Goal: Task Accomplishment & Management: Manage account settings

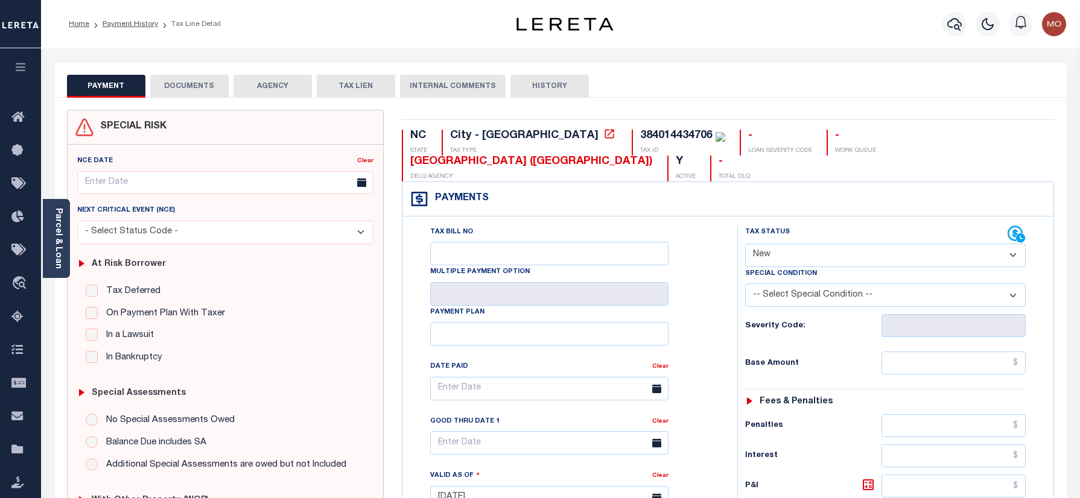
select select "NW2"
click at [955, 22] on icon "button" at bounding box center [954, 24] width 14 height 14
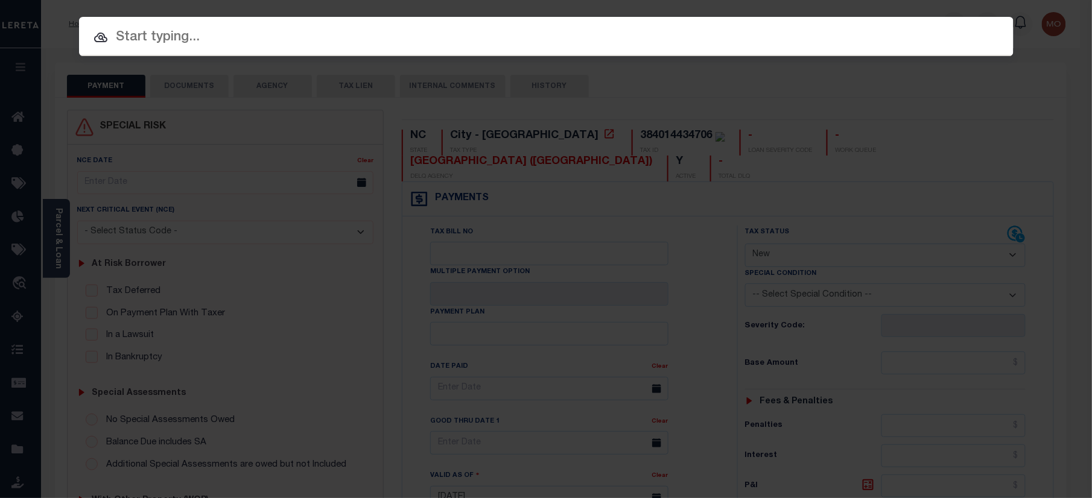
click at [225, 39] on input "text" at bounding box center [546, 37] width 934 height 21
paste input "7916878200"
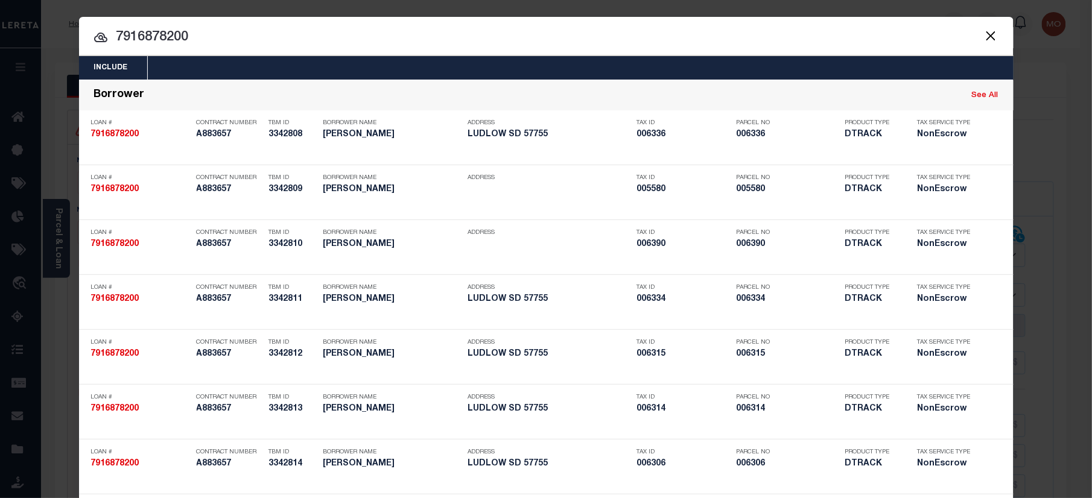
type input "7916878200"
click at [234, 37] on input "7916878200" at bounding box center [546, 37] width 934 height 21
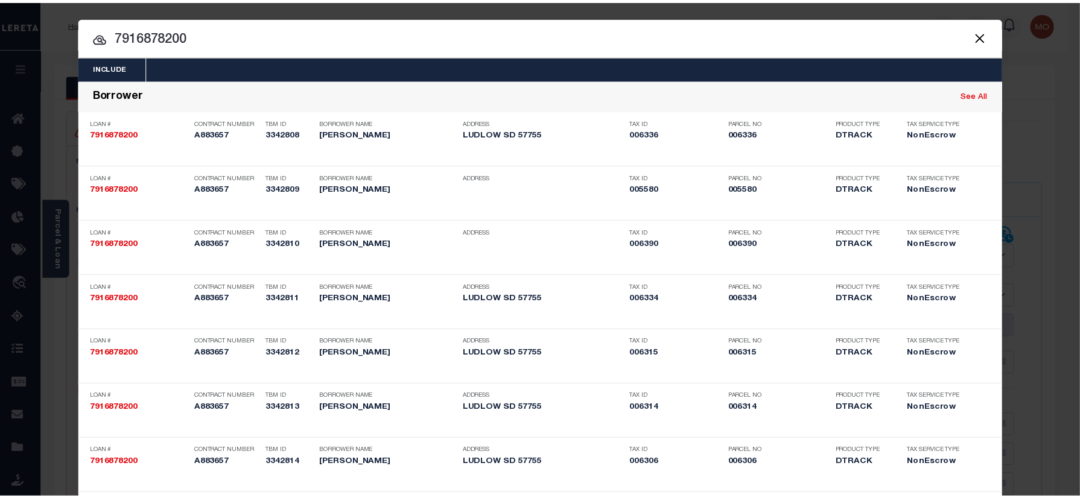
scroll to position [469, 0]
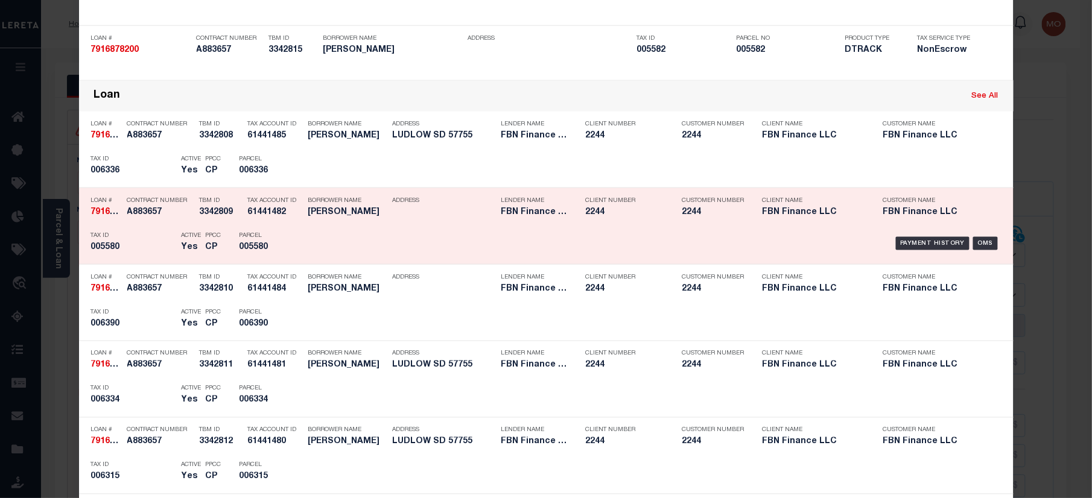
click at [299, 218] on div "Borrower Name WILLIAM ROTENBERGER" at bounding box center [341, 208] width 84 height 35
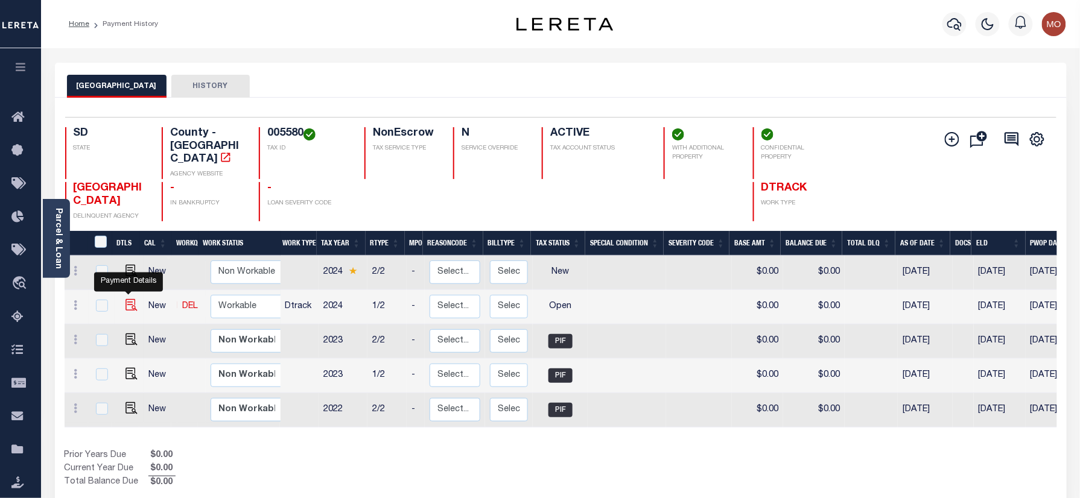
click at [133, 299] on img "" at bounding box center [131, 305] width 12 height 12
checkbox input "true"
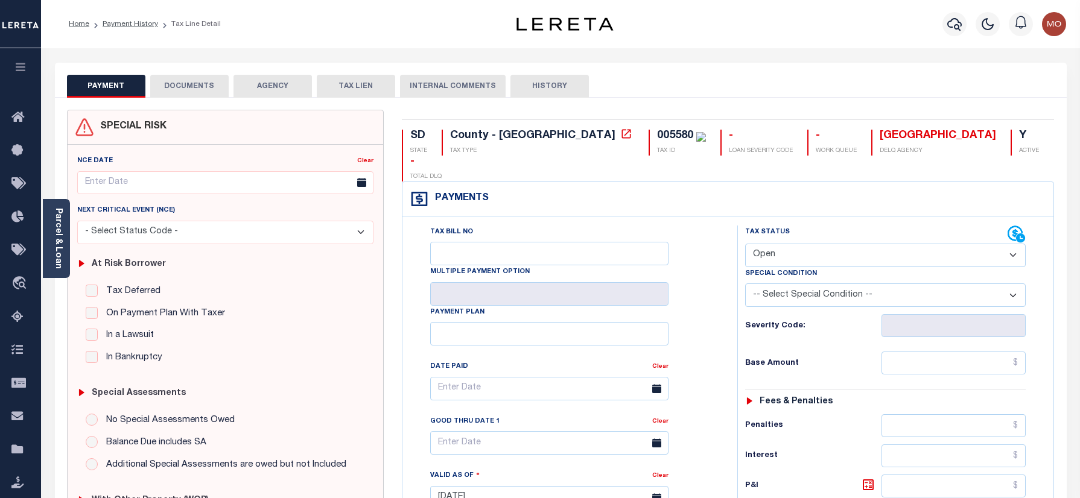
select select "OP2"
click at [952, 27] on icon "button" at bounding box center [954, 24] width 14 height 13
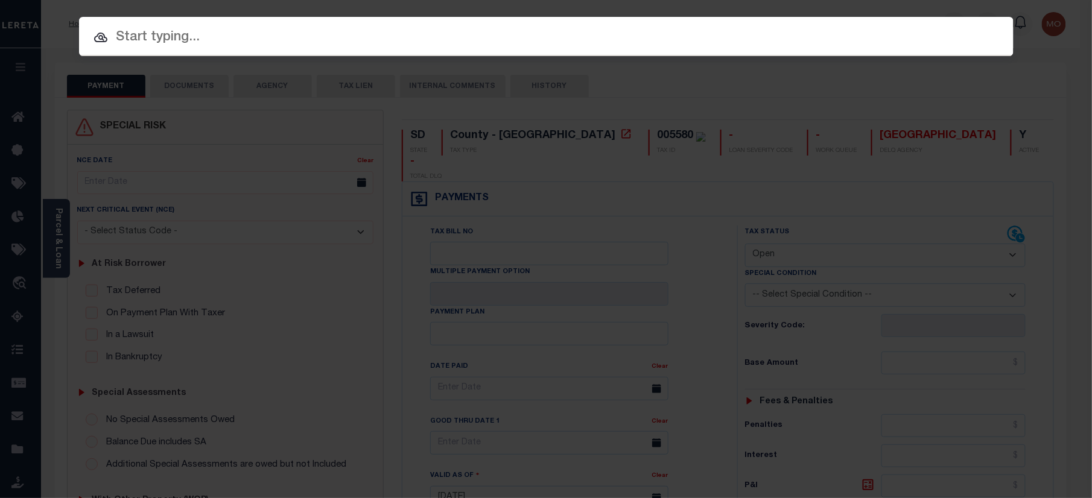
click at [224, 39] on input "text" at bounding box center [546, 37] width 934 height 21
paste input "2120351"
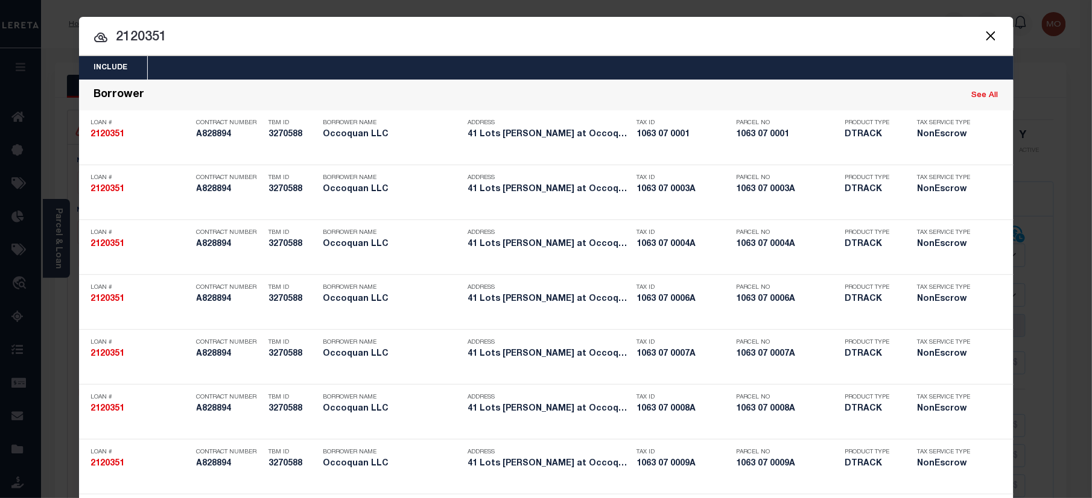
type input "2120351"
click at [195, 34] on input "2120351" at bounding box center [546, 37] width 934 height 21
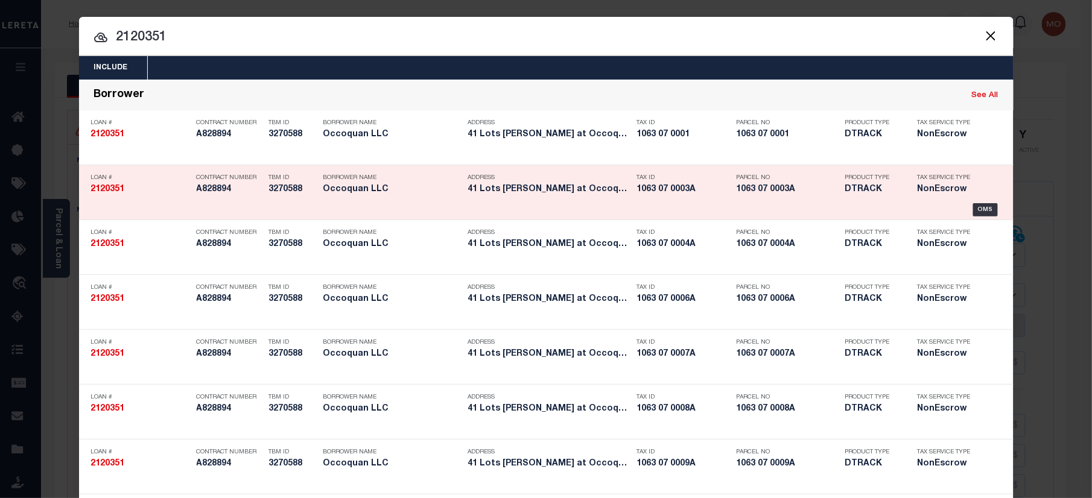
scroll to position [1226, 0]
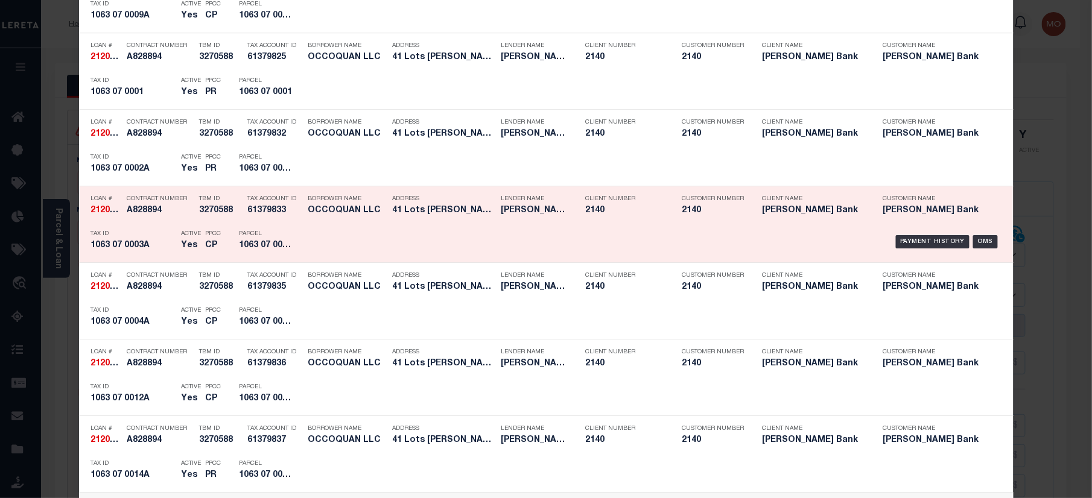
click at [303, 254] on div "Payment History OMS" at bounding box center [656, 241] width 707 height 35
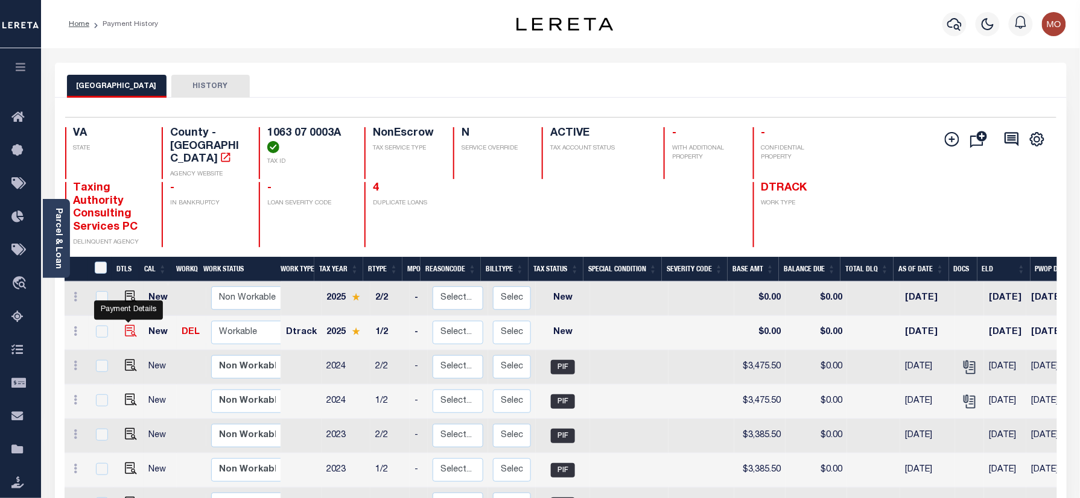
click at [134, 325] on img "" at bounding box center [131, 331] width 12 height 12
checkbox input "true"
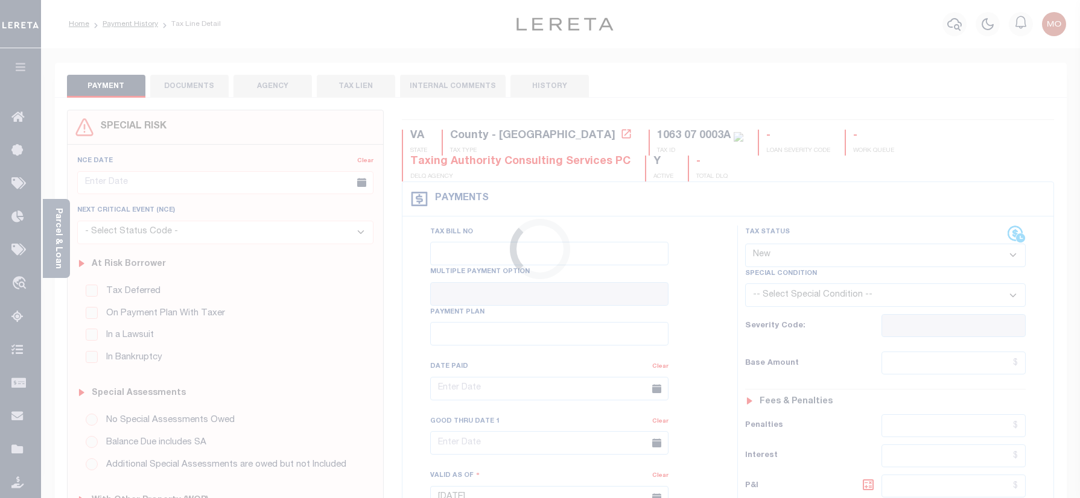
select select "NW2"
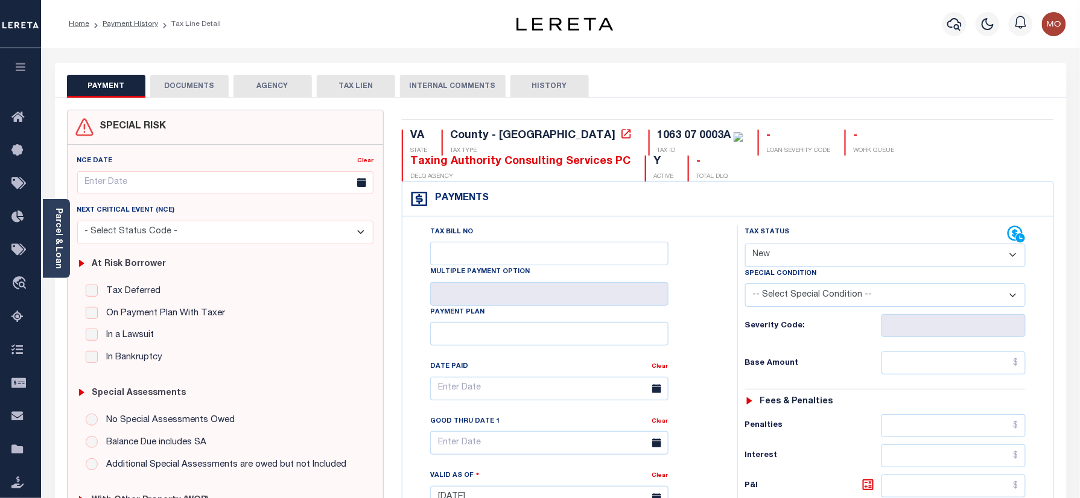
click at [440, 35] on div "Home Payment History Tax Line Detail" at bounding box center [270, 23] width 422 height 25
click at [60, 235] on link "Parcel & Loan" at bounding box center [58, 238] width 8 height 61
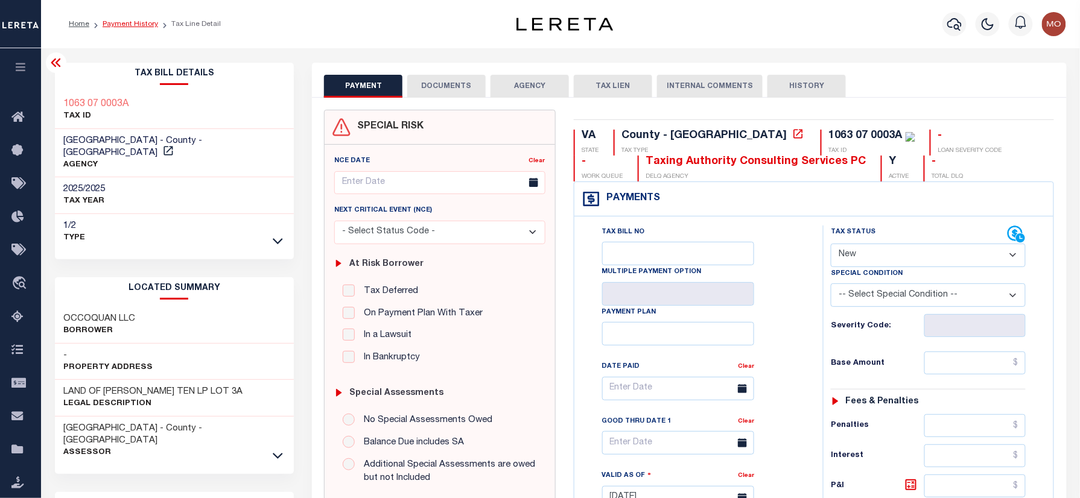
click at [121, 24] on link "Payment History" at bounding box center [130, 24] width 55 height 7
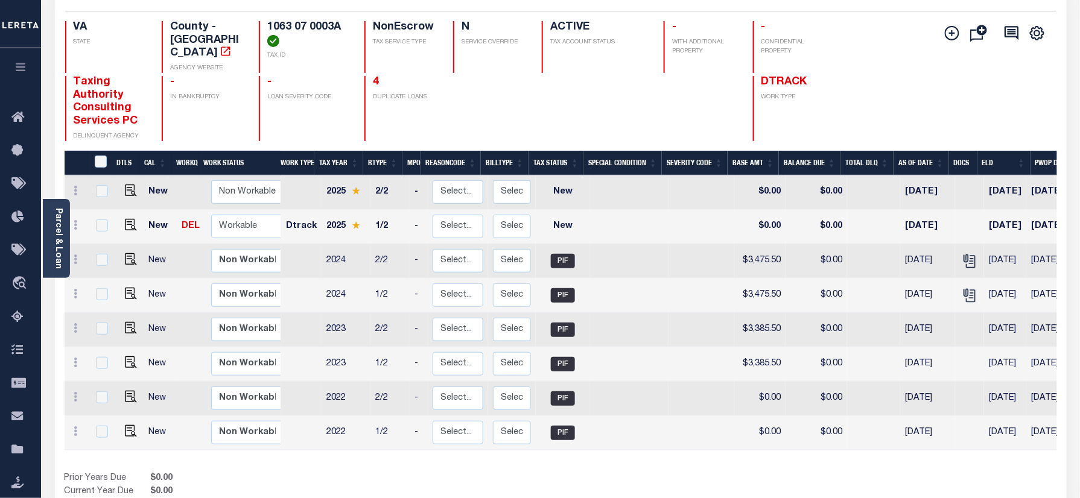
scroll to position [80, 0]
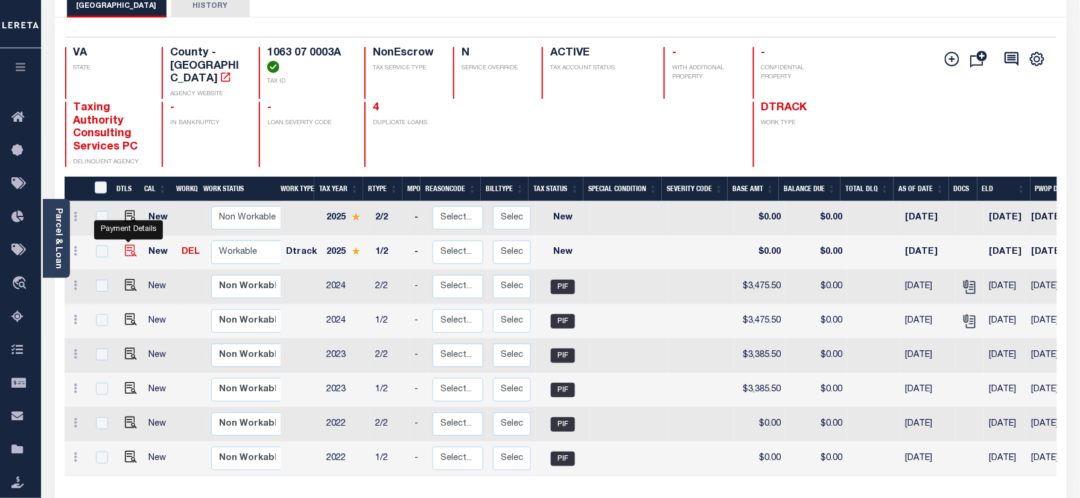
click at [127, 245] on img "" at bounding box center [131, 251] width 12 height 12
checkbox input "true"
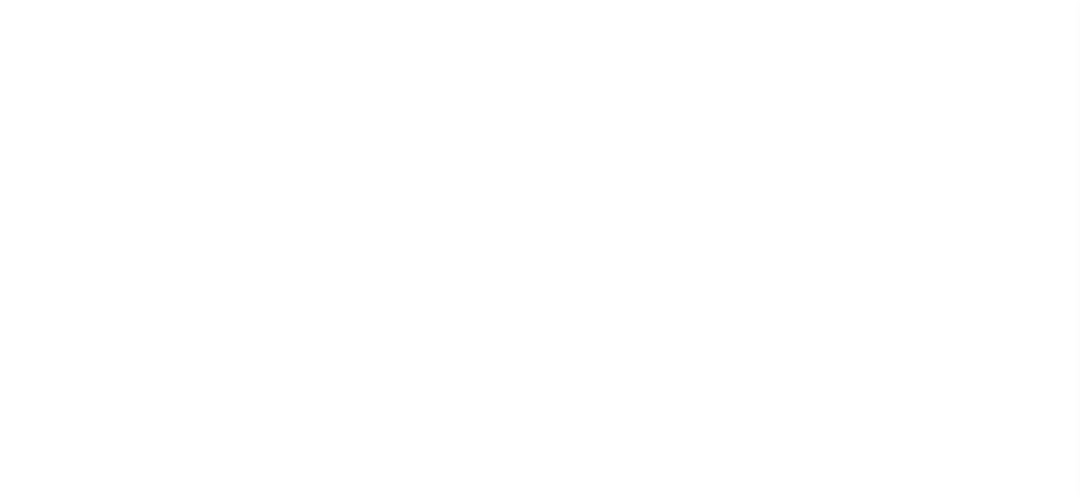
select select "NW2"
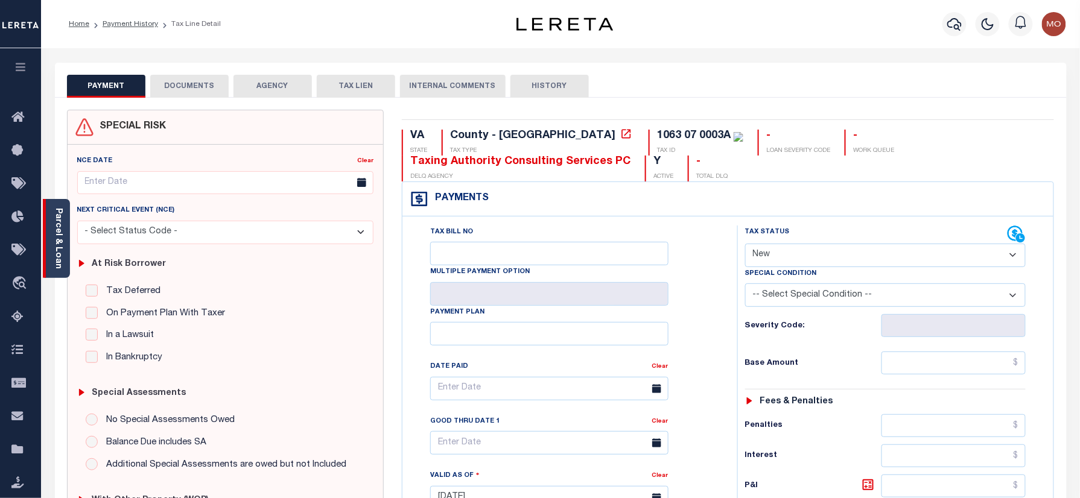
click at [61, 254] on link "Parcel & Loan" at bounding box center [58, 238] width 8 height 61
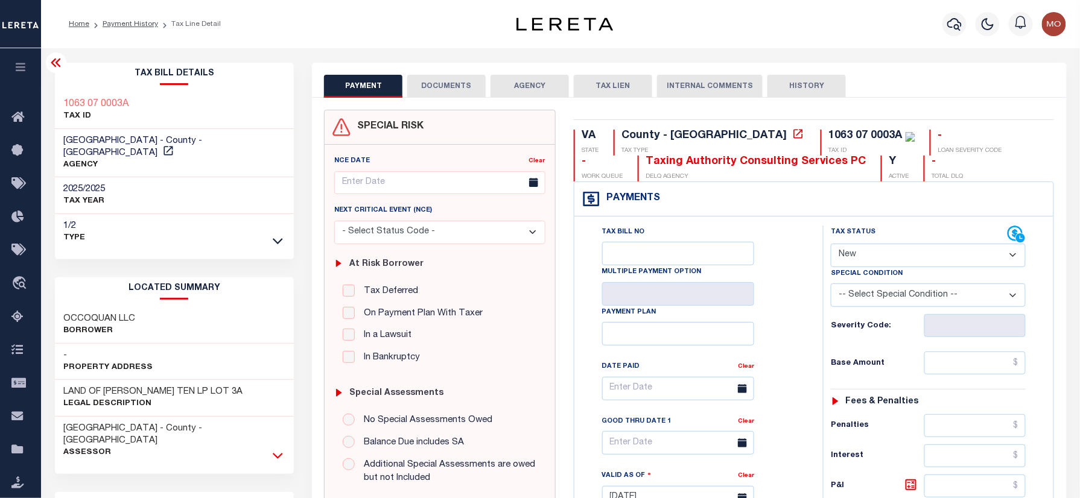
click at [280, 449] on icon at bounding box center [278, 455] width 10 height 13
click at [133, 25] on link "Payment History" at bounding box center [130, 24] width 55 height 7
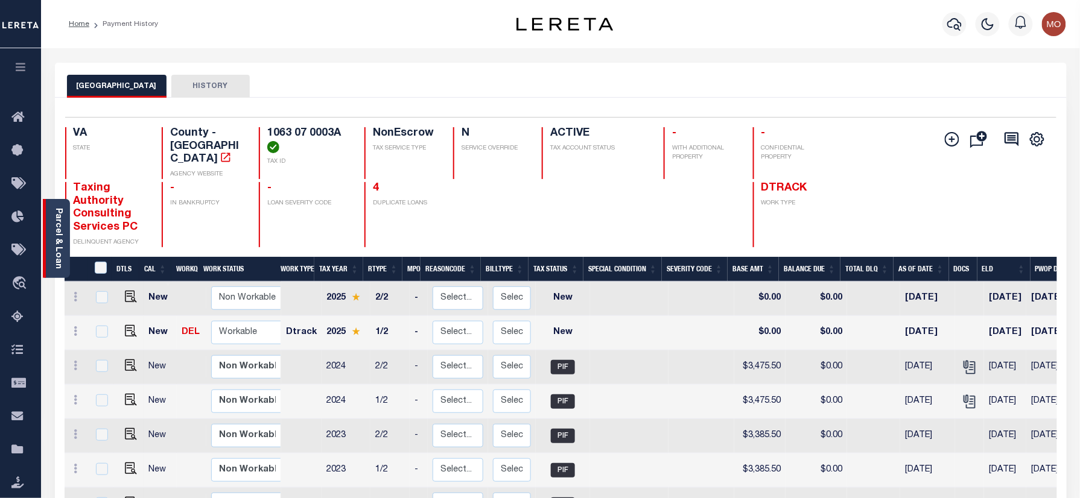
click at [58, 235] on link "Parcel & Loan" at bounding box center [58, 238] width 8 height 61
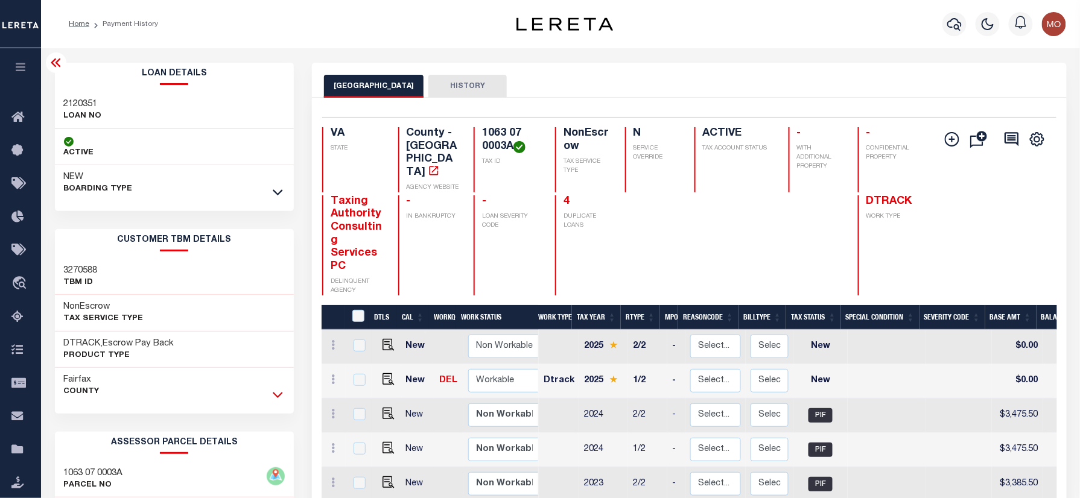
click at [276, 391] on icon at bounding box center [278, 394] width 10 height 13
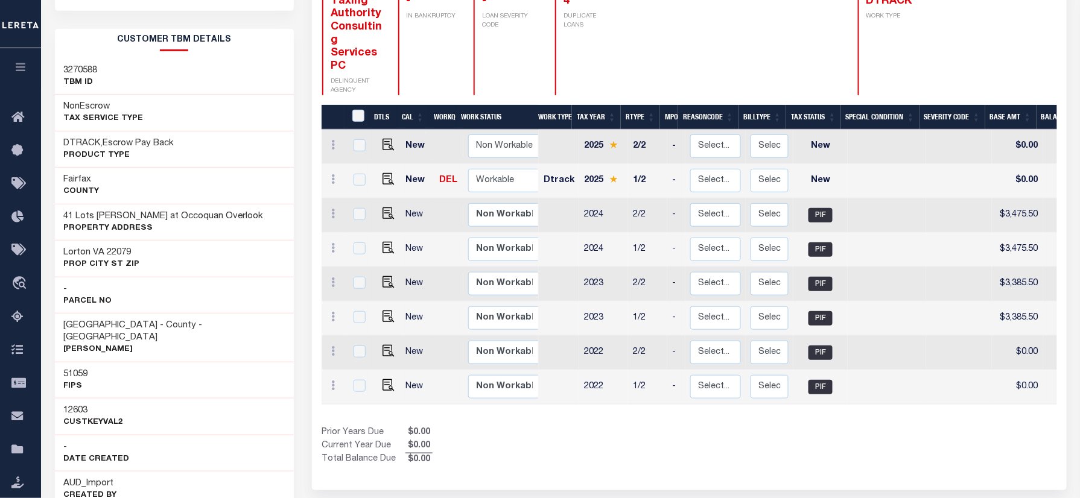
scroll to position [160, 0]
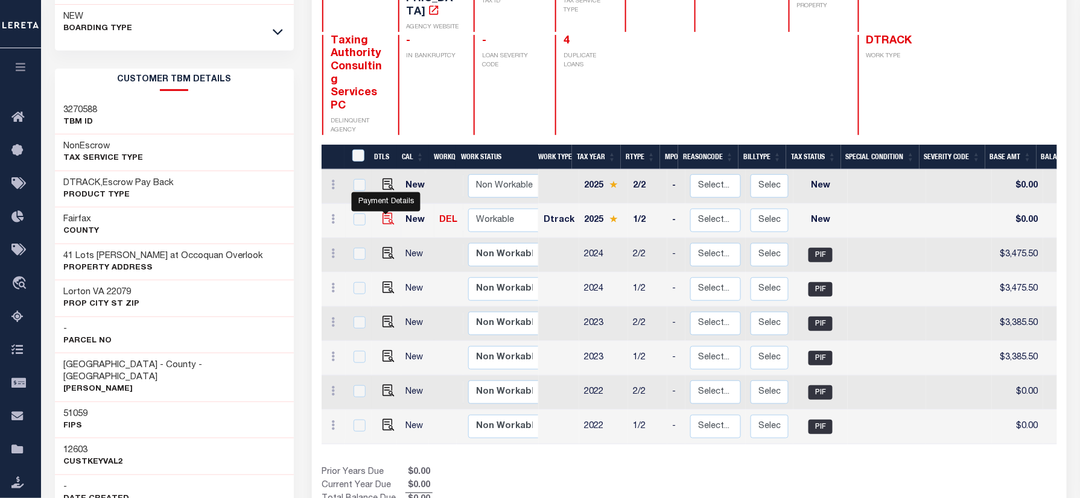
click at [390, 213] on img "" at bounding box center [388, 219] width 12 height 12
checkbox input "true"
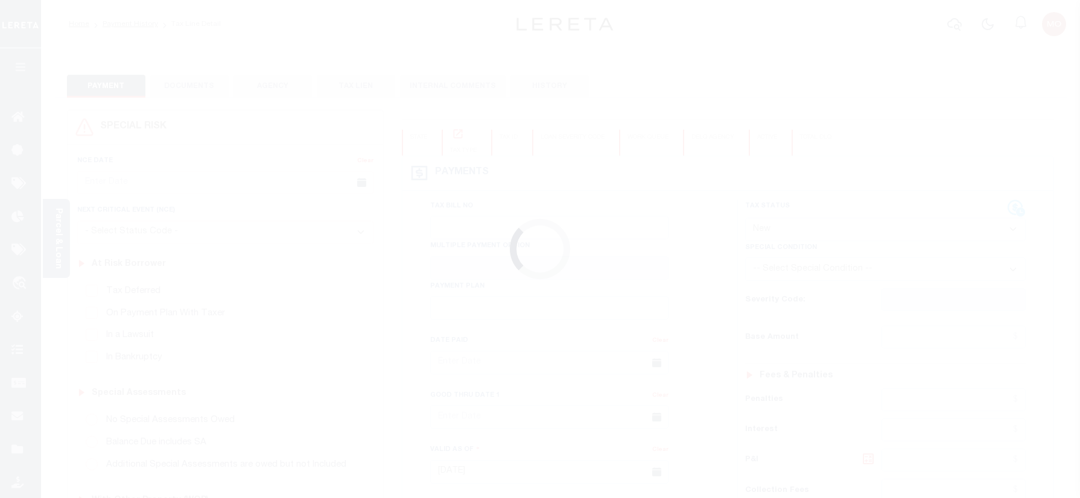
select select "NW2"
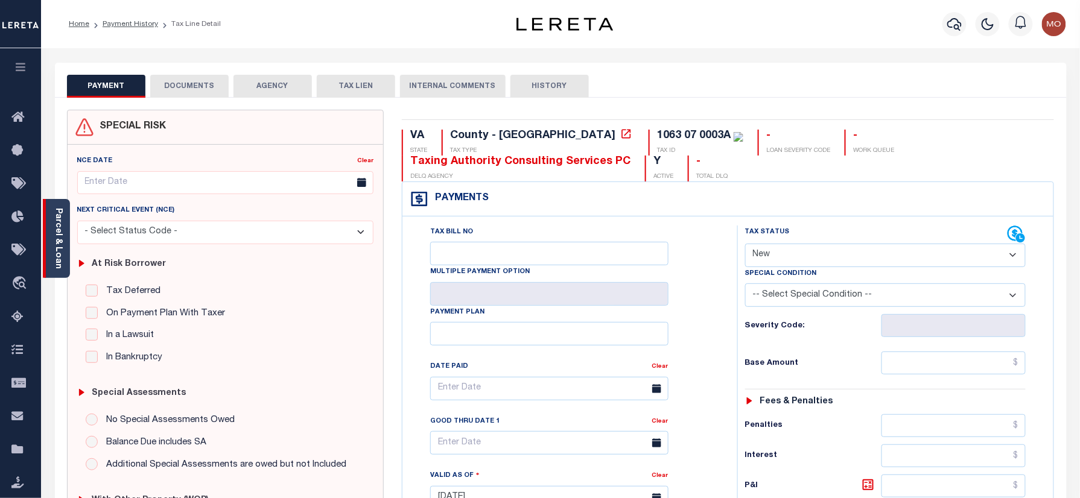
click at [61, 233] on link "Parcel & Loan" at bounding box center [58, 238] width 8 height 61
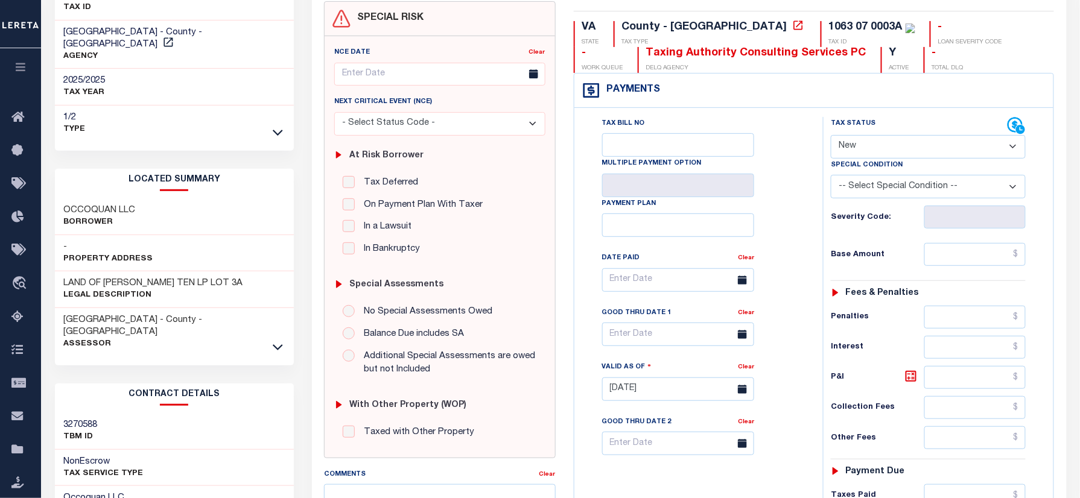
scroll to position [80, 0]
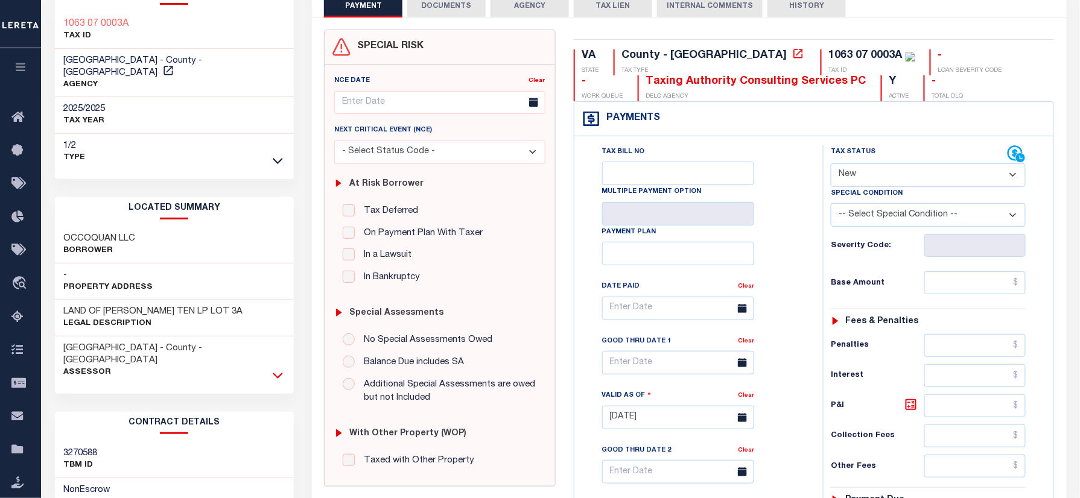
click at [280, 373] on icon at bounding box center [278, 376] width 10 height 6
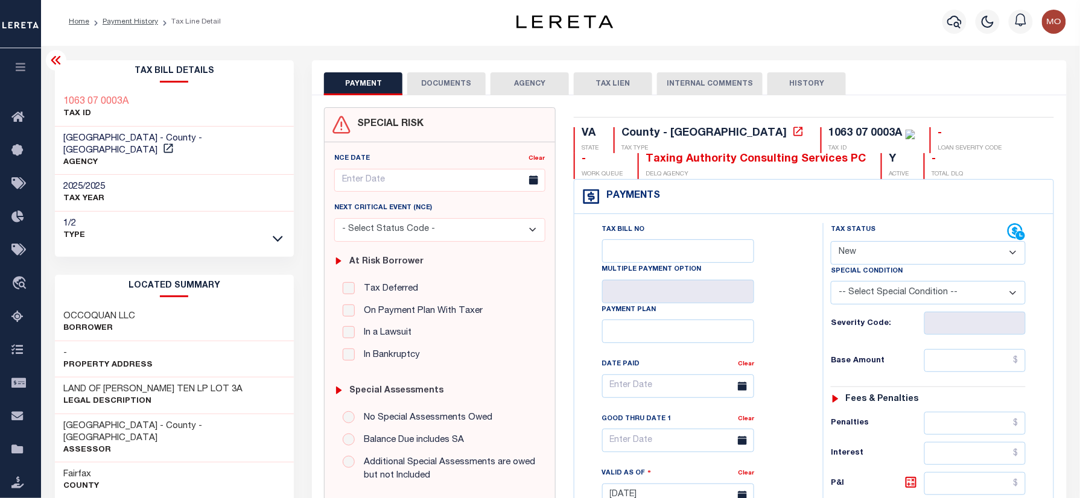
scroll to position [0, 0]
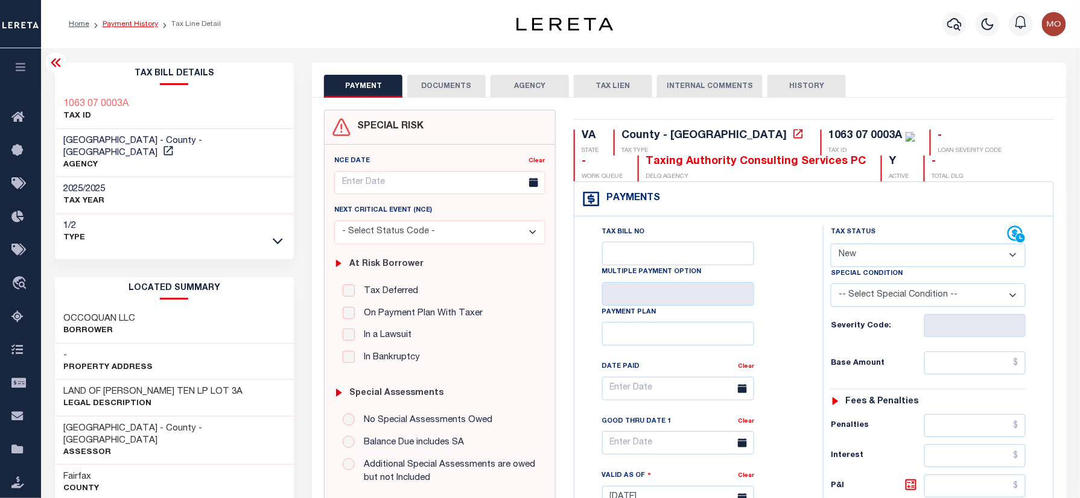
click at [128, 24] on link "Payment History" at bounding box center [130, 24] width 55 height 7
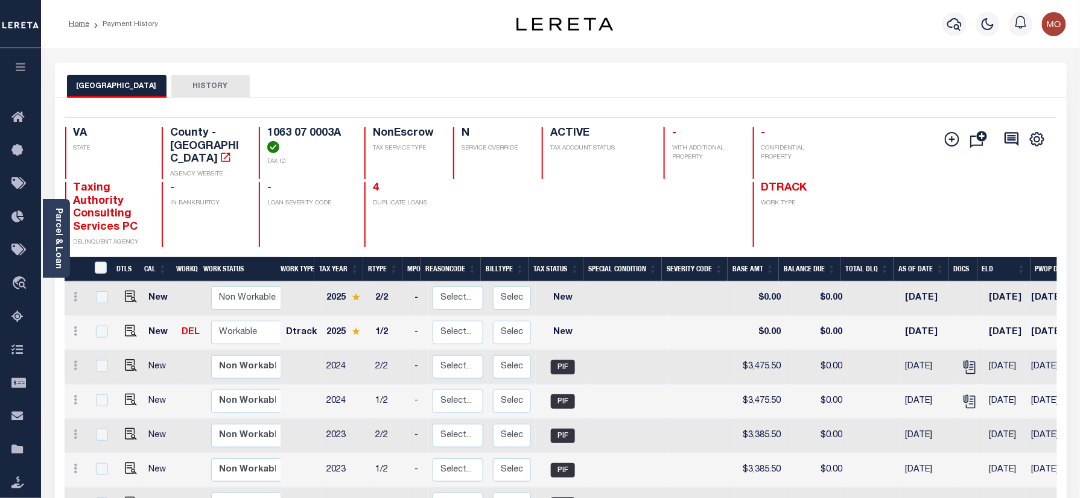
click at [346, 128] on h4 "1063 07 0003A" at bounding box center [308, 140] width 83 height 26
drag, startPoint x: 340, startPoint y: 133, endPoint x: 270, endPoint y: 133, distance: 70.0
click at [270, 133] on h4 "1063 07 0003A" at bounding box center [308, 140] width 83 height 26
click at [334, 182] on h4 "-" at bounding box center [308, 188] width 83 height 13
drag, startPoint x: 343, startPoint y: 128, endPoint x: 268, endPoint y: 136, distance: 74.5
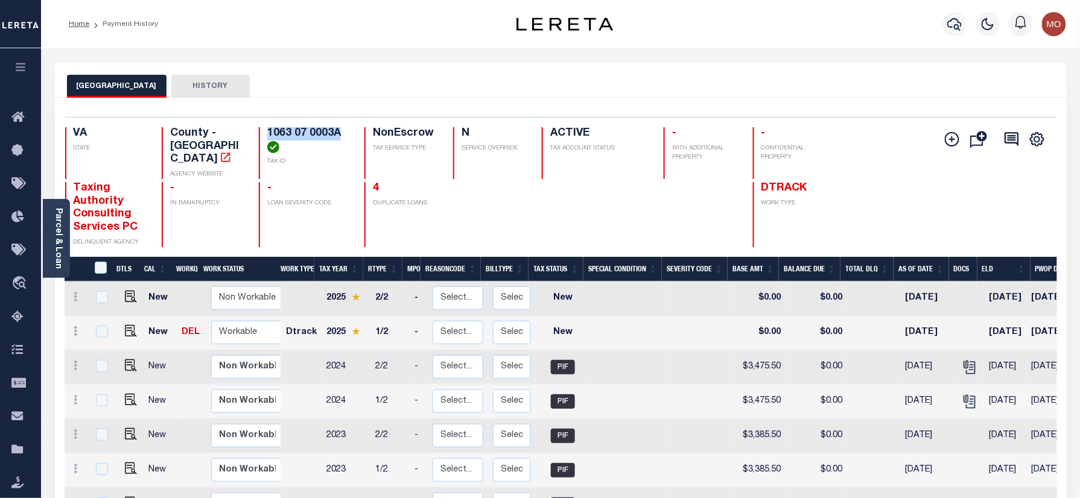
click at [268, 136] on h4 "1063 07 0003A" at bounding box center [308, 140] width 83 height 26
copy h4 "1063 07 0003A"
click at [959, 19] on icon "button" at bounding box center [954, 24] width 14 height 14
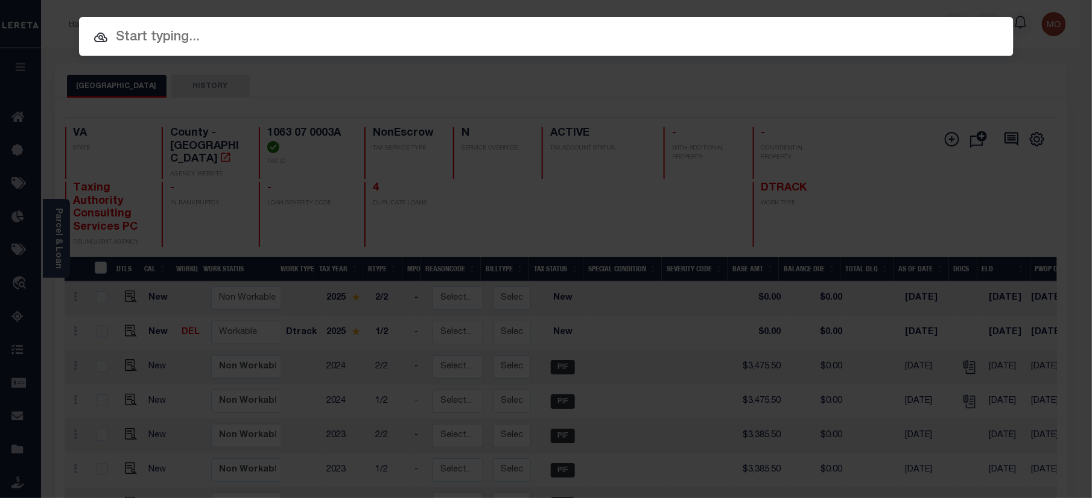
click at [182, 37] on input "text" at bounding box center [546, 37] width 934 height 21
paste input "7211778"
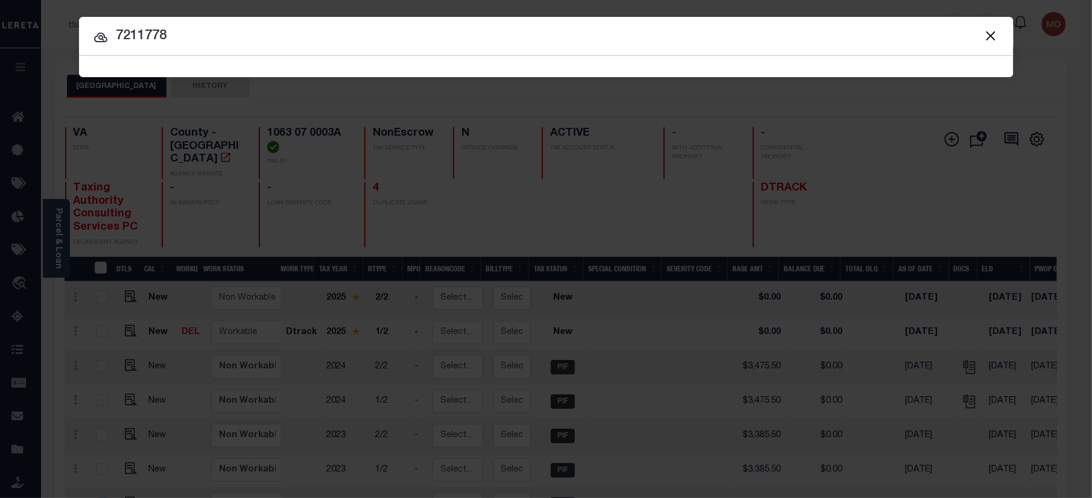
type input "7211778"
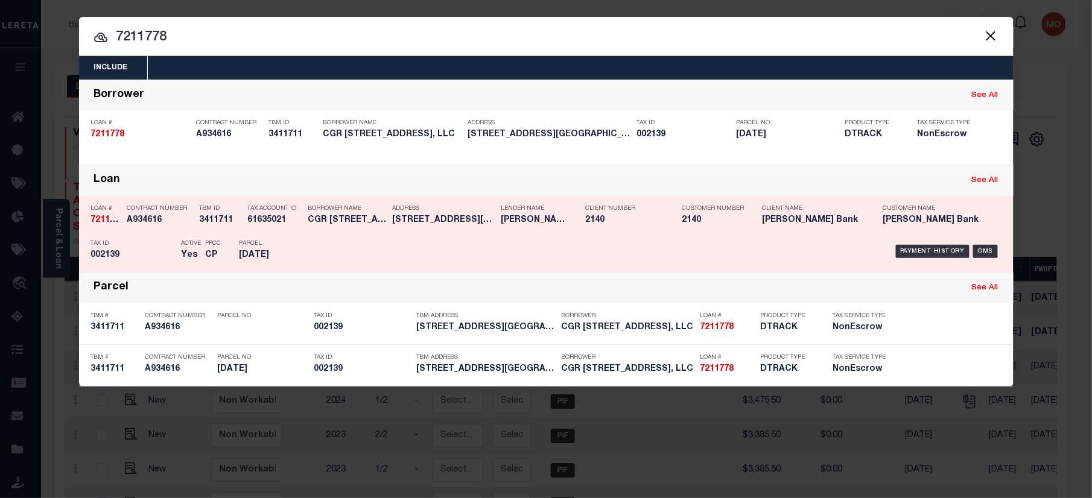
click at [157, 230] on div "Contract Number A934616" at bounding box center [160, 216] width 66 height 35
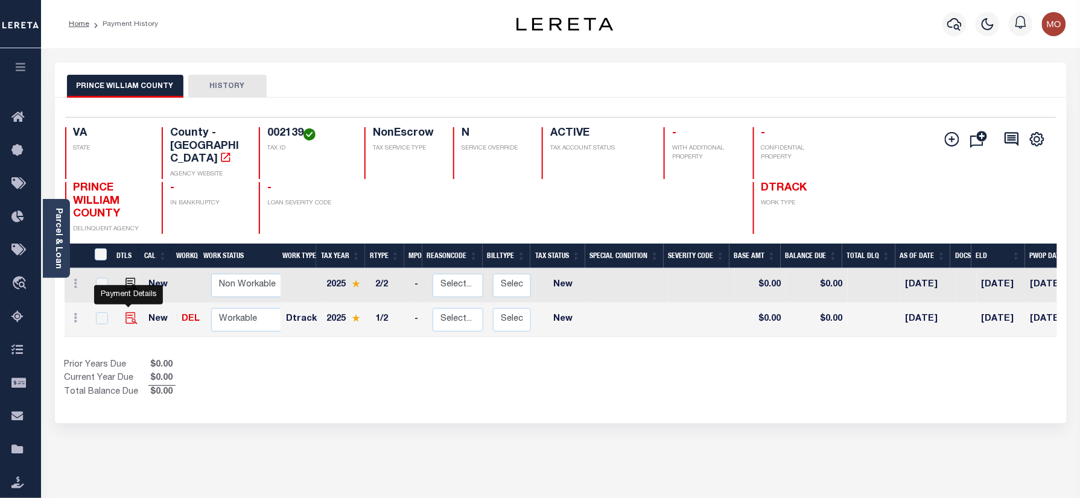
click at [125, 312] on img "" at bounding box center [131, 318] width 12 height 12
checkbox input "true"
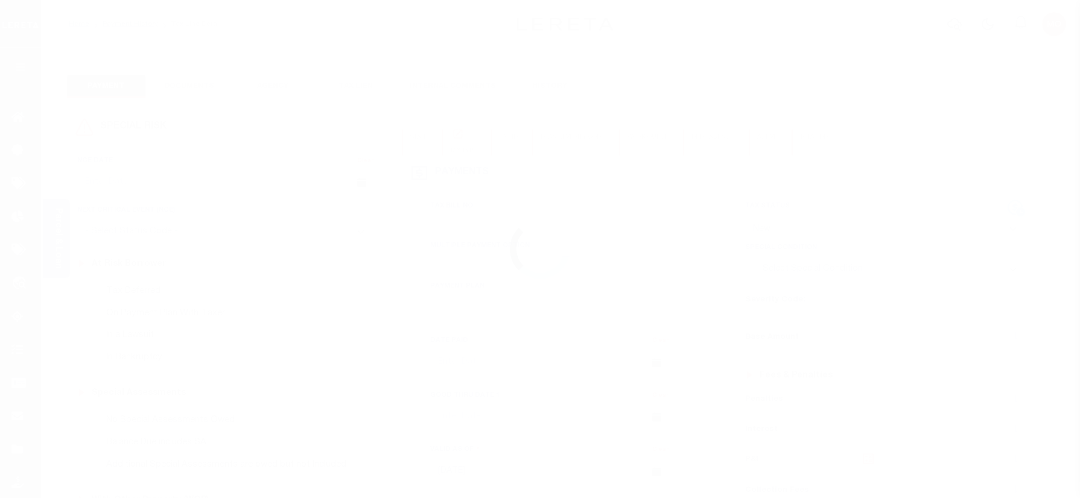
select select "NW2"
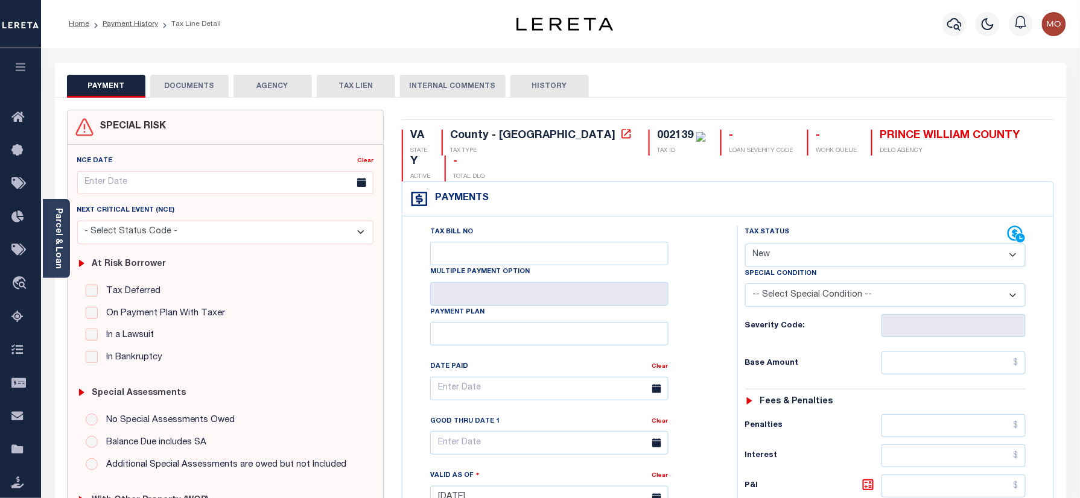
click at [657, 134] on div "002139" at bounding box center [675, 135] width 36 height 11
copy div "002139"
click at [56, 239] on link "Parcel & Loan" at bounding box center [58, 238] width 8 height 61
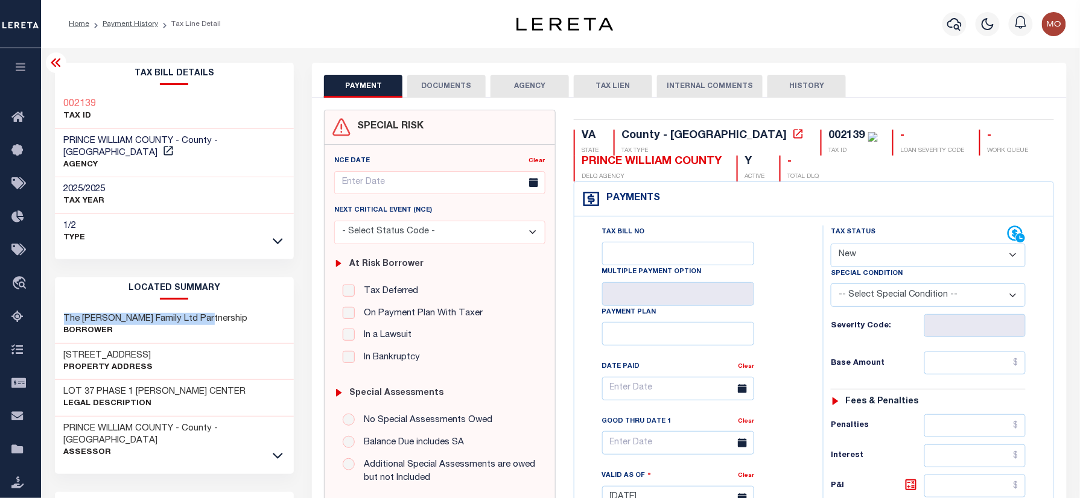
drag, startPoint x: 189, startPoint y: 305, endPoint x: 51, endPoint y: 309, distance: 138.2
click at [51, 309] on div "Tax Bill Details 002139 TAX ID AGENCY" at bounding box center [175, 487] width 258 height 849
copy h3 "The Sills Family Ltd Partnership"
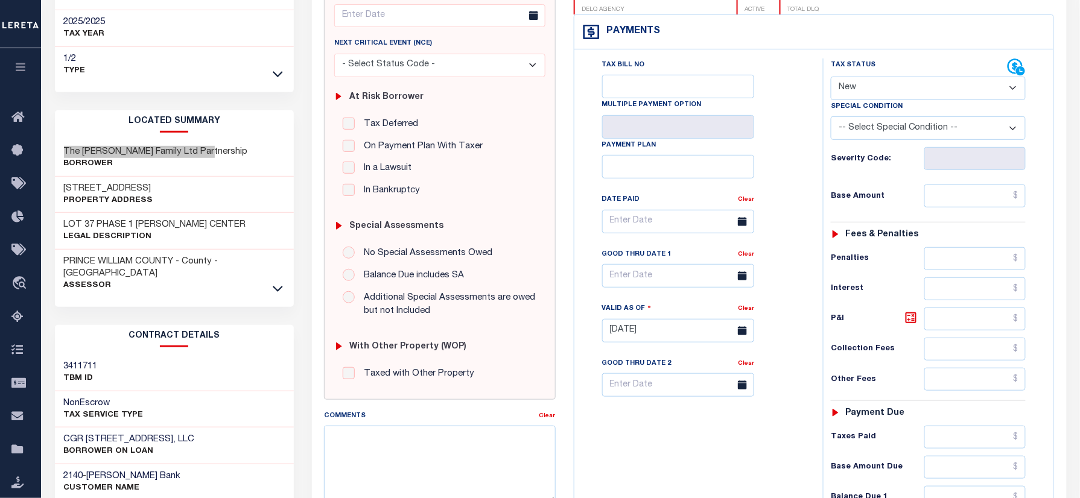
scroll to position [321, 0]
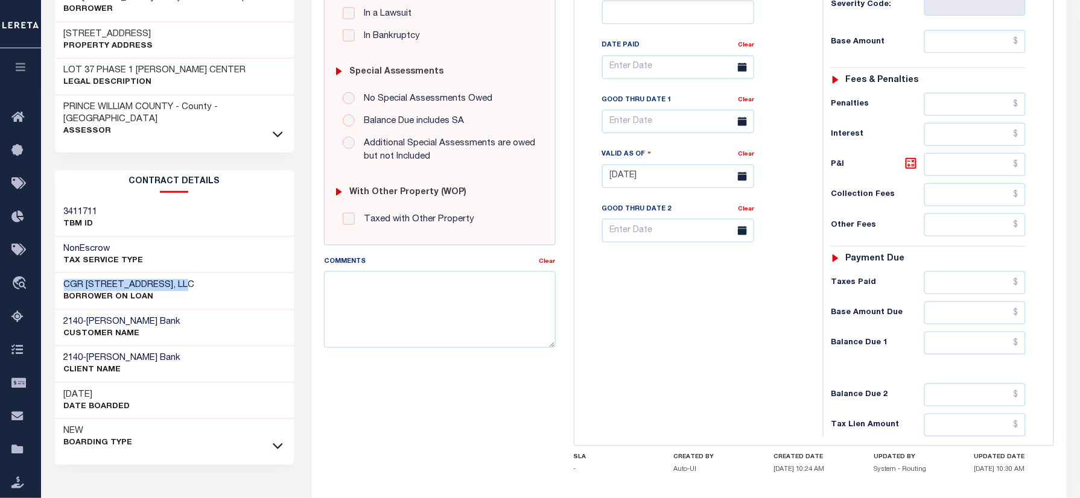
drag, startPoint x: 156, startPoint y: 257, endPoint x: 62, endPoint y: 258, distance: 94.1
click at [62, 273] on div "CGR 8393 Euclid Ave, LLC BORROWER ON LOAN" at bounding box center [174, 291] width 239 height 37
copy h3 "CGR 8393 Euclid Ave, LLC"
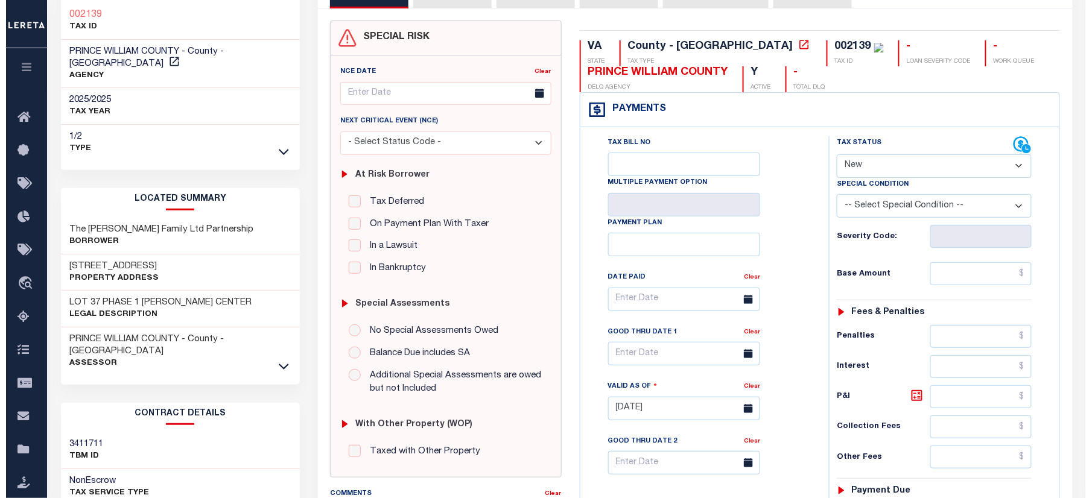
scroll to position [0, 0]
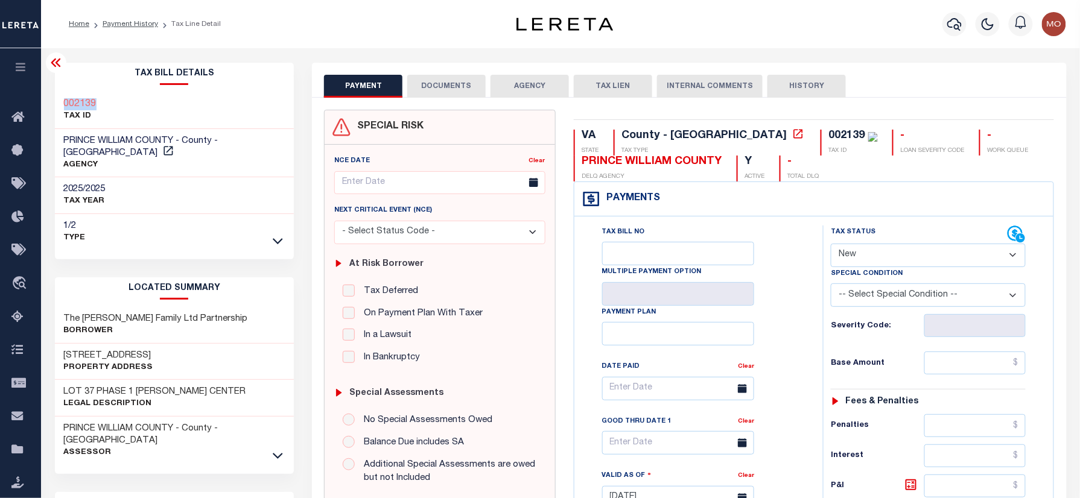
click at [58, 98] on div "002139 TAX ID" at bounding box center [174, 110] width 239 height 37
copy h3 "002139"
click at [285, 29] on div "Home Payment History Tax Line Detail" at bounding box center [270, 23] width 422 height 25
click at [952, 22] on icon "button" at bounding box center [954, 24] width 14 height 14
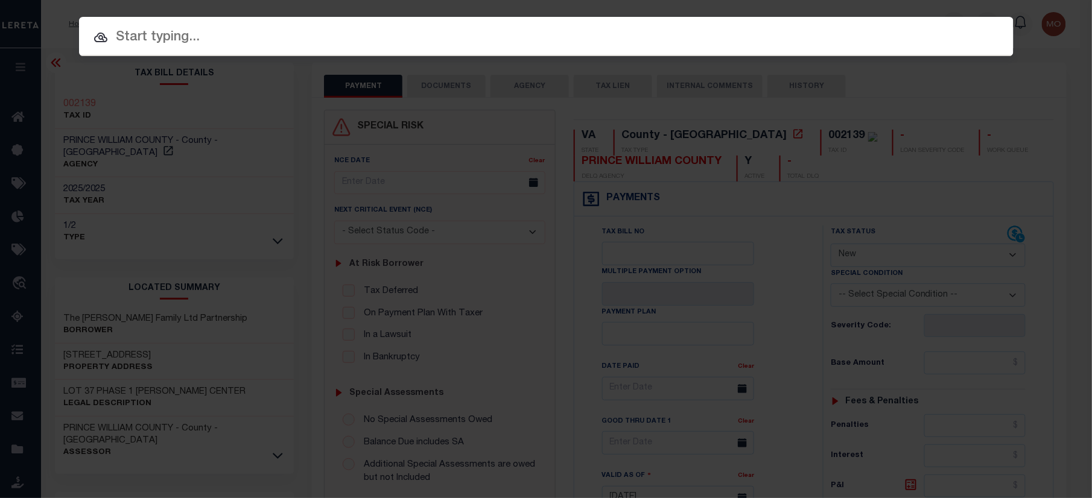
click at [232, 39] on input "text" at bounding box center [546, 37] width 934 height 21
paste input "2757446"
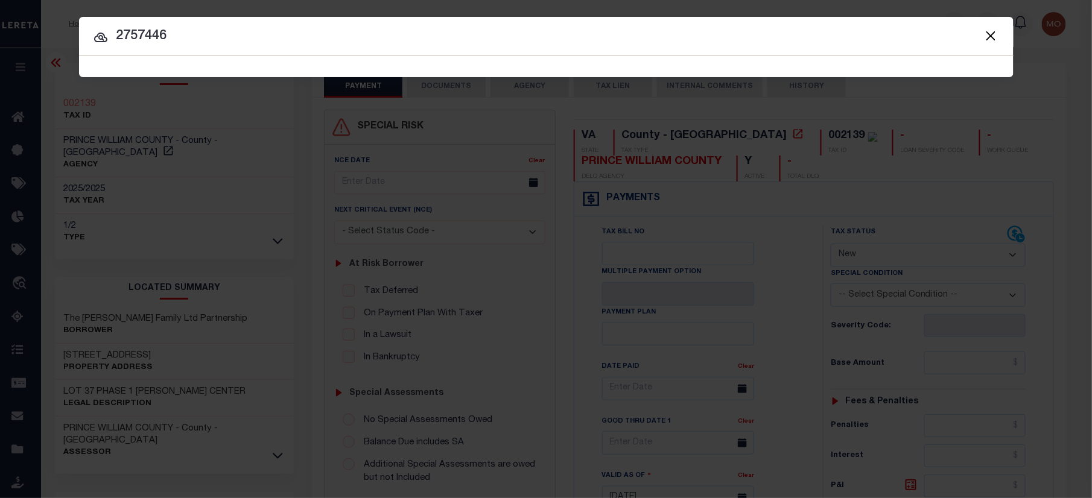
type input "2757446"
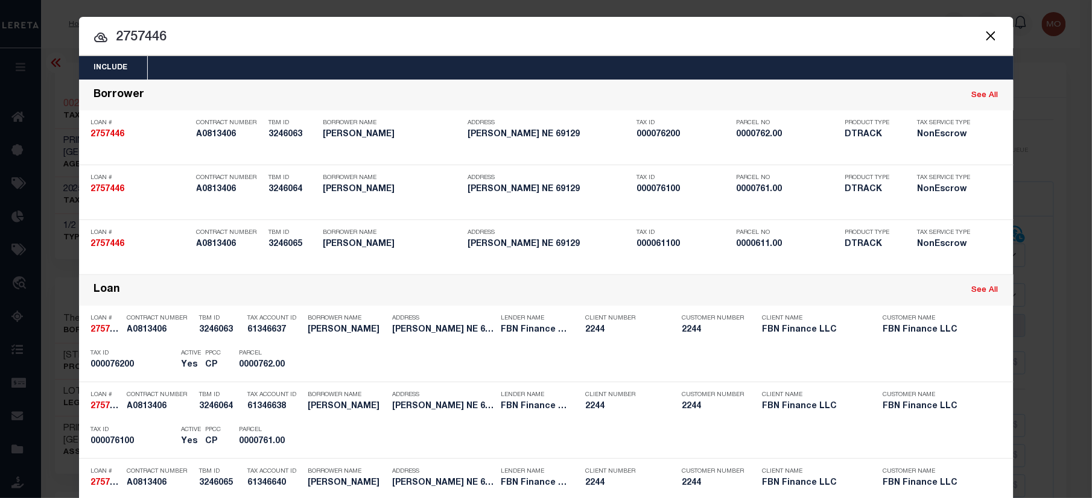
click at [197, 35] on input "2757446" at bounding box center [546, 37] width 934 height 21
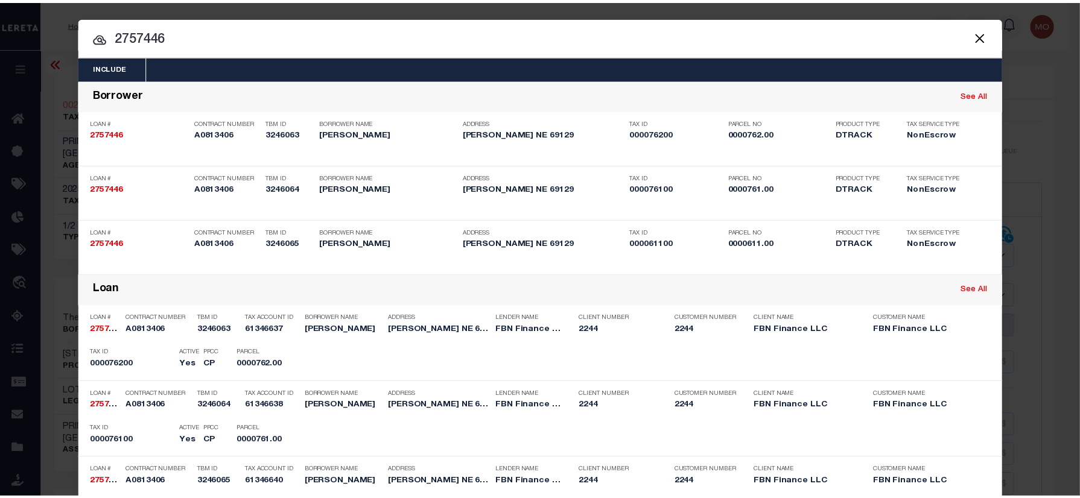
scroll to position [270, 0]
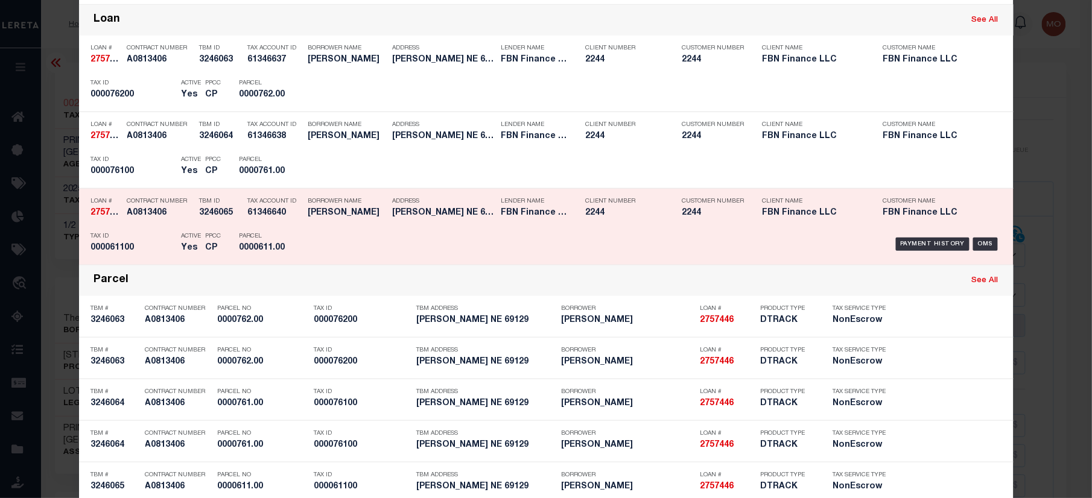
click at [156, 235] on p "Tax ID" at bounding box center [133, 236] width 84 height 7
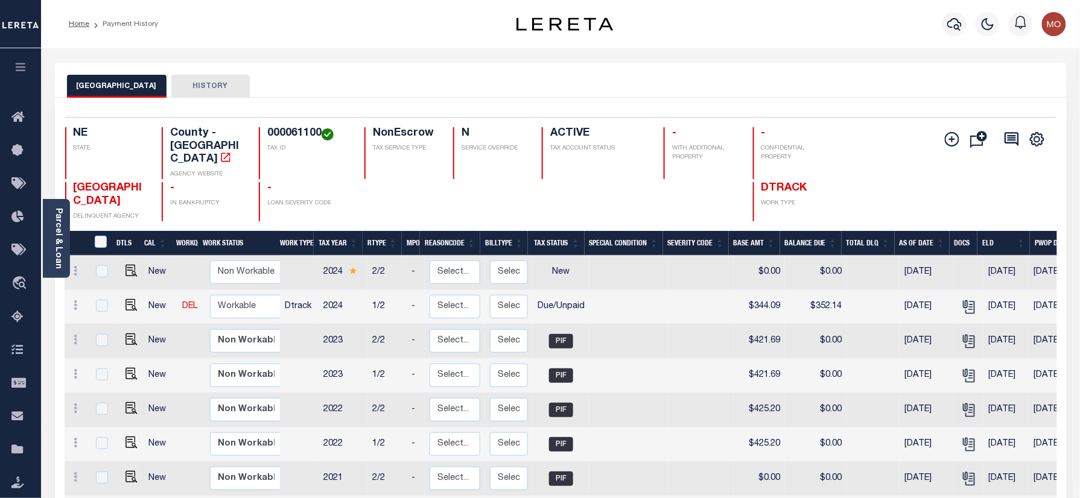
click at [288, 131] on h4 "000061100" at bounding box center [308, 133] width 83 height 13
copy h4 "000061100"
click at [129, 299] on img "" at bounding box center [131, 305] width 12 height 12
checkbox input "true"
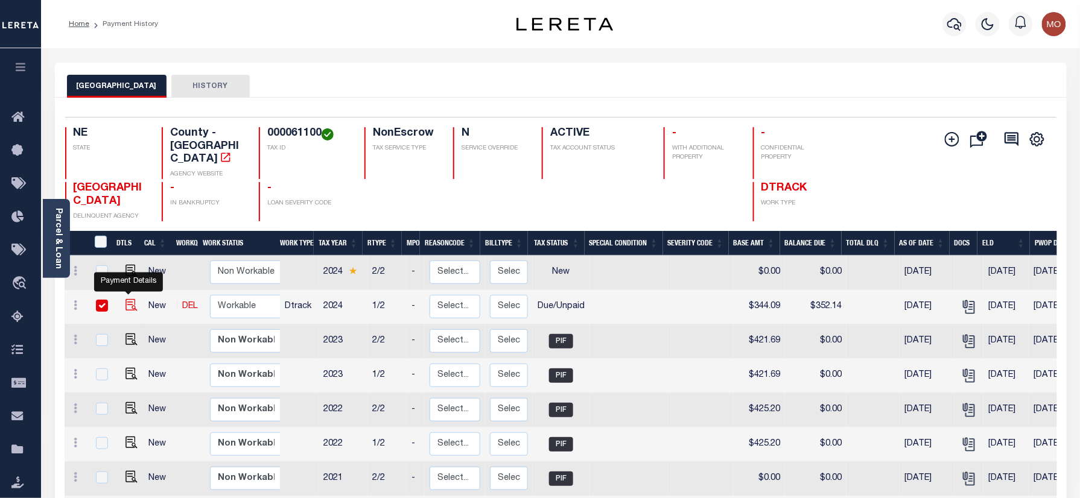
checkbox input "true"
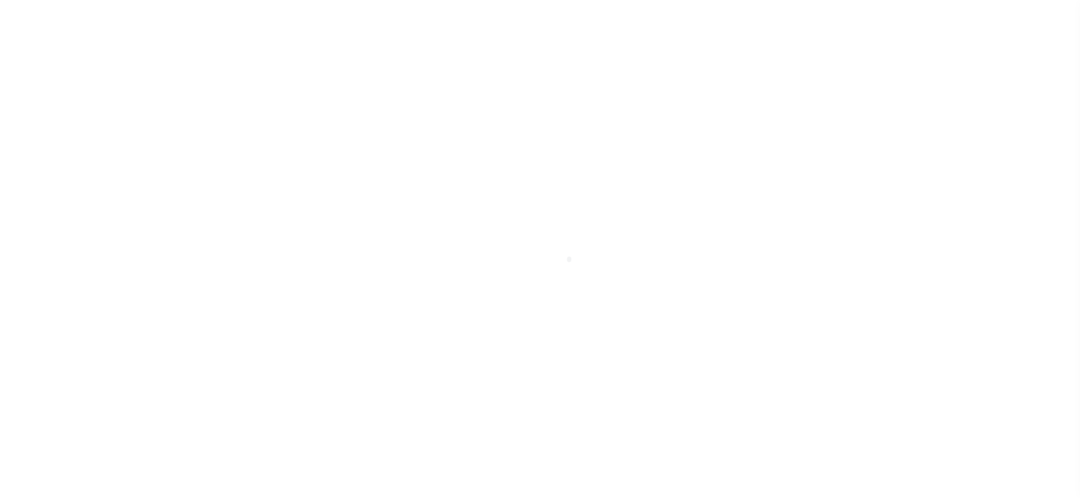
checkbox input "false"
type input "[DATE]"
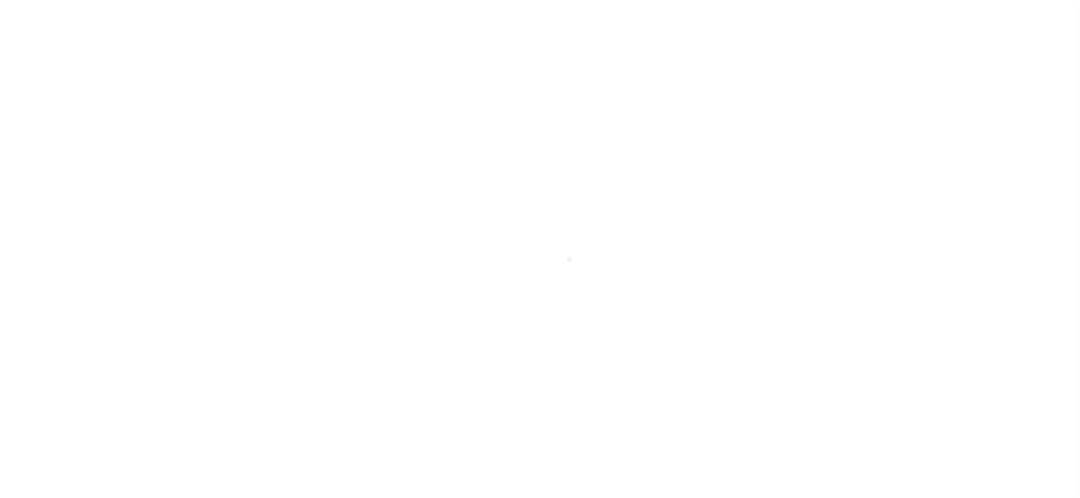
type input "06/13/2025"
select select "DUE"
type input "$344.09"
type input "$8.05"
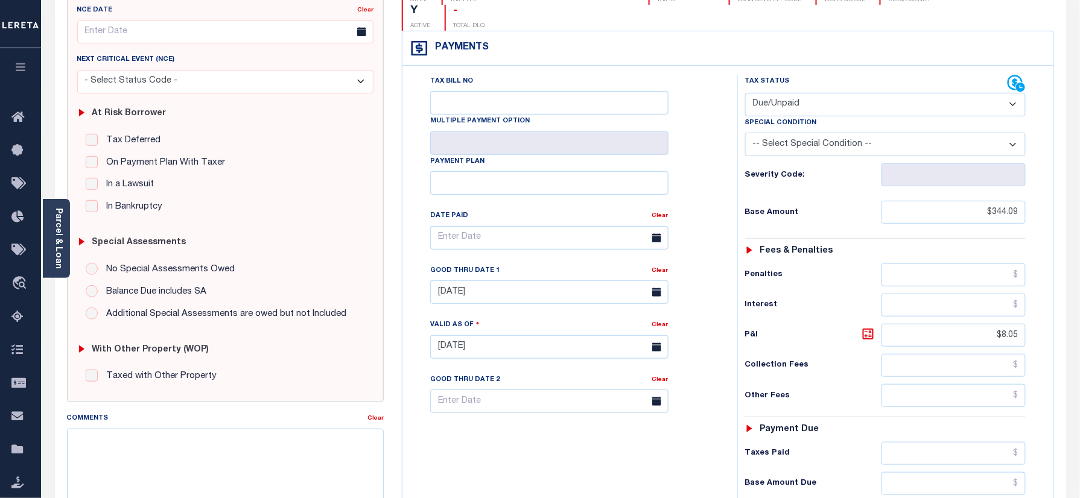
scroll to position [241, 0]
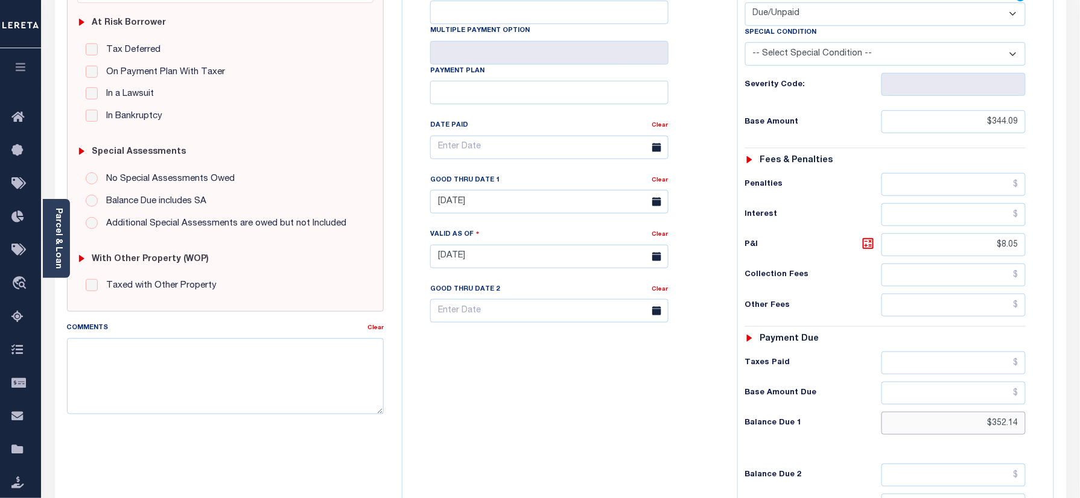
drag, startPoint x: 982, startPoint y: 405, endPoint x: 1046, endPoint y: 393, distance: 64.5
click at [1079, 403] on html "Home Payment History Tax Line Detail" at bounding box center [540, 216] width 1080 height 914
paste input "360.98"
type input "$360.98"
type input "09/05/2025"
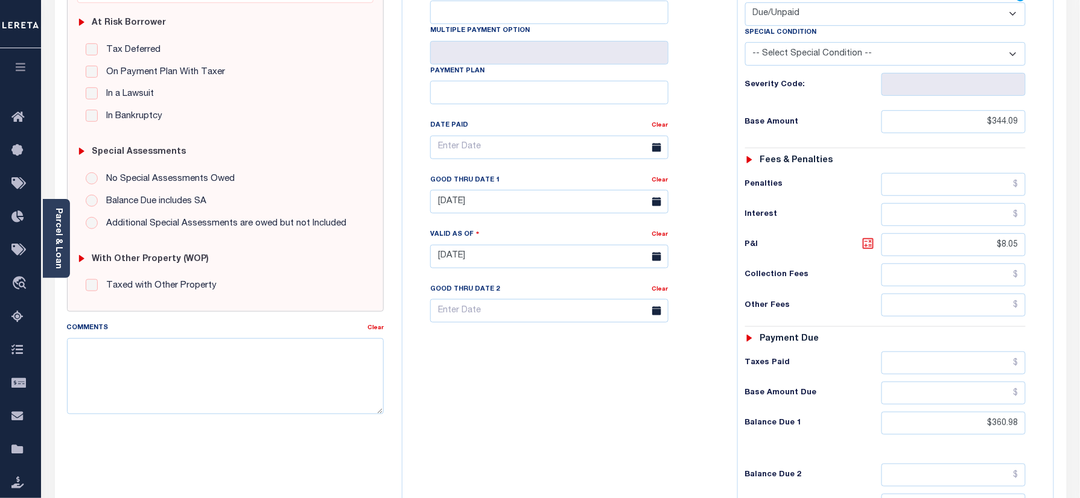
click at [868, 236] on icon at bounding box center [868, 243] width 14 height 14
type input "$16.89"
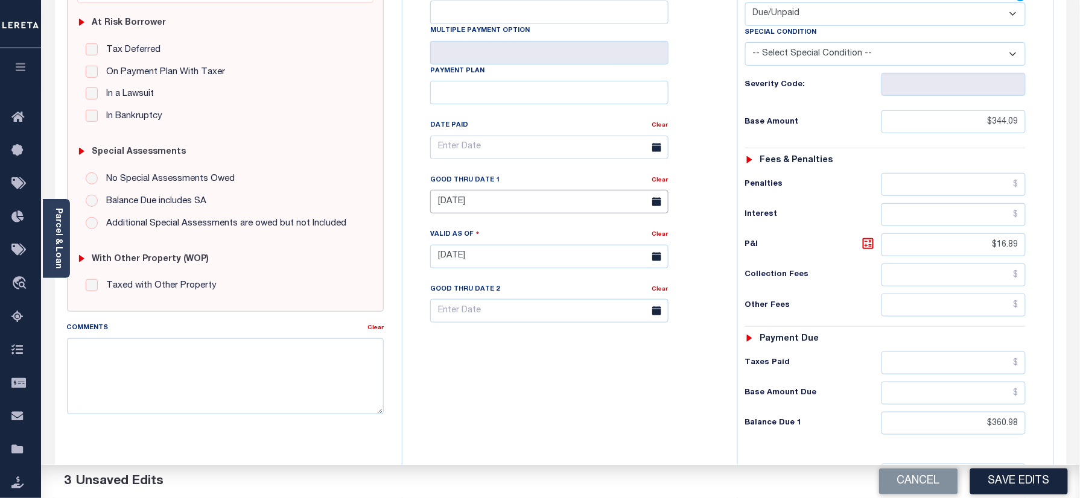
click at [539, 190] on input "[DATE]" at bounding box center [549, 202] width 238 height 24
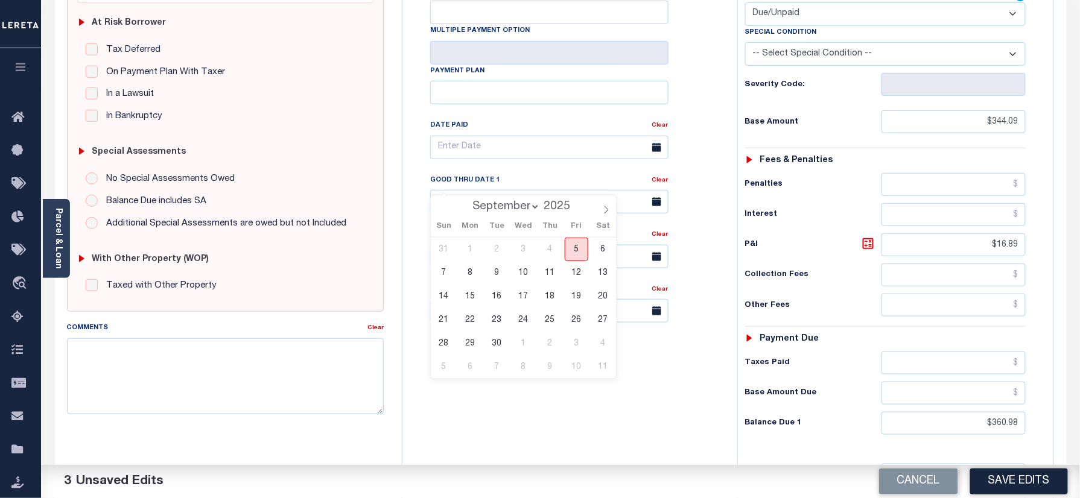
click at [579, 253] on span "5" at bounding box center [576, 250] width 24 height 24
type input "[DATE]"
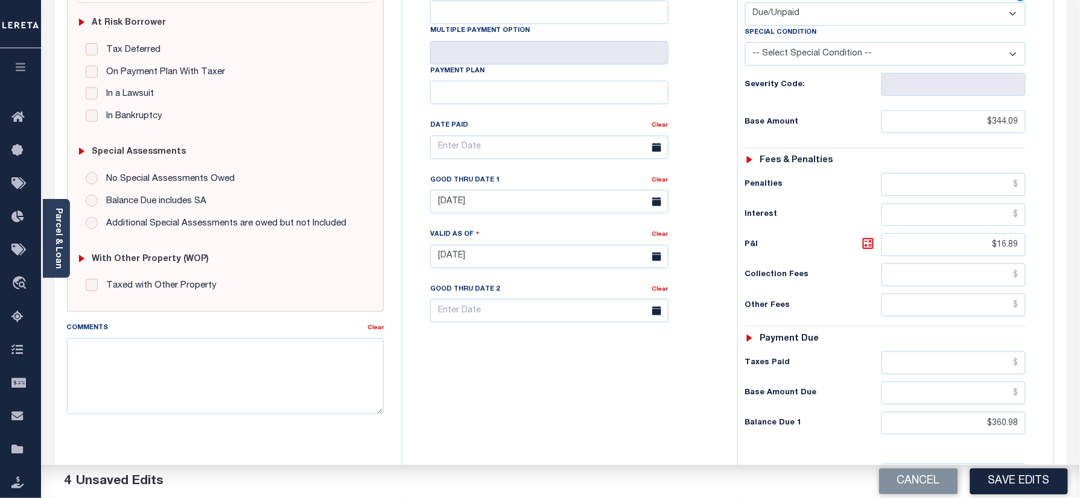
click at [594, 414] on div "Tax Bill No Multiple Payment Option Payment Plan Clear" at bounding box center [566, 250] width 323 height 533
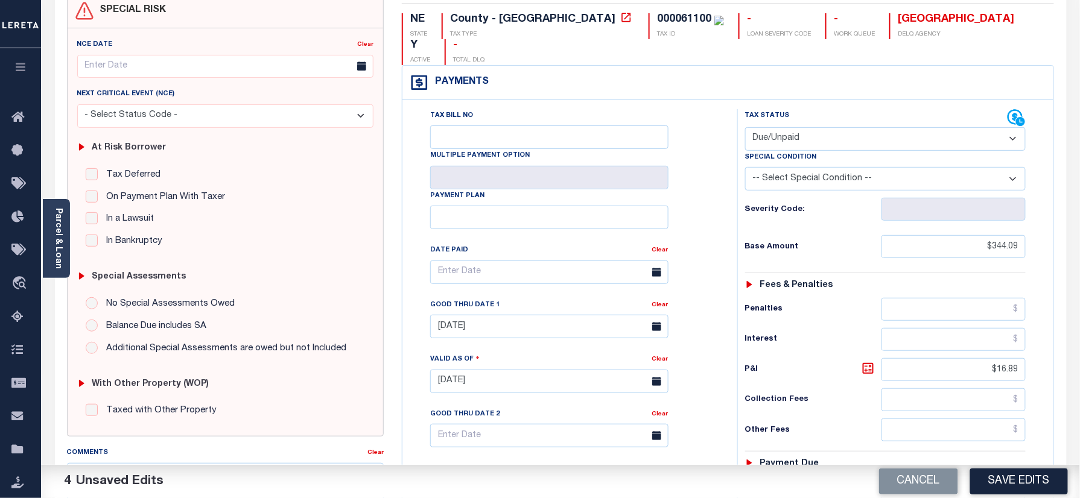
scroll to position [0, 0]
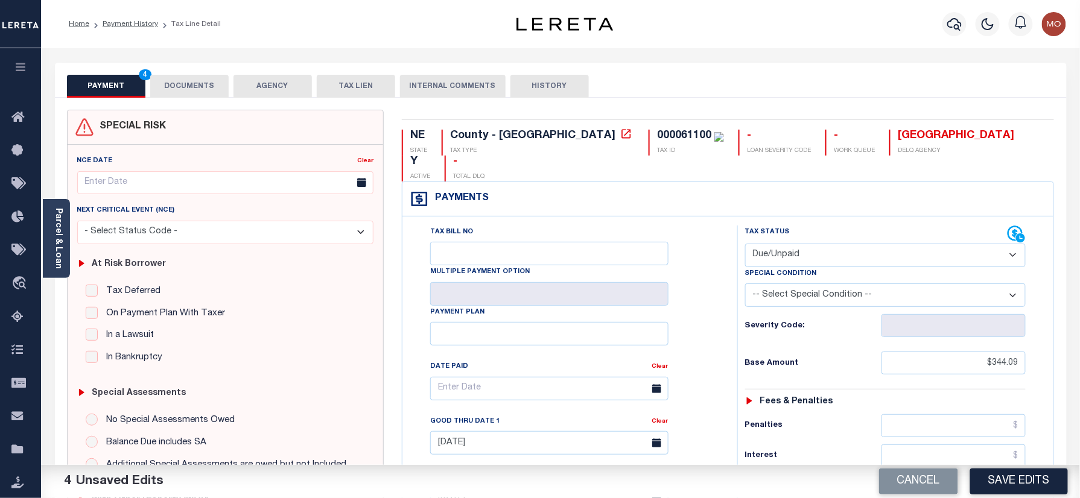
click at [574, 124] on div "NE STATE County - NE TAX TYPE 000061100 TAX ID - LOAN SEVERITY CODE - WORK QUEU…" at bounding box center [728, 498] width 670 height 777
copy div "000061100"
click at [181, 88] on button "DOCUMENTS" at bounding box center [189, 86] width 78 height 23
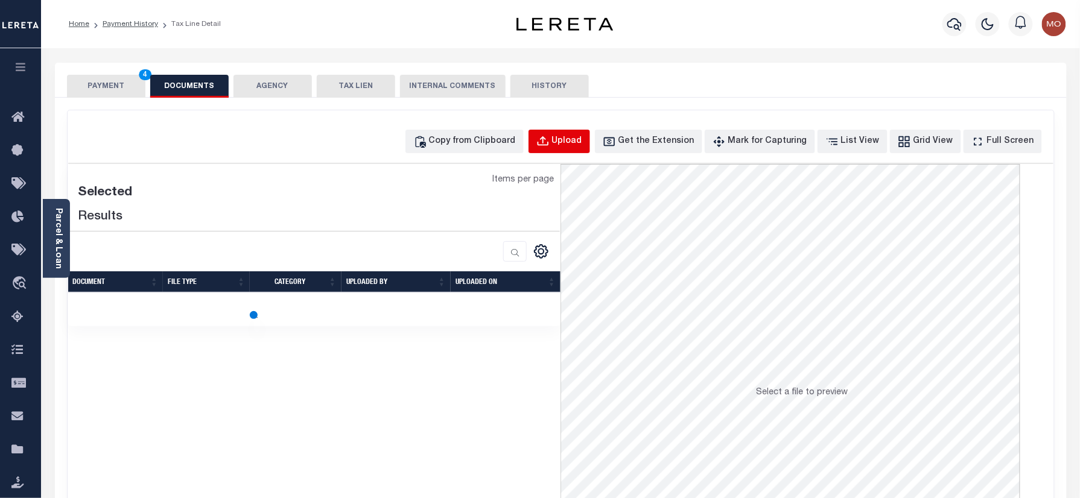
click at [580, 134] on button "Upload" at bounding box center [559, 142] width 62 height 24
select select "POP"
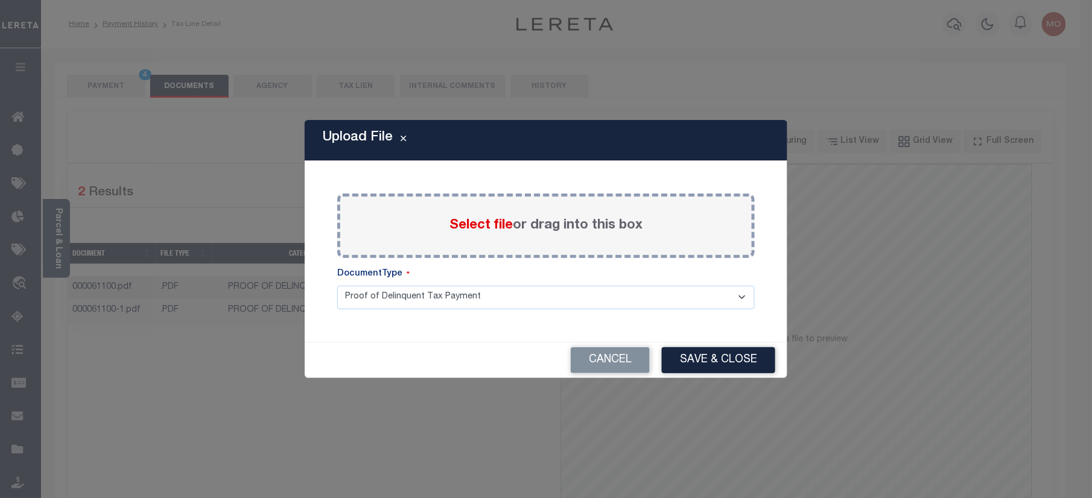
click at [464, 222] on span "Select file" at bounding box center [480, 225] width 63 height 13
click at [0, 0] on input "Select file or drag into this box" at bounding box center [0, 0] width 0 height 0
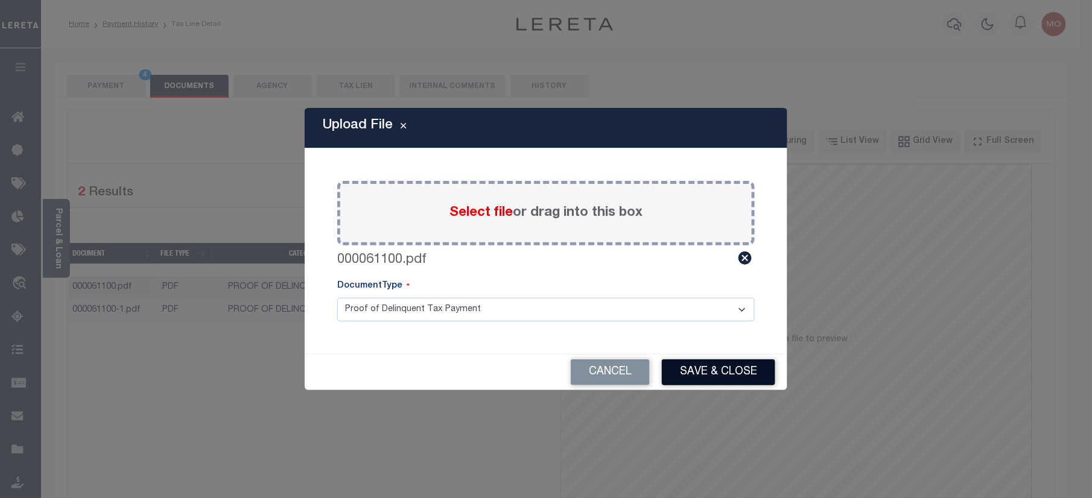
click at [706, 375] on button "Save & Close" at bounding box center [718, 372] width 113 height 26
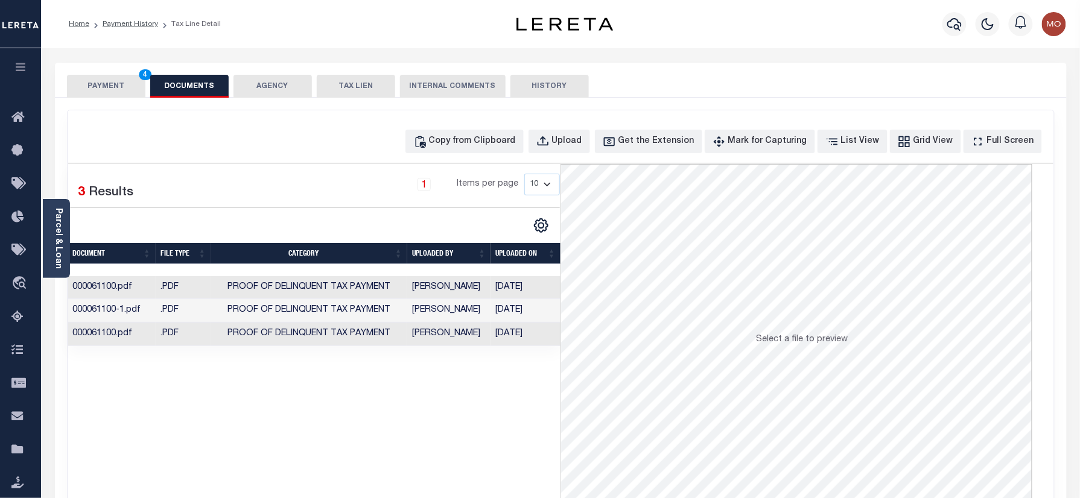
click at [97, 87] on button "PAYMENT 4" at bounding box center [106, 86] width 78 height 23
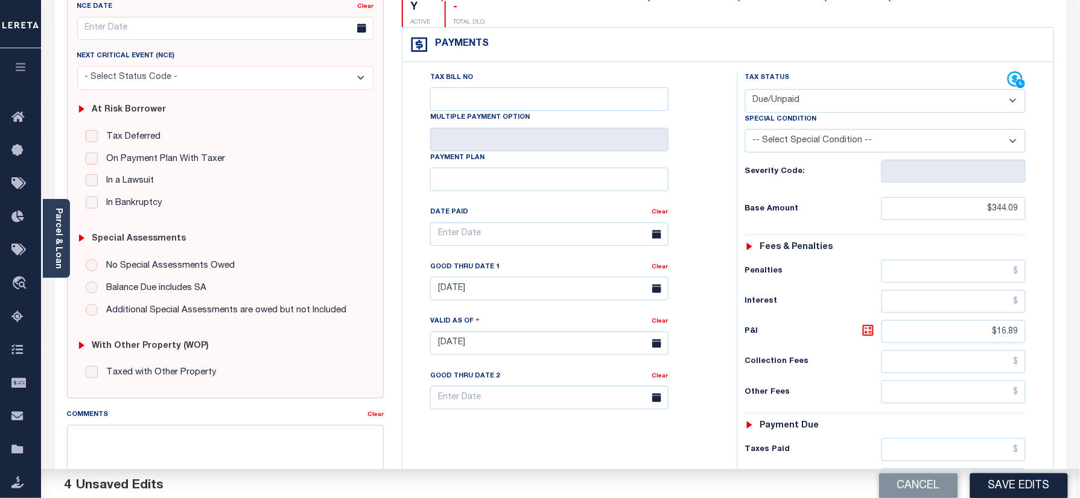
scroll to position [241, 0]
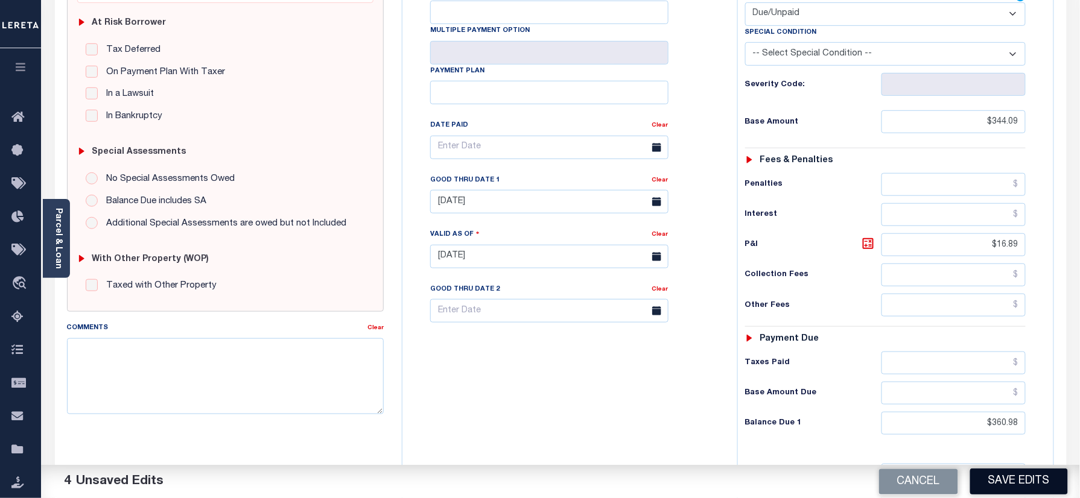
click at [990, 480] on button "Save Edits" at bounding box center [1019, 482] width 98 height 26
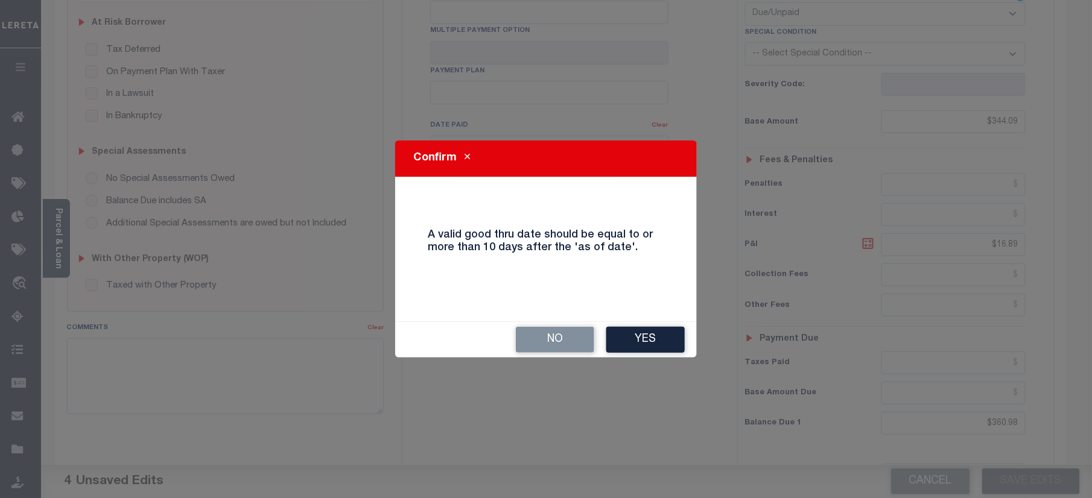
click at [653, 322] on div "No Yes" at bounding box center [546, 340] width 302 height 36
click at [645, 348] on button "Yes" at bounding box center [645, 340] width 78 height 26
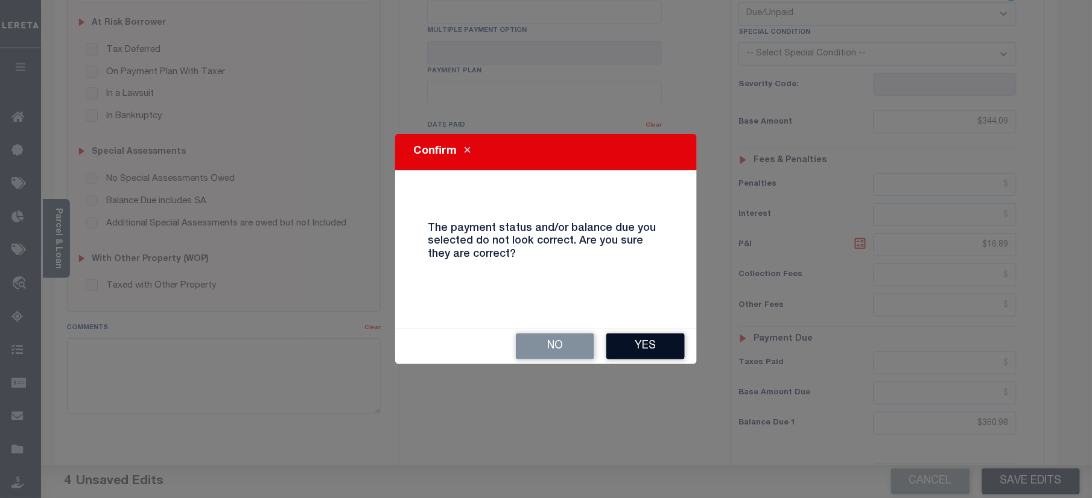
click at [651, 345] on button "Yes" at bounding box center [645, 347] width 78 height 26
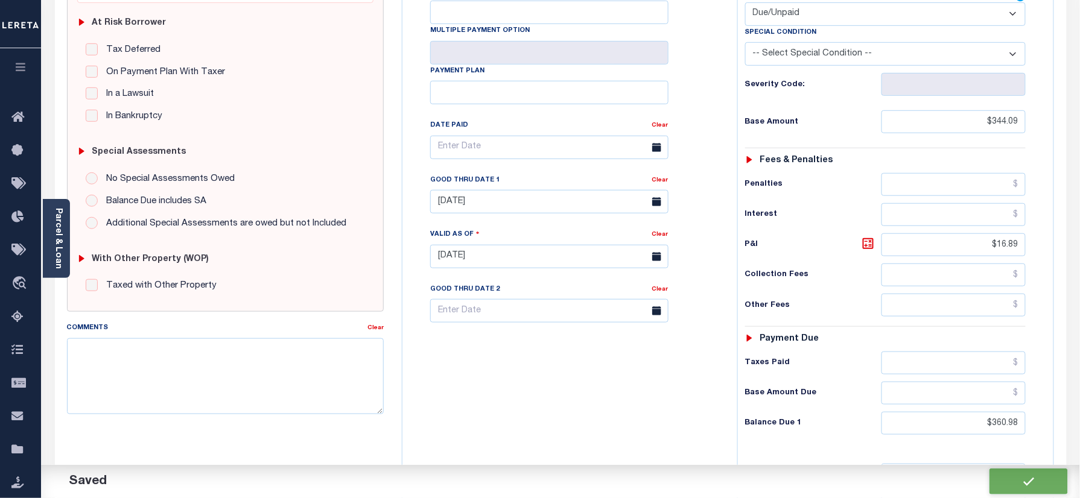
checkbox input "false"
type input "$344.09"
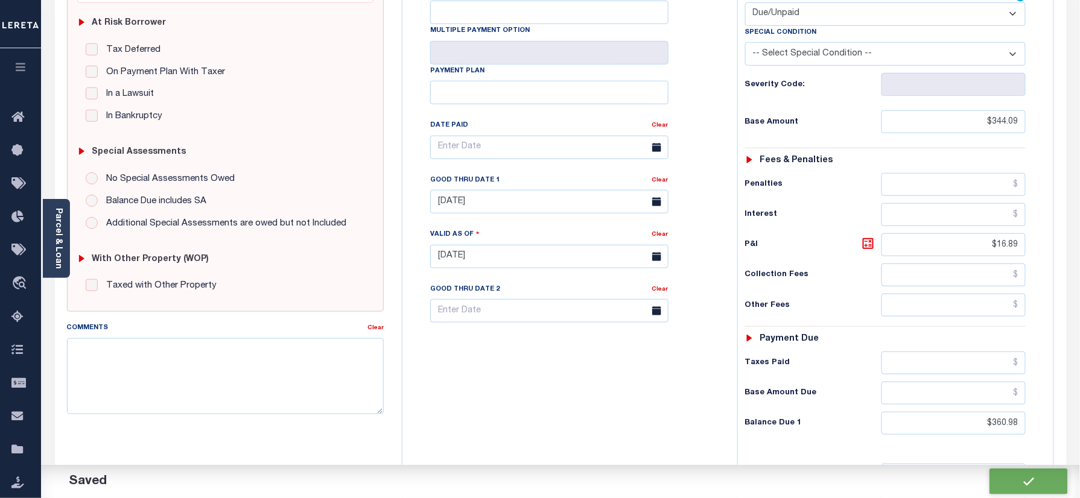
type input "$16.89"
type input "$360.98"
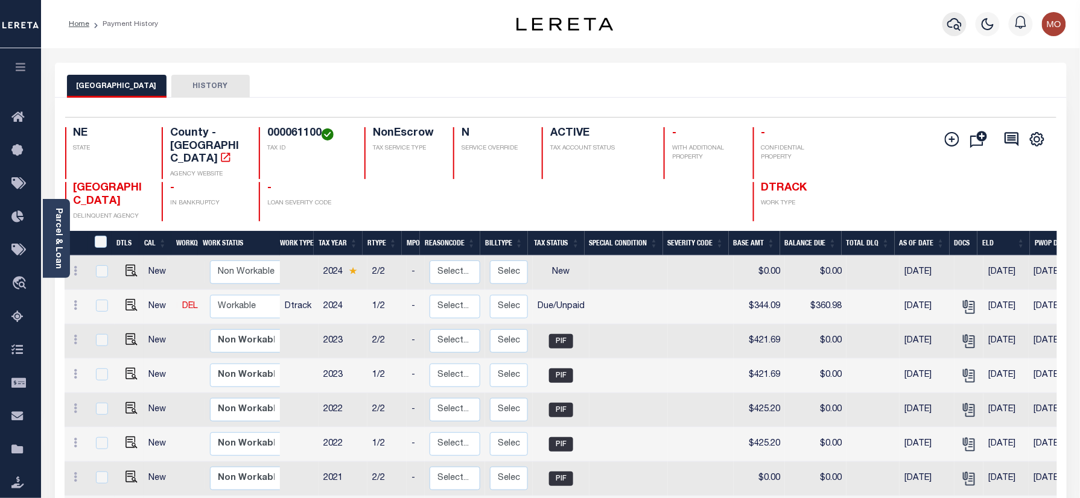
click at [953, 20] on icon "button" at bounding box center [954, 24] width 14 height 13
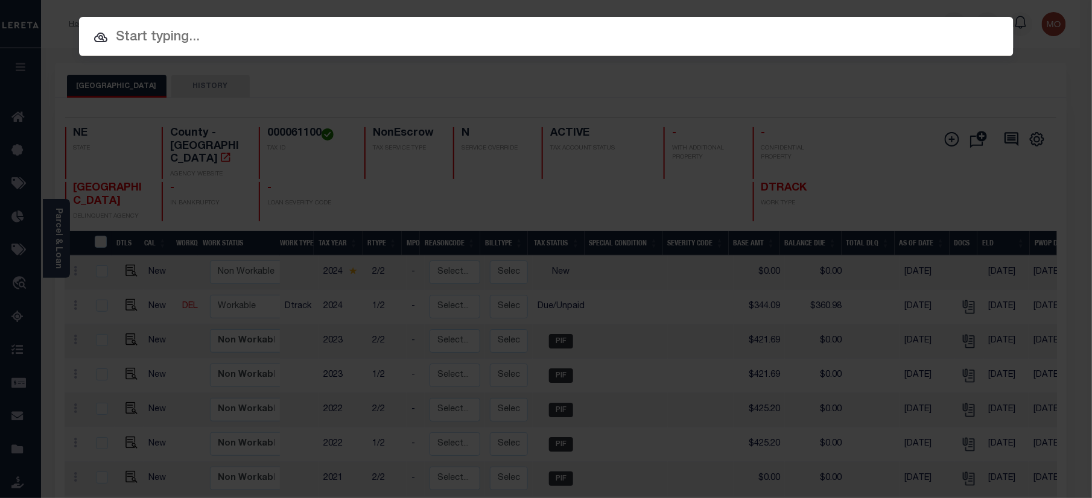
click at [251, 28] on input "text" at bounding box center [546, 37] width 934 height 21
paste input "2757446"
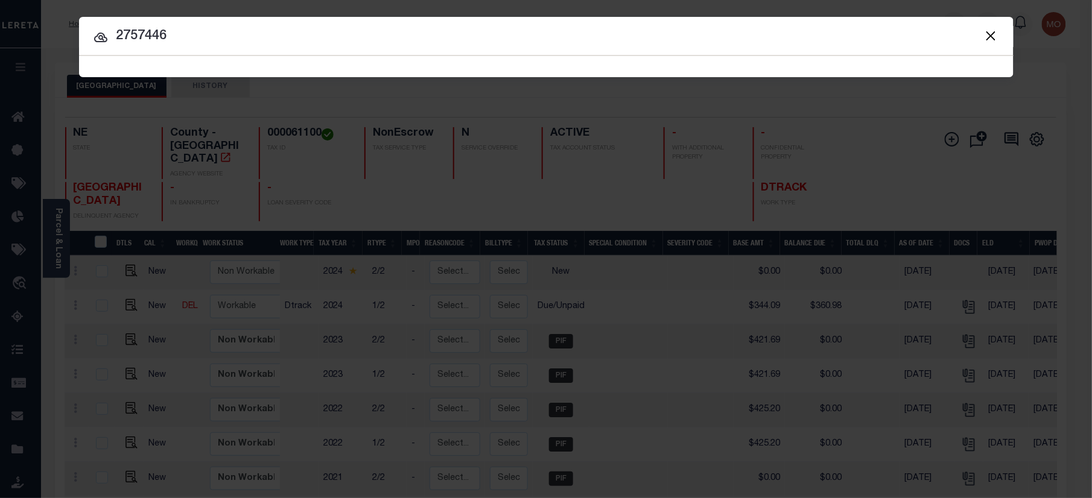
type input "2757446"
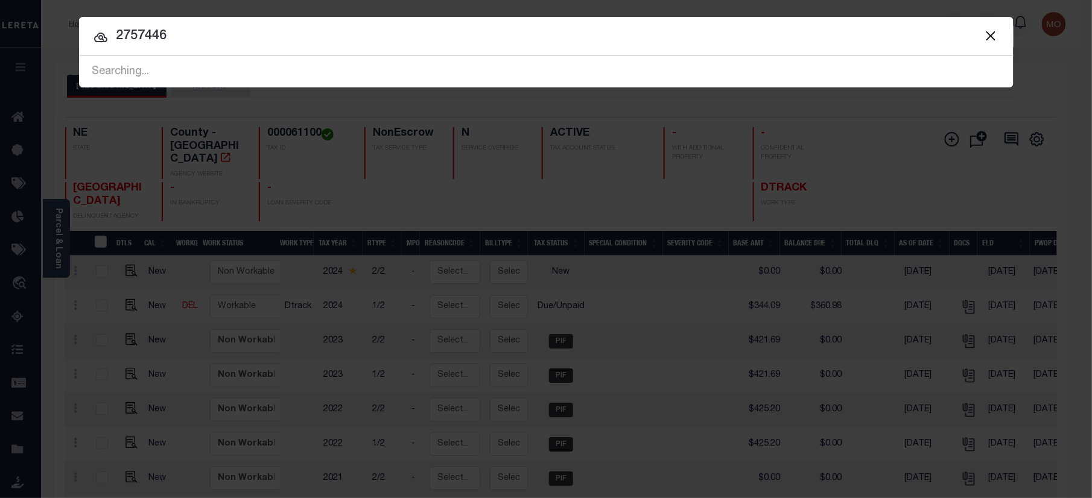
click at [205, 42] on input "2757446" at bounding box center [546, 36] width 934 height 21
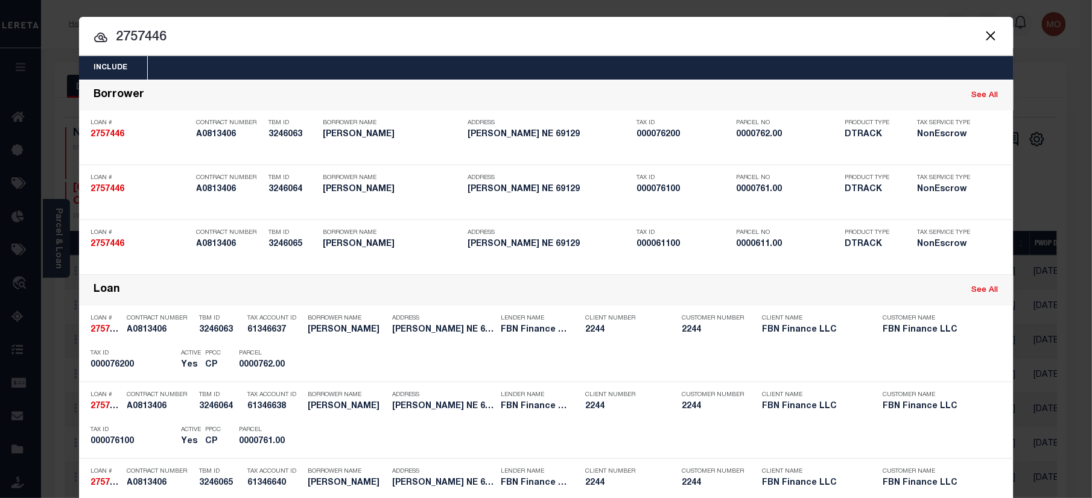
scroll to position [336, 0]
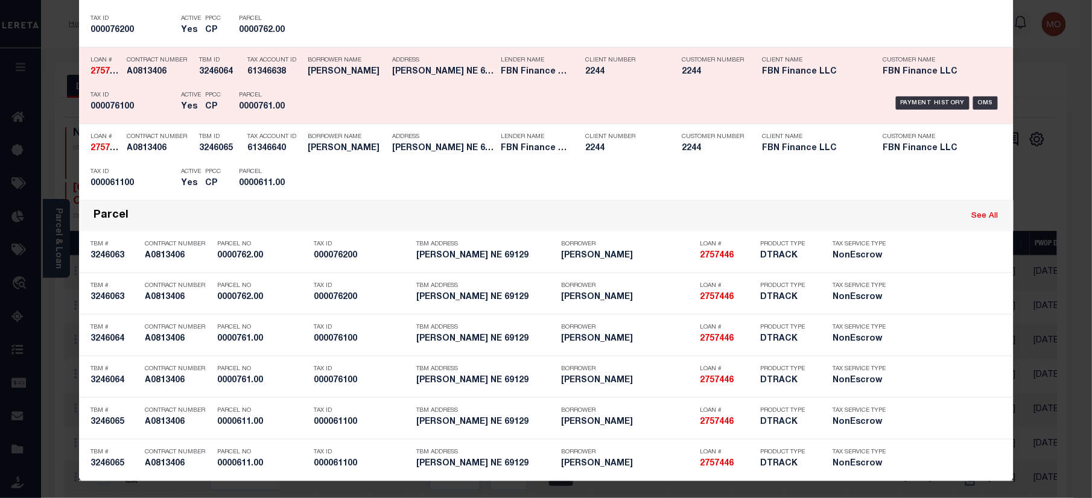
click at [198, 110] on div "PPCC CP" at bounding box center [214, 103] width 34 height 35
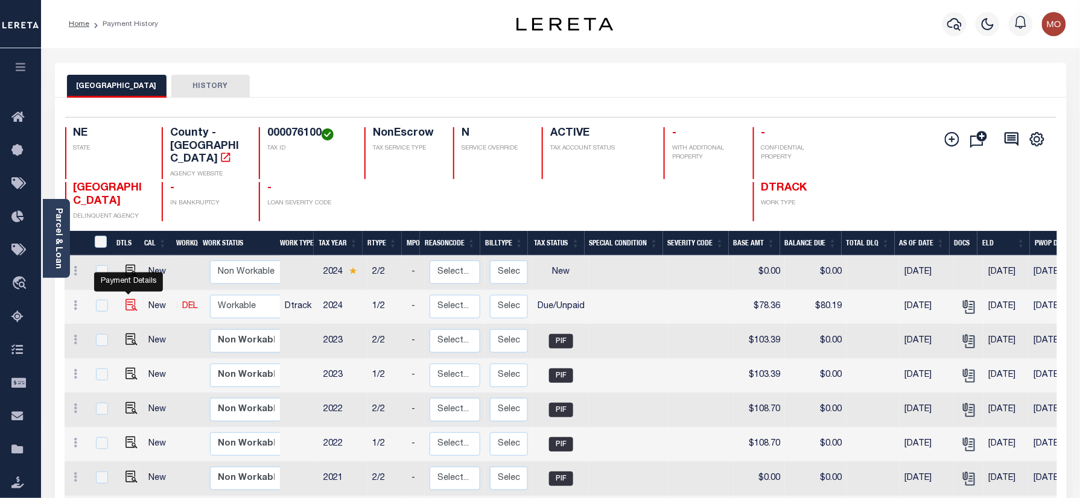
click at [125, 299] on img "" at bounding box center [131, 305] width 12 height 12
checkbox input "true"
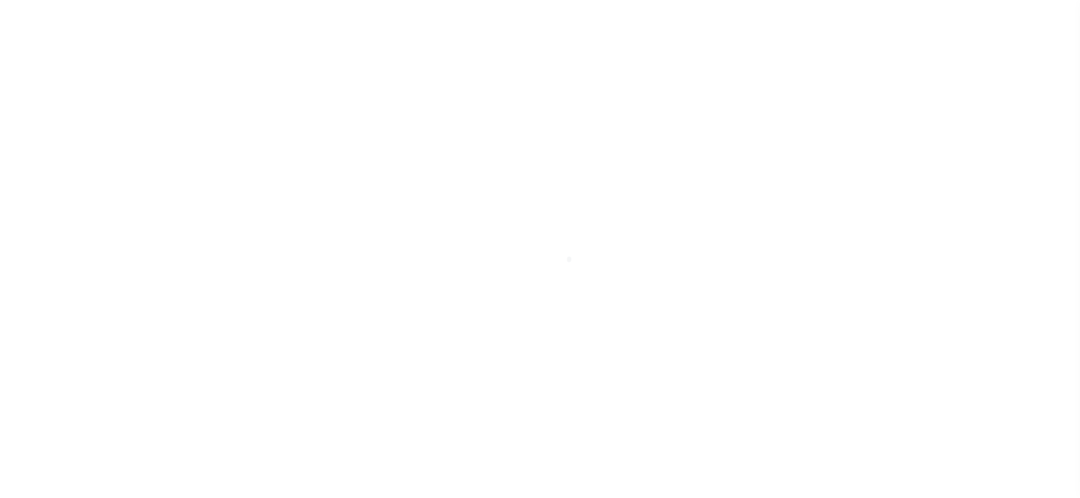
select select "DUE"
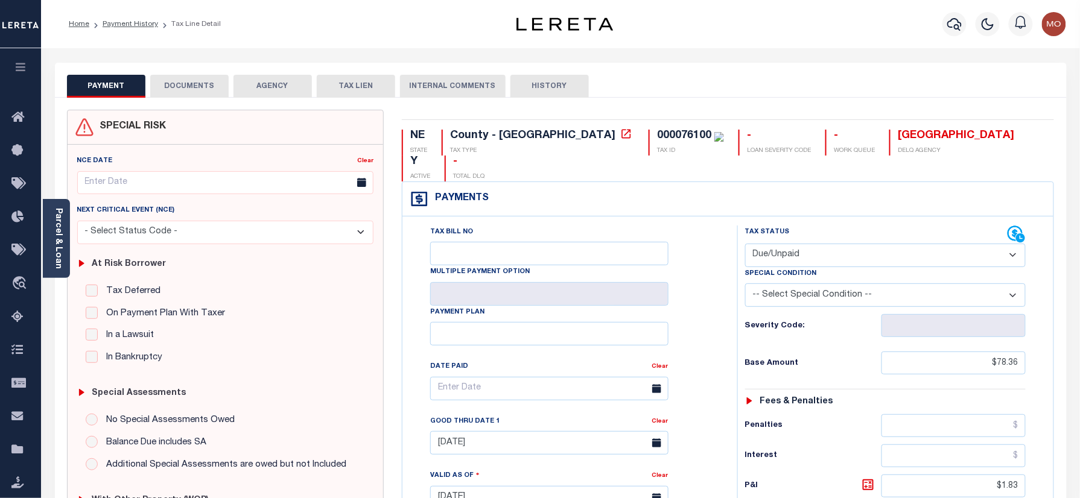
click at [657, 136] on div "000076100" at bounding box center [684, 135] width 54 height 11
copy div "000076100"
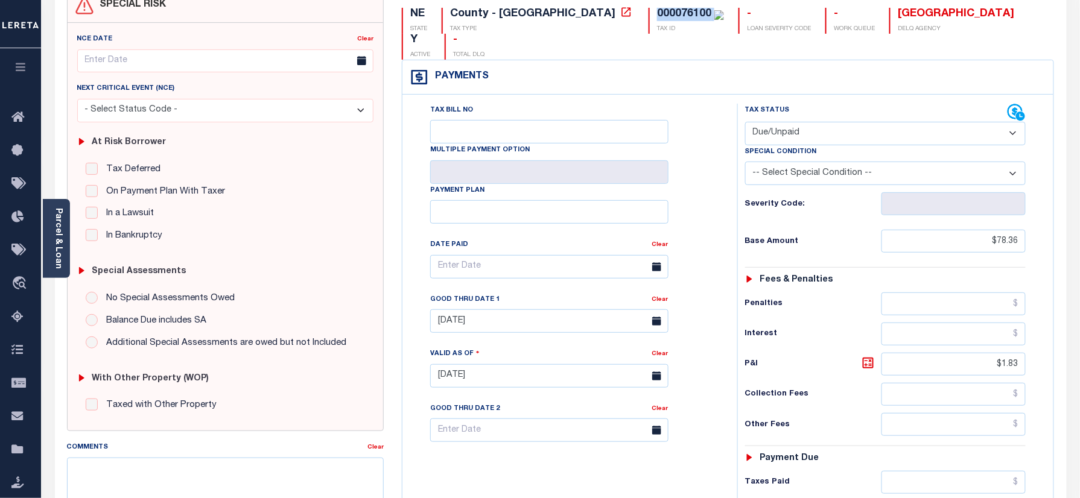
scroll to position [241, 0]
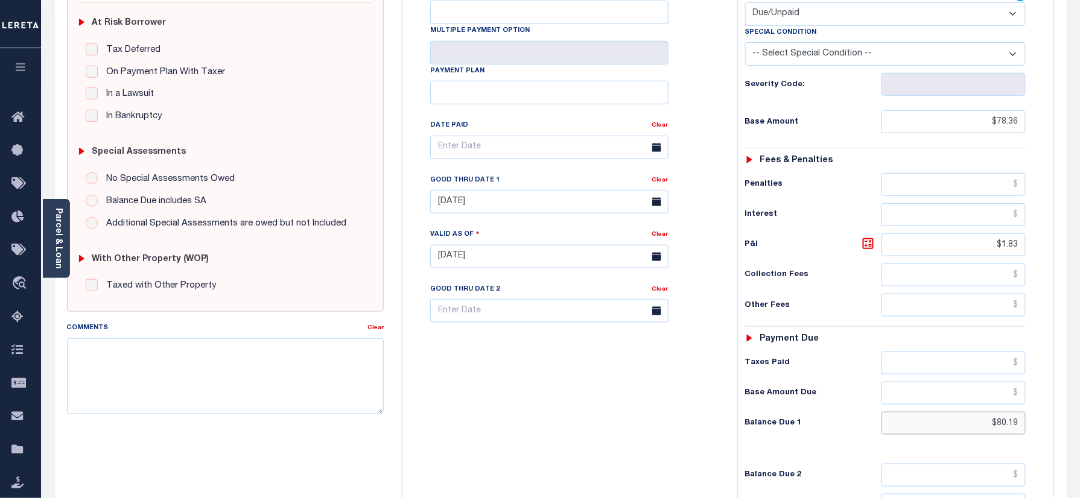
drag, startPoint x: 987, startPoint y: 405, endPoint x: 1081, endPoint y: 404, distance: 94.1
click at [1079, 405] on html "Home Payment History Tax Line Detail" at bounding box center [540, 216] width 1080 height 914
paste input "82.21"
type input "$82.21"
type input "[DATE]"
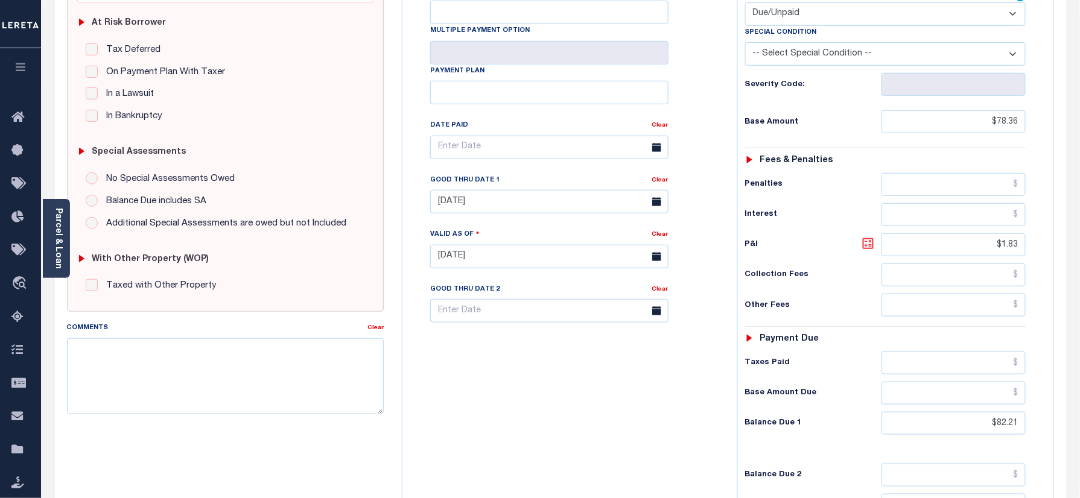
click at [871, 236] on icon at bounding box center [868, 243] width 14 height 14
type input "$3.85"
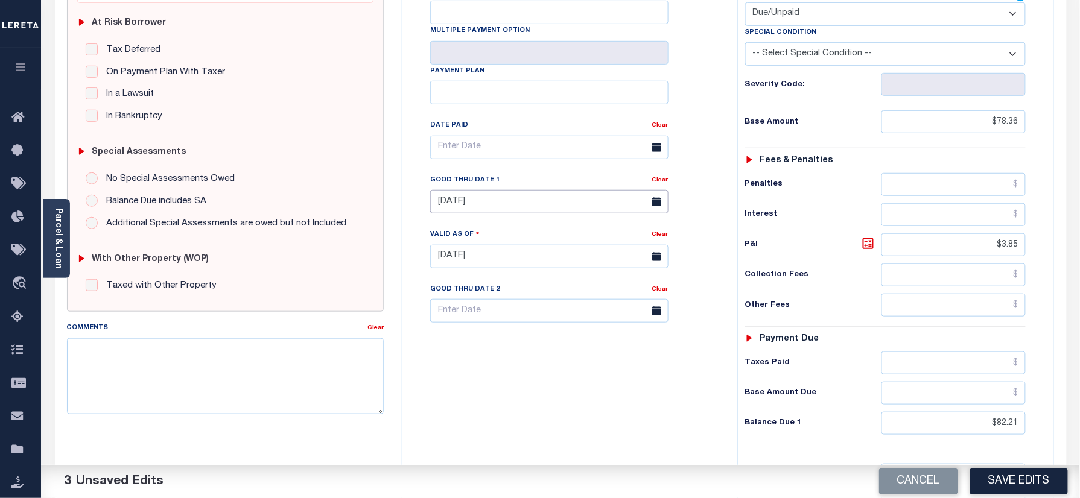
click at [489, 190] on input "06/30/2025" at bounding box center [549, 202] width 238 height 24
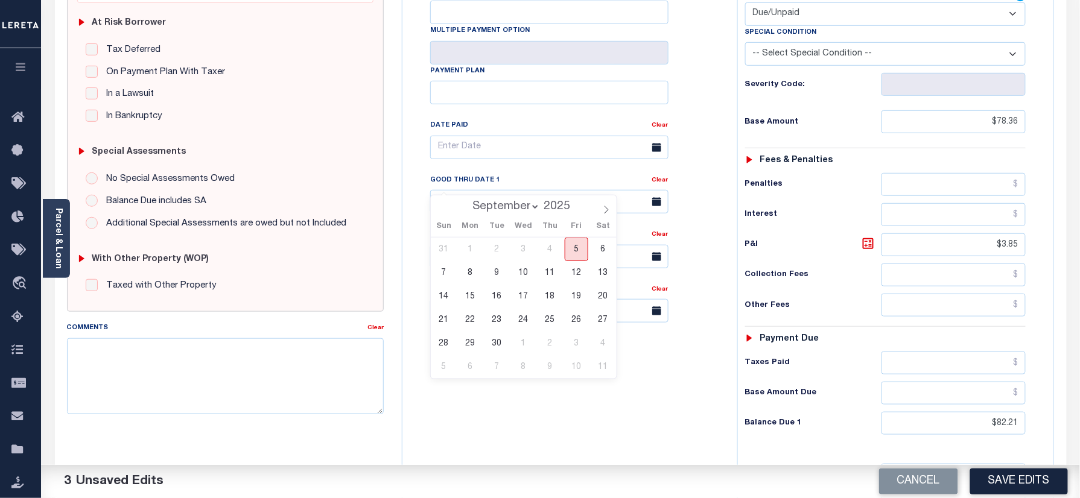
click at [573, 252] on span "5" at bounding box center [576, 250] width 24 height 24
type input "[DATE]"
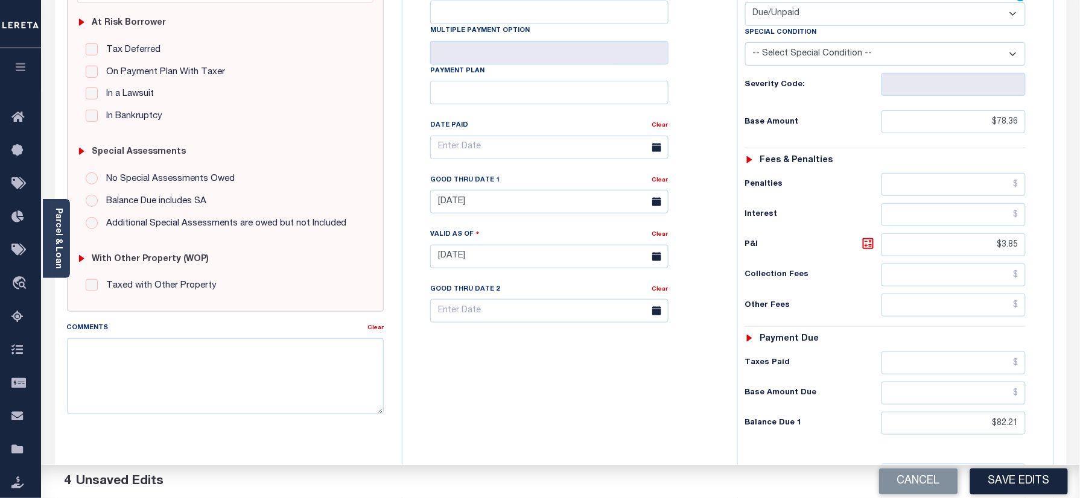
click at [522, 372] on div "Tax Bill No Multiple Payment Option Payment Plan Clear" at bounding box center [566, 250] width 323 height 533
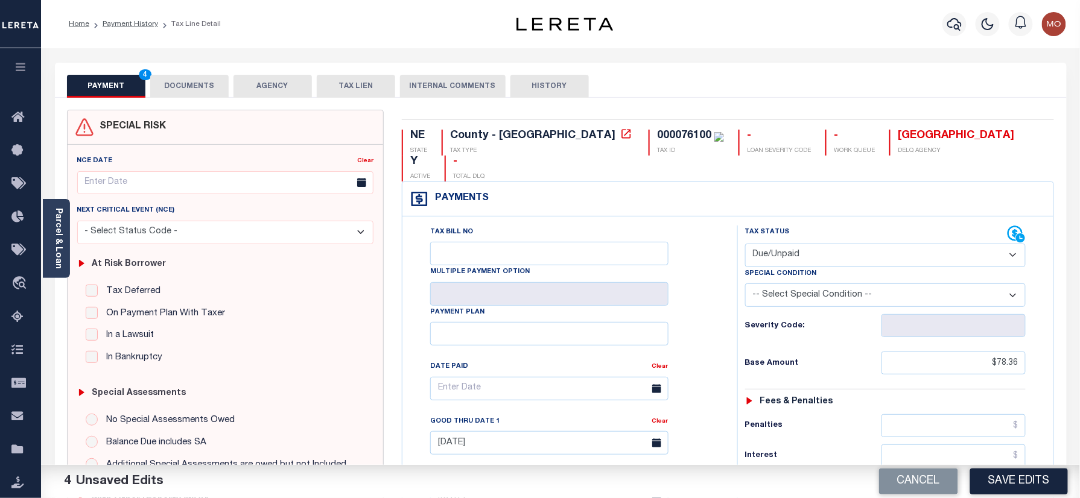
click at [657, 133] on div "000076100" at bounding box center [684, 135] width 54 height 11
copy div "000076100"
click at [181, 83] on button "DOCUMENTS" at bounding box center [189, 86] width 78 height 23
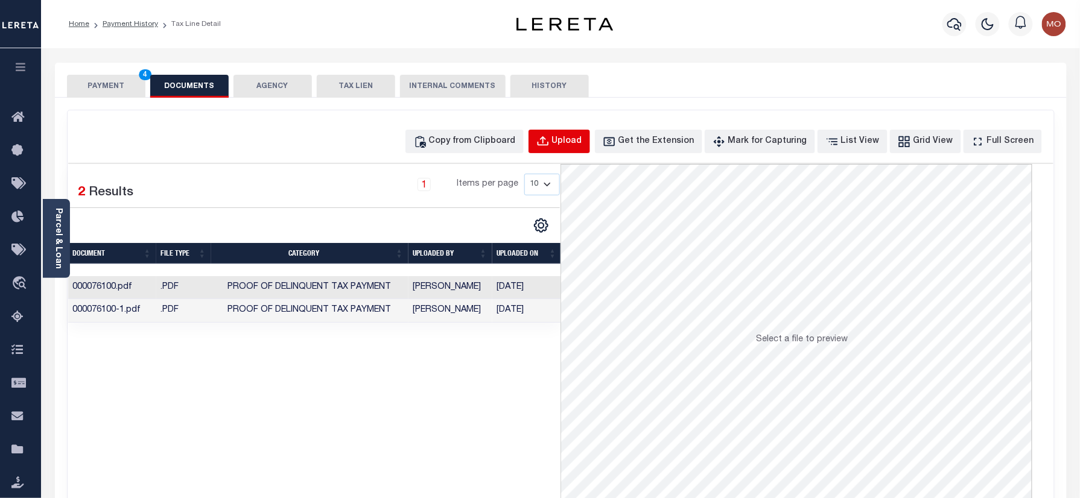
click at [572, 139] on button "Upload" at bounding box center [559, 142] width 62 height 24
select select "POP"
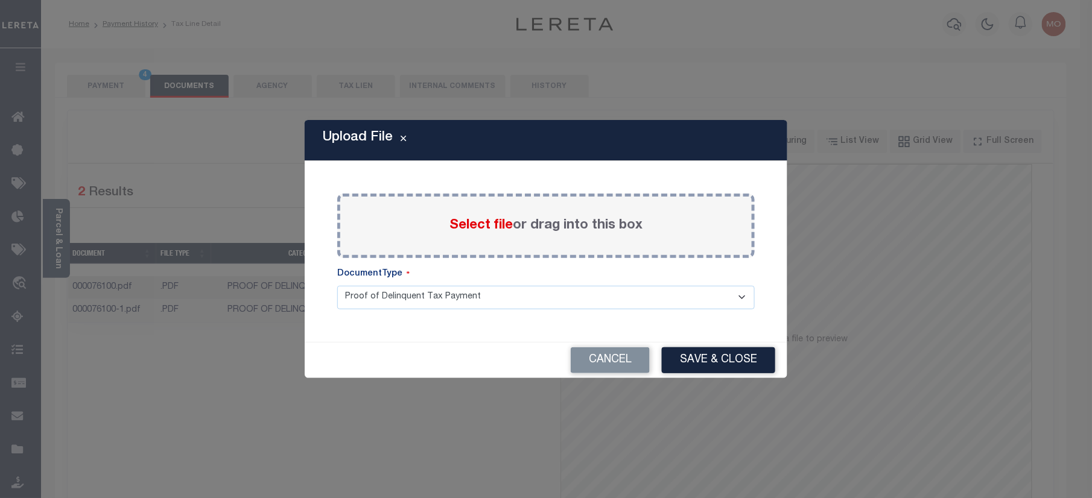
click at [469, 220] on span "Select file" at bounding box center [480, 225] width 63 height 13
click at [0, 0] on input "Select file or drag into this box" at bounding box center [0, 0] width 0 height 0
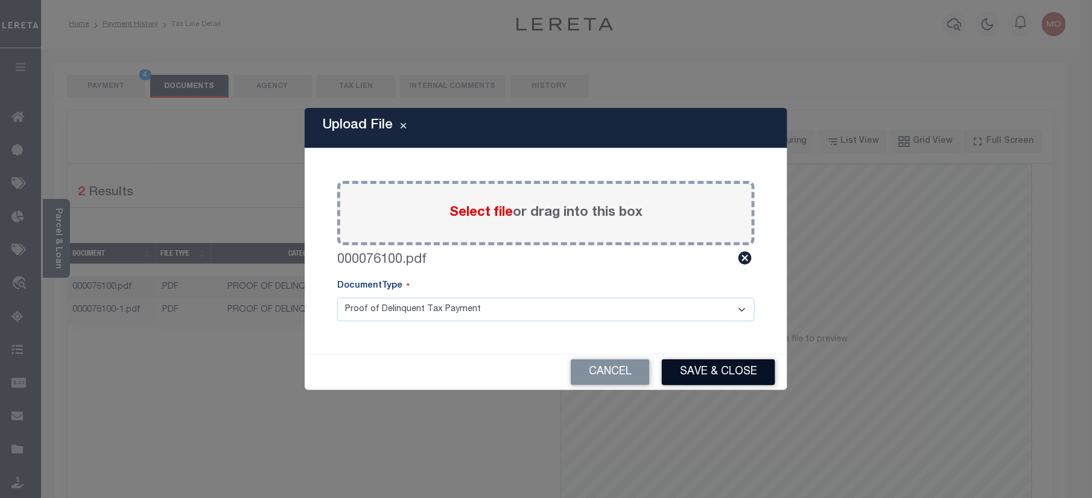
click at [714, 367] on button "Save & Close" at bounding box center [718, 372] width 113 height 26
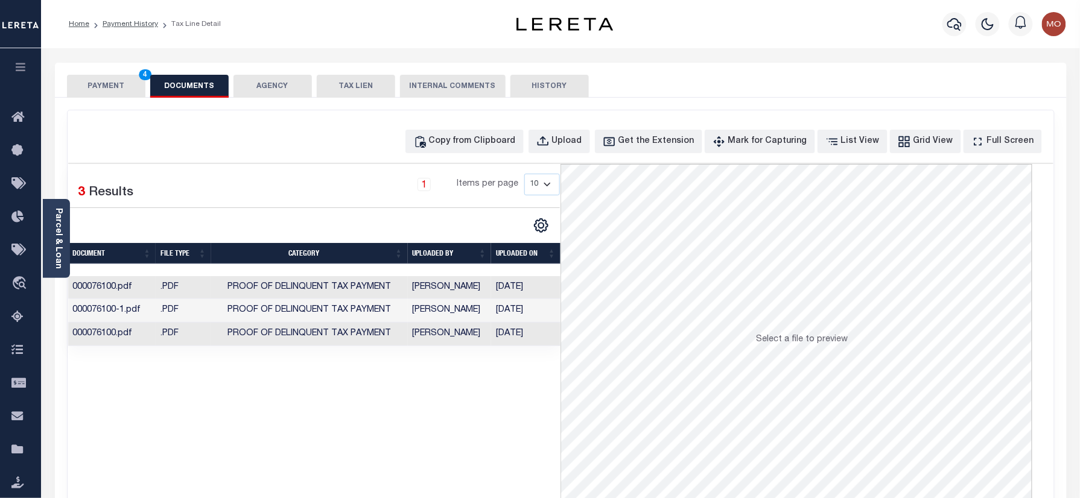
click at [116, 73] on div "PAYMENT 4 DOCUMENTS AGENCY DELINQUENT PAYEE TAX LIEN" at bounding box center [560, 80] width 1011 height 35
click at [103, 90] on button "PAYMENT 4" at bounding box center [106, 86] width 78 height 23
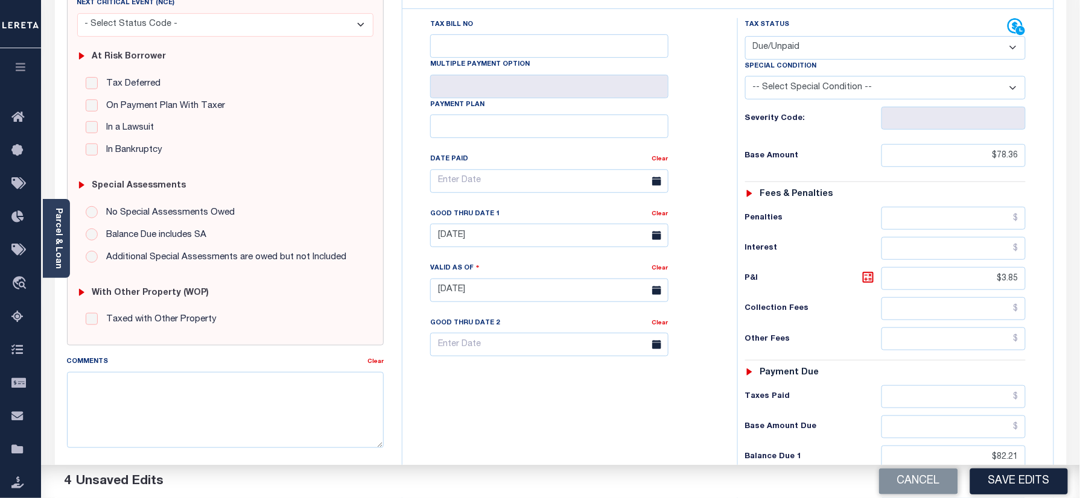
scroll to position [321, 0]
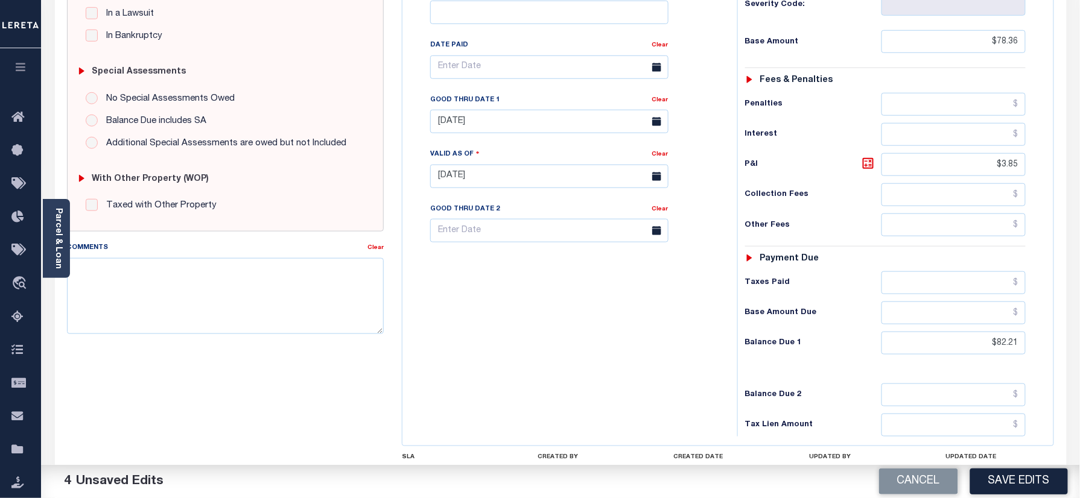
click at [1019, 484] on button "Save Edits" at bounding box center [1019, 482] width 98 height 26
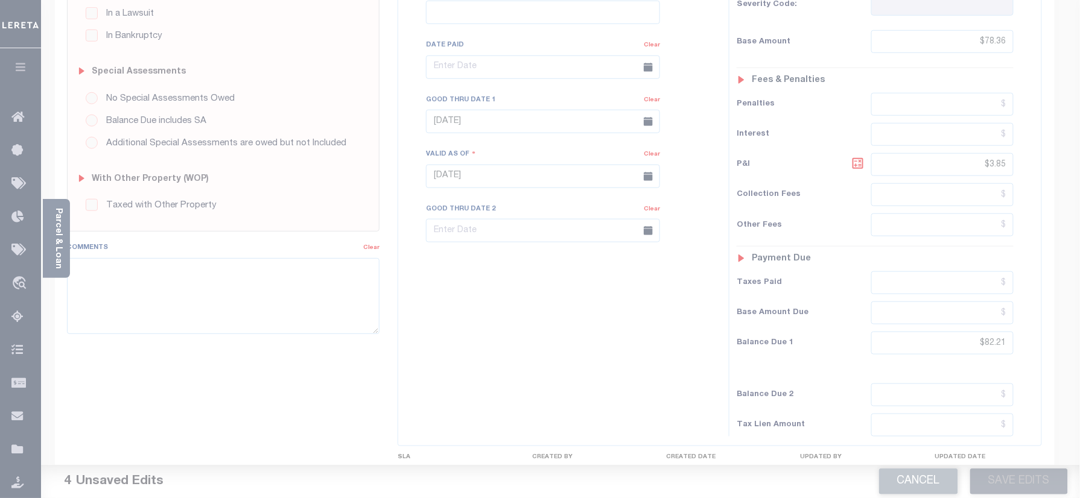
scroll to position [241, 0]
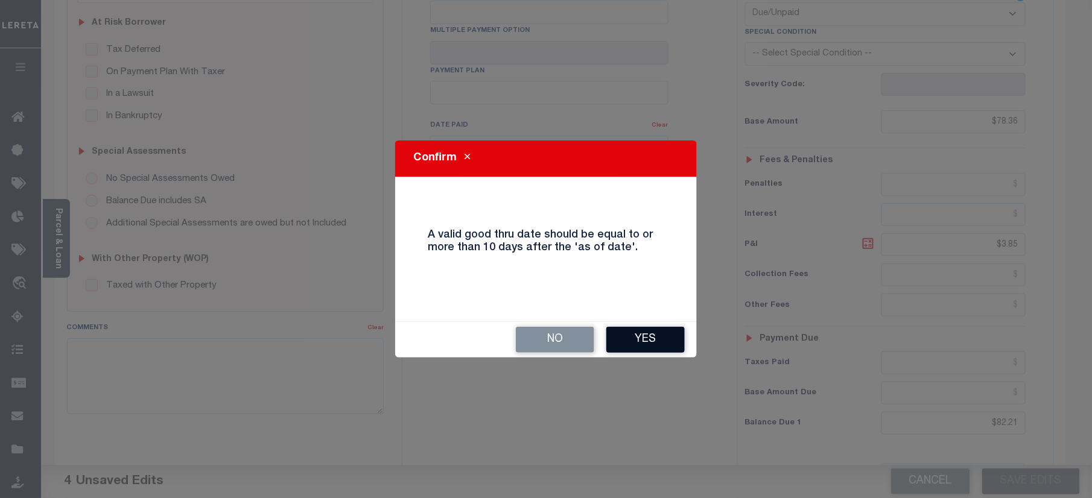
click at [640, 335] on button "Yes" at bounding box center [645, 340] width 78 height 26
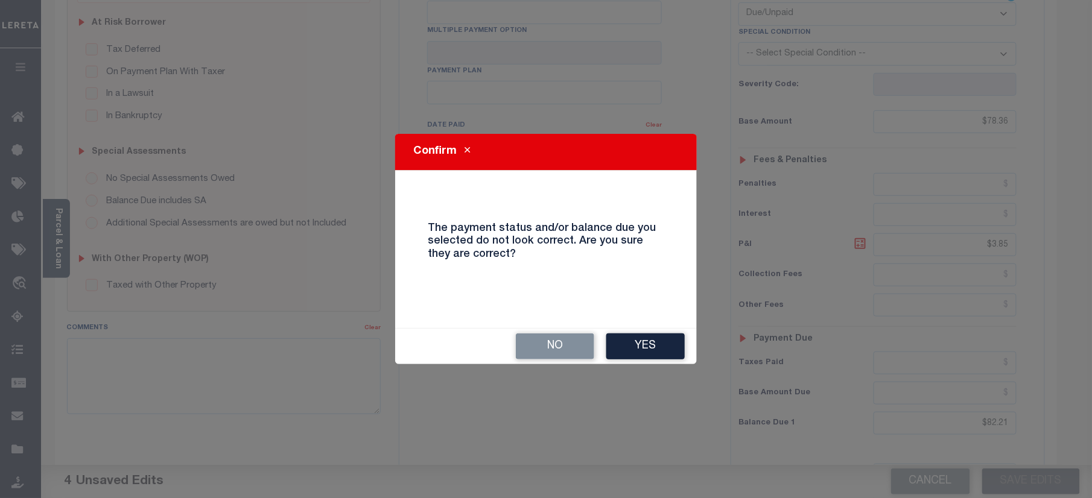
click at [637, 338] on button "Yes" at bounding box center [645, 347] width 78 height 26
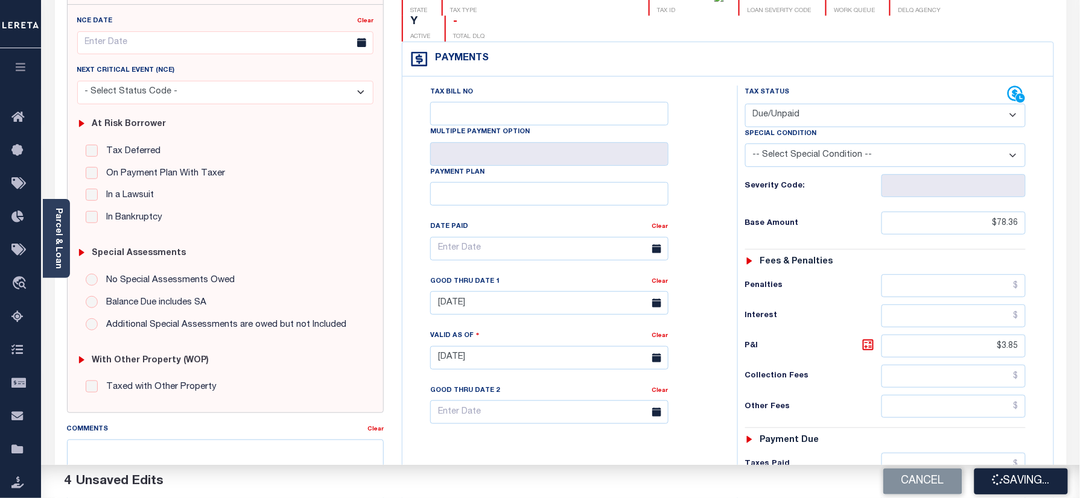
scroll to position [0, 0]
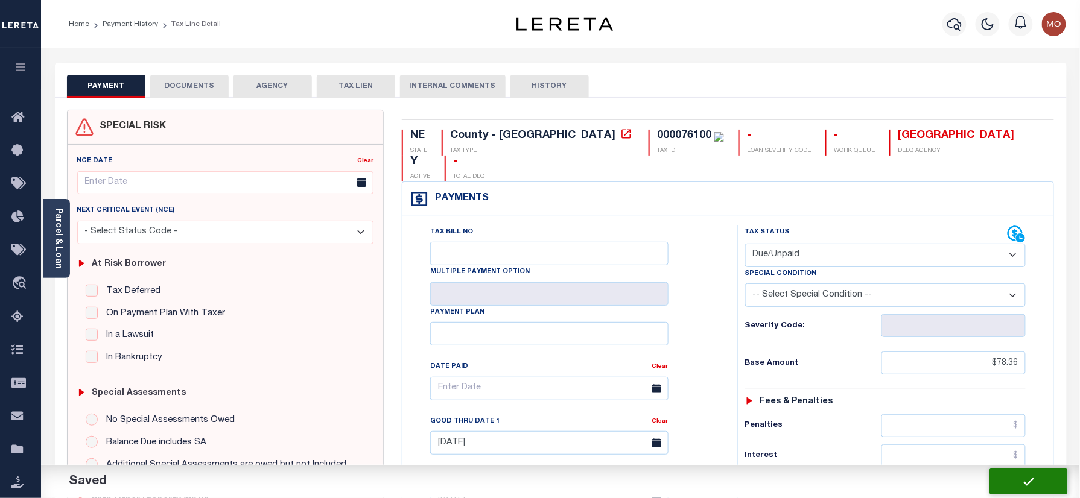
checkbox input "false"
type input "$78.36"
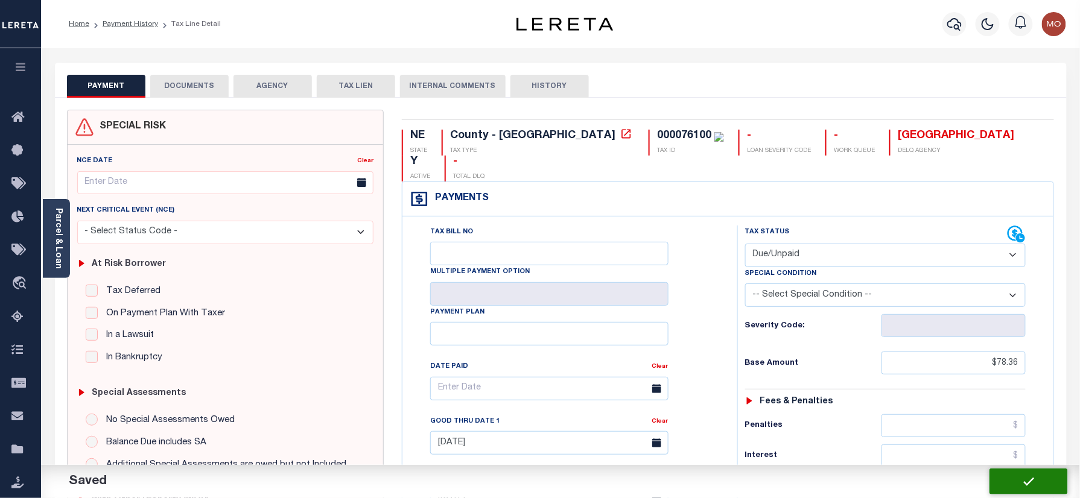
type input "$3.85"
type input "$82.21"
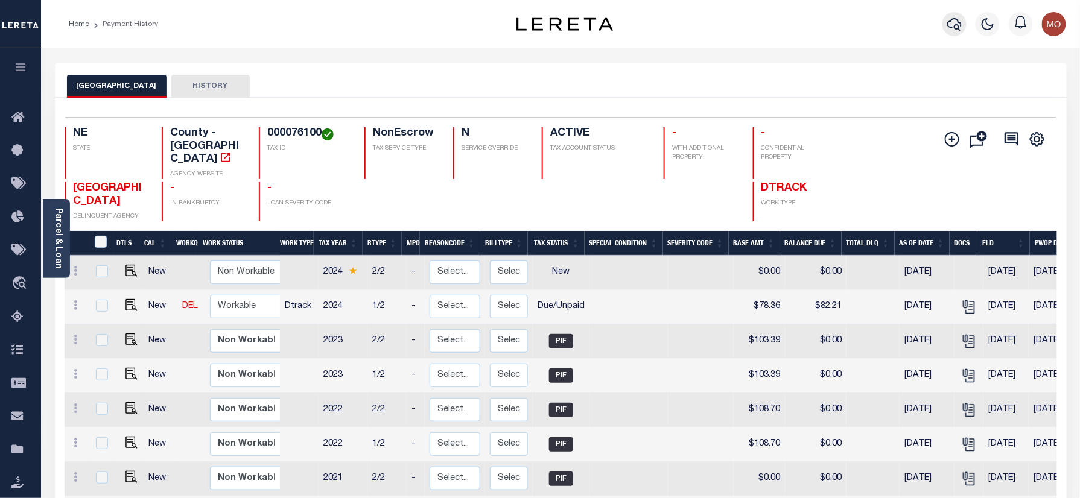
click at [958, 20] on icon "button" at bounding box center [954, 24] width 14 height 14
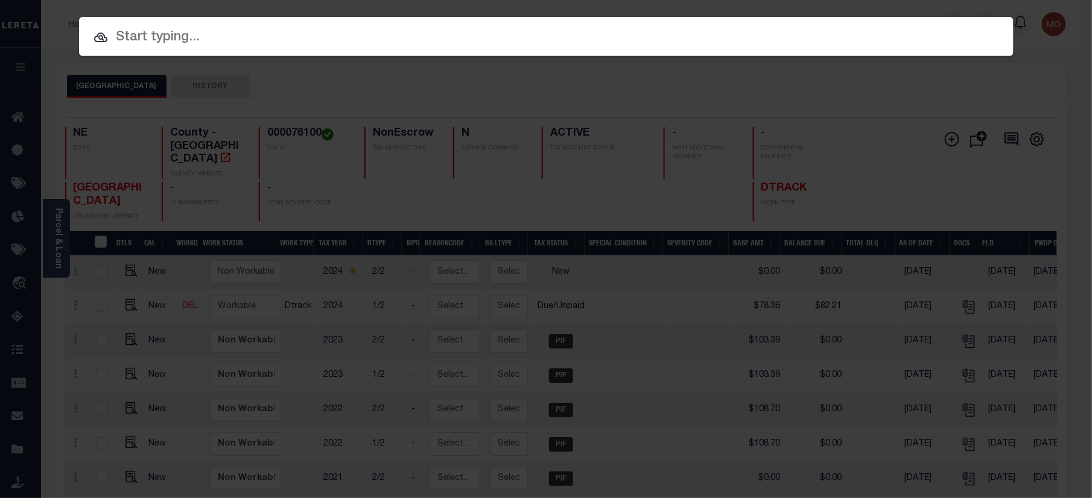
click at [157, 31] on input "text" at bounding box center [546, 37] width 934 height 21
paste input "2757446"
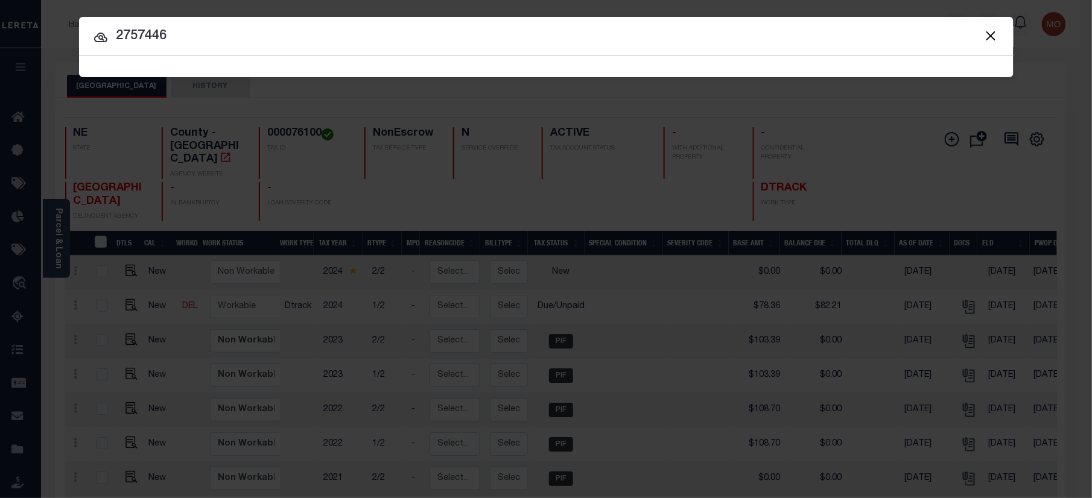
type input "2757446"
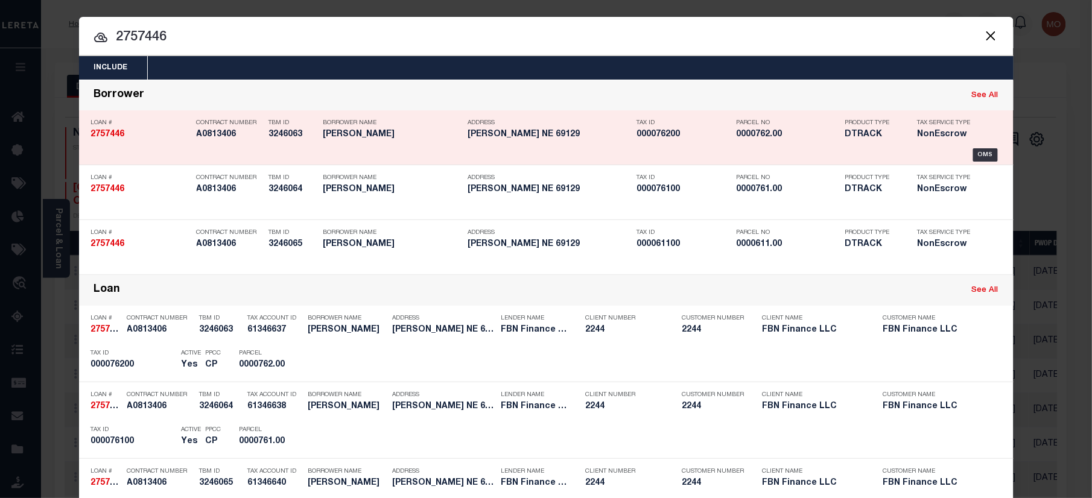
scroll to position [336, 0]
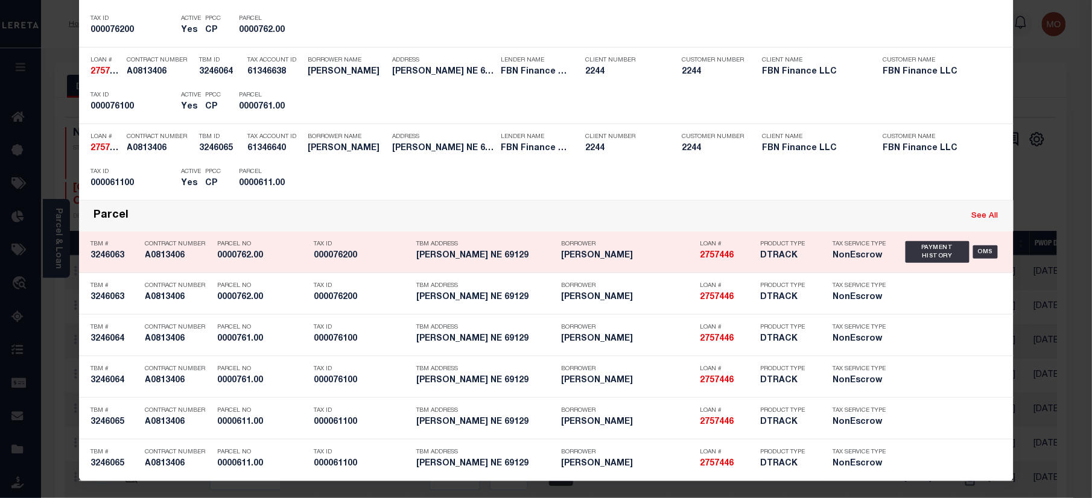
click at [326, 253] on h5 "000076200" at bounding box center [362, 256] width 96 height 10
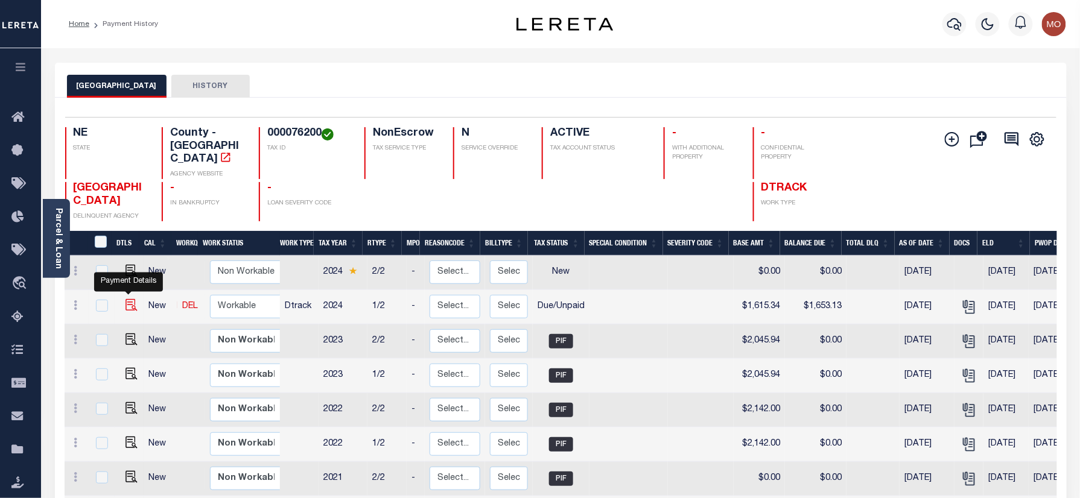
click at [125, 299] on img "" at bounding box center [131, 305] width 12 height 12
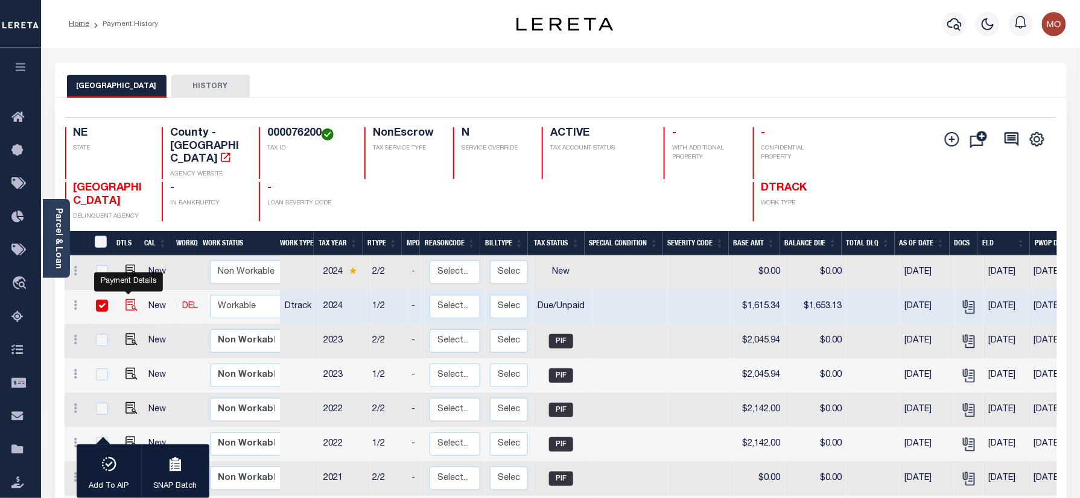
checkbox input "true"
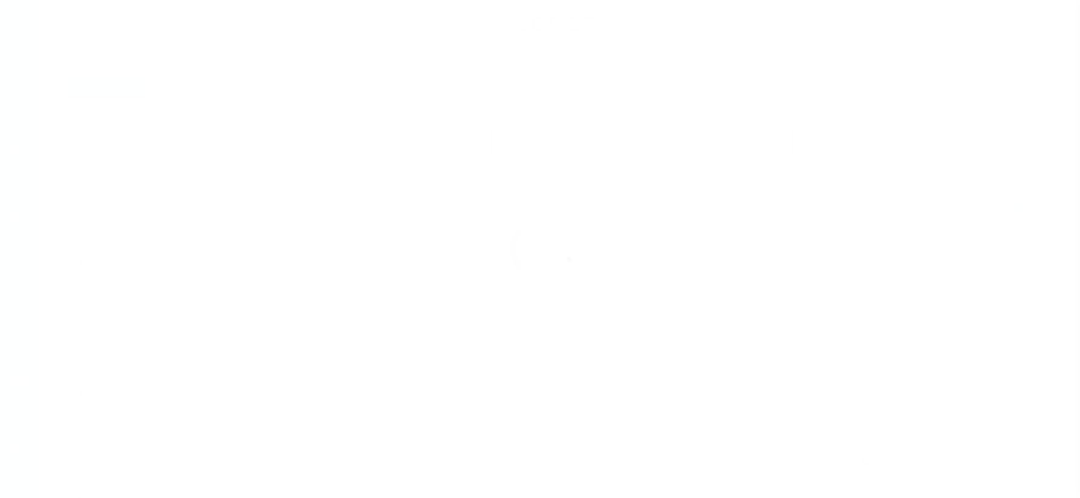
select select "DUE"
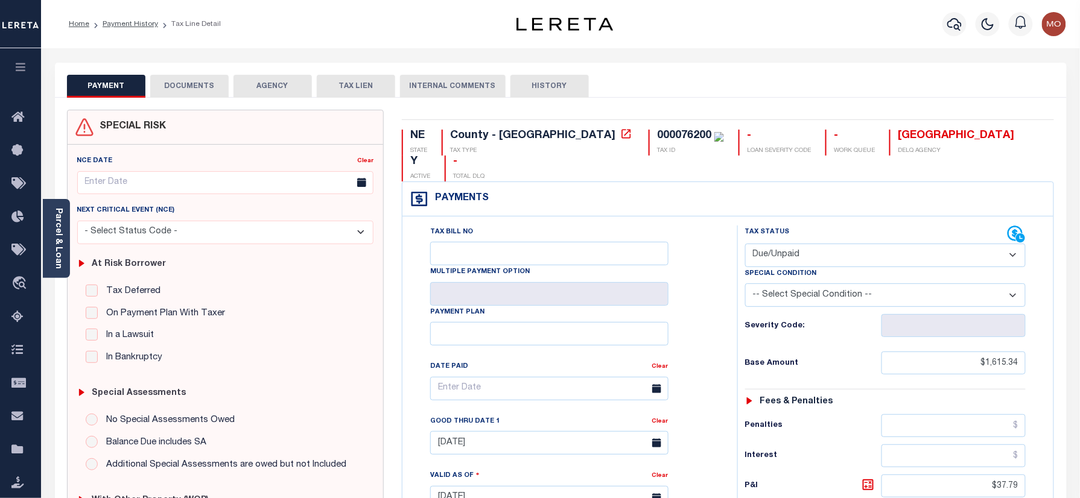
click at [657, 140] on div "000076200" at bounding box center [684, 135] width 54 height 11
copy div "000076200"
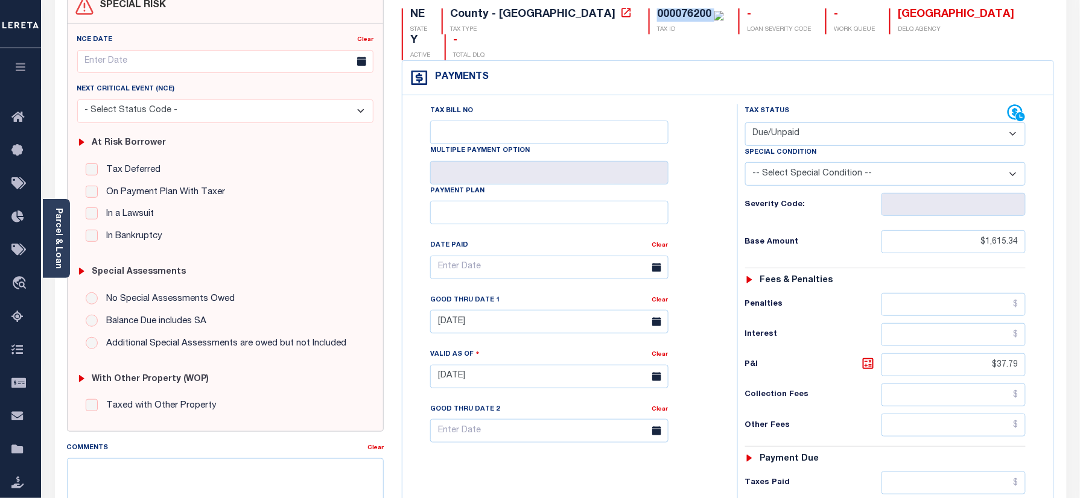
scroll to position [241, 0]
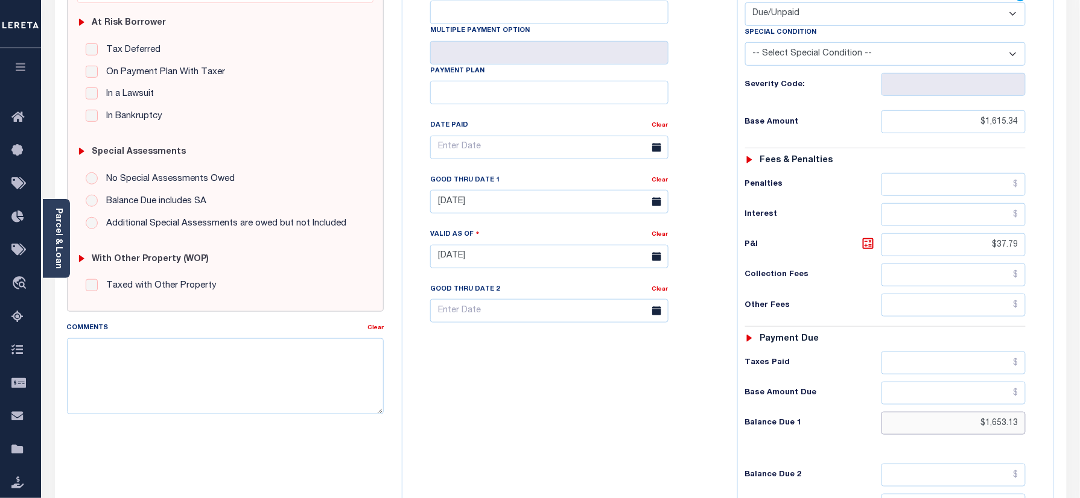
drag, startPoint x: 1032, startPoint y: 403, endPoint x: 1053, endPoint y: 385, distance: 27.7
click at [1079, 403] on html "Home Payment History Tax Line Detail" at bounding box center [540, 216] width 1080 height 914
paste input "1,694.65"
type input "$1,694.65"
type input "[DATE]"
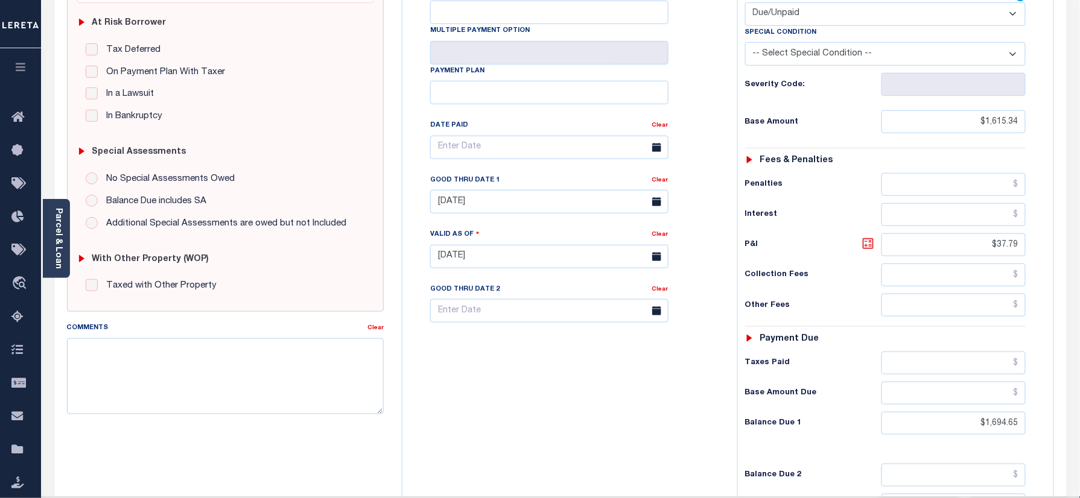
click at [867, 236] on icon at bounding box center [868, 243] width 14 height 14
type input "$79.31"
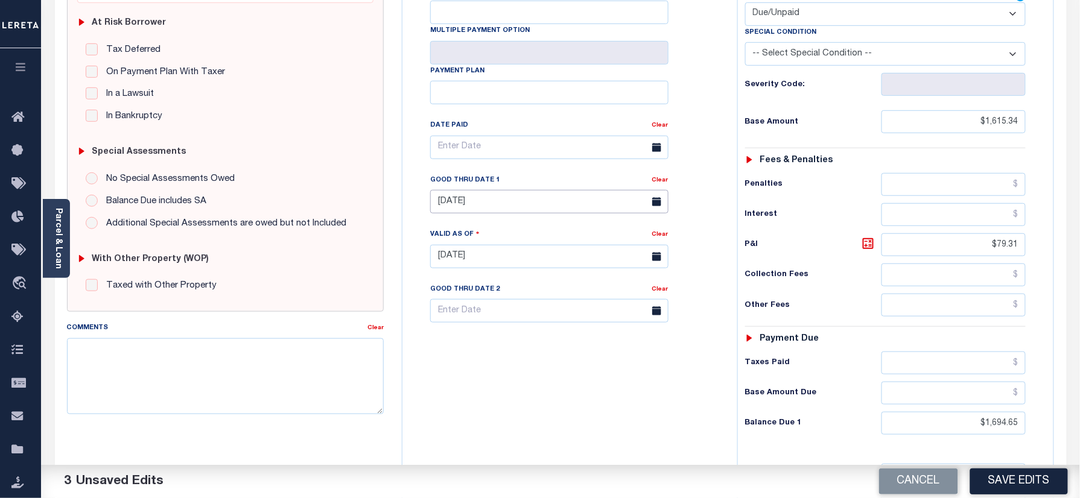
click at [514, 190] on input "[DATE]" at bounding box center [549, 202] width 238 height 24
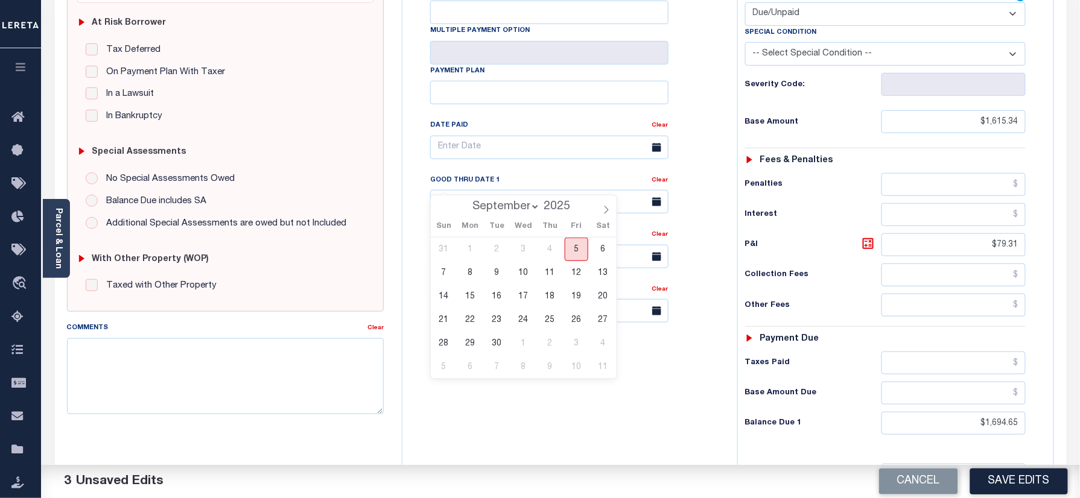
click at [577, 252] on span "5" at bounding box center [576, 250] width 24 height 24
type input "[DATE]"
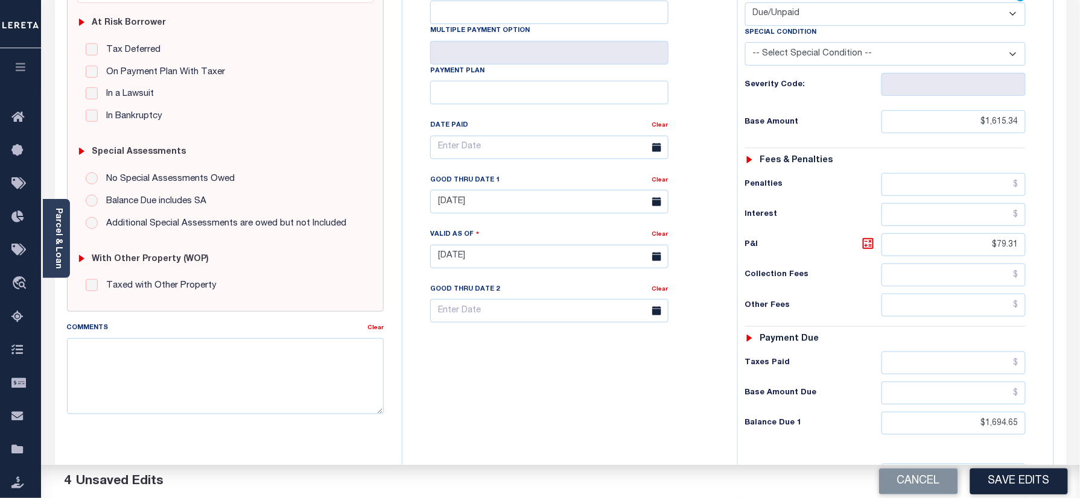
click at [558, 375] on div "Tax Bill No Multiple Payment Option Payment Plan Clear" at bounding box center [566, 250] width 323 height 533
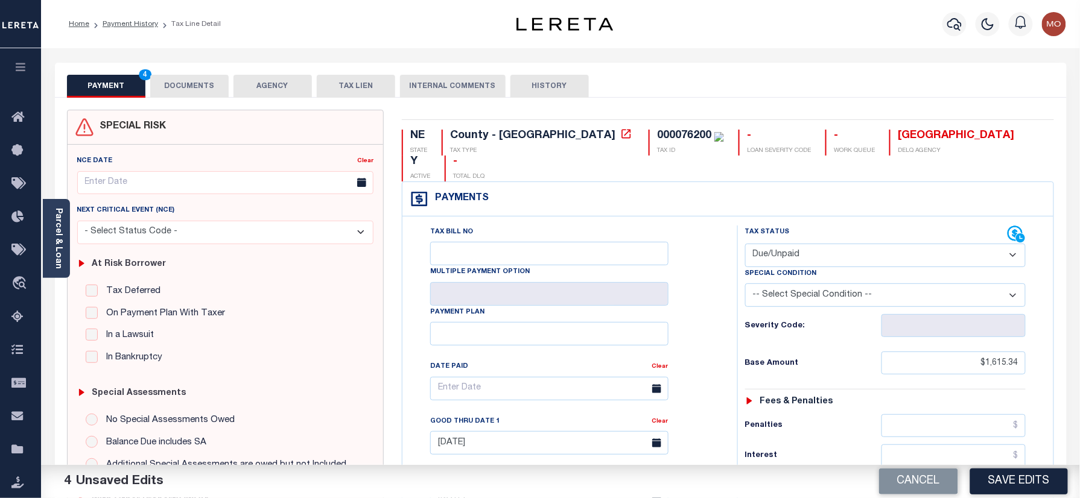
click at [657, 131] on div "000076200" at bounding box center [684, 135] width 54 height 11
copy div "000076200"
click at [180, 87] on button "DOCUMENTS" at bounding box center [189, 86] width 78 height 23
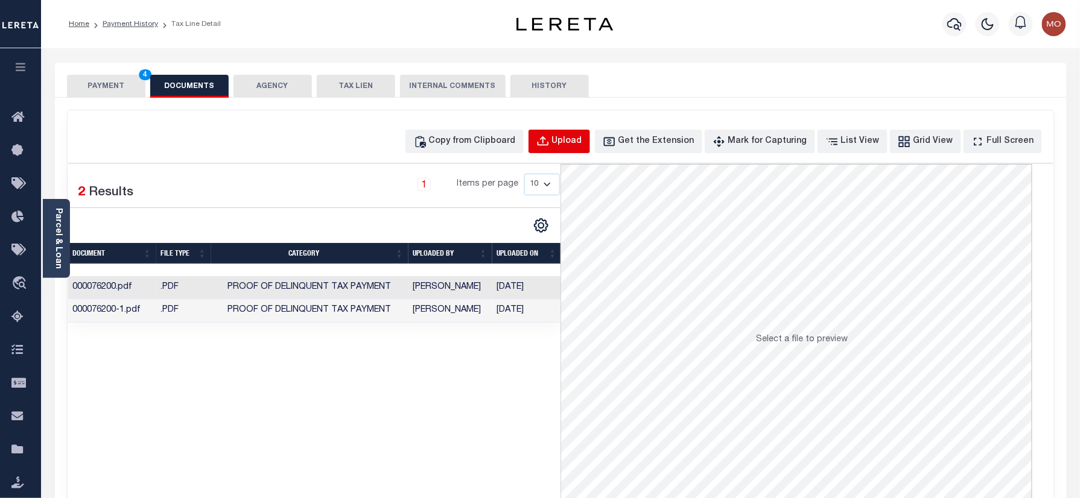
click at [572, 141] on button "Upload" at bounding box center [559, 142] width 62 height 24
select select "POP"
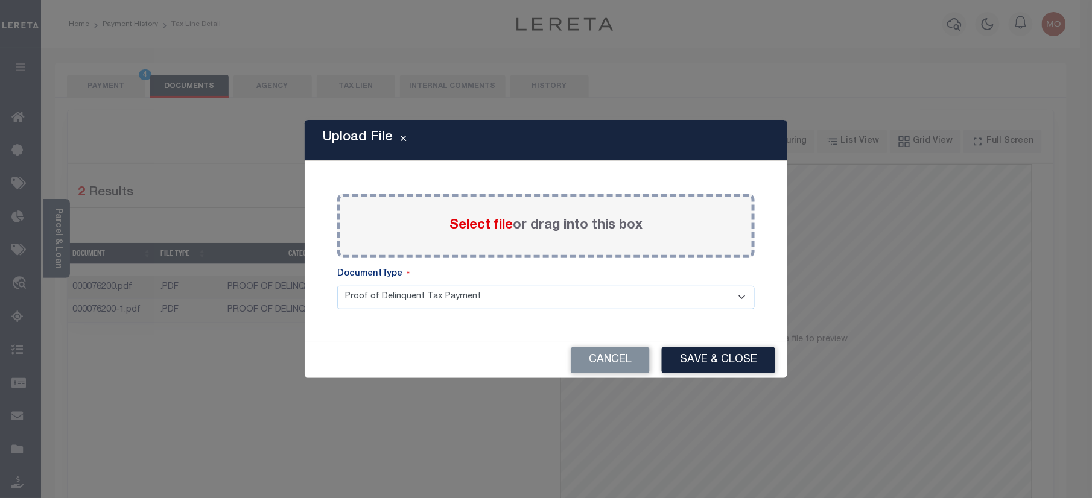
click at [481, 227] on span "Select file" at bounding box center [480, 225] width 63 height 13
click at [0, 0] on input "Select file or drag into this box" at bounding box center [0, 0] width 0 height 0
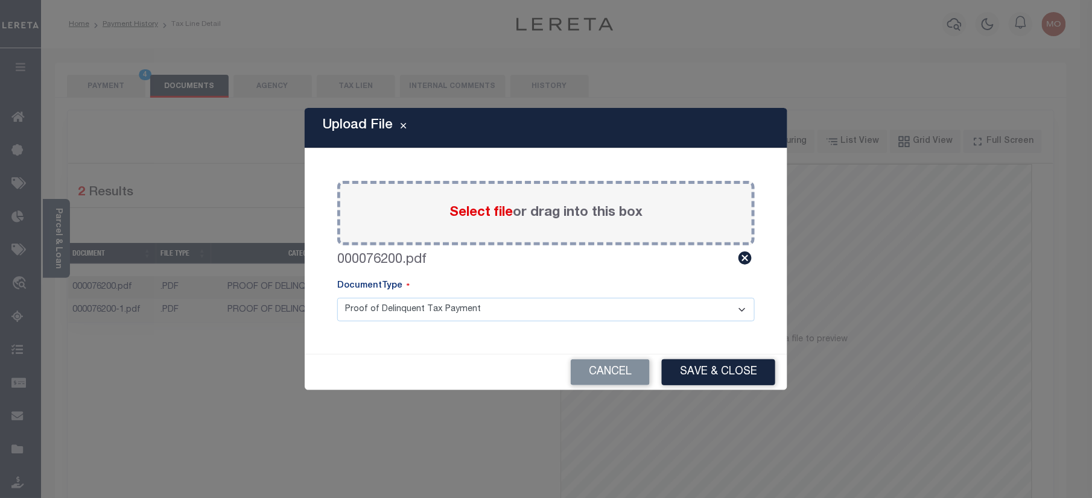
click at [677, 372] on button "Save & Close" at bounding box center [718, 372] width 113 height 26
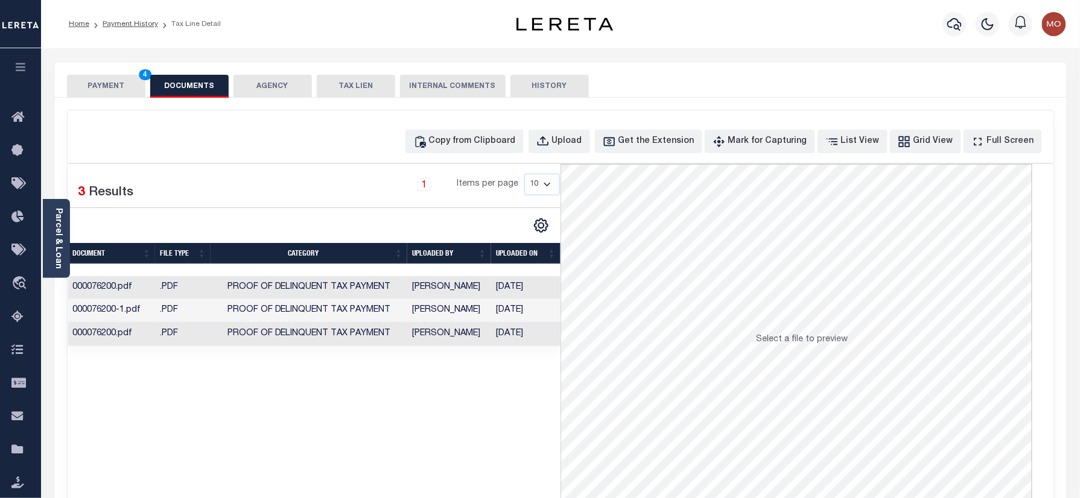
click at [106, 87] on button "PAYMENT 4" at bounding box center [106, 86] width 78 height 23
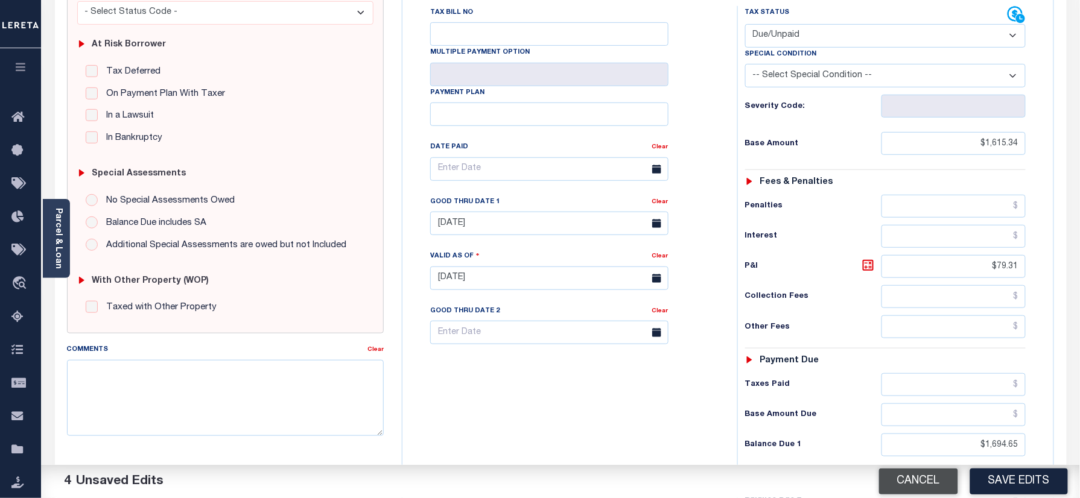
scroll to position [241, 0]
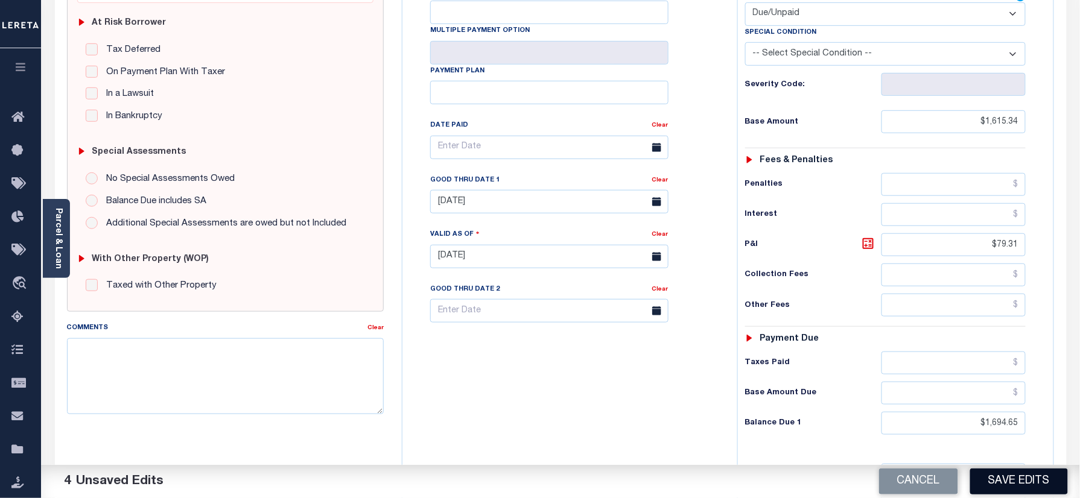
click at [987, 476] on button "Save Edits" at bounding box center [1019, 482] width 98 height 26
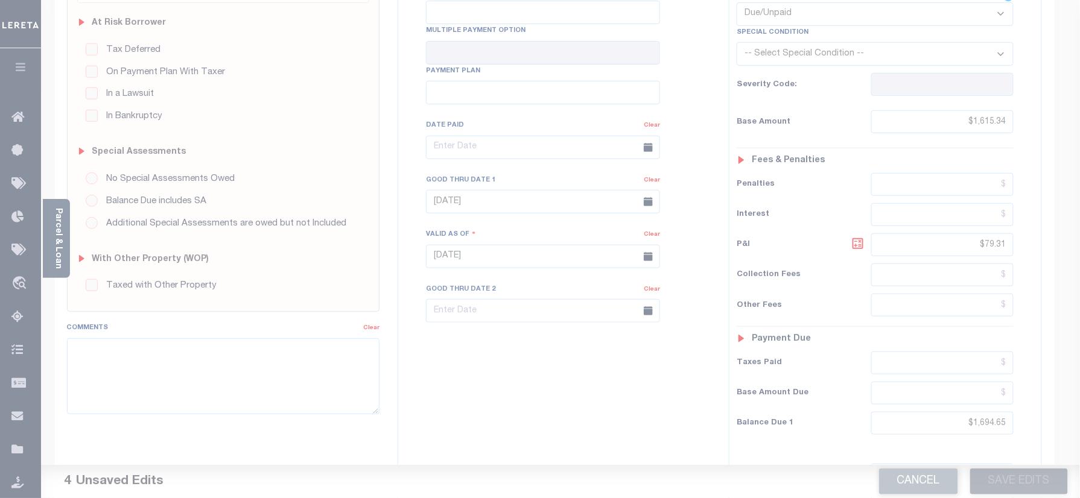
scroll to position [160, 0]
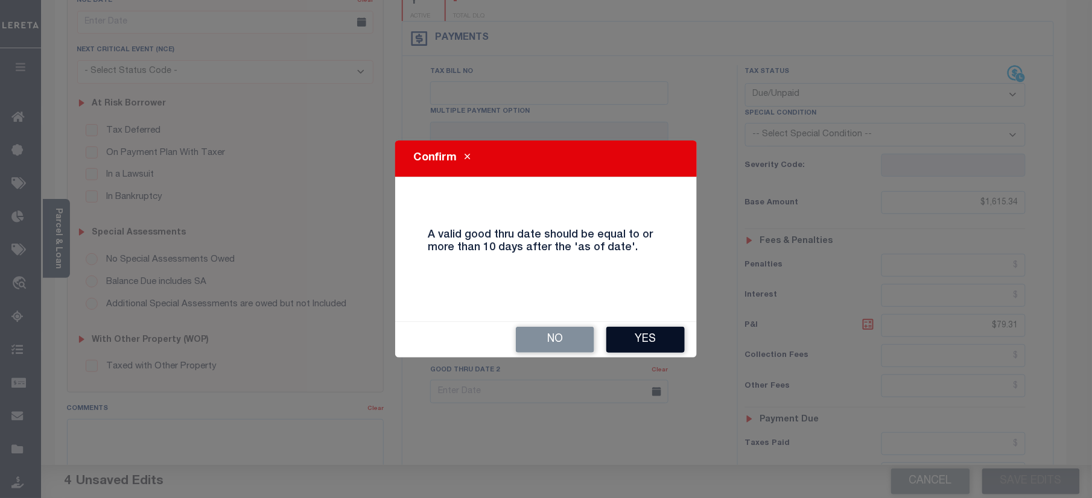
click at [645, 343] on button "Yes" at bounding box center [645, 340] width 78 height 26
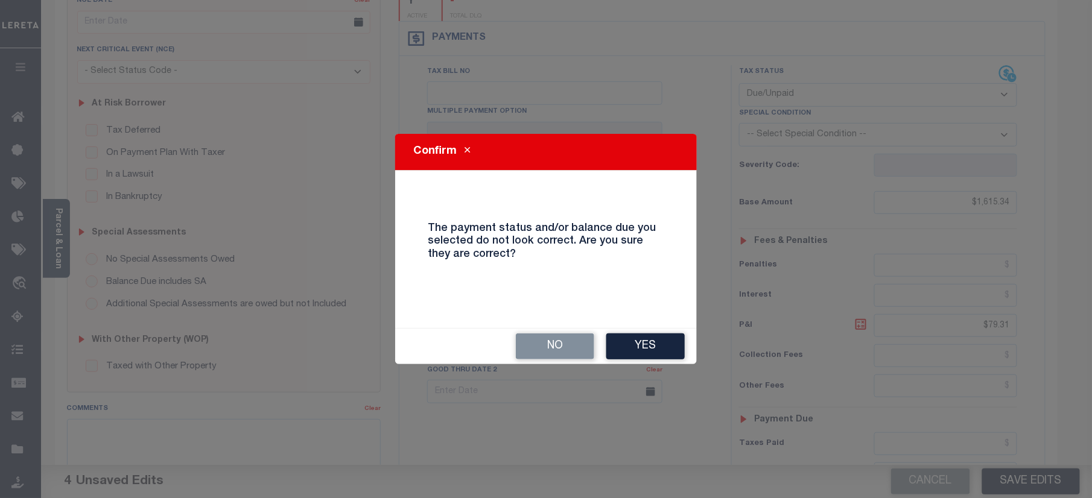
click at [644, 351] on button "Yes" at bounding box center [645, 347] width 78 height 26
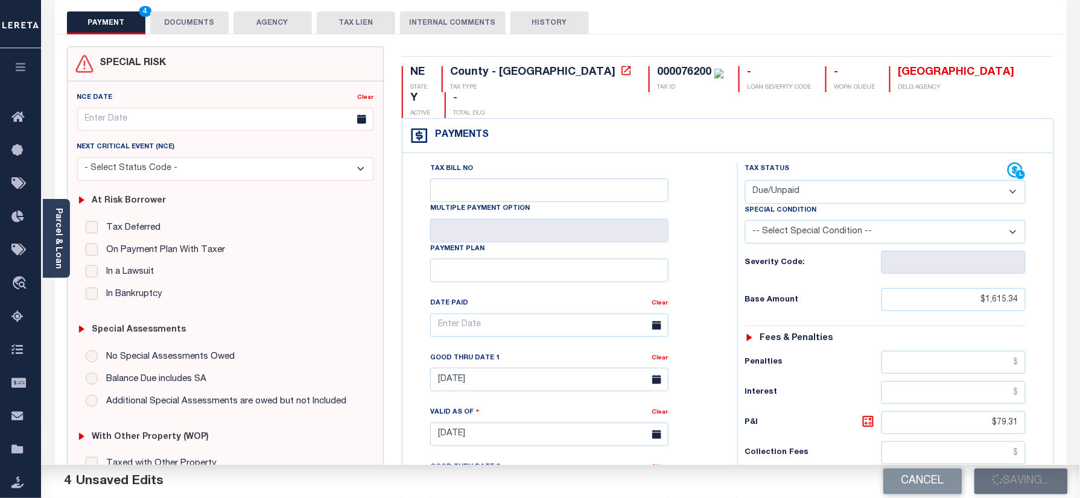
scroll to position [0, 0]
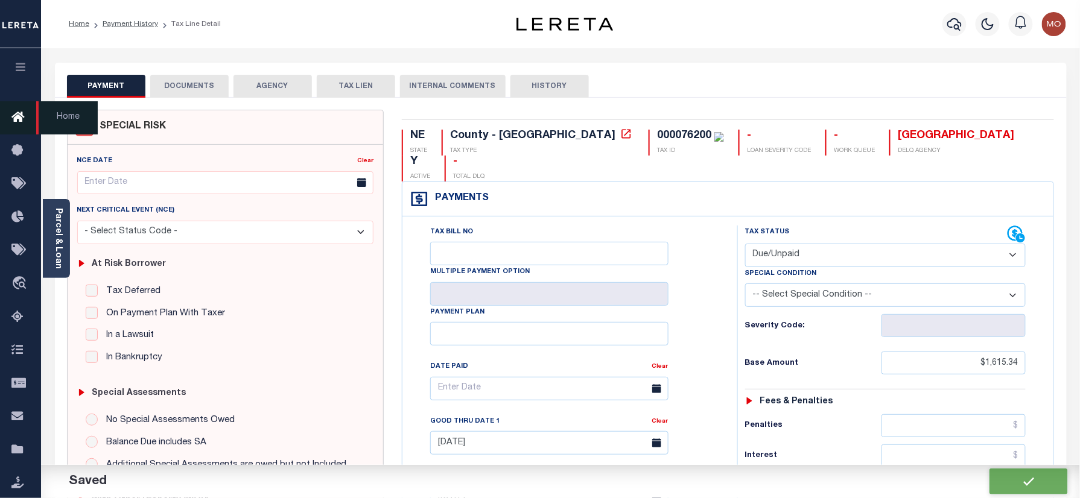
checkbox input "false"
type input "$1,615.34"
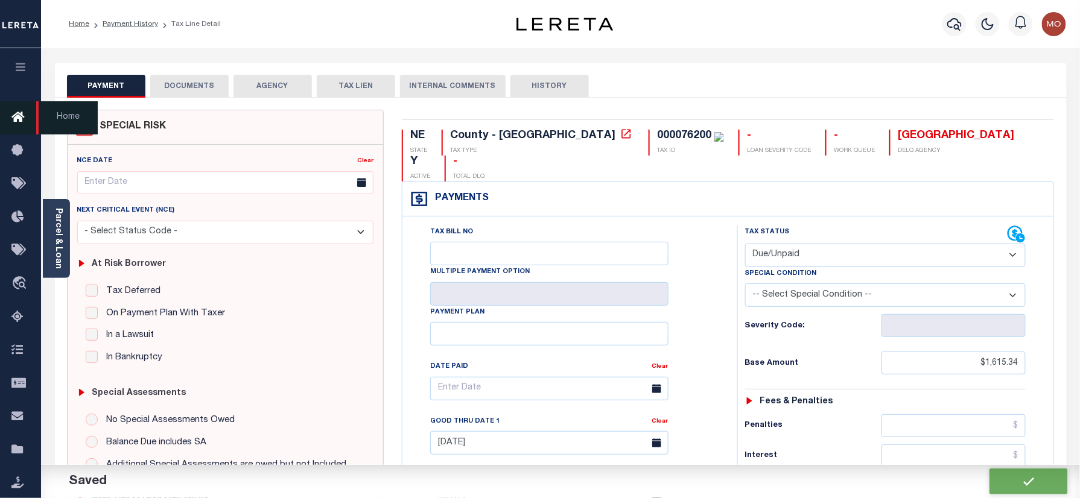
type input "$79.31"
type input "$1,694.65"
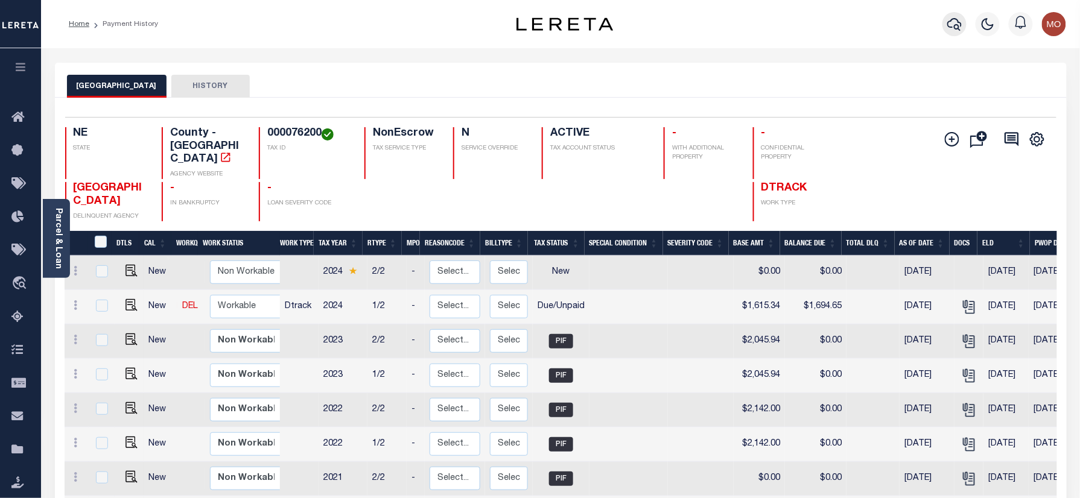
click at [956, 28] on icon "button" at bounding box center [954, 24] width 14 height 14
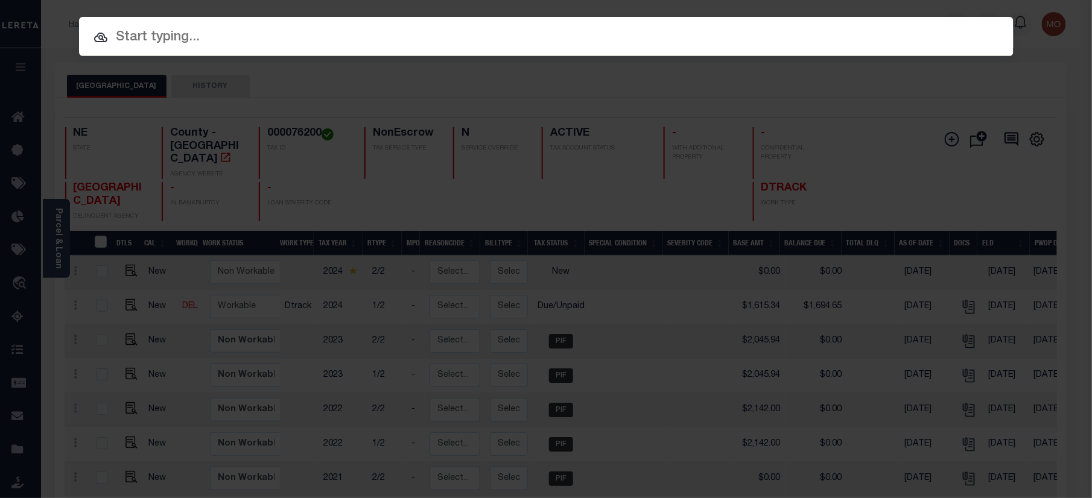
click at [135, 41] on input "text" at bounding box center [546, 37] width 934 height 21
paste input "40000611"
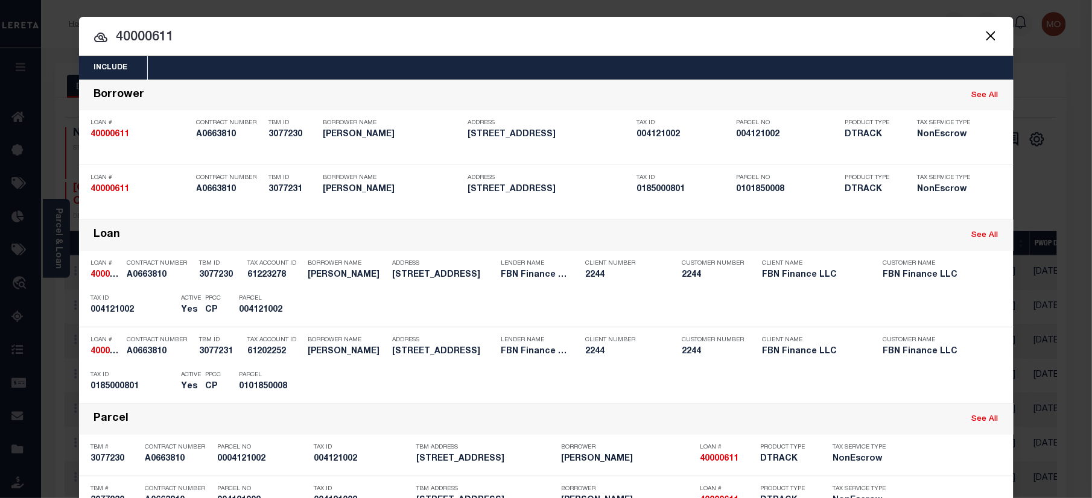
drag, startPoint x: 192, startPoint y: 41, endPoint x: 58, endPoint y: 47, distance: 134.0
click at [58, 47] on div "Include Loans TBM Customers Borrowers Payments (Lender Non-Disb) Payments (Lend…" at bounding box center [546, 249] width 1092 height 498
paste input "2200219"
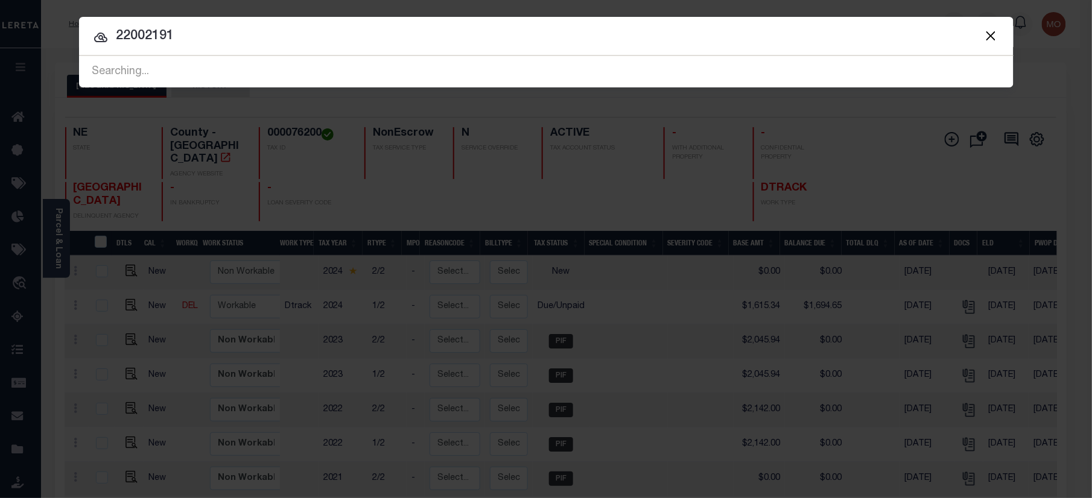
type input "22002191"
click at [183, 42] on input "22002191" at bounding box center [546, 36] width 934 height 21
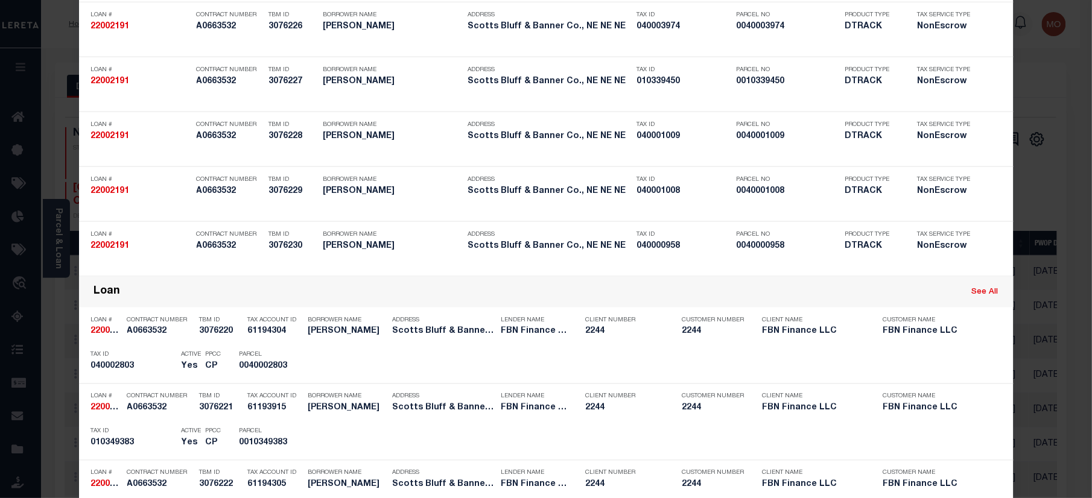
scroll to position [1457, 0]
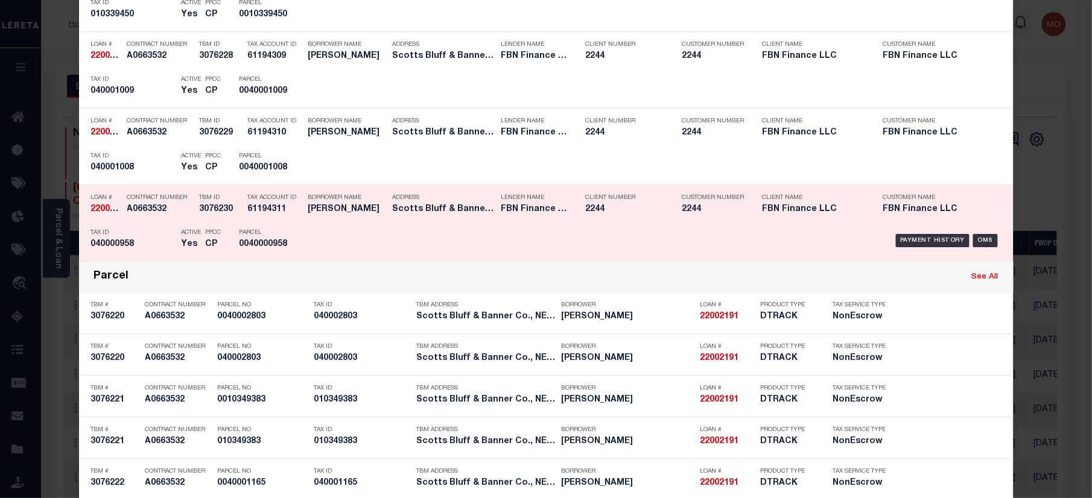
click at [303, 233] on div "Payment History OMS" at bounding box center [656, 240] width 707 height 35
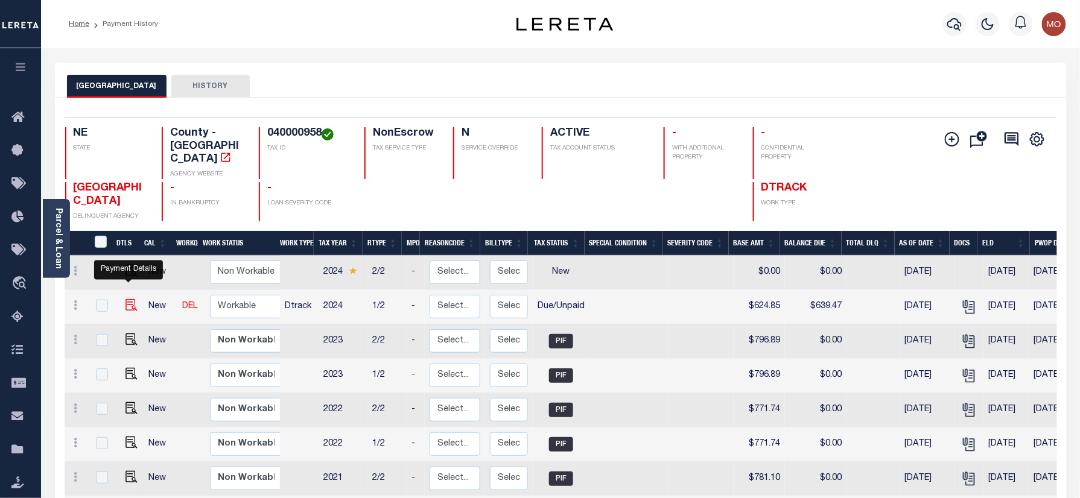
click at [128, 299] on img "" at bounding box center [131, 305] width 12 height 12
checkbox input "true"
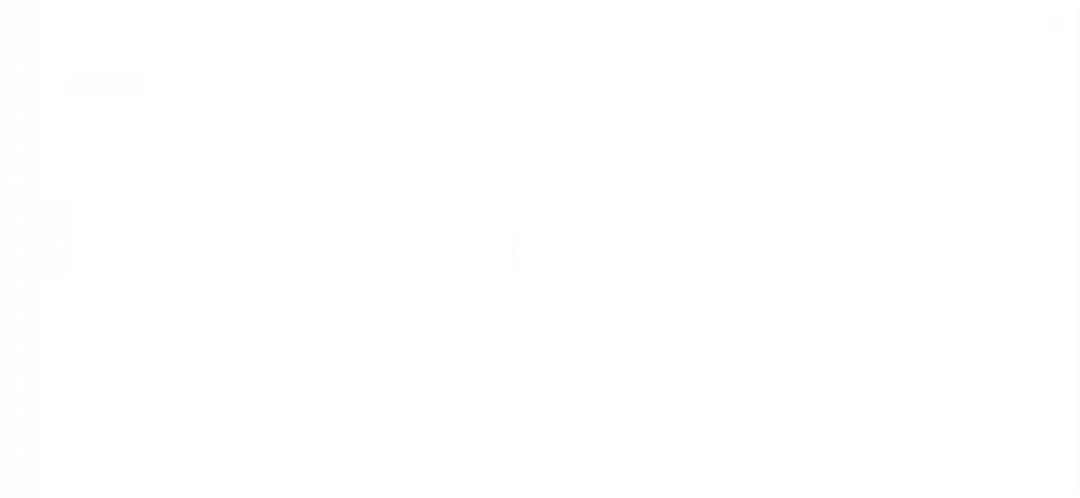
select select "DUE"
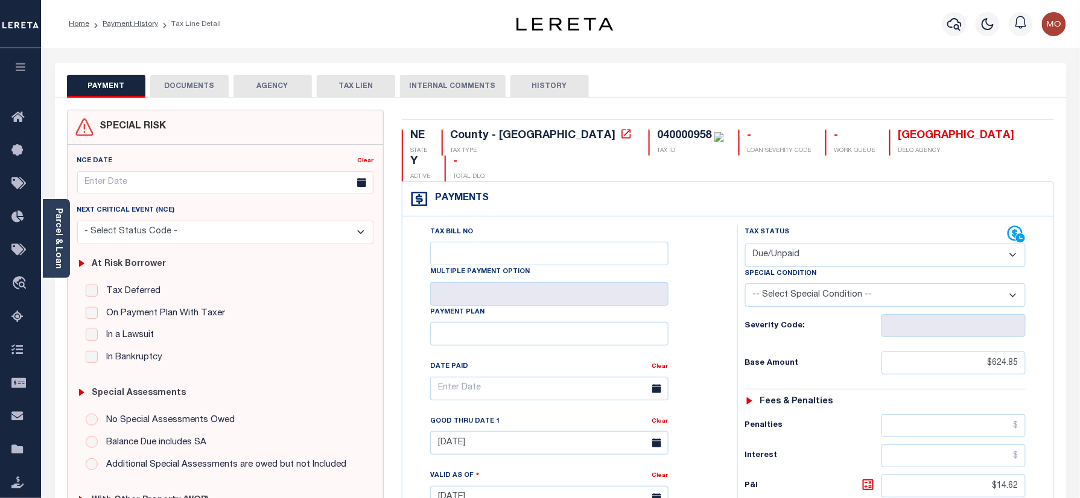
click at [657, 138] on div "040000958" at bounding box center [684, 135] width 54 height 11
copy div "040000958"
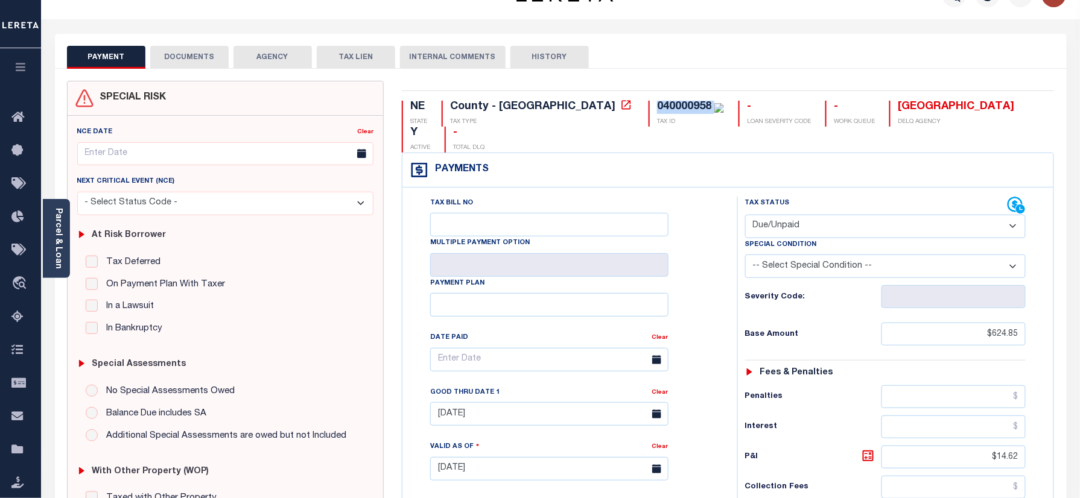
scroll to position [241, 0]
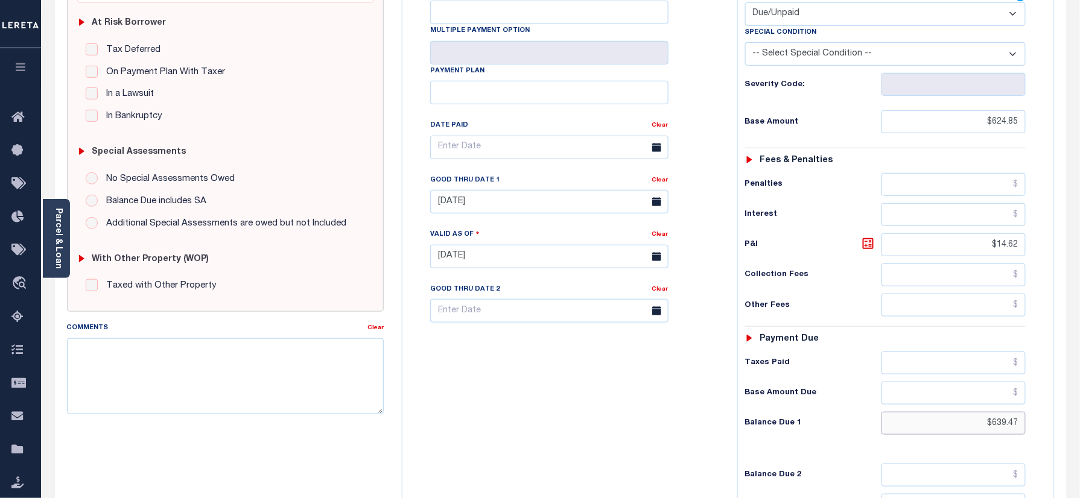
drag, startPoint x: 980, startPoint y: 409, endPoint x: 1091, endPoint y: 394, distance: 112.0
click at [1079, 408] on html "Home Payment History Tax Line Detail" at bounding box center [540, 216] width 1080 height 914
paste input "655.53"
type input "$655.53"
click at [864, 236] on icon at bounding box center [868, 243] width 14 height 14
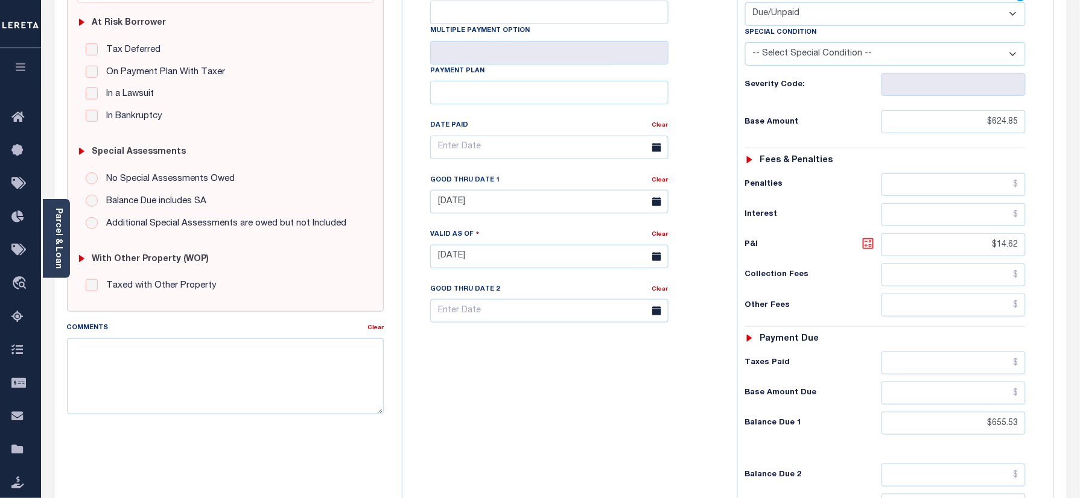
type input "[DATE]"
type input "$30.68"
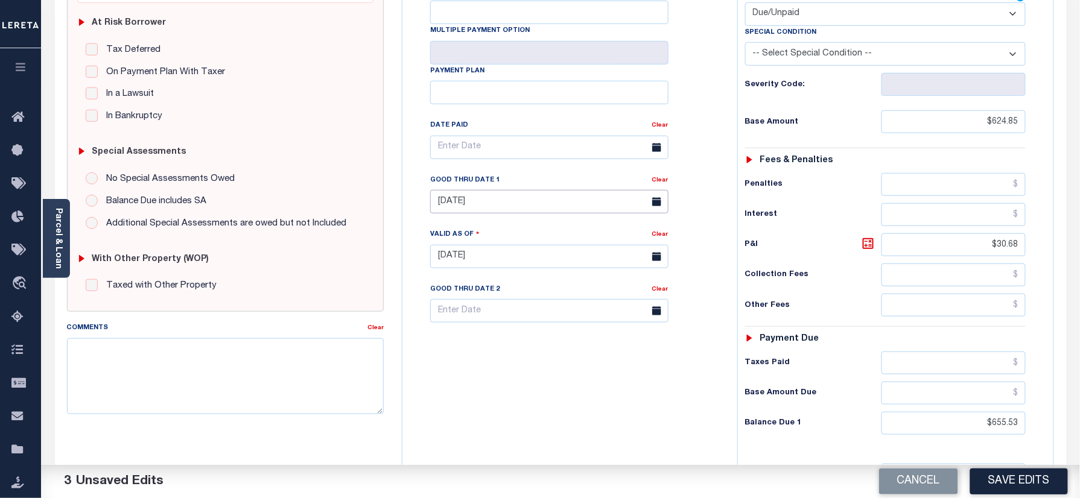
drag, startPoint x: 509, startPoint y: 179, endPoint x: 489, endPoint y: 236, distance: 60.9
click at [508, 190] on input "06/30/2025" at bounding box center [549, 202] width 238 height 24
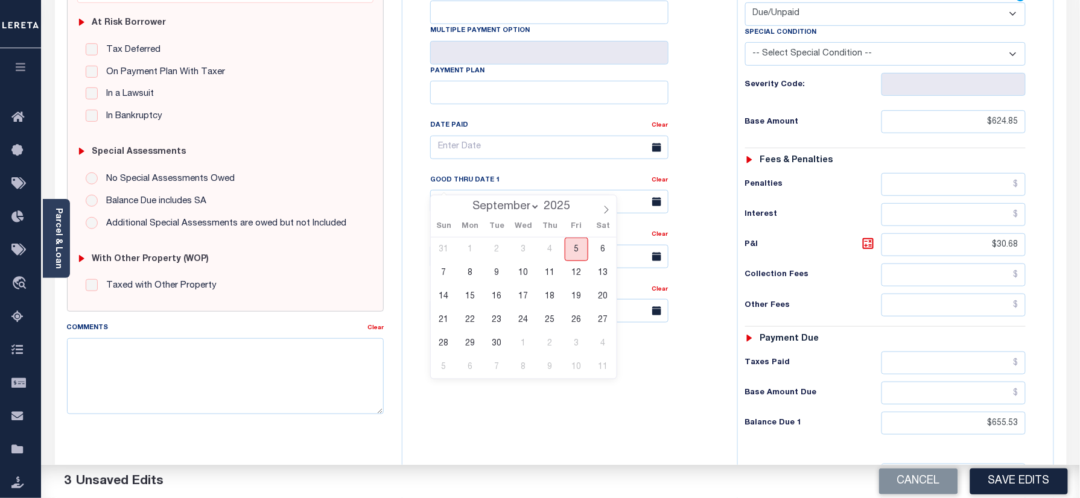
click at [578, 242] on span "5" at bounding box center [576, 250] width 24 height 24
type input "09/05/2025"
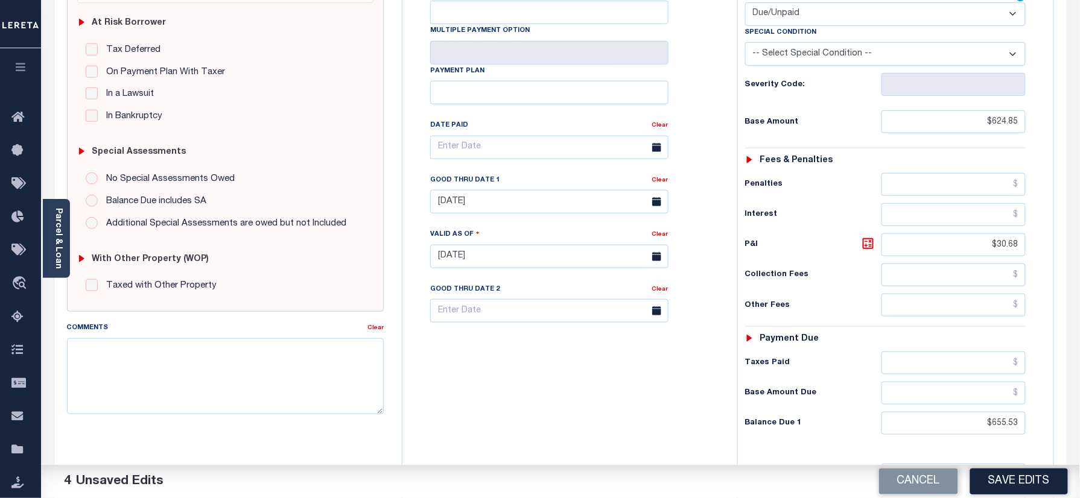
click at [546, 379] on div "Tax Bill No Multiple Payment Option Payment Plan Clear" at bounding box center [566, 250] width 323 height 533
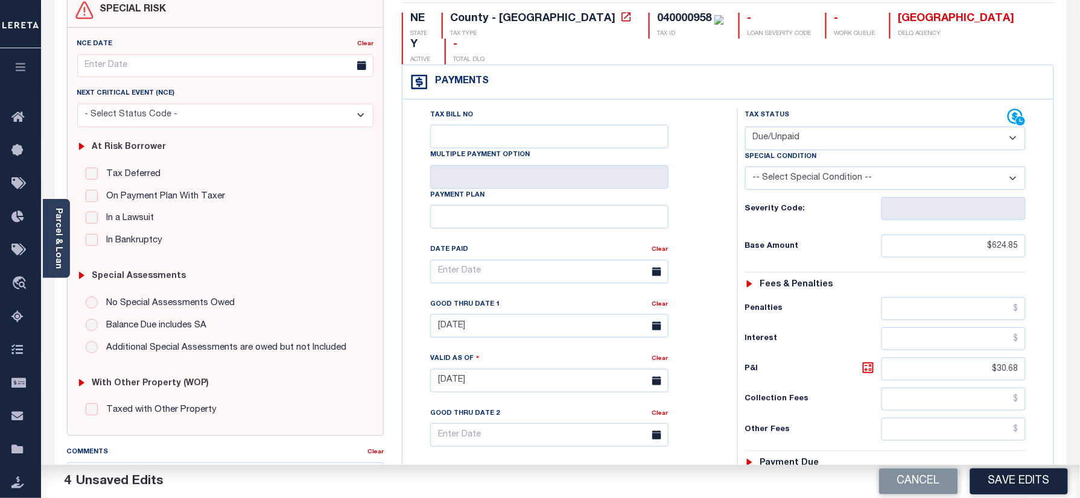
scroll to position [0, 0]
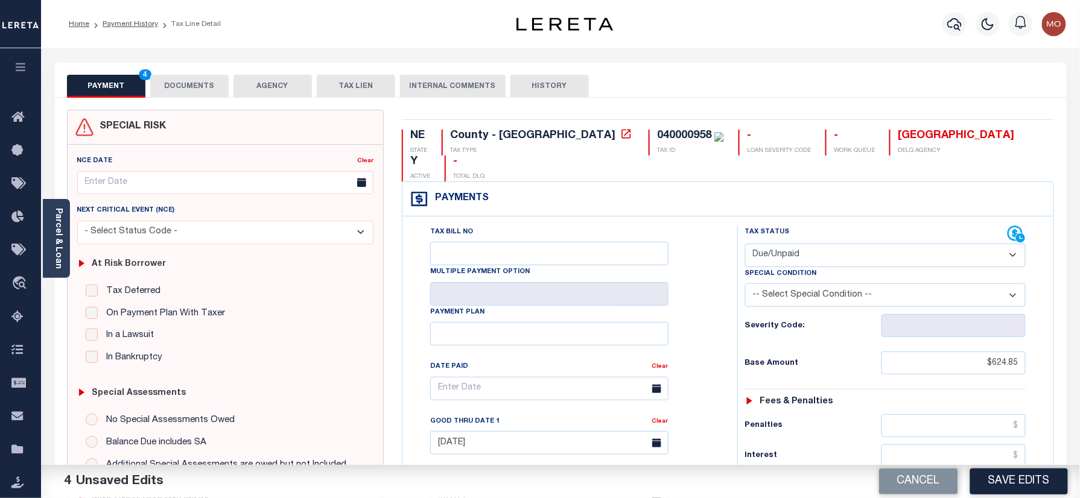
click at [657, 140] on div "040000958" at bounding box center [684, 135] width 54 height 11
copy div "040000958"
click at [169, 87] on button "DOCUMENTS" at bounding box center [189, 86] width 78 height 23
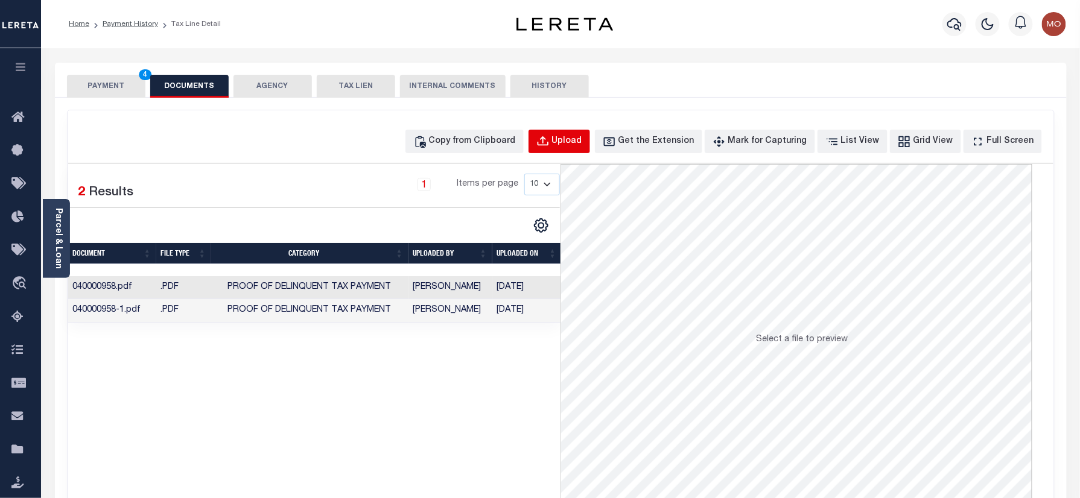
click at [582, 141] on div "Upload" at bounding box center [567, 141] width 30 height 13
select select "POP"
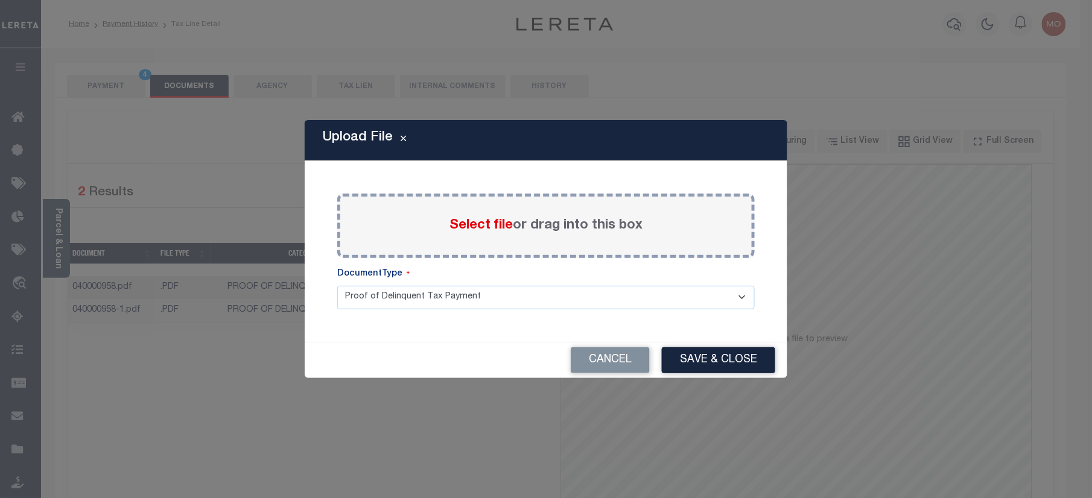
click at [474, 223] on span "Select file" at bounding box center [480, 225] width 63 height 13
click at [0, 0] on input "Select file or drag into this box" at bounding box center [0, 0] width 0 height 0
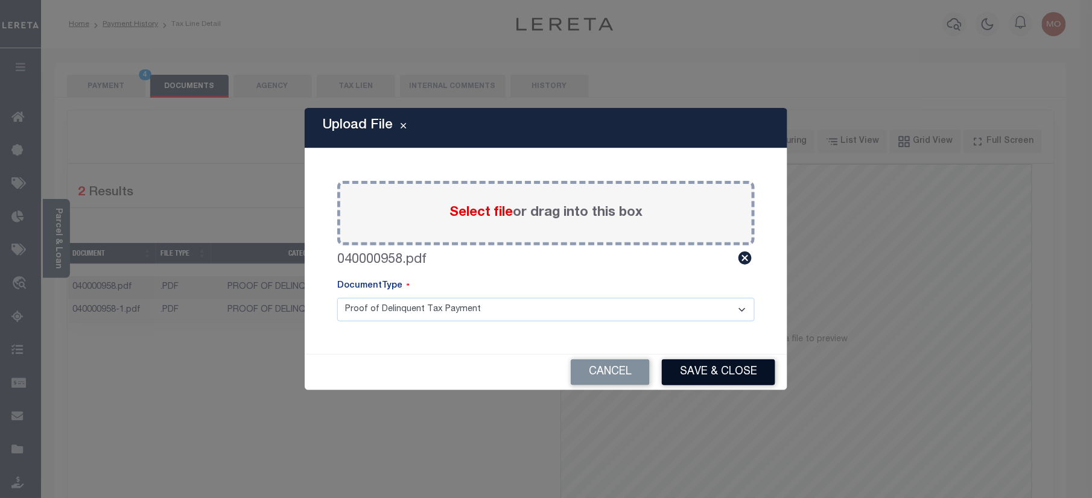
click at [703, 364] on button "Save & Close" at bounding box center [718, 372] width 113 height 26
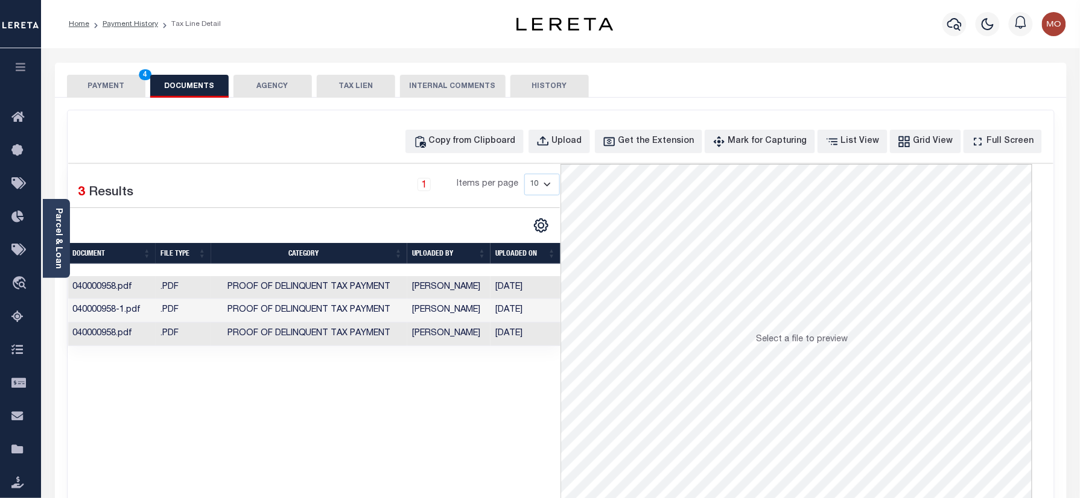
click at [90, 90] on button "PAYMENT 4" at bounding box center [106, 86] width 78 height 23
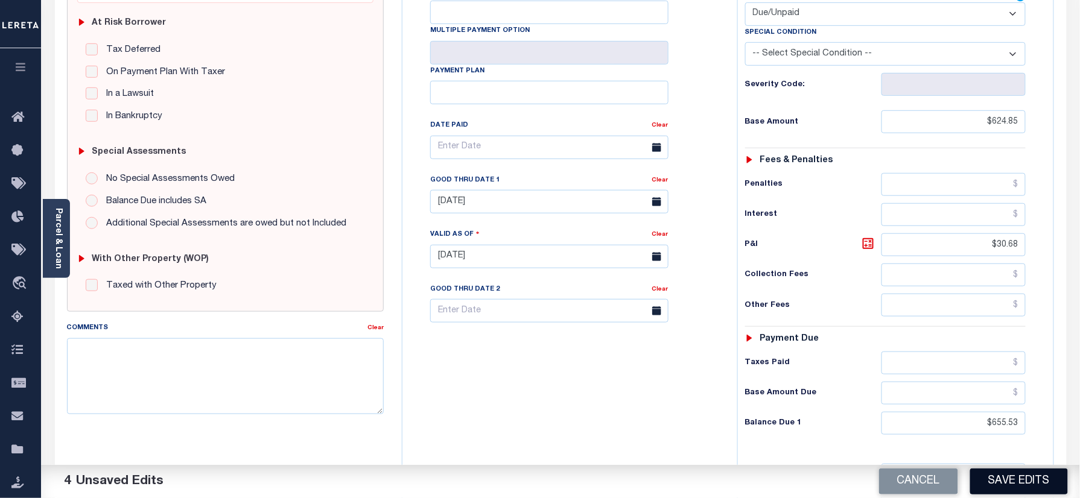
click at [1011, 479] on button "Save Edits" at bounding box center [1019, 482] width 98 height 26
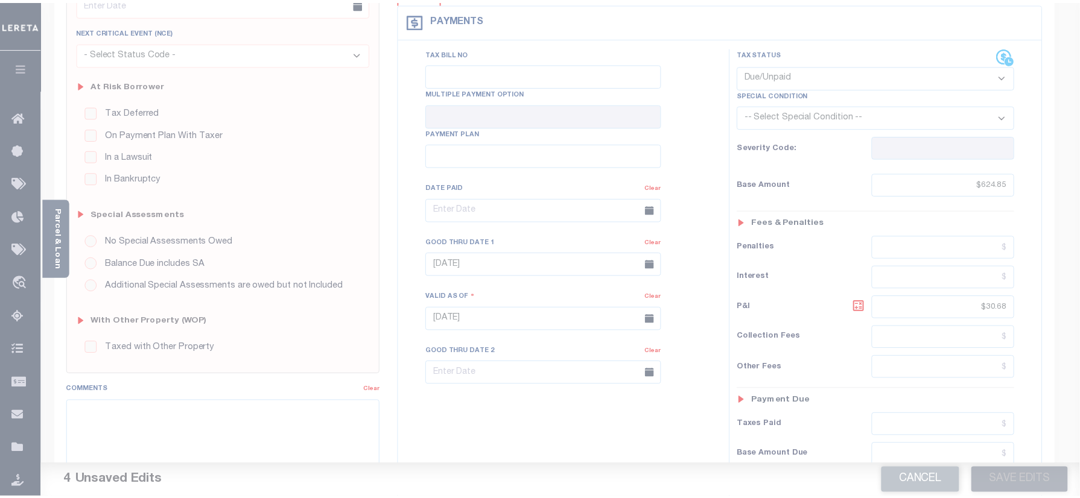
scroll to position [160, 0]
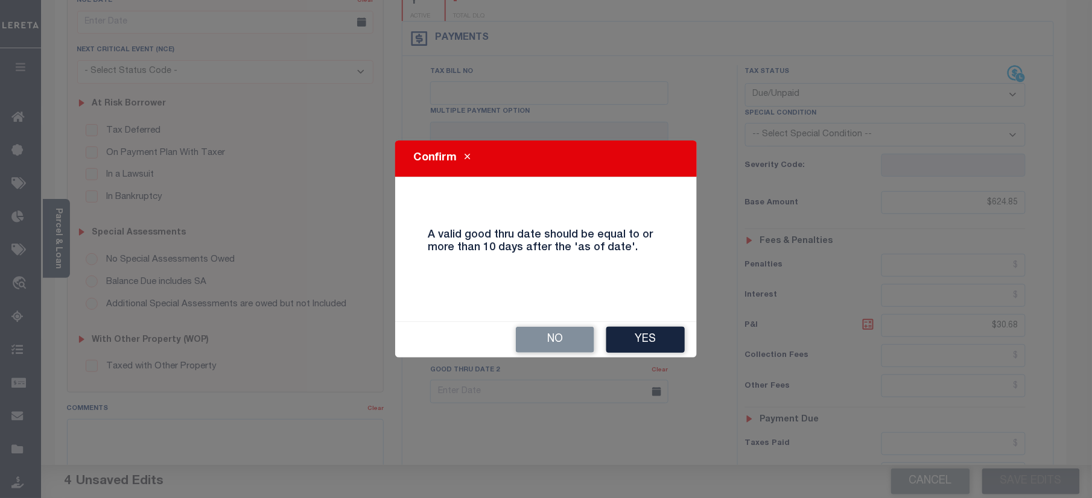
click at [632, 355] on div "No Yes" at bounding box center [546, 340] width 302 height 36
click at [632, 351] on button "Yes" at bounding box center [645, 340] width 78 height 26
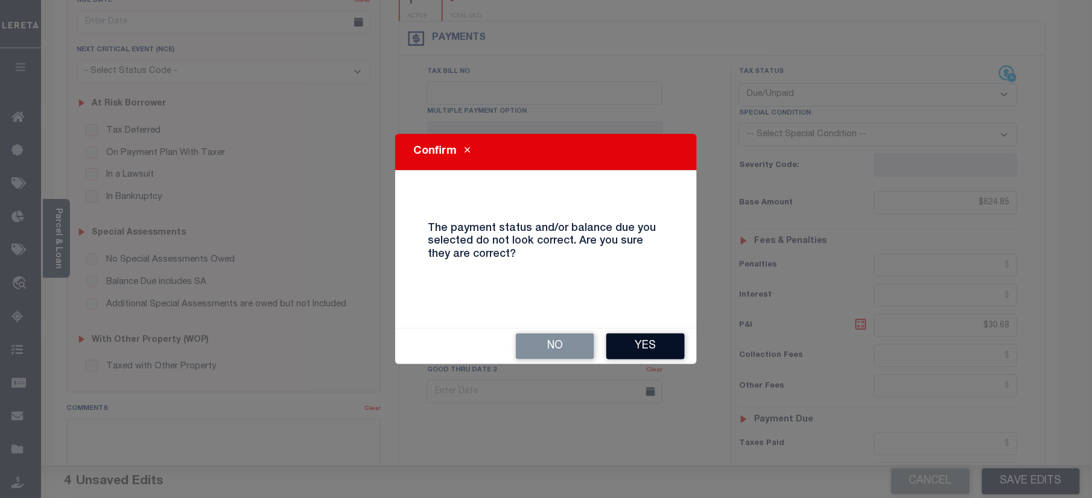
click at [638, 349] on button "Yes" at bounding box center [645, 347] width 78 height 26
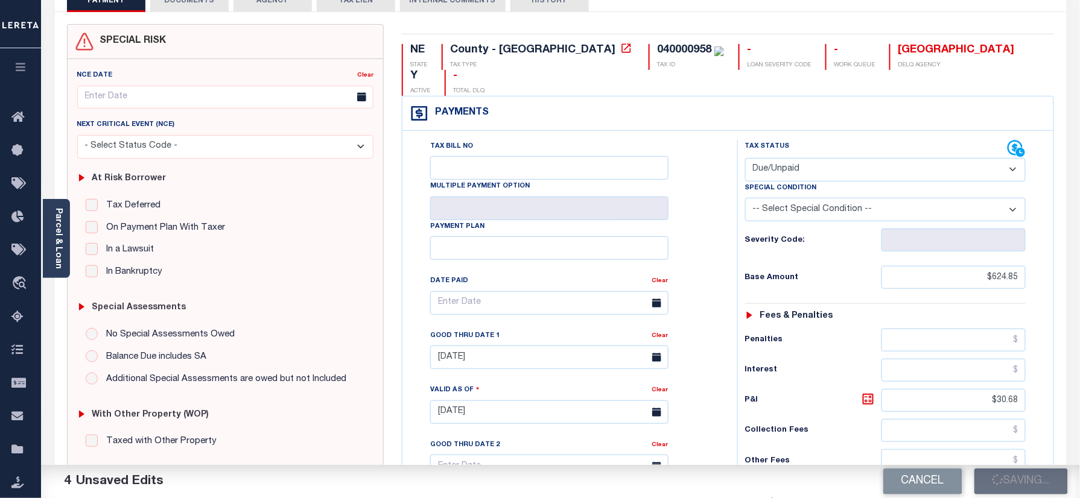
scroll to position [0, 0]
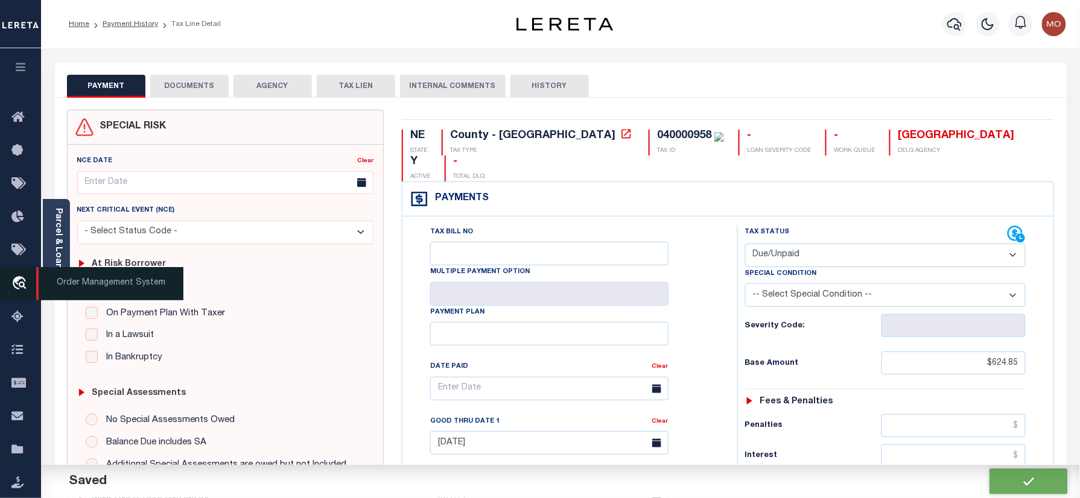
checkbox input "false"
type input "$624.85"
type input "$30.68"
type input "$655.53"
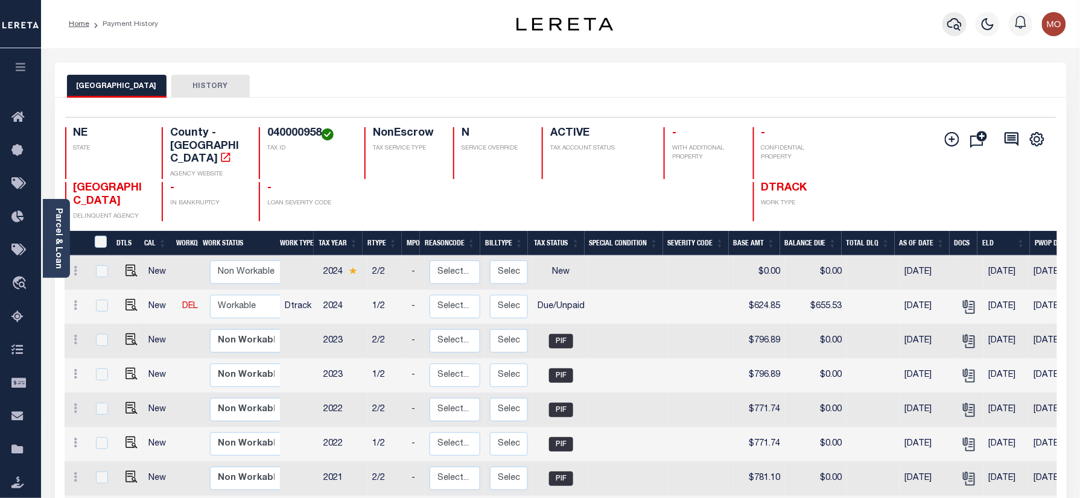
click at [954, 22] on icon "button" at bounding box center [954, 24] width 14 height 14
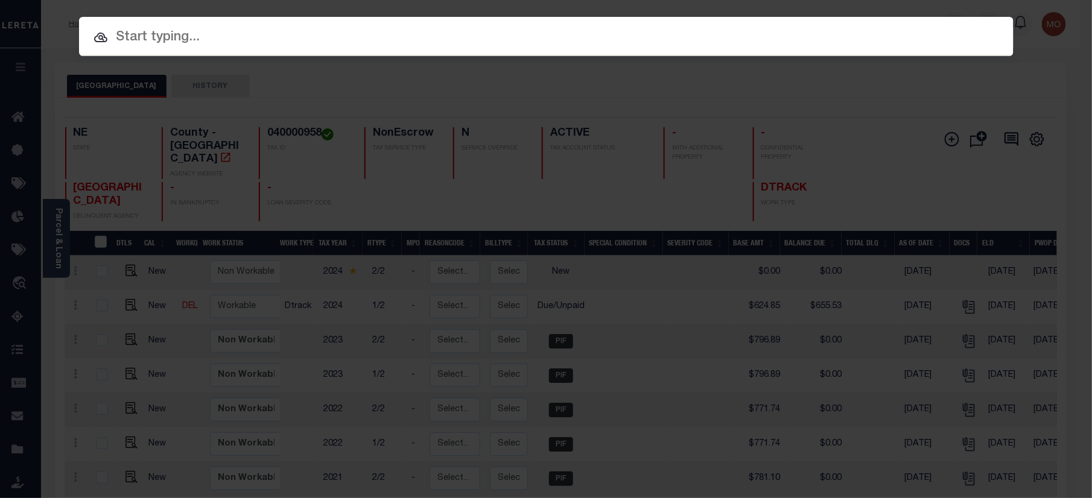
click at [183, 34] on input "text" at bounding box center [546, 37] width 934 height 21
paste input "22002191"
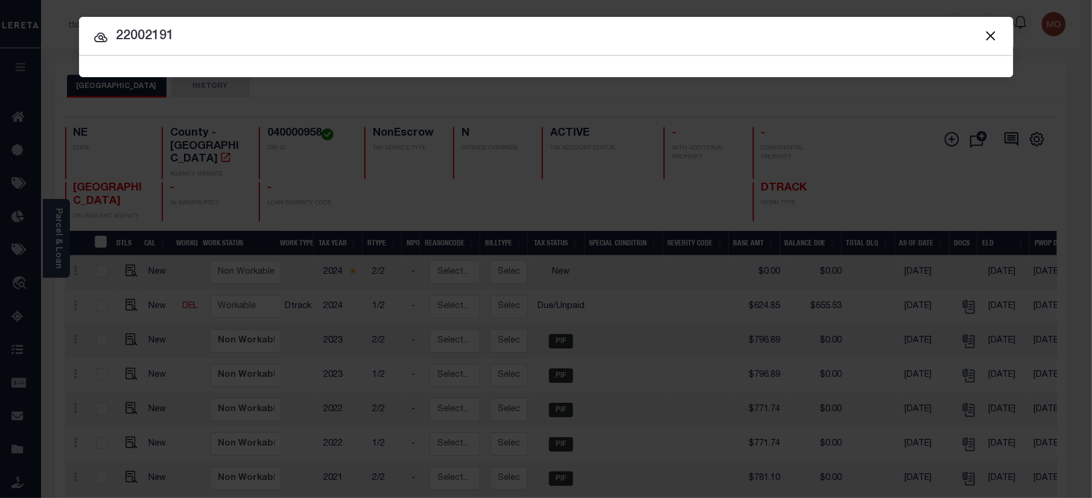
type input "22002191"
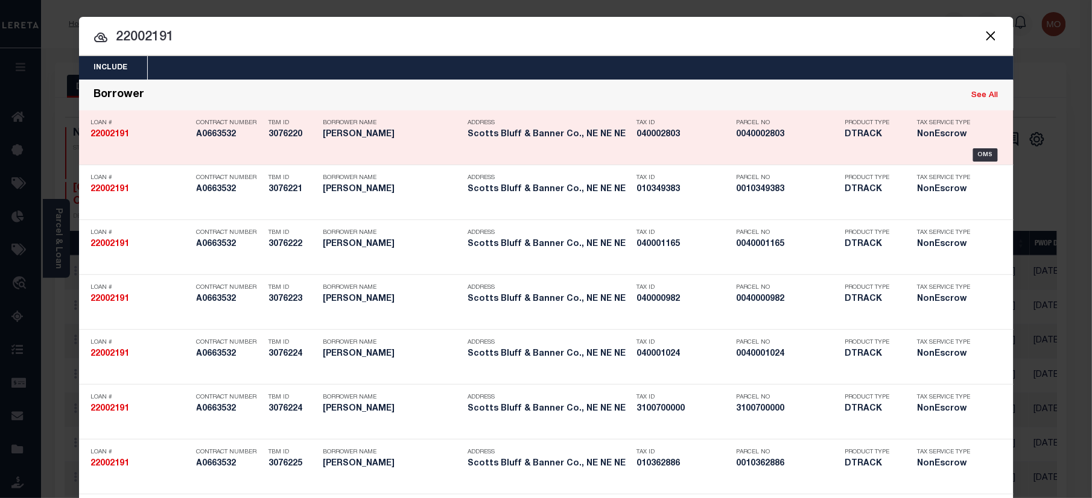
scroll to position [843, 0]
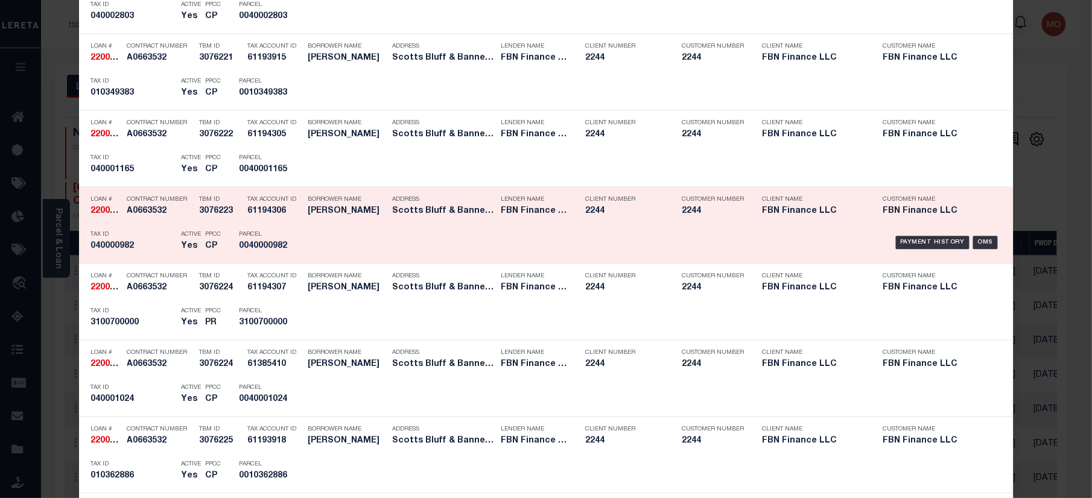
click at [255, 238] on p "Parcel" at bounding box center [266, 234] width 54 height 7
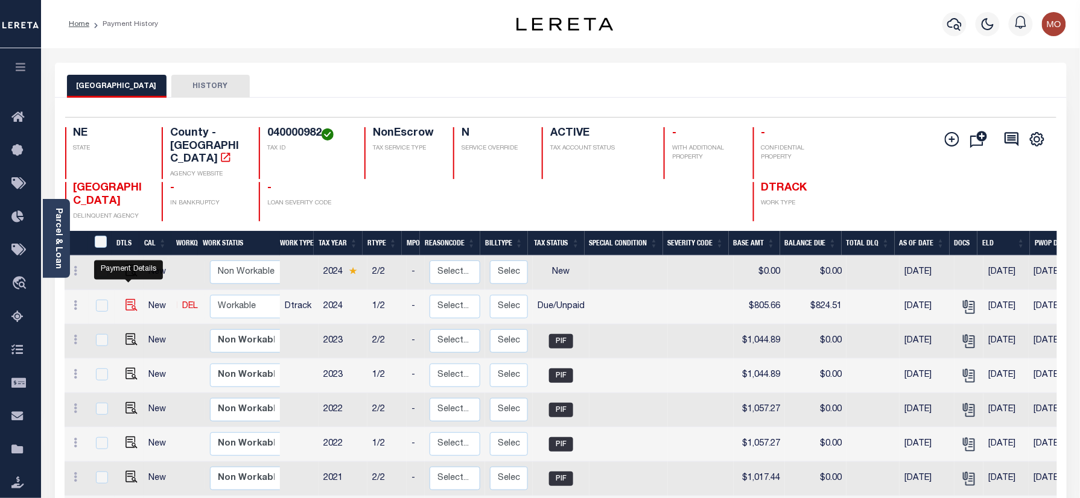
click at [127, 299] on img "" at bounding box center [131, 305] width 12 height 12
checkbox input "true"
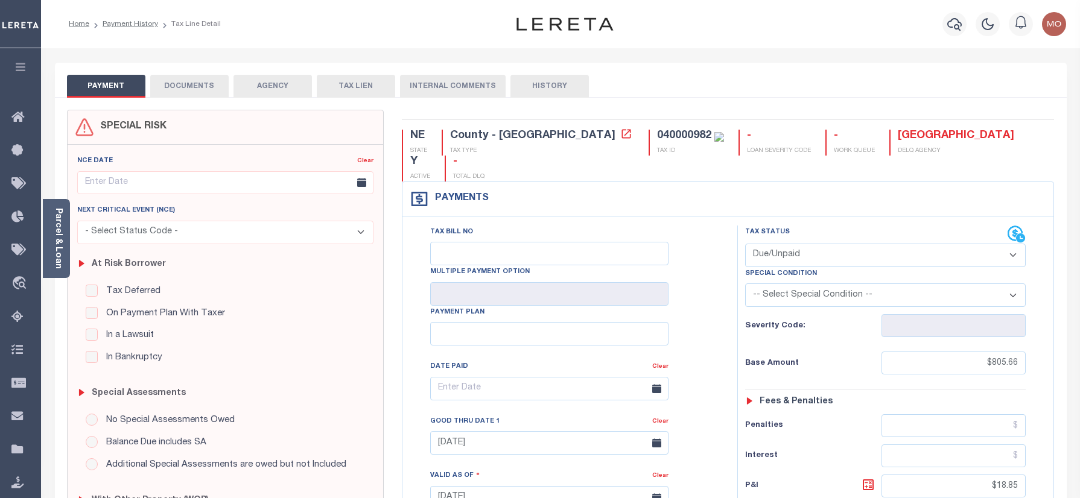
select select "DUE"
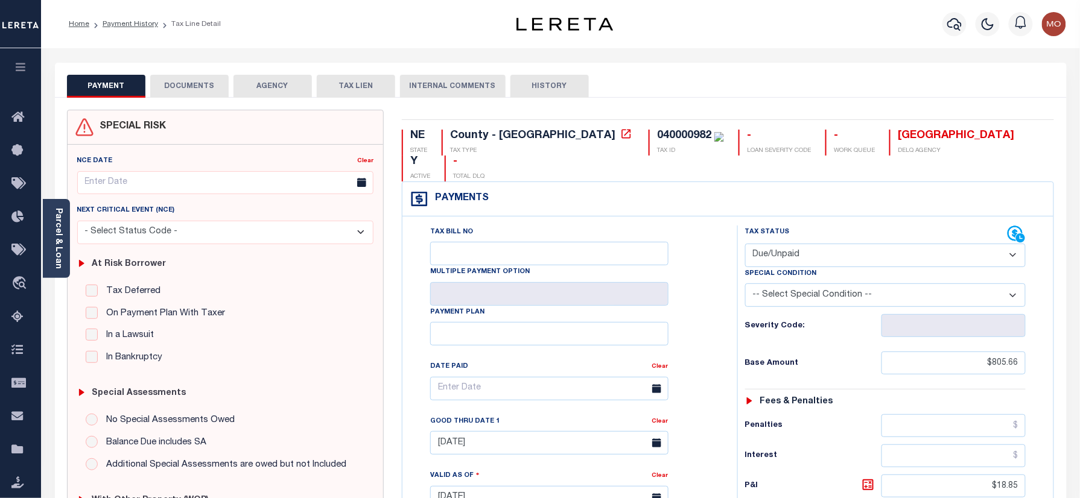
click at [657, 136] on div "040000982" at bounding box center [684, 135] width 54 height 11
copy div "040000982"
click at [61, 229] on link "Parcel & Loan" at bounding box center [58, 238] width 8 height 61
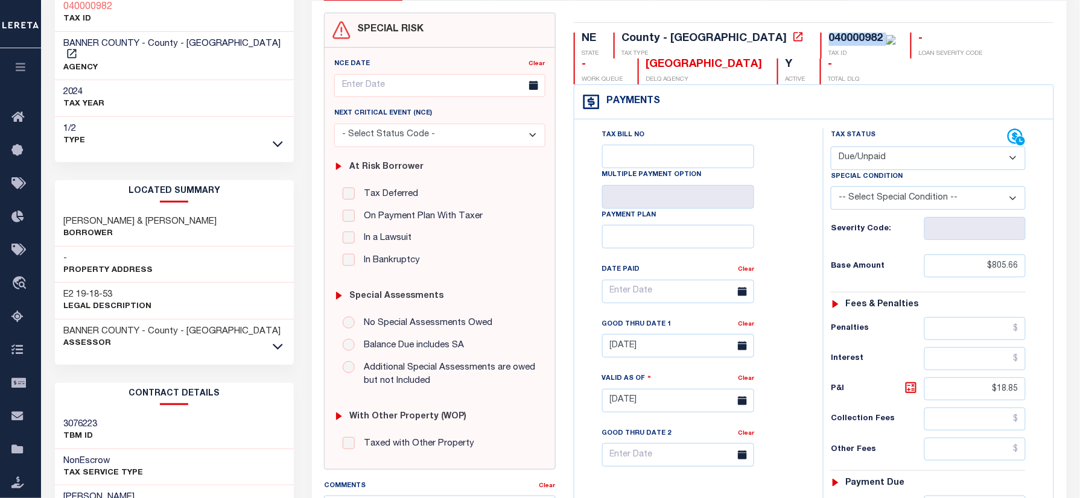
scroll to position [321, 0]
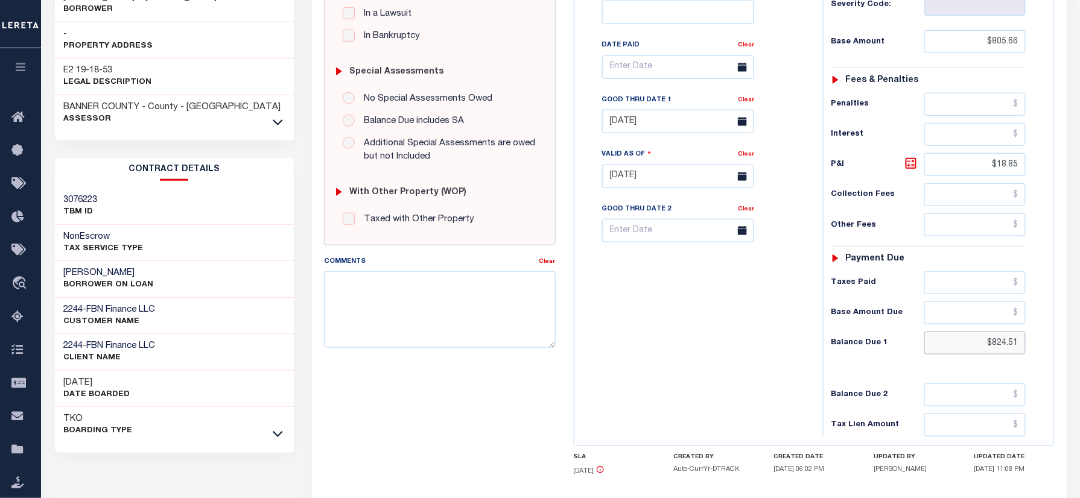
drag, startPoint x: 981, startPoint y: 344, endPoint x: 1063, endPoint y: 343, distance: 82.0
click at [1062, 347] on div "NE STATE County - NE TAX TYPE 040000982 TAX ID - LOAN SEVERITY CODE - WORK QUEU…" at bounding box center [813, 176] width 499 height 777
paste input "845.2"
type input "$845.21"
type input "[DATE]"
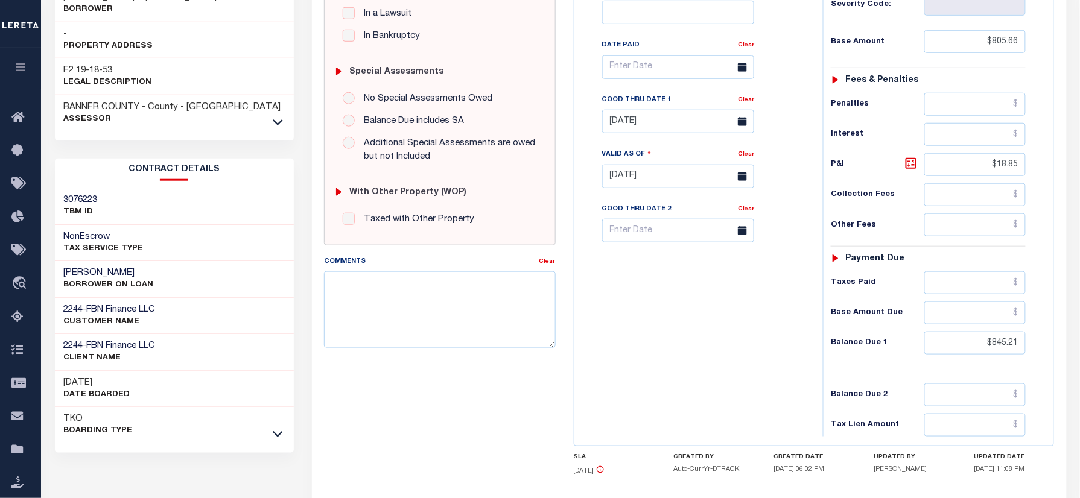
drag, startPoint x: 914, startPoint y: 168, endPoint x: 912, endPoint y: 160, distance: 7.6
click at [914, 168] on icon at bounding box center [910, 163] width 14 height 14
type input "$39.55"
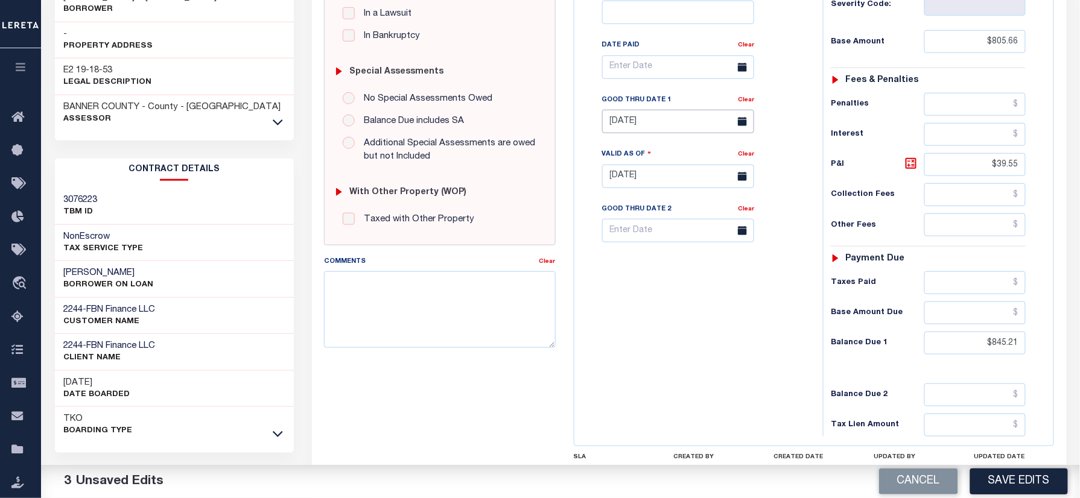
click at [634, 121] on input "[DATE]" at bounding box center [678, 122] width 152 height 24
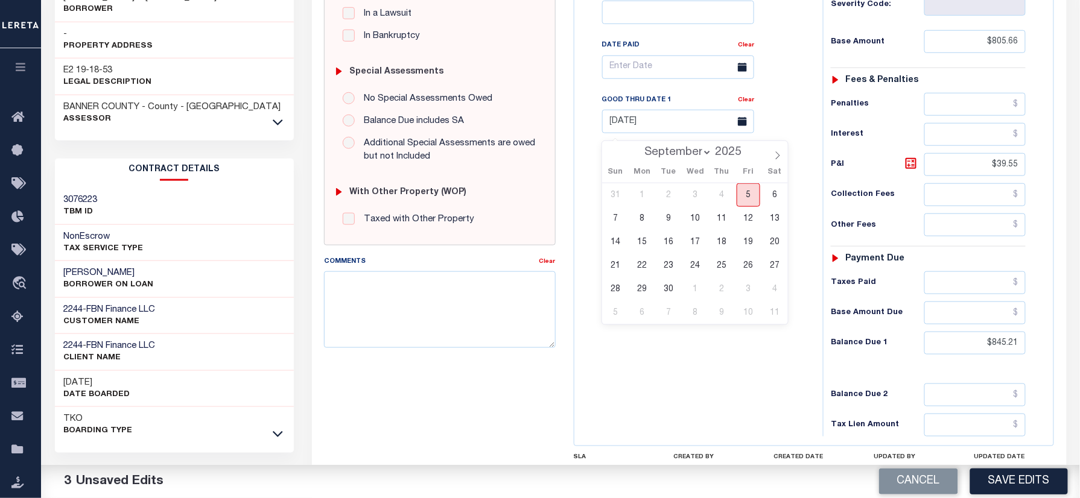
click at [744, 194] on span "5" at bounding box center [748, 195] width 24 height 24
type input "[DATE]"
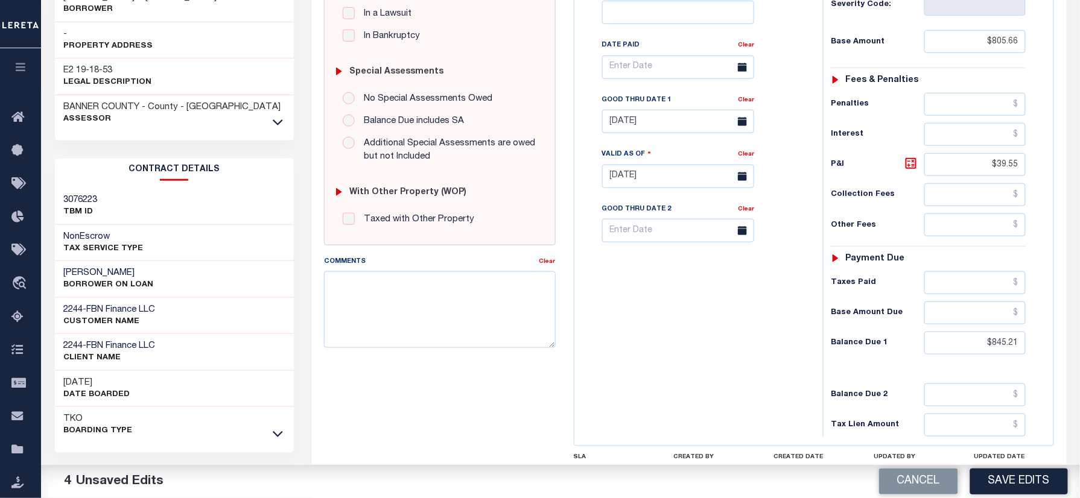
click at [696, 316] on div "Tax Bill No Multiple Payment Option Payment Plan Clear" at bounding box center [695, 170] width 236 height 533
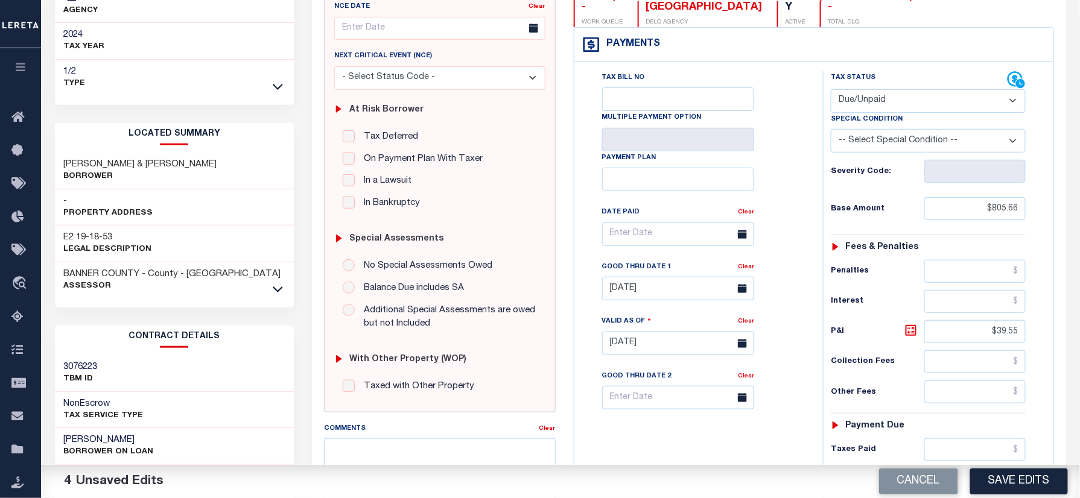
scroll to position [0, 0]
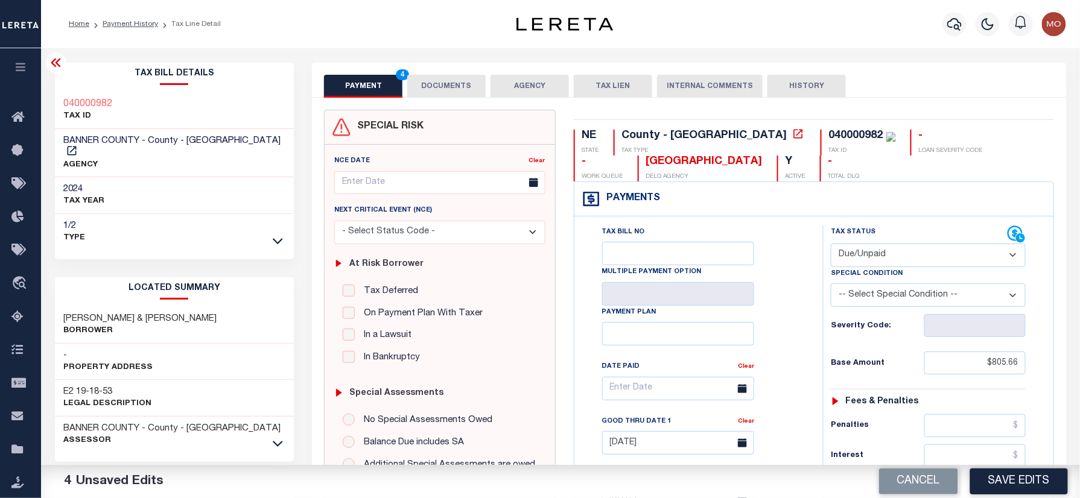
click at [829, 133] on div "040000982" at bounding box center [856, 135] width 54 height 11
copy div "040000982"
click at [442, 80] on button "DOCUMENTS" at bounding box center [446, 86] width 78 height 23
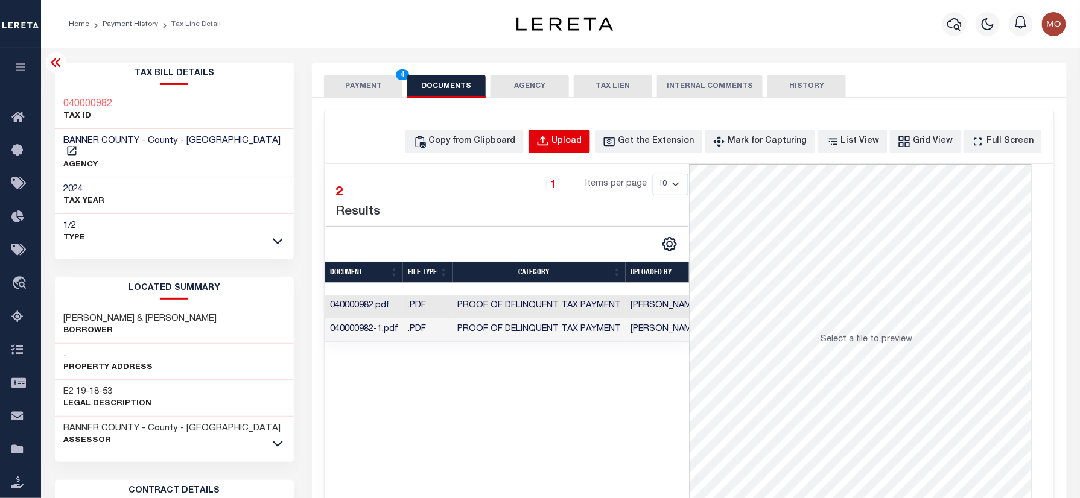
click at [577, 144] on div "Upload" at bounding box center [567, 141] width 30 height 13
select select "POP"
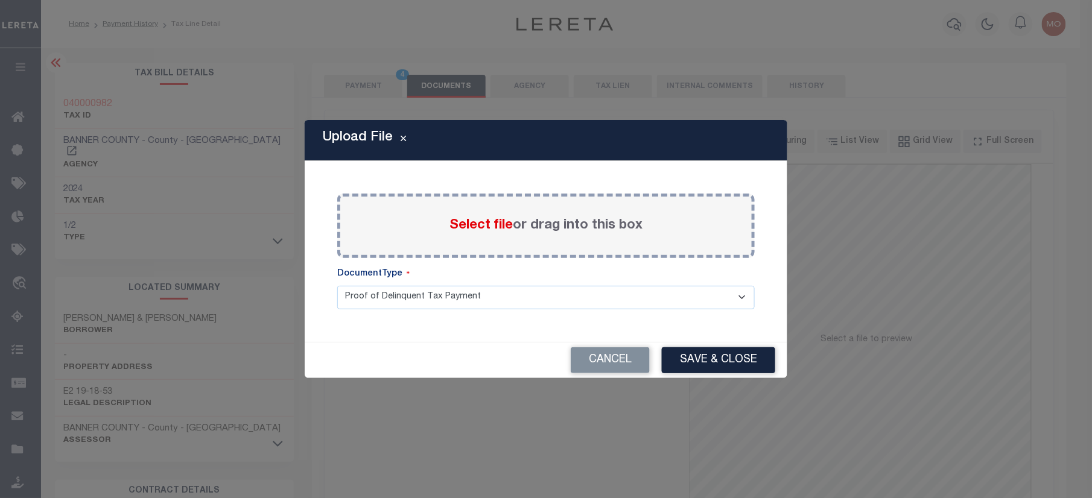
click at [478, 219] on span "Select file" at bounding box center [480, 225] width 63 height 13
click at [0, 0] on input "Select file or drag into this box" at bounding box center [0, 0] width 0 height 0
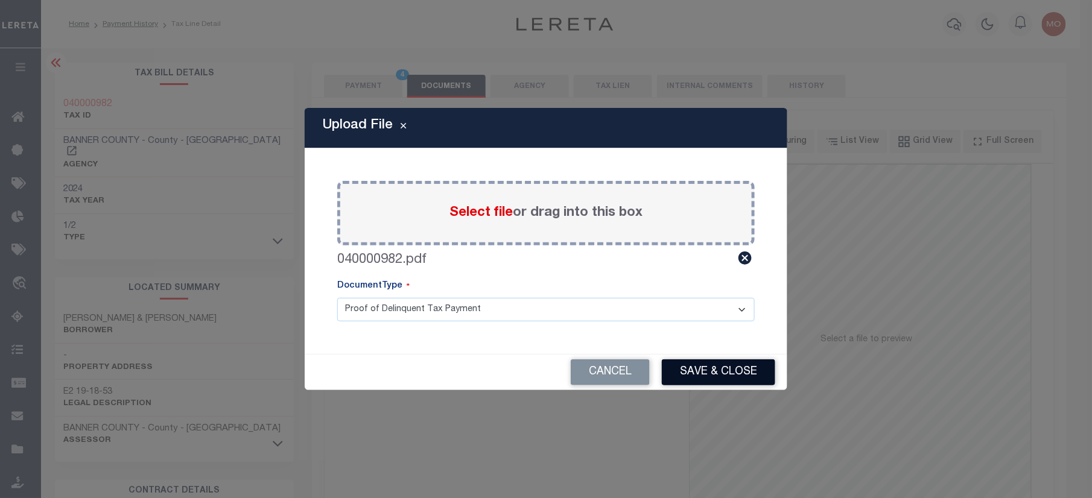
click at [710, 372] on button "Save & Close" at bounding box center [718, 372] width 113 height 26
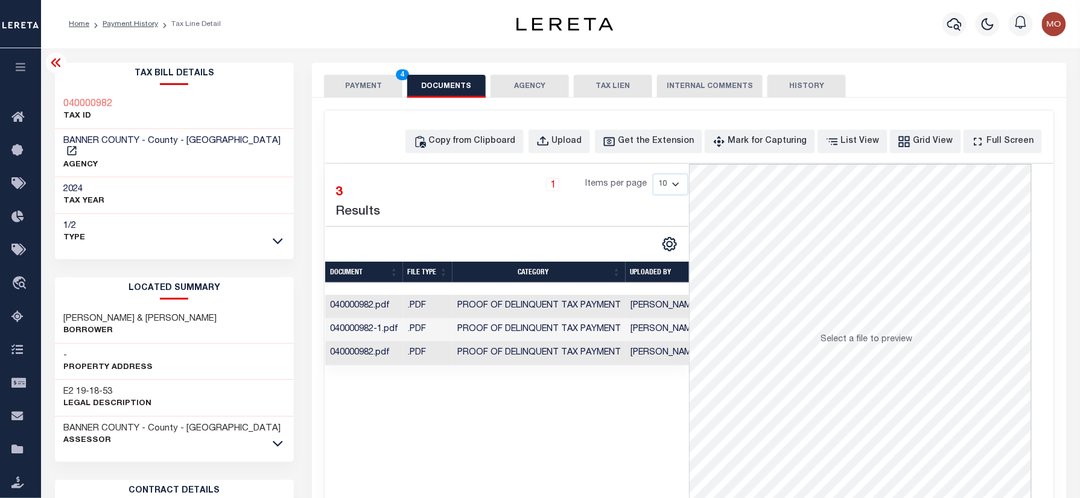
click at [351, 71] on div "PAYMENT 4 DOCUMENTS AGENCY DELINQUENT PAYEE TAX LIEN" at bounding box center [689, 80] width 754 height 35
click at [355, 82] on button "PAYMENT 4" at bounding box center [363, 86] width 78 height 23
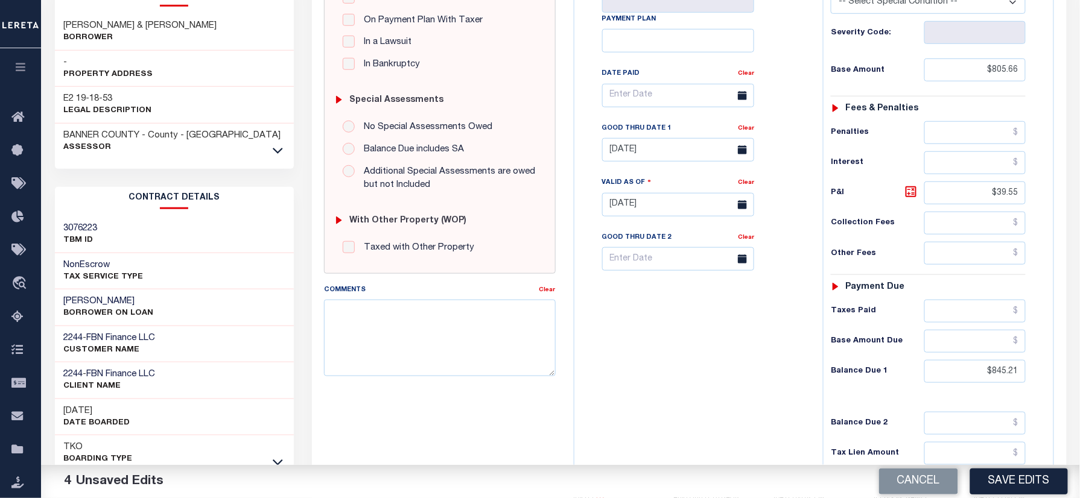
scroll to position [321, 0]
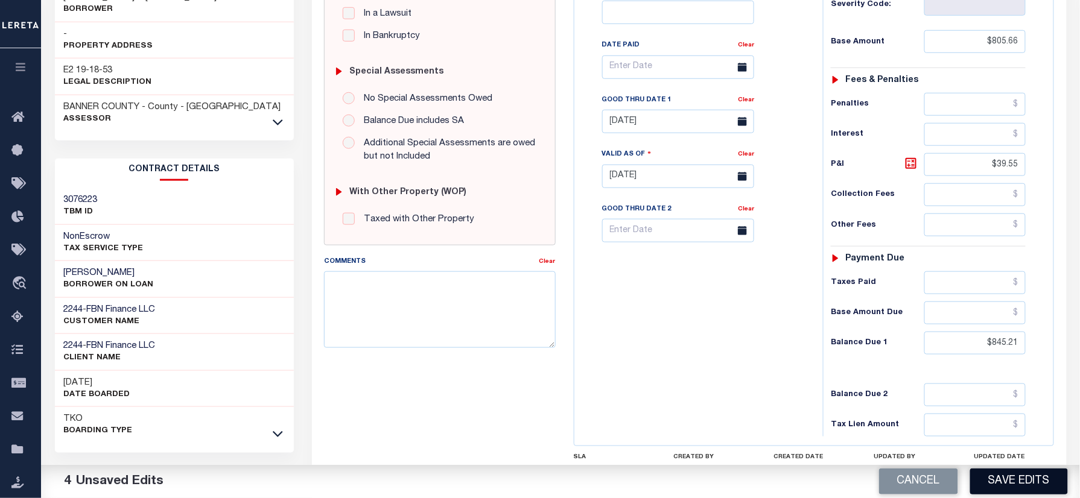
click at [1006, 474] on button "Save Edits" at bounding box center [1019, 482] width 98 height 26
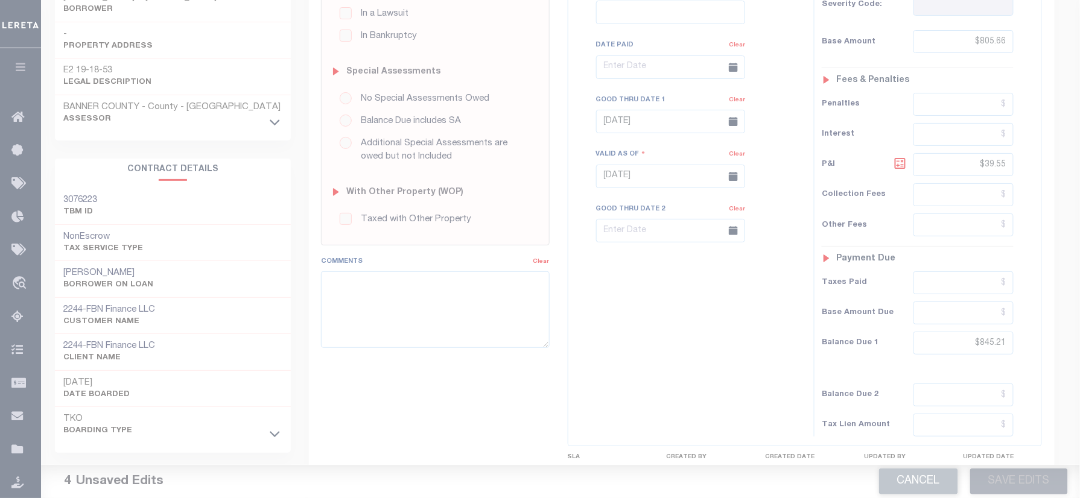
scroll to position [160, 0]
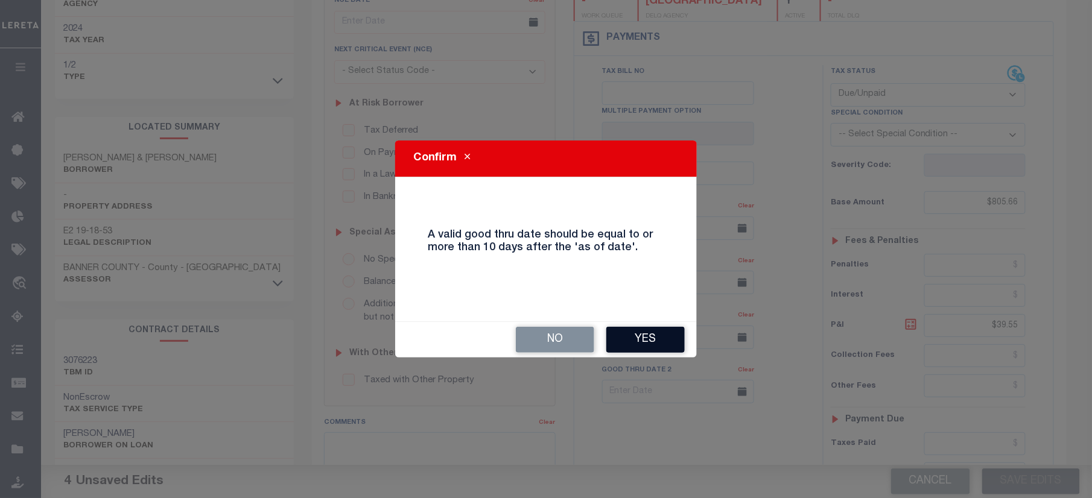
click at [633, 344] on button "Yes" at bounding box center [645, 340] width 78 height 26
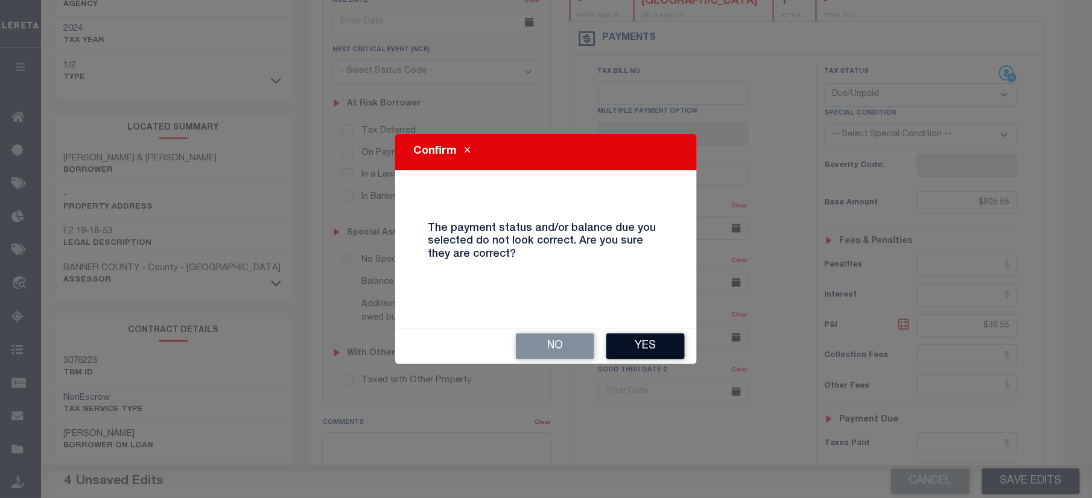
click at [644, 348] on button "Yes" at bounding box center [645, 347] width 78 height 26
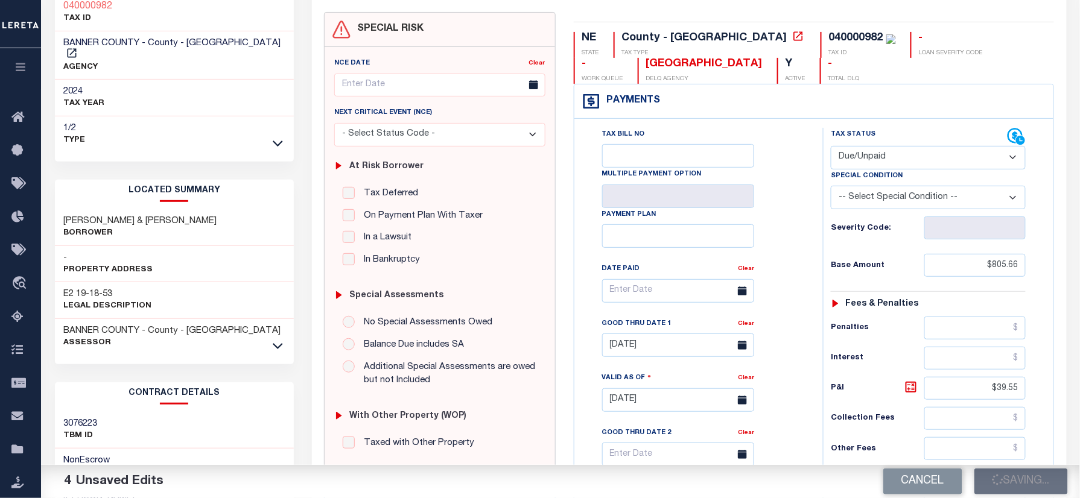
scroll to position [80, 0]
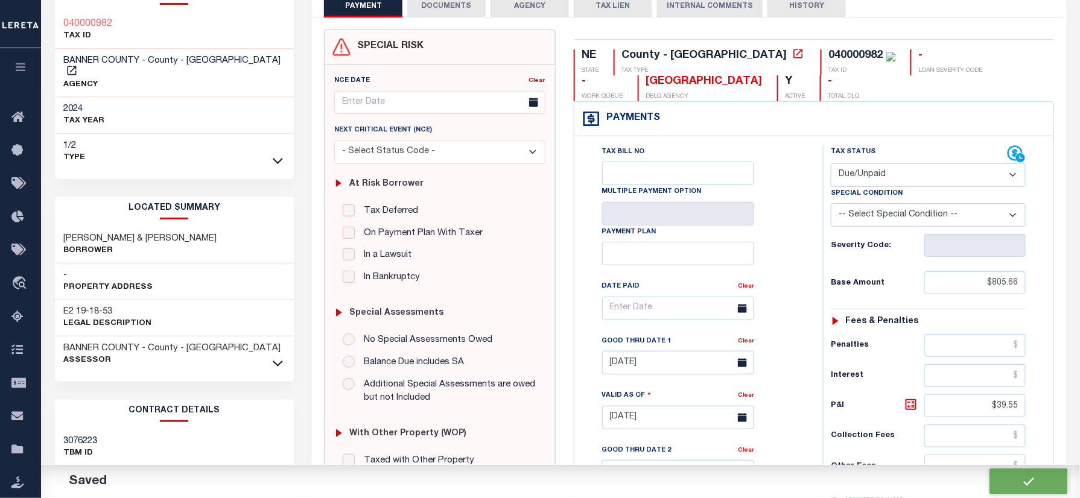
checkbox input "false"
type input "$805.66"
type input "$39.55"
type input "$845.21"
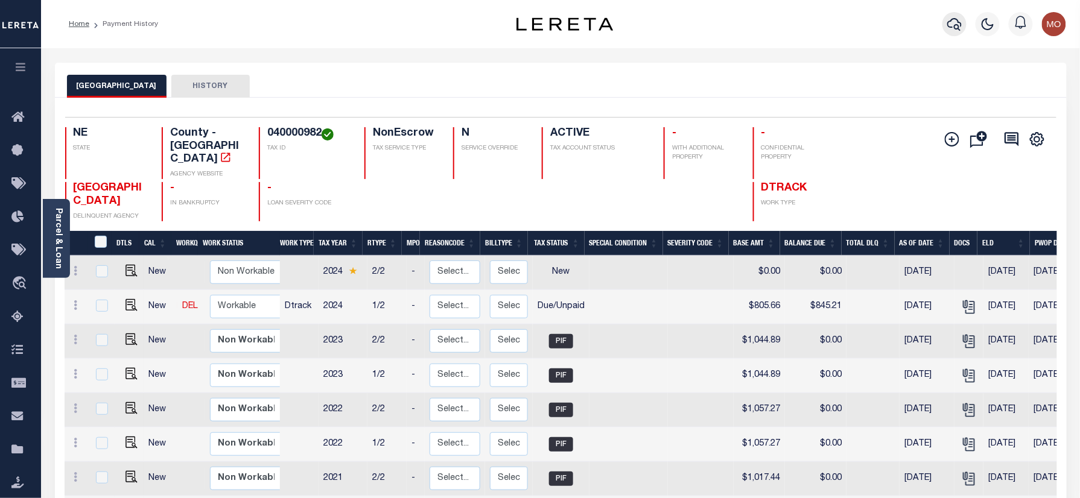
click at [953, 23] on icon "button" at bounding box center [954, 24] width 14 height 14
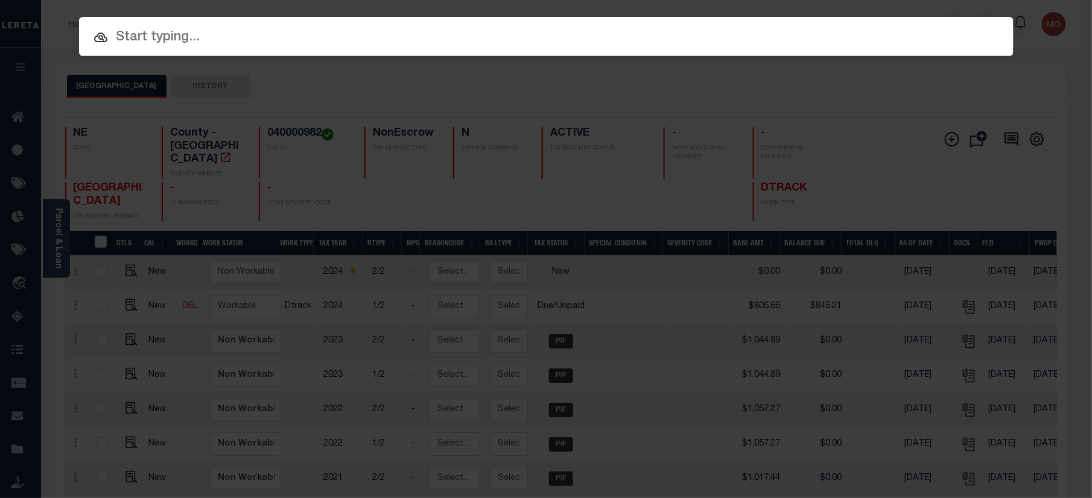
click at [273, 37] on input "text" at bounding box center [546, 37] width 934 height 21
paste input "22002191"
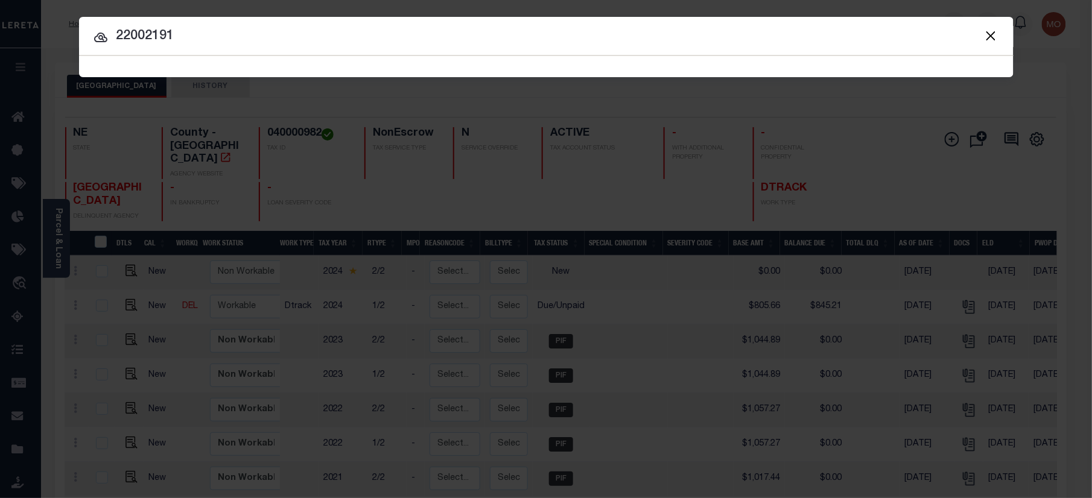
type input "22002191"
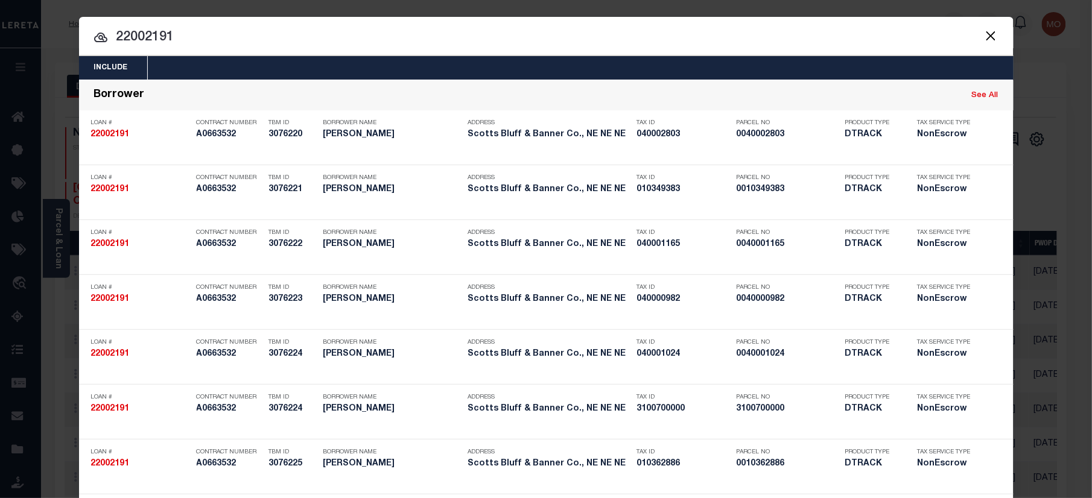
click at [192, 44] on input "22002191" at bounding box center [546, 37] width 934 height 21
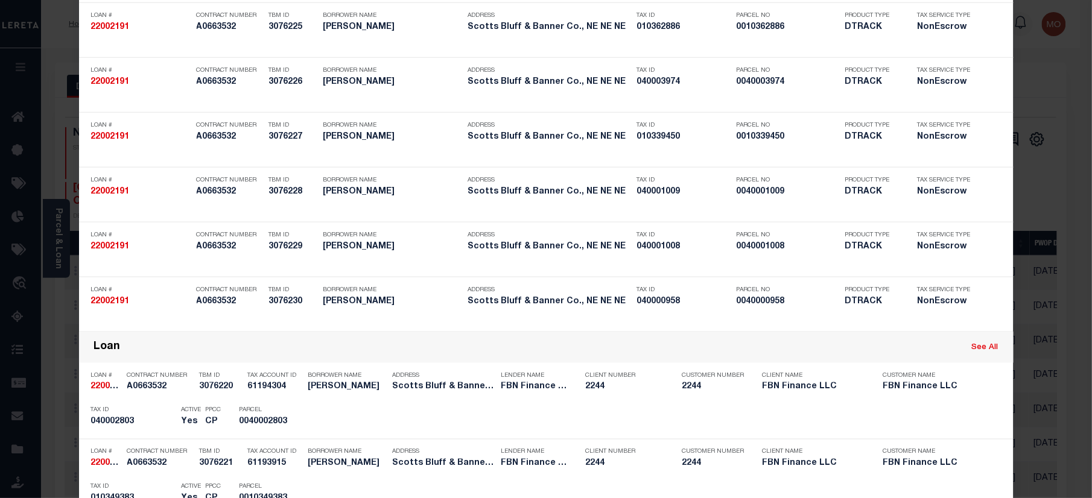
scroll to position [1380, 0]
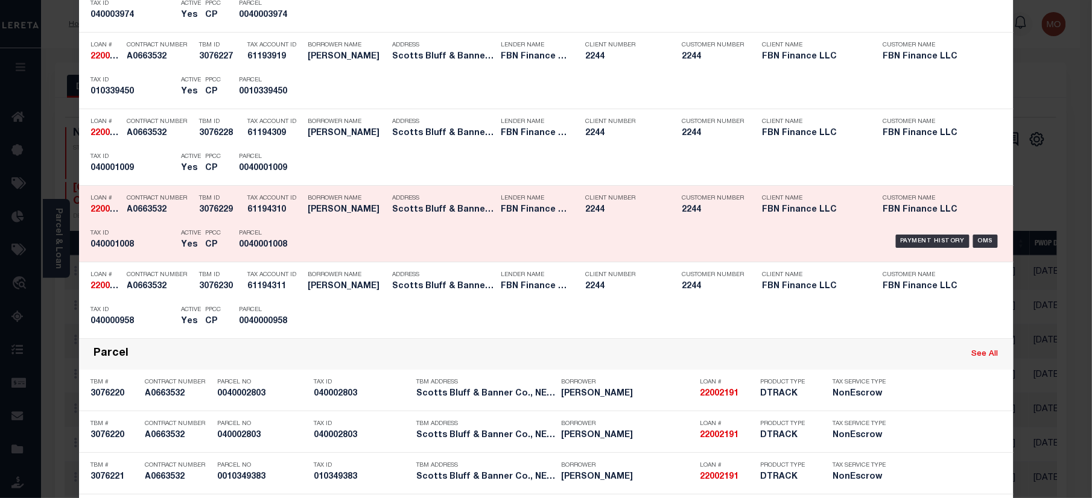
click at [191, 216] on div "TBM ID 3076229" at bounding box center [215, 206] width 48 height 35
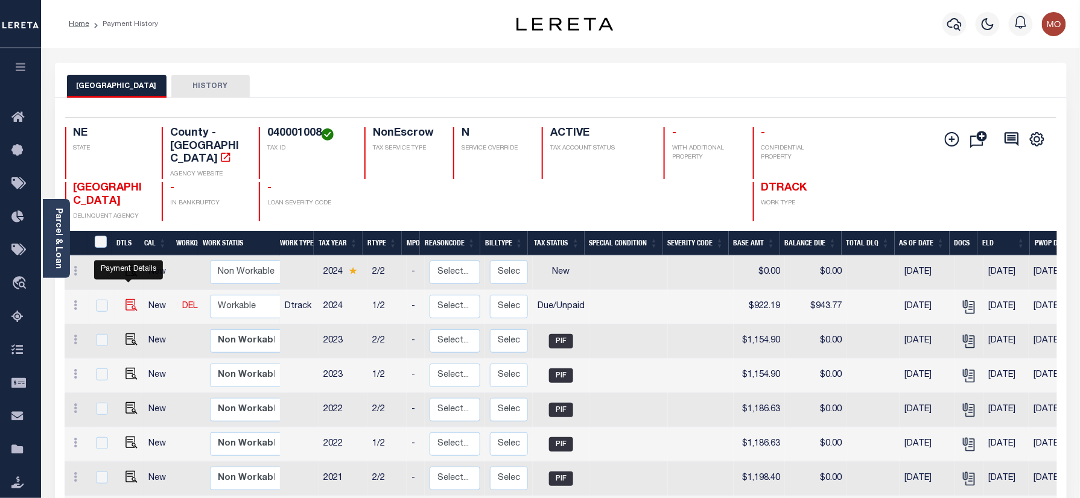
click at [127, 299] on img "" at bounding box center [131, 305] width 12 height 12
checkbox input "true"
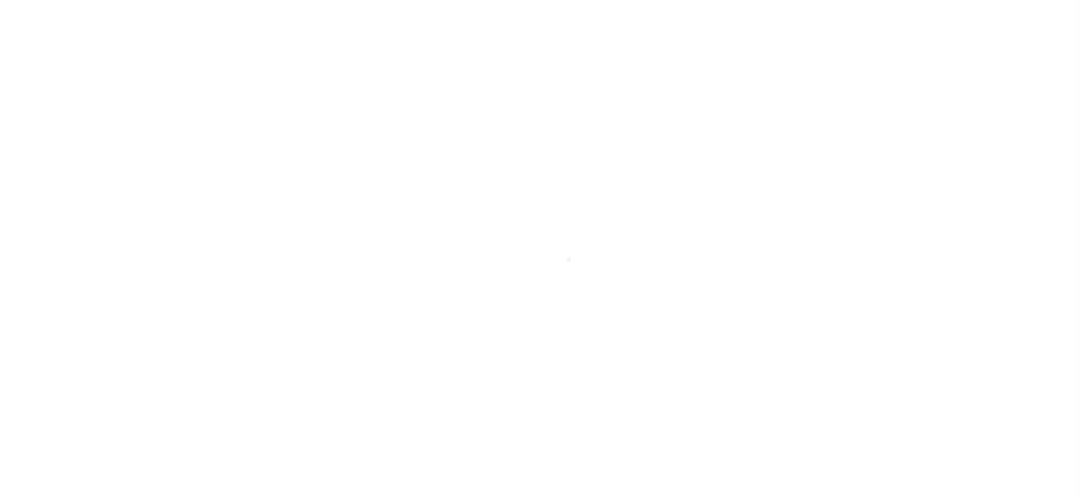
select select "DUE"
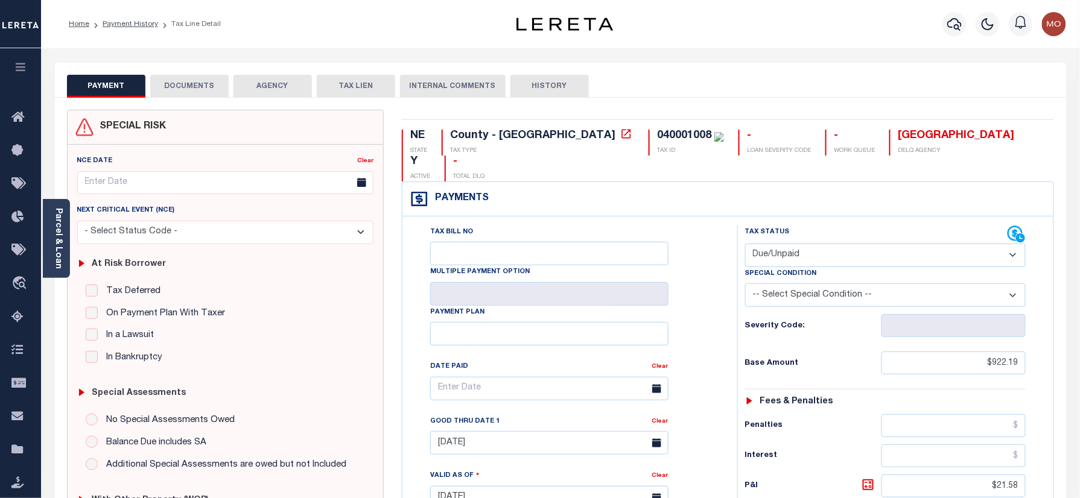
click at [657, 140] on div "040001008" at bounding box center [684, 135] width 54 height 11
copy div "040001008"
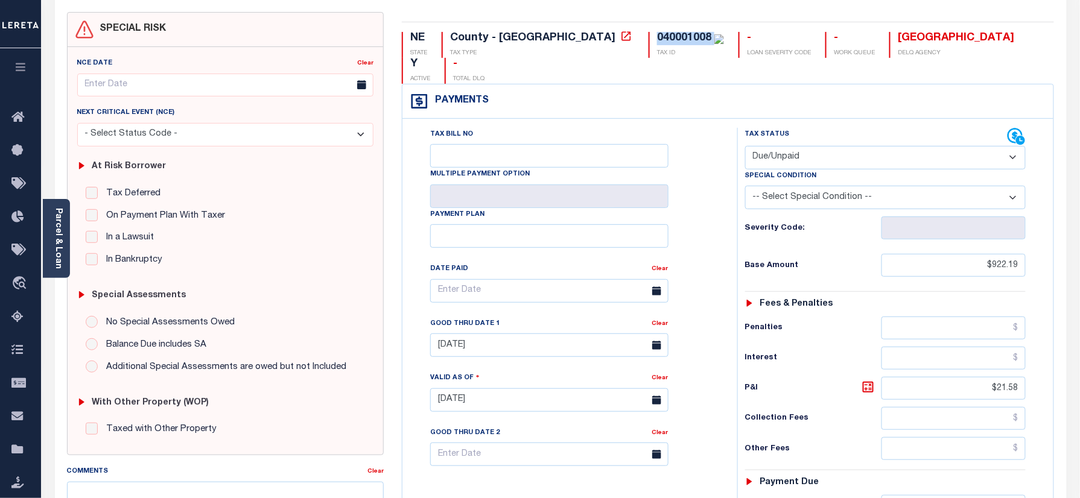
scroll to position [241, 0]
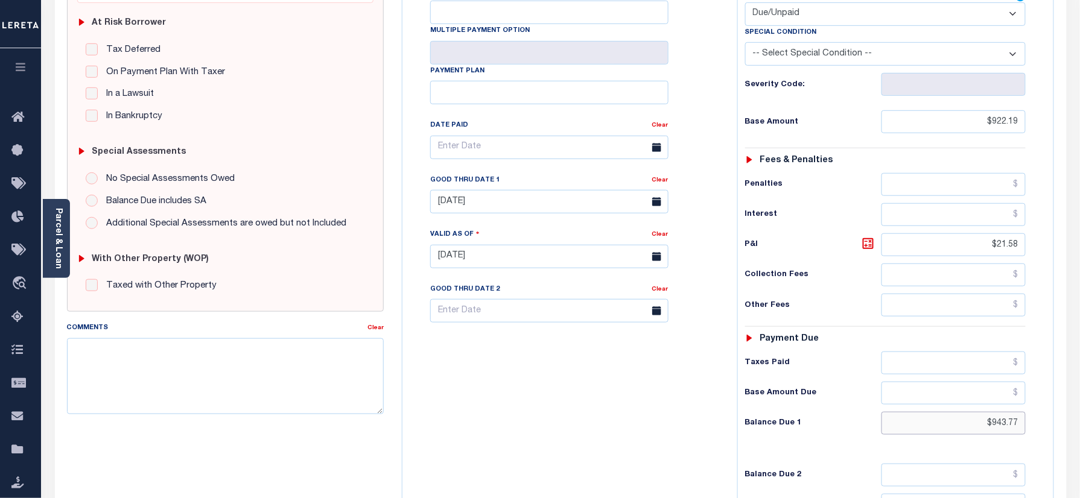
drag, startPoint x: 982, startPoint y: 406, endPoint x: 1091, endPoint y: 397, distance: 109.0
click at [1079, 402] on html "Home Payment History Tax Line Detail" at bounding box center [540, 216] width 1080 height 914
paste input "967.4"
type input "$967.47"
type input "[DATE]"
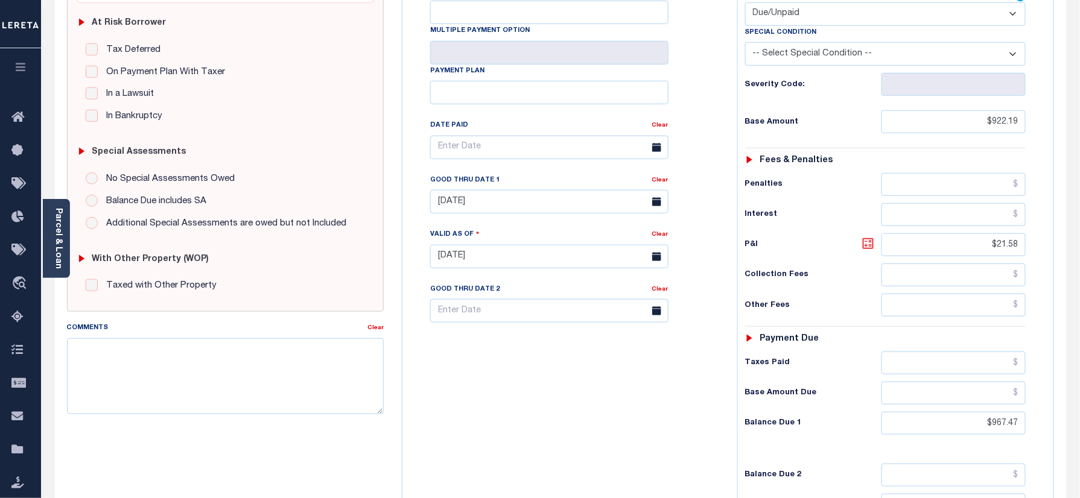
click at [869, 236] on icon at bounding box center [868, 243] width 14 height 14
type input "$45.28"
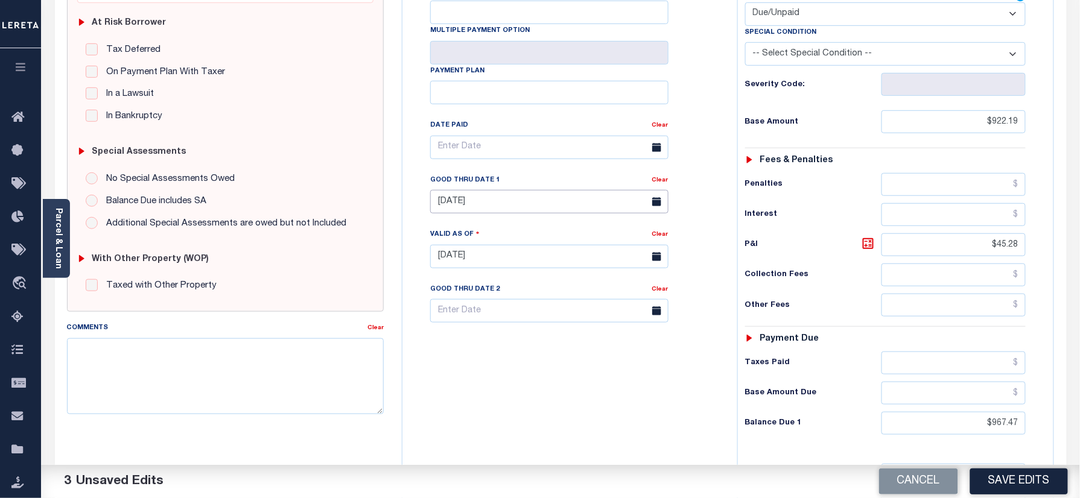
click at [526, 190] on input "[DATE]" at bounding box center [549, 202] width 238 height 24
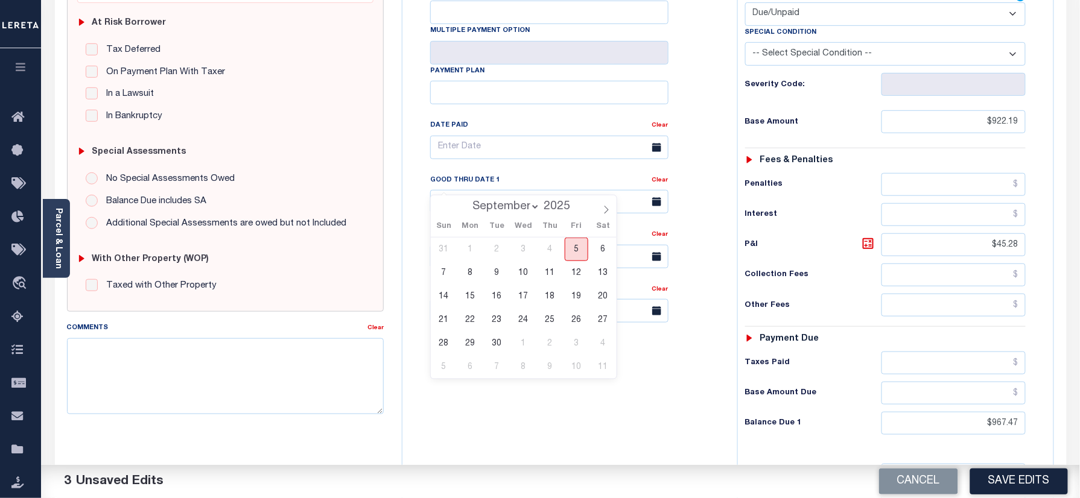
click at [579, 256] on span "5" at bounding box center [576, 250] width 24 height 24
type input "[DATE]"
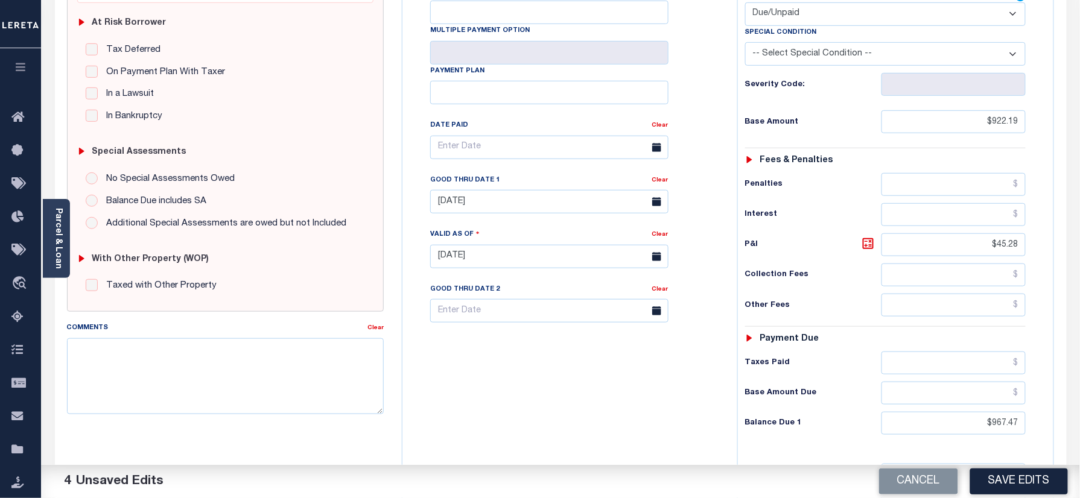
click at [553, 368] on div "Tax Bill No Multiple Payment Option Payment Plan Clear" at bounding box center [566, 250] width 323 height 533
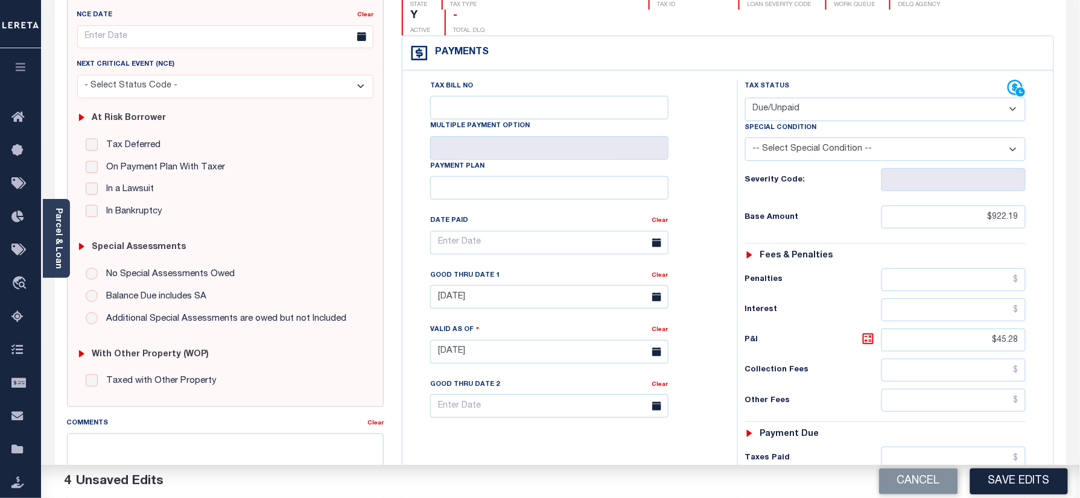
scroll to position [0, 0]
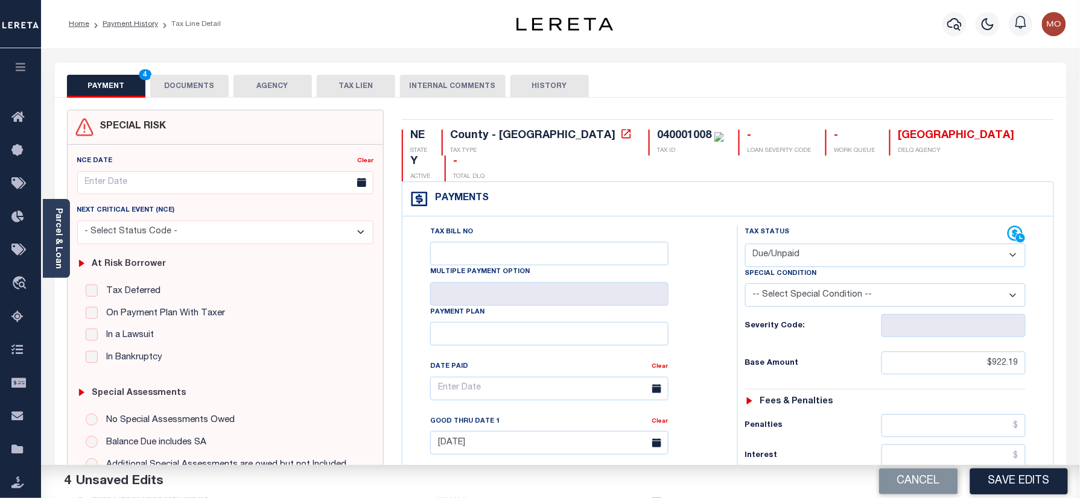
click at [657, 133] on div "040001008" at bounding box center [684, 135] width 54 height 11
copy div "040001008"
click at [164, 78] on button "DOCUMENTS" at bounding box center [189, 86] width 78 height 23
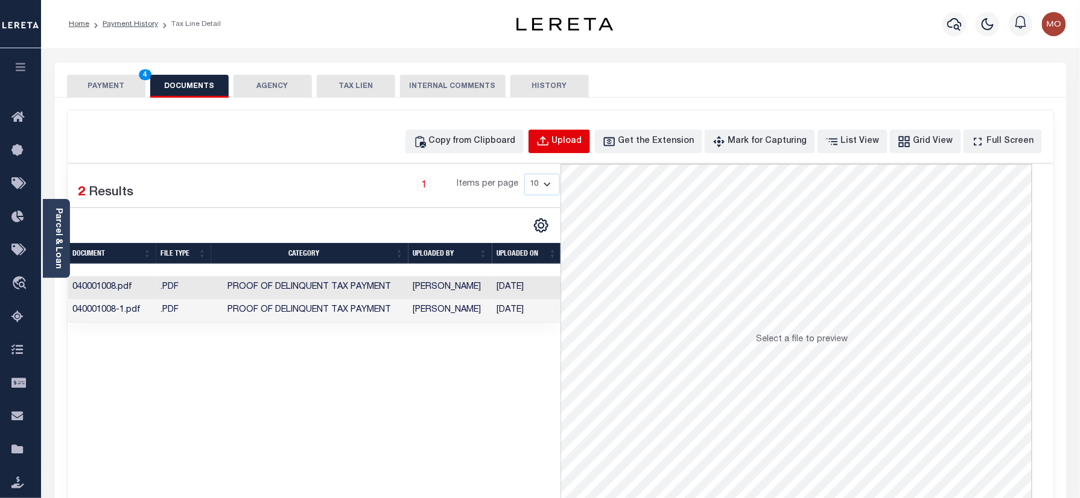
click at [584, 134] on button "Upload" at bounding box center [559, 142] width 62 height 24
select select "POP"
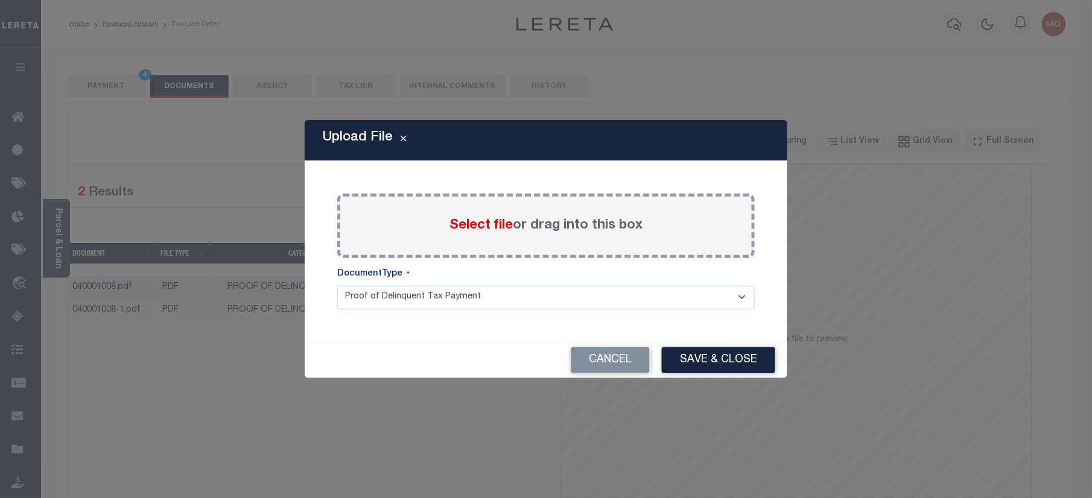
click at [476, 219] on span "Select file" at bounding box center [480, 225] width 63 height 13
click at [0, 0] on input "Select file or drag into this box" at bounding box center [0, 0] width 0 height 0
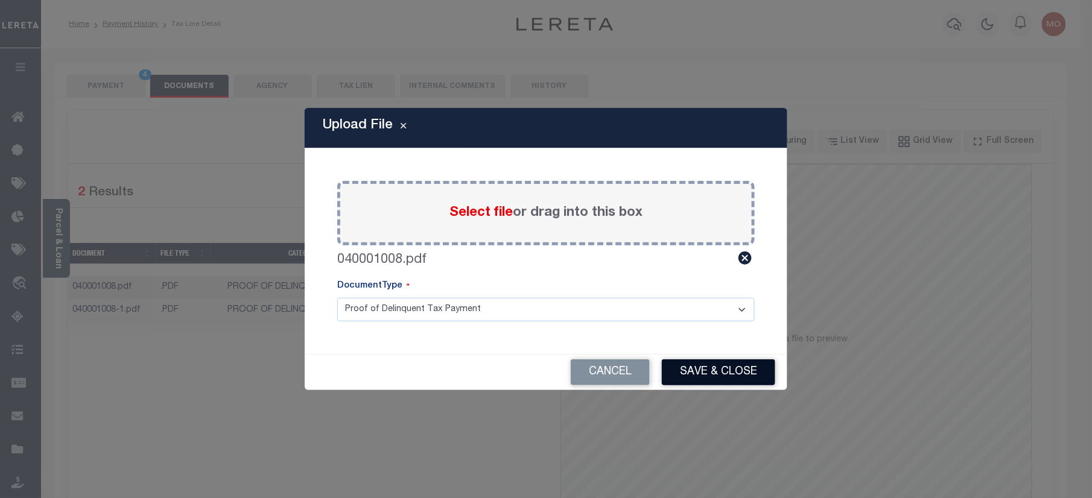
click at [703, 372] on button "Save & Close" at bounding box center [718, 372] width 113 height 26
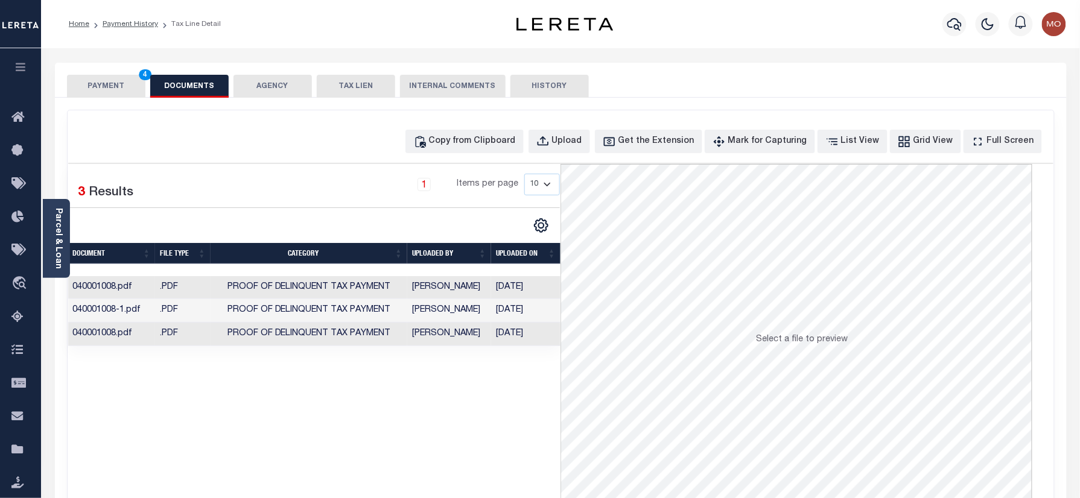
click at [103, 90] on button "PAYMENT 4" at bounding box center [106, 86] width 78 height 23
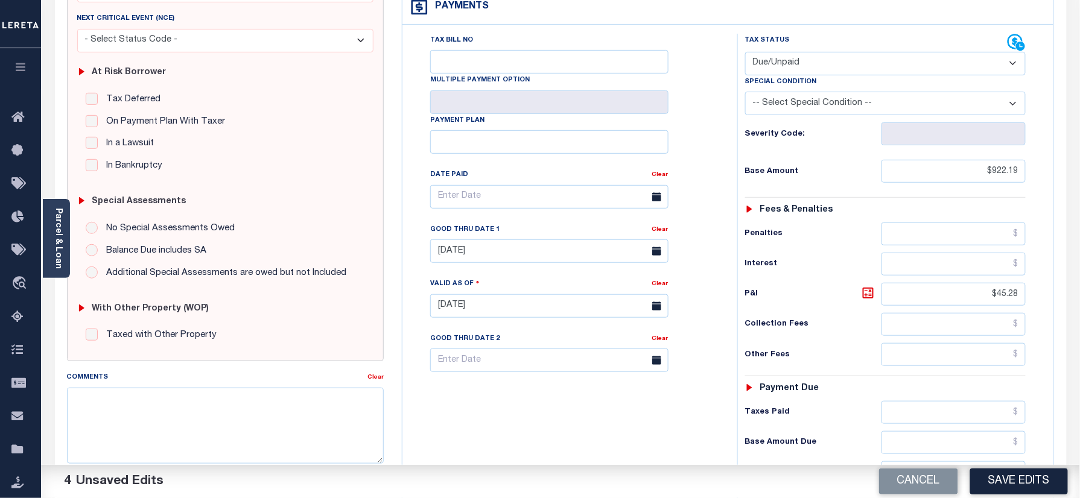
scroll to position [241, 0]
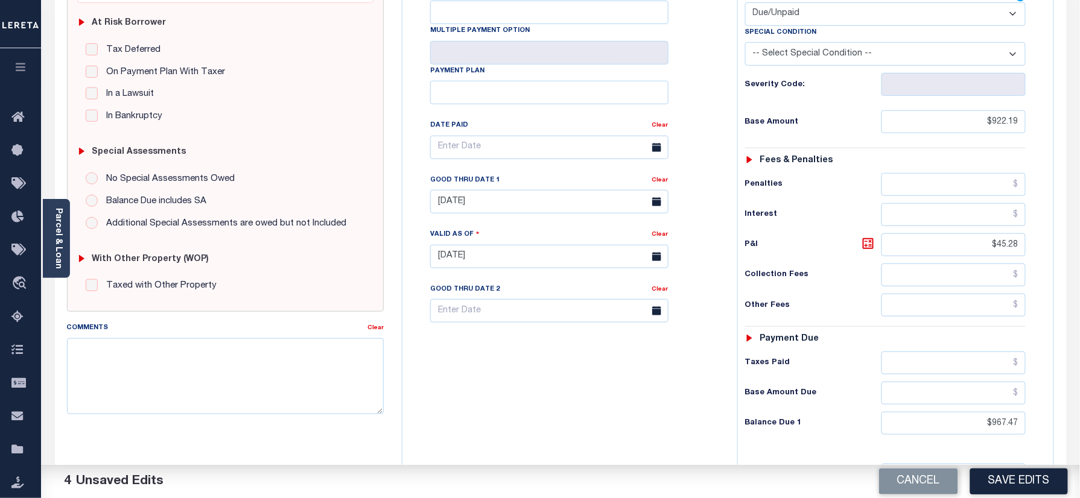
click at [997, 490] on button "Save Edits" at bounding box center [1019, 482] width 98 height 26
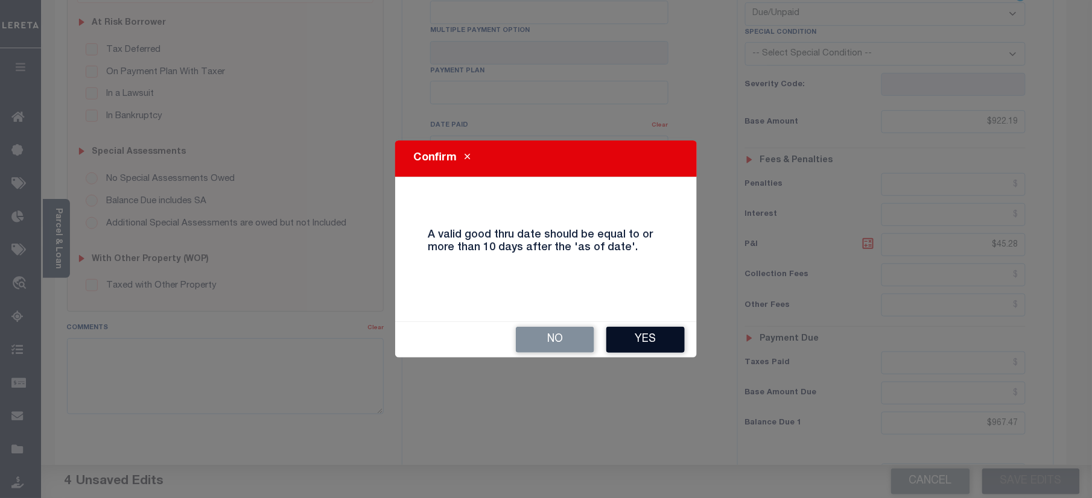
click at [620, 335] on button "Yes" at bounding box center [645, 340] width 78 height 26
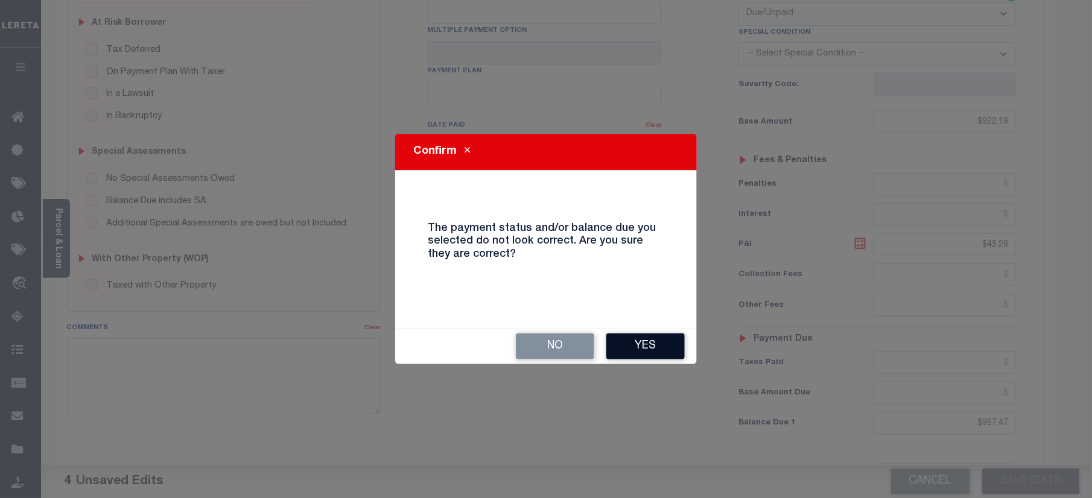
click at [640, 350] on button "Yes" at bounding box center [645, 347] width 78 height 26
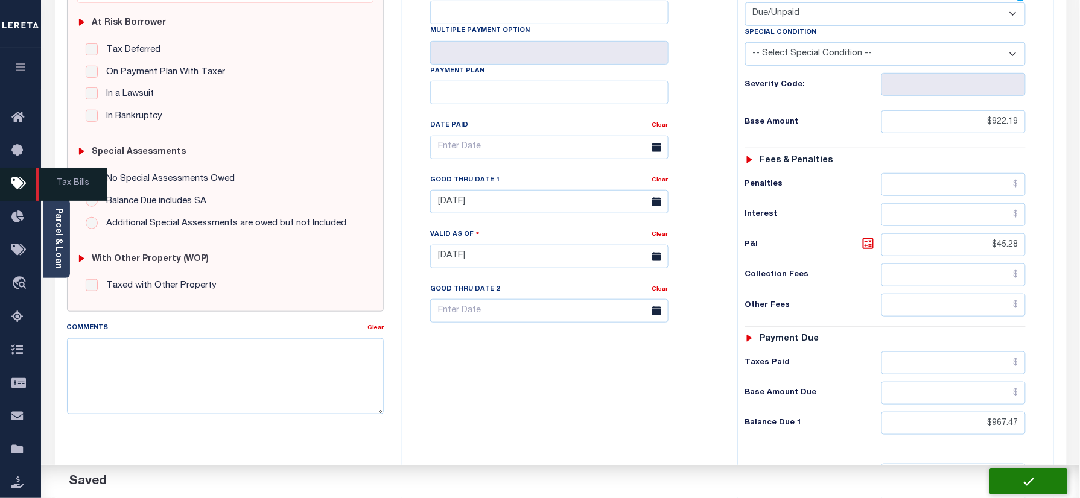
checkbox input "false"
type input "$922.19"
type input "$45.28"
type input "$967.47"
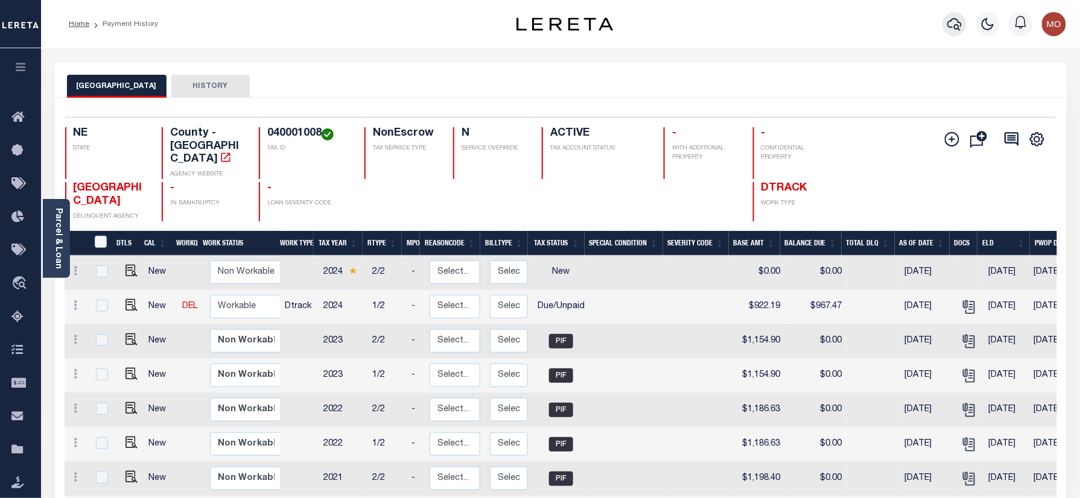
click at [951, 22] on icon "button" at bounding box center [954, 24] width 14 height 13
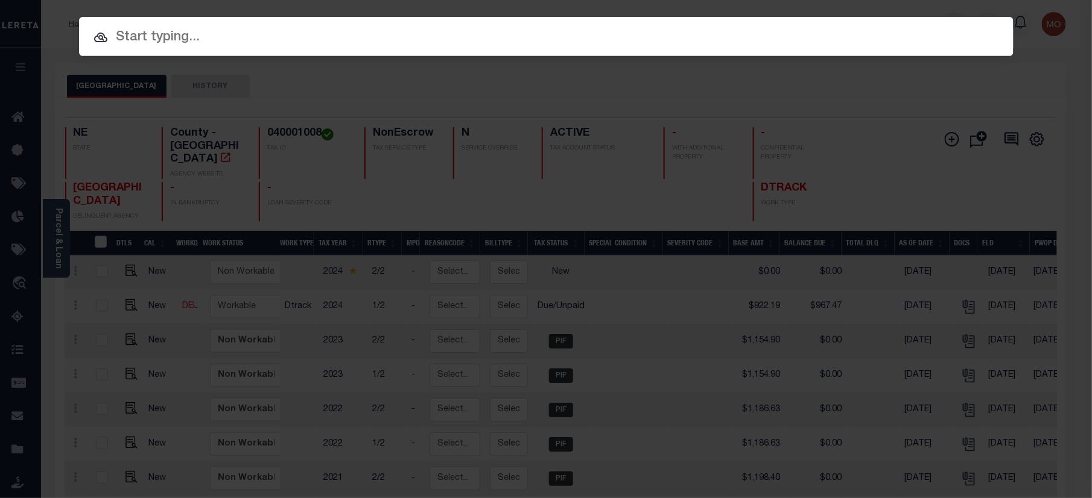
click at [262, 41] on input "text" at bounding box center [546, 37] width 934 height 21
paste input "22002191"
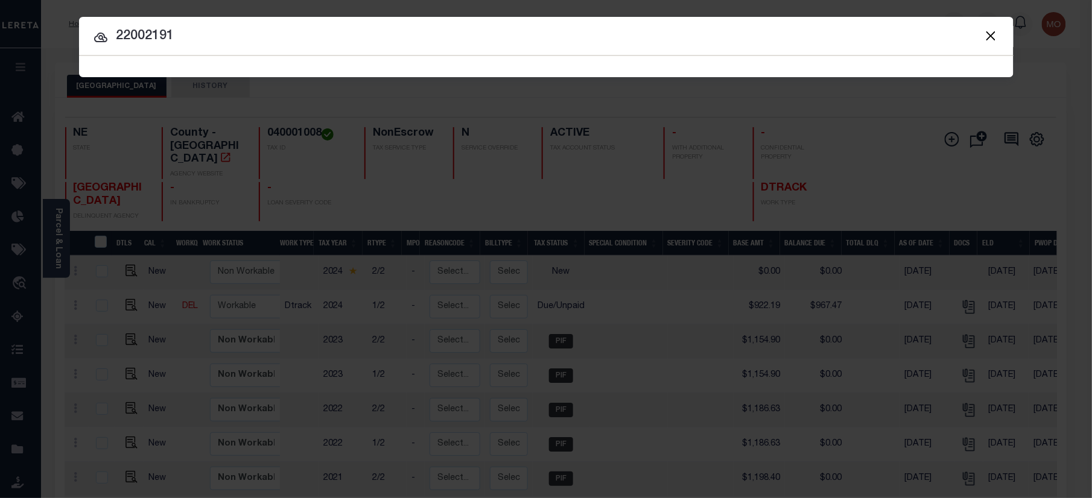
type input "22002191"
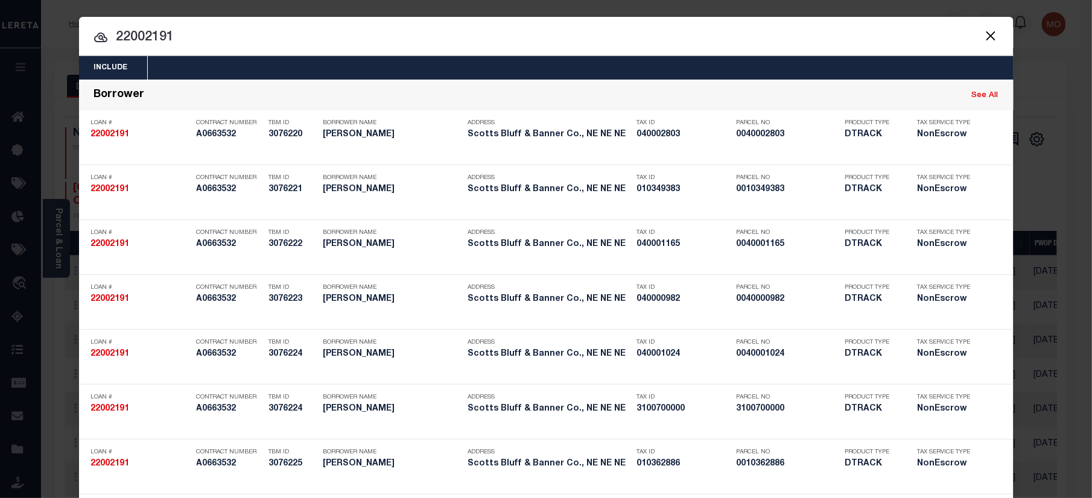
click at [189, 33] on input "22002191" at bounding box center [546, 37] width 934 height 21
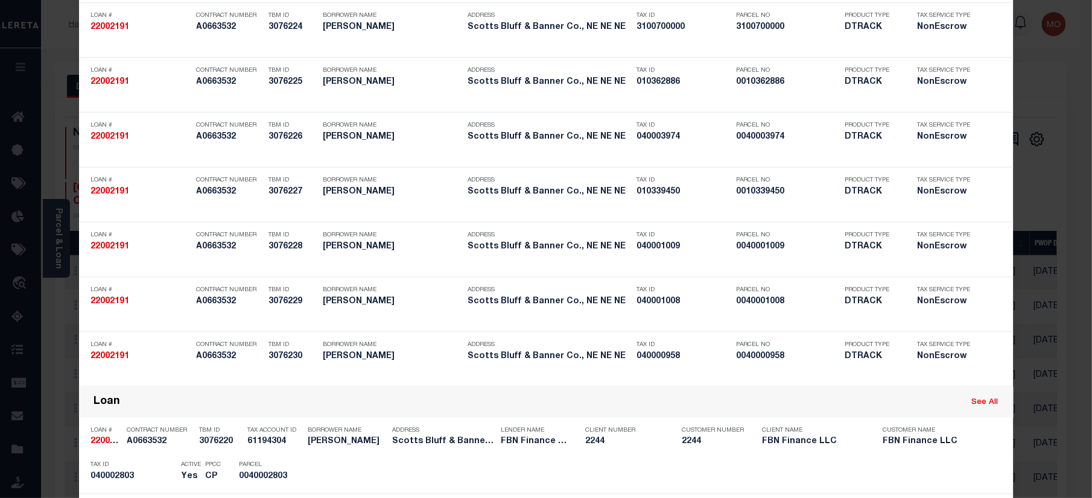
scroll to position [1303, 0]
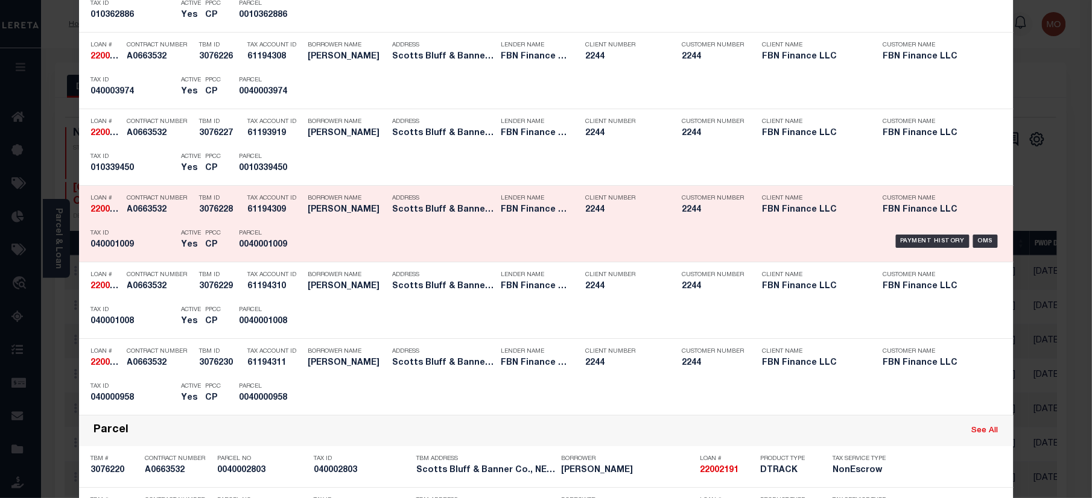
click at [191, 223] on div "TBM ID 3076228" at bounding box center [215, 206] width 48 height 35
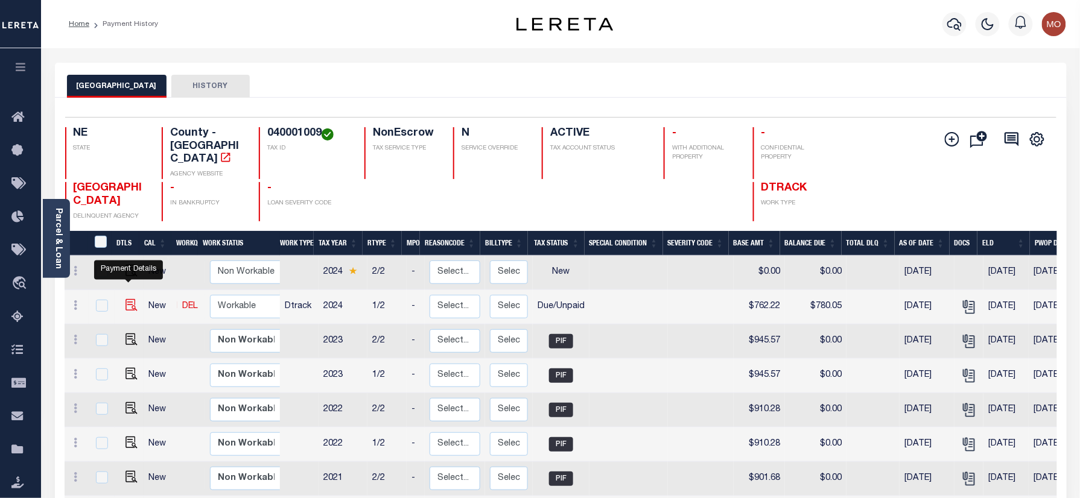
click at [125, 299] on img "" at bounding box center [131, 305] width 12 height 12
checkbox input "true"
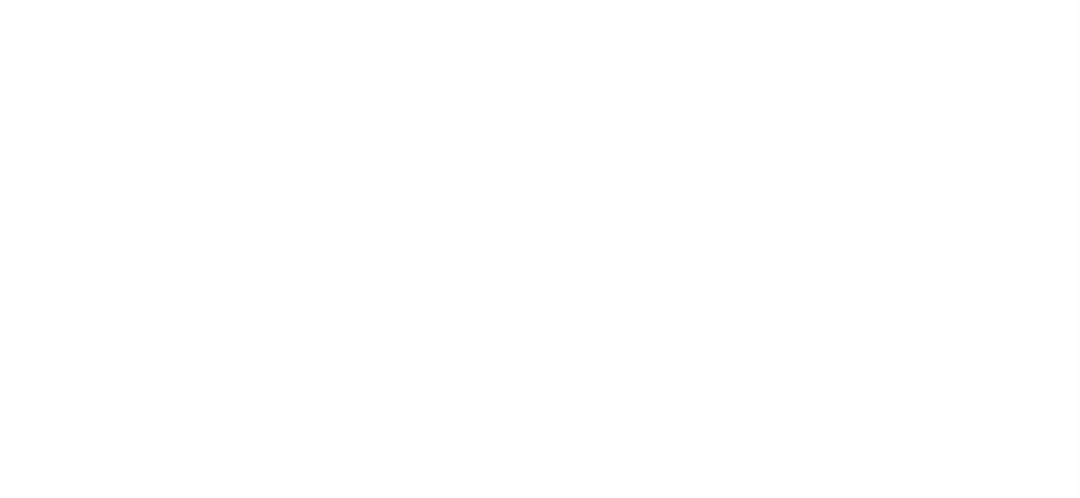
select select "DUE"
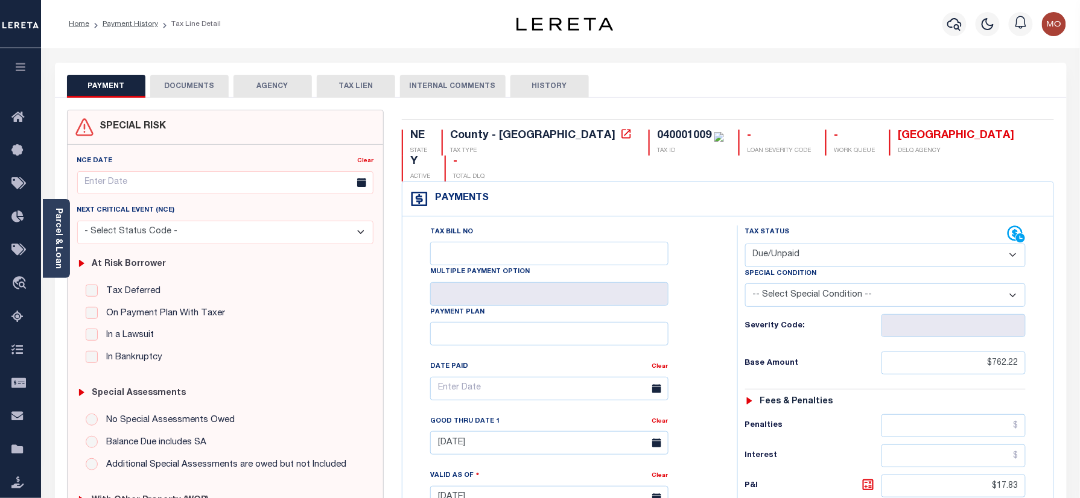
click at [657, 133] on div "040001009" at bounding box center [684, 135] width 54 height 11
copy div "040001009"
click at [725, 379] on div "Tax Bill No Multiple Payment Option Payment Plan Clear" at bounding box center [566, 492] width 323 height 533
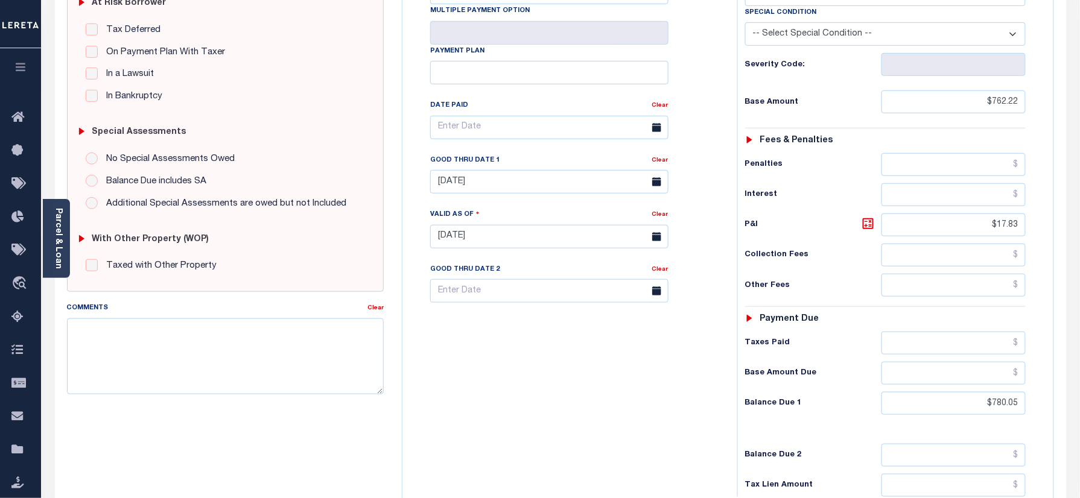
scroll to position [321, 0]
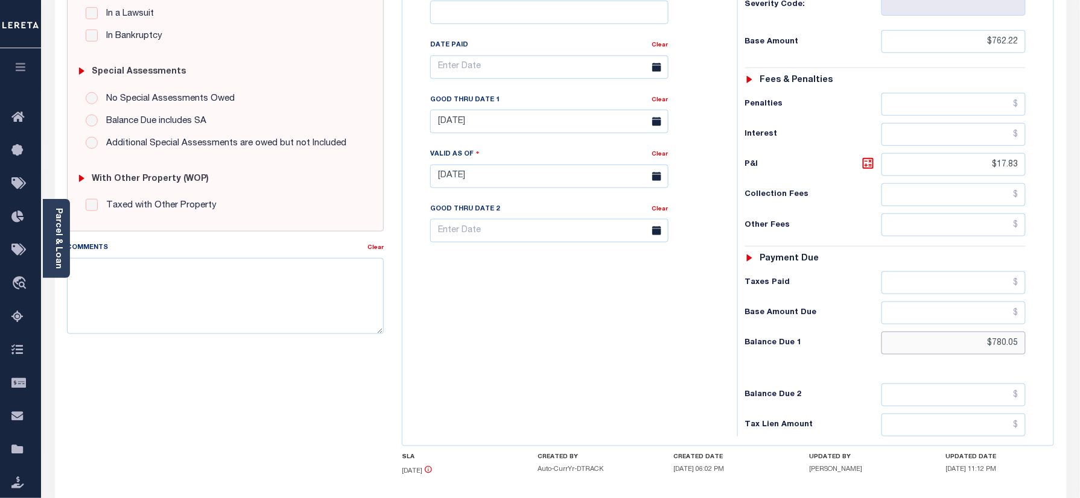
drag, startPoint x: 980, startPoint y: 324, endPoint x: 975, endPoint y: 334, distance: 11.6
click at [1060, 320] on div "NE STATE County - NE TAX TYPE 040001009 TAX ID - LOAN SEVERITY CODE - WORK QUEU…" at bounding box center [728, 176] width 670 height 777
paste input "799.64"
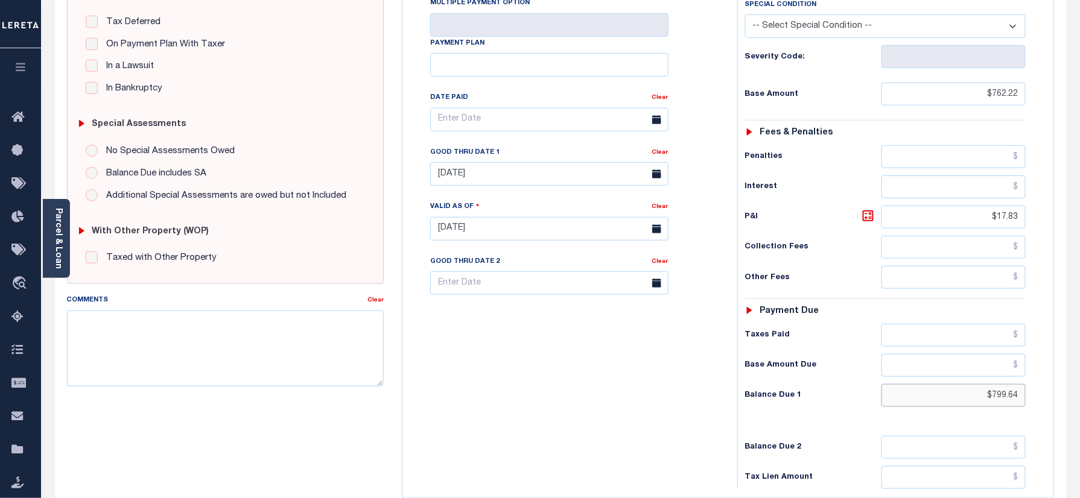
scroll to position [241, 0]
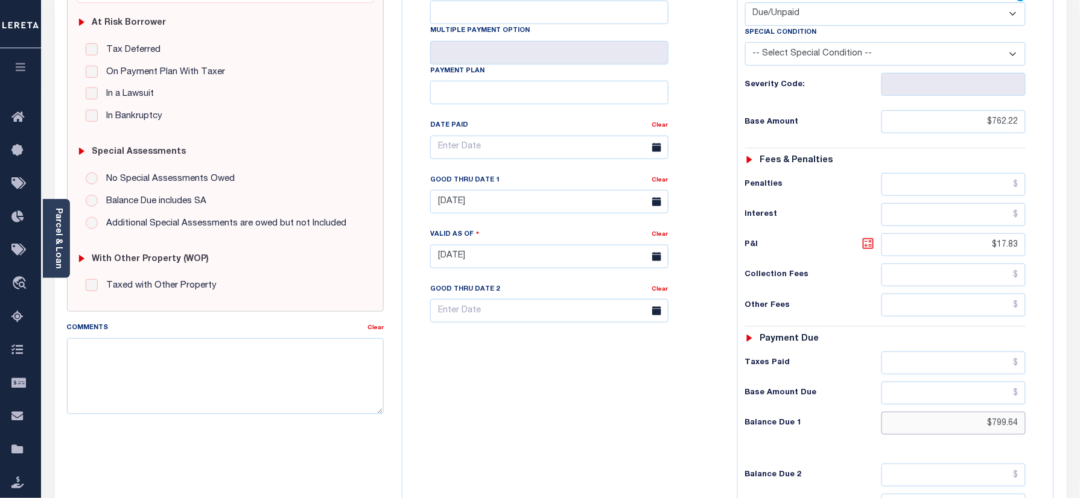
type input "$799.64"
type input "[DATE]"
click at [871, 240] on icon at bounding box center [867, 243] width 7 height 7
type input "$37.42"
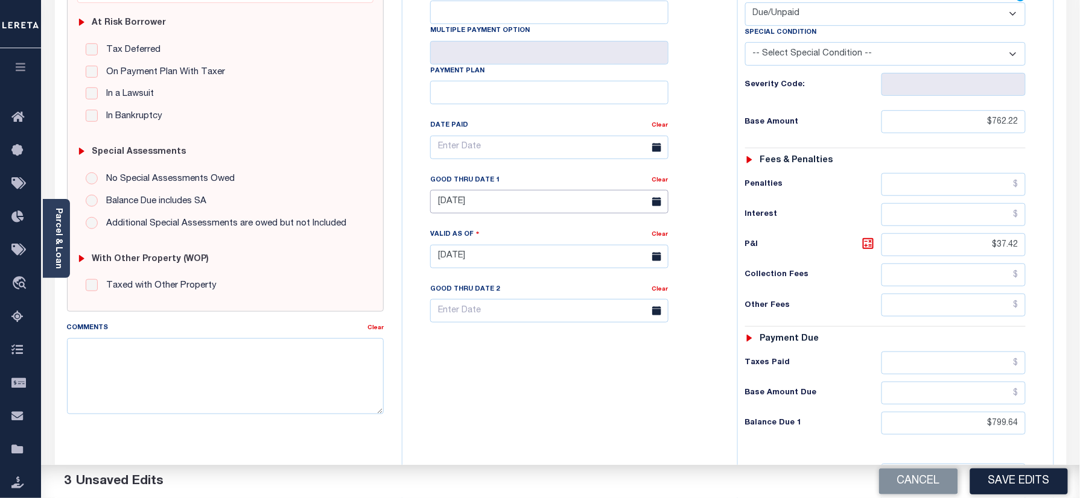
click at [510, 190] on input "06/30/2025" at bounding box center [549, 202] width 238 height 24
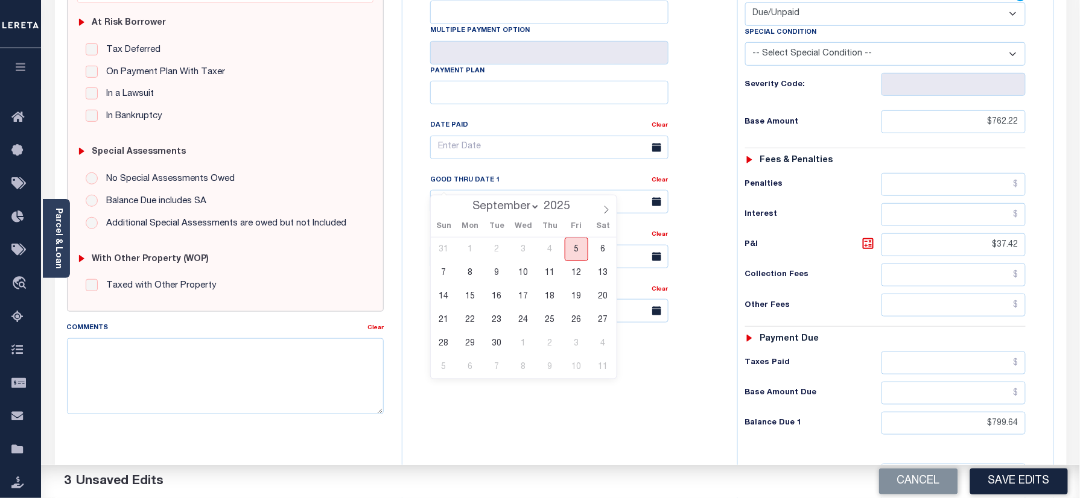
click at [579, 248] on span "5" at bounding box center [576, 250] width 24 height 24
type input "09/05/2025"
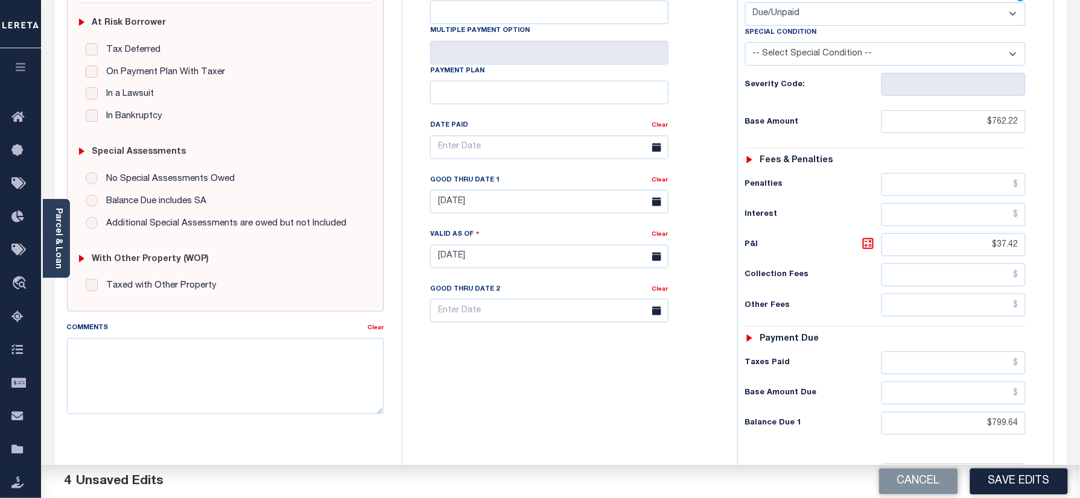
click at [564, 355] on div "Tax Bill No Multiple Payment Option Payment Plan Clear" at bounding box center [566, 250] width 323 height 533
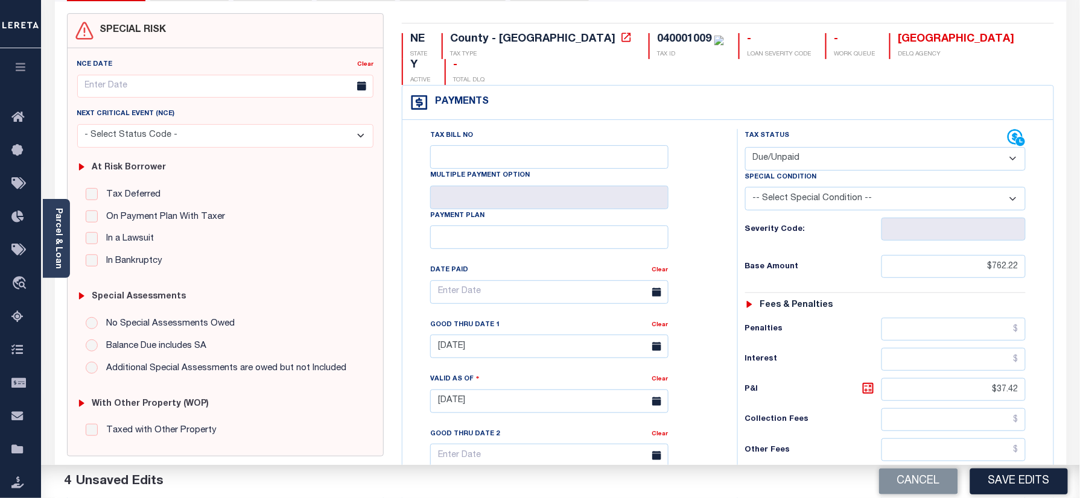
scroll to position [0, 0]
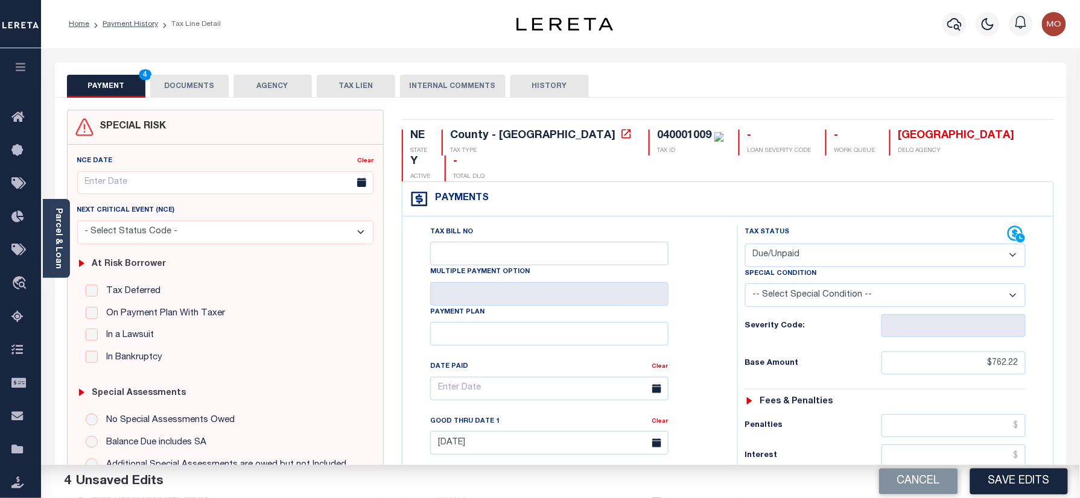
click at [657, 138] on div "040001009" at bounding box center [684, 135] width 54 height 11
copy div "040001009"
click at [223, 80] on button "DOCUMENTS" at bounding box center [189, 86] width 78 height 23
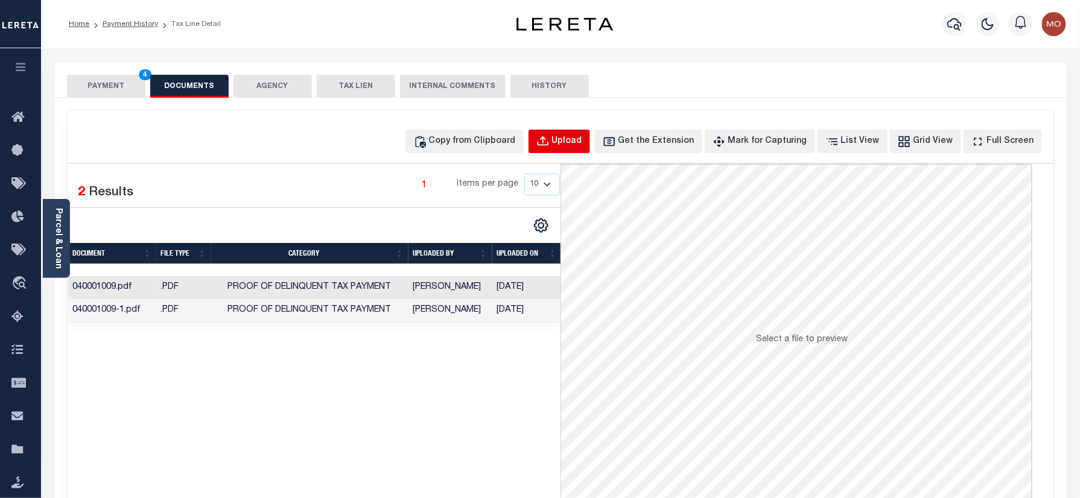
click at [577, 145] on div "Upload" at bounding box center [567, 141] width 30 height 13
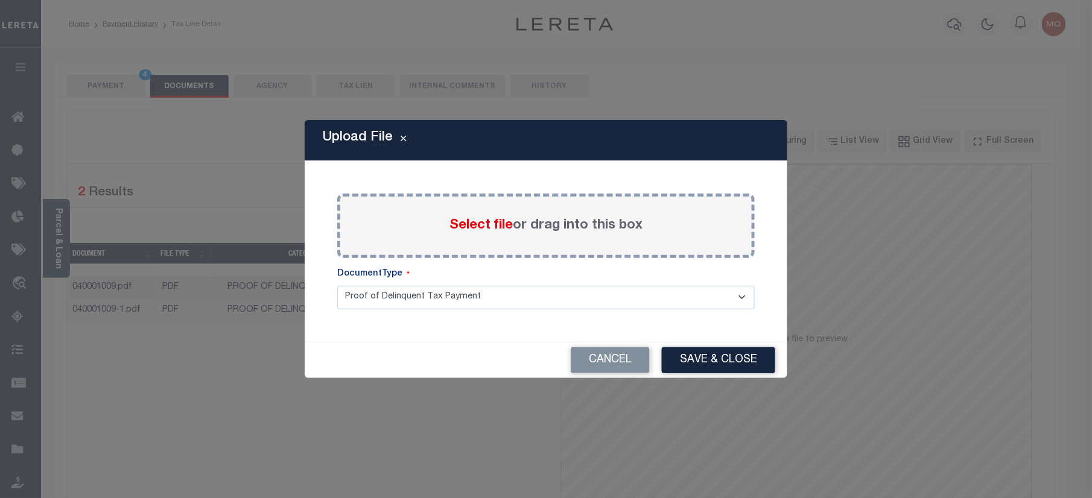
click at [469, 227] on span "Select file" at bounding box center [480, 225] width 63 height 13
click at [0, 0] on input "Select file or drag into this box" at bounding box center [0, 0] width 0 height 0
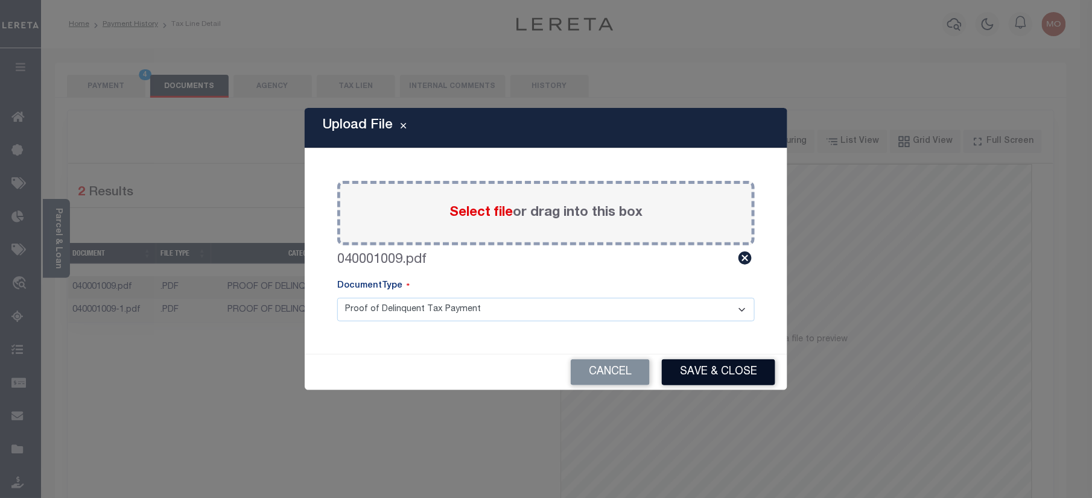
click at [708, 363] on button "Save & Close" at bounding box center [718, 372] width 113 height 26
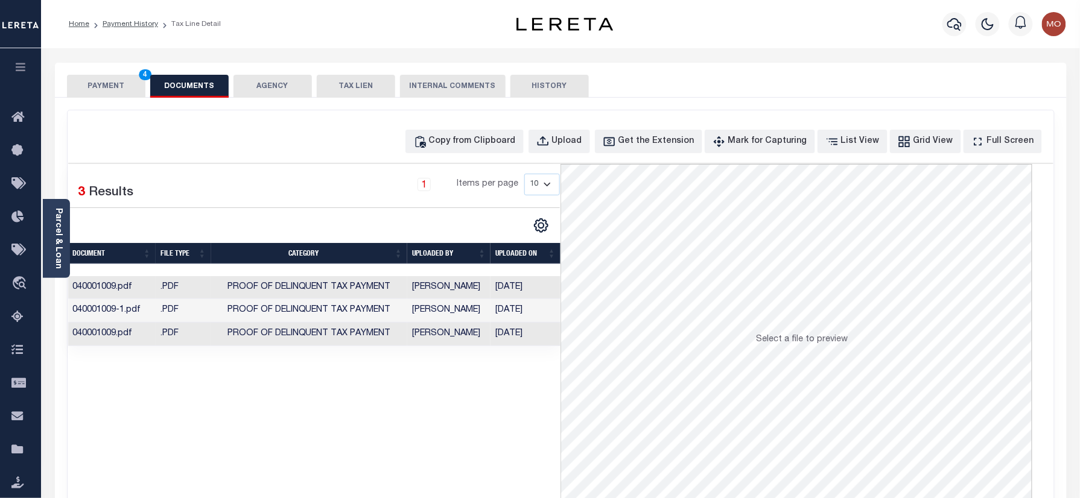
click at [110, 82] on button "PAYMENT 4" at bounding box center [106, 86] width 78 height 23
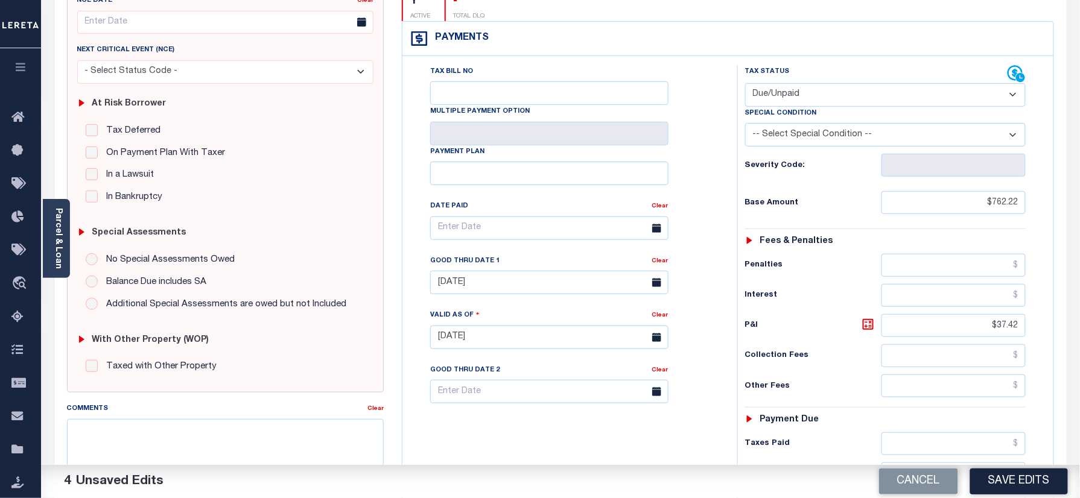
click at [1014, 479] on button "Save Edits" at bounding box center [1019, 482] width 98 height 26
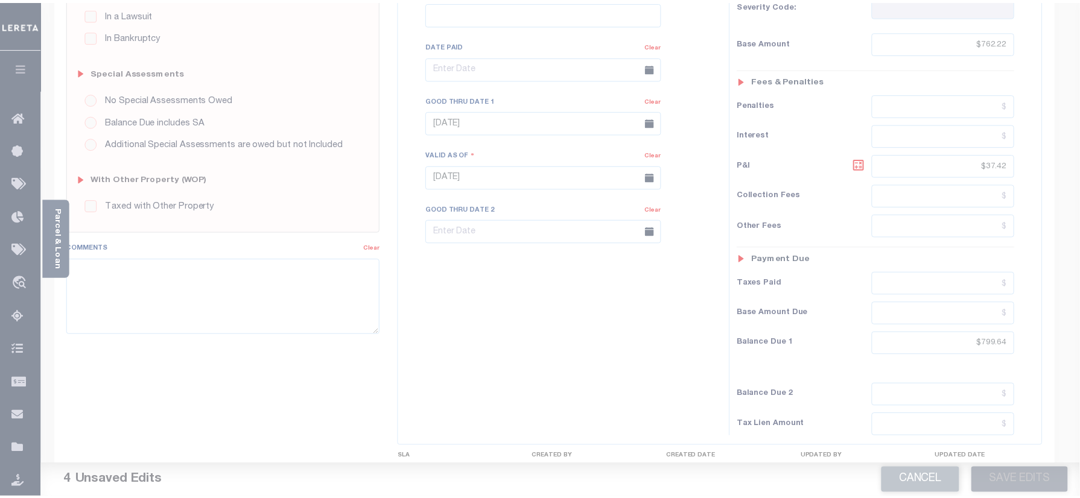
scroll to position [321, 0]
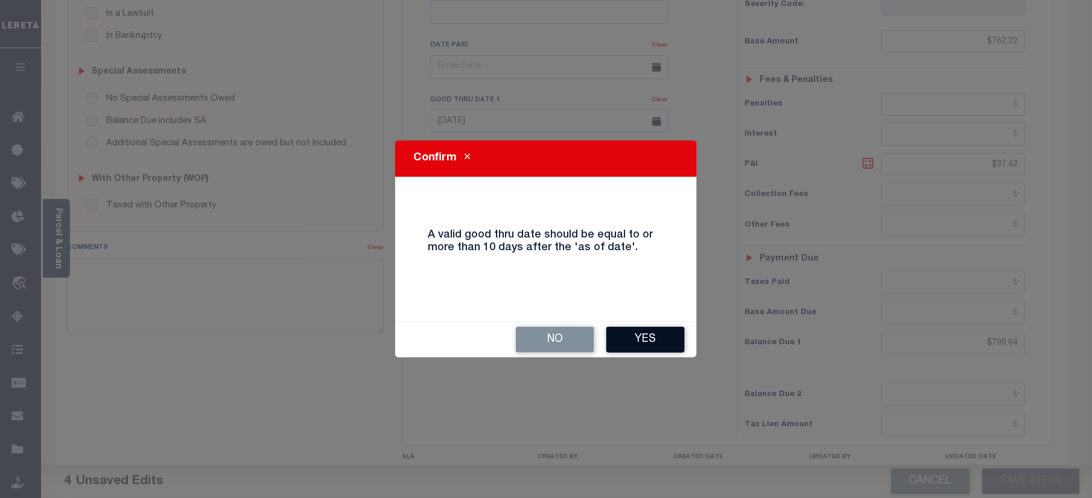
click at [640, 346] on button "Yes" at bounding box center [645, 340] width 78 height 26
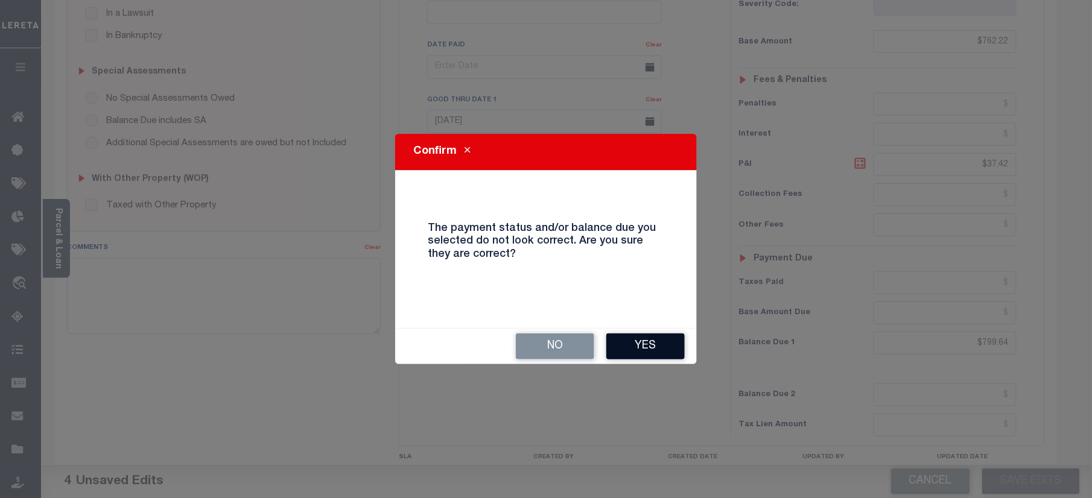
click at [649, 341] on button "Yes" at bounding box center [645, 347] width 78 height 26
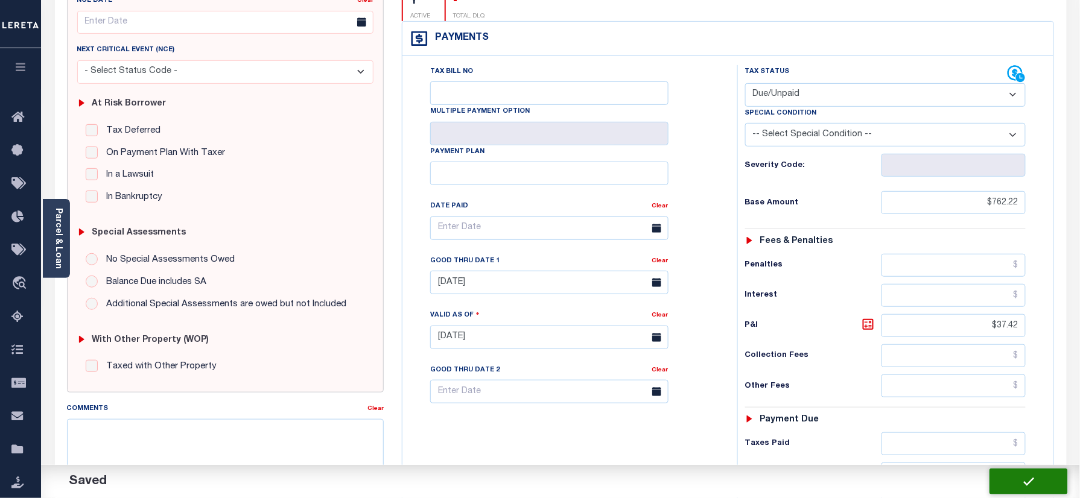
scroll to position [80, 0]
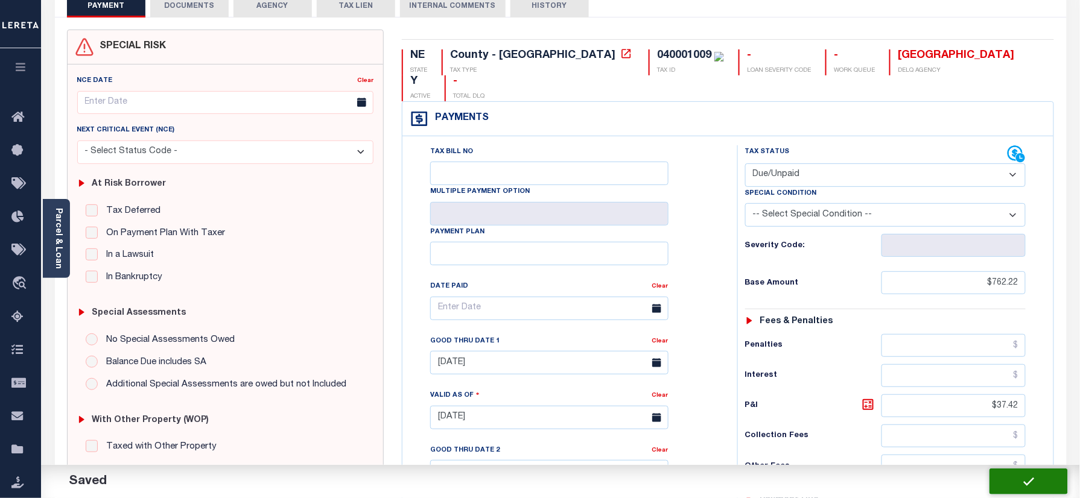
checkbox input "false"
type input "$762.22"
type input "$37.42"
type input "$799.64"
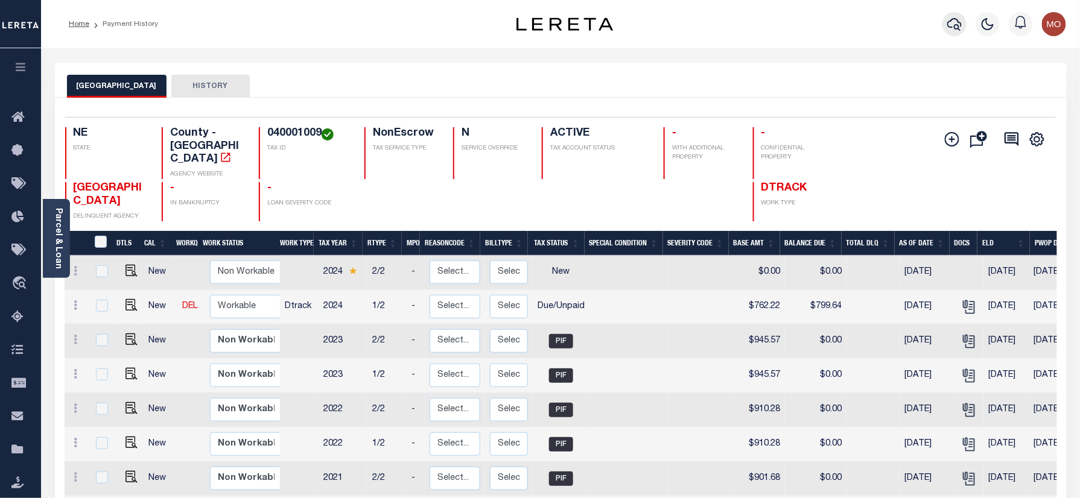
click at [951, 25] on icon "button" at bounding box center [954, 24] width 14 height 14
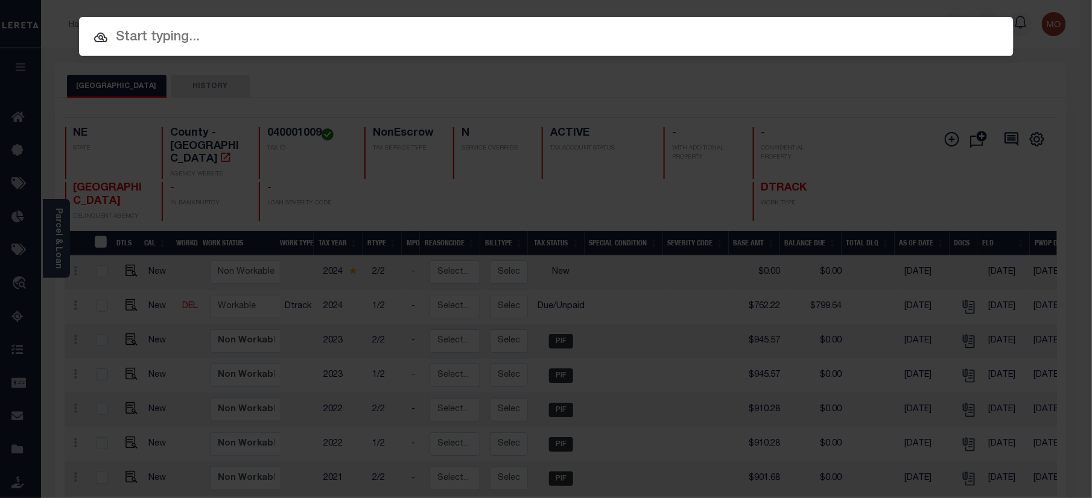
click at [229, 42] on input "text" at bounding box center [546, 37] width 934 height 21
paste input "22002191"
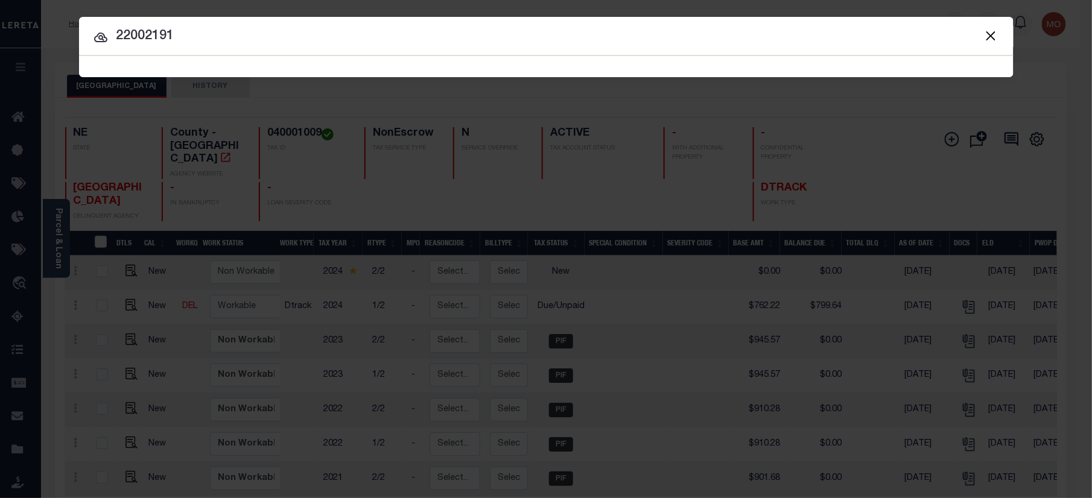
type input "22002191"
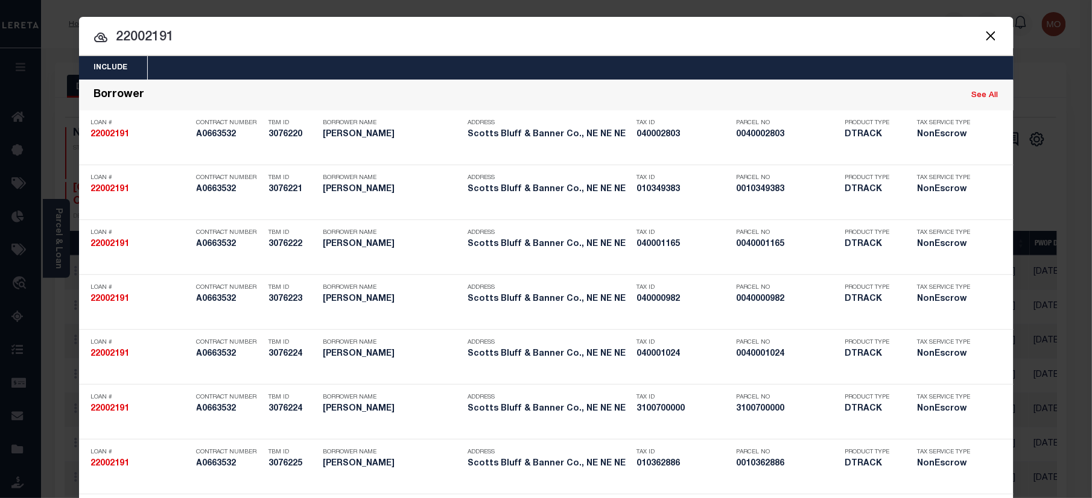
click at [195, 32] on input "22002191" at bounding box center [546, 37] width 934 height 21
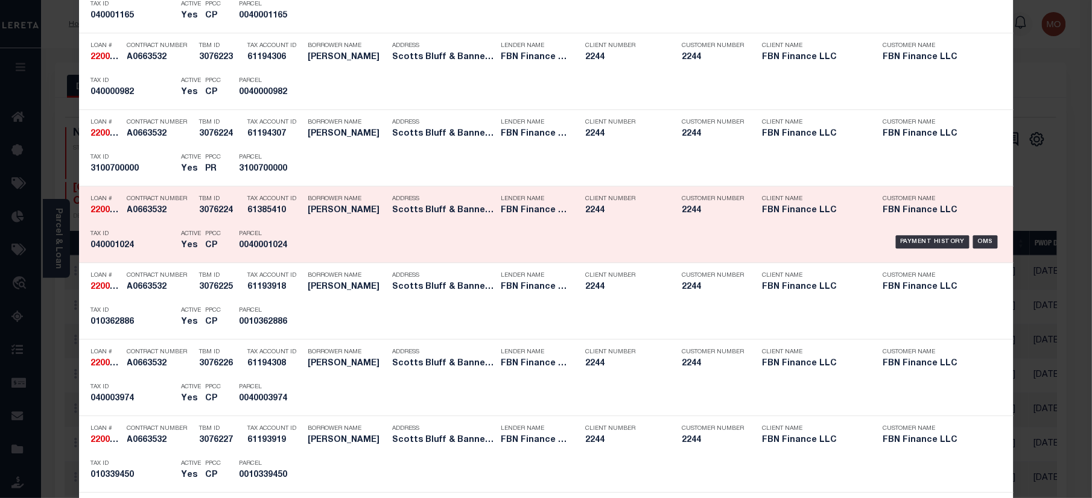
click at [324, 248] on div "Payment History OMS" at bounding box center [656, 241] width 689 height 35
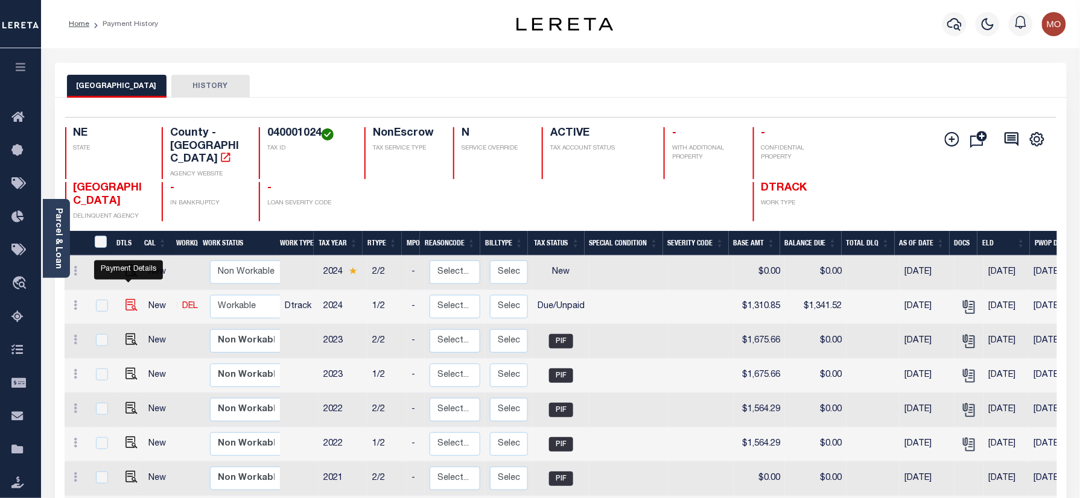
click at [127, 299] on img "" at bounding box center [131, 305] width 12 height 12
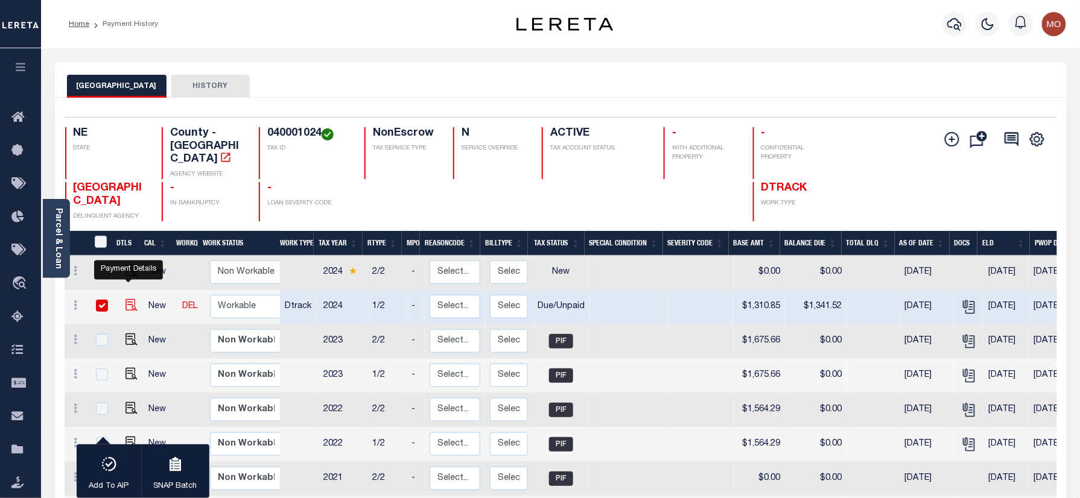
checkbox input "true"
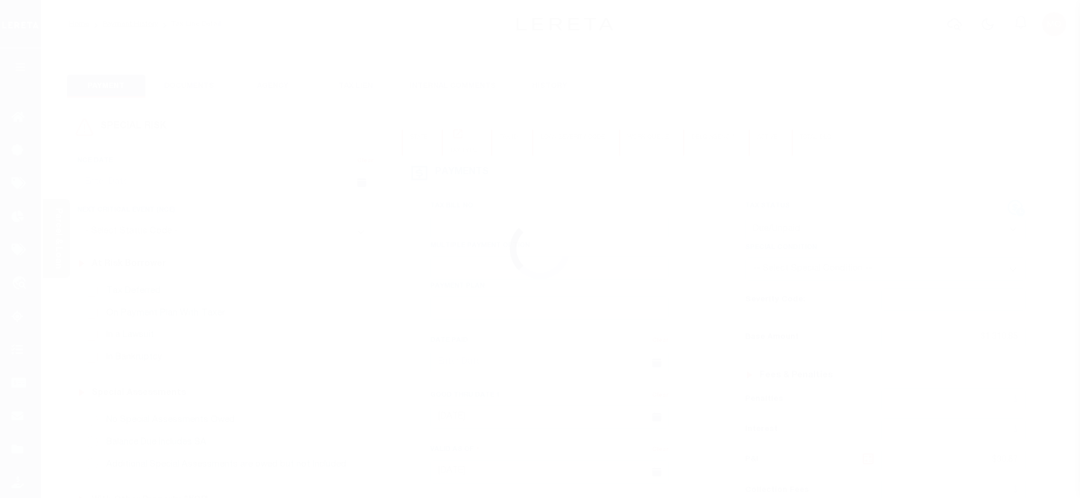
select select "DUE"
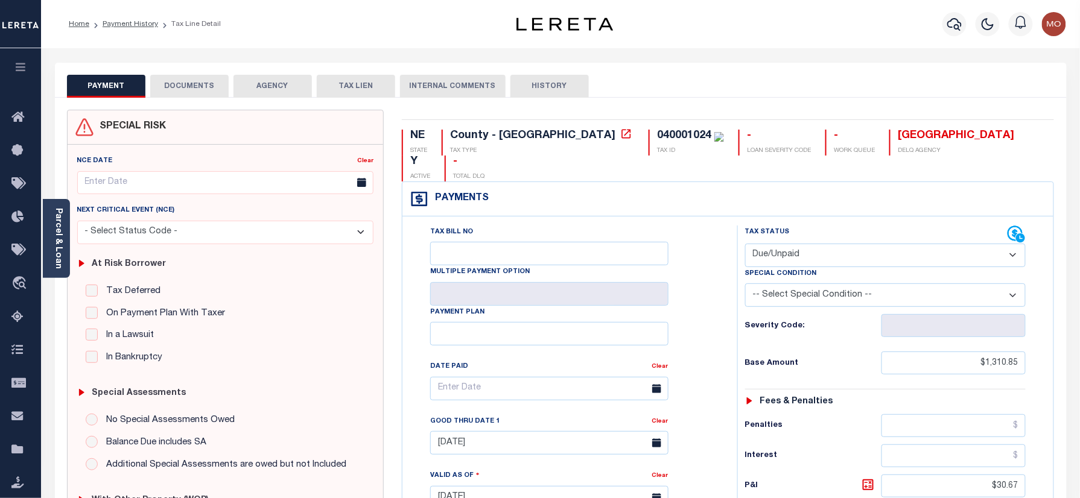
click at [657, 136] on div "040001024" at bounding box center [684, 135] width 54 height 11
copy div "040001024"
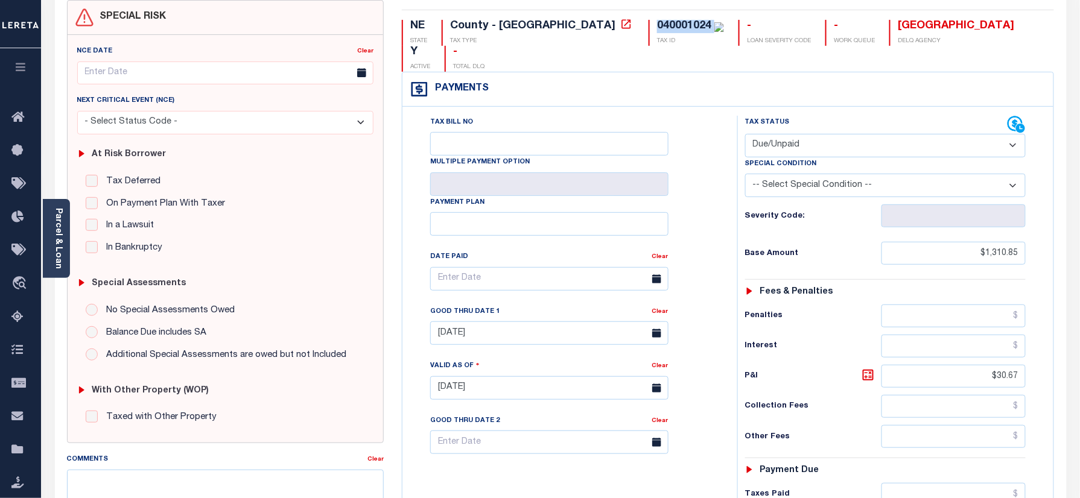
scroll to position [241, 0]
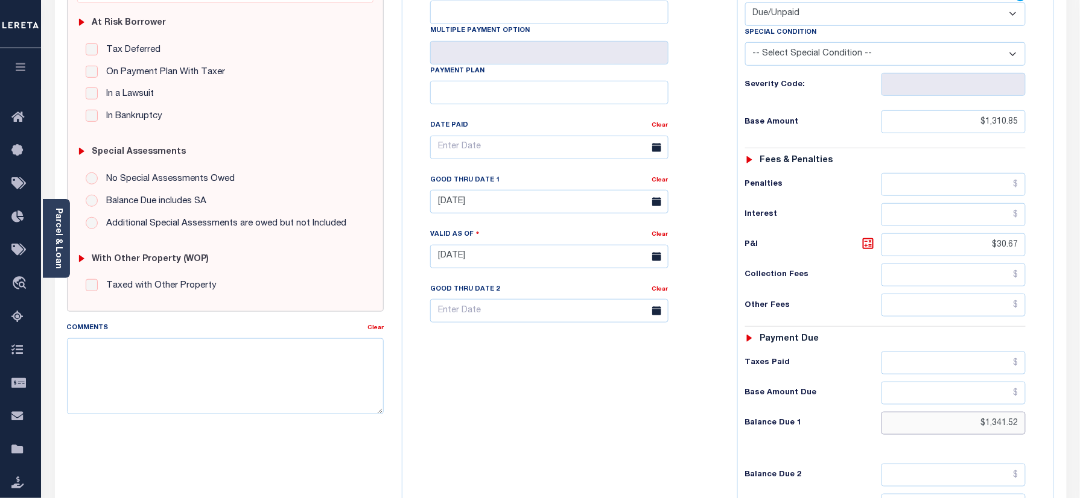
drag, startPoint x: 975, startPoint y: 406, endPoint x: 1091, endPoint y: 406, distance: 116.4
click at [1079, 408] on html "Home Payment History Tax Line Detail" at bounding box center [540, 216] width 1080 height 914
paste input "1,375.21"
type input "$1,375.21"
type input "[DATE]"
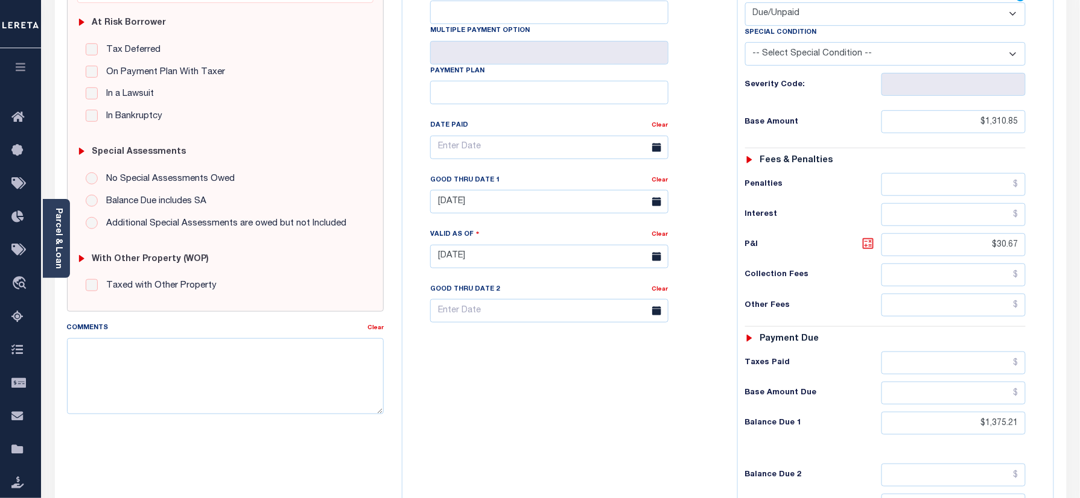
drag, startPoint x: 867, startPoint y: 224, endPoint x: 860, endPoint y: 221, distance: 8.1
click at [867, 236] on icon at bounding box center [868, 243] width 14 height 14
type input "$64.36"
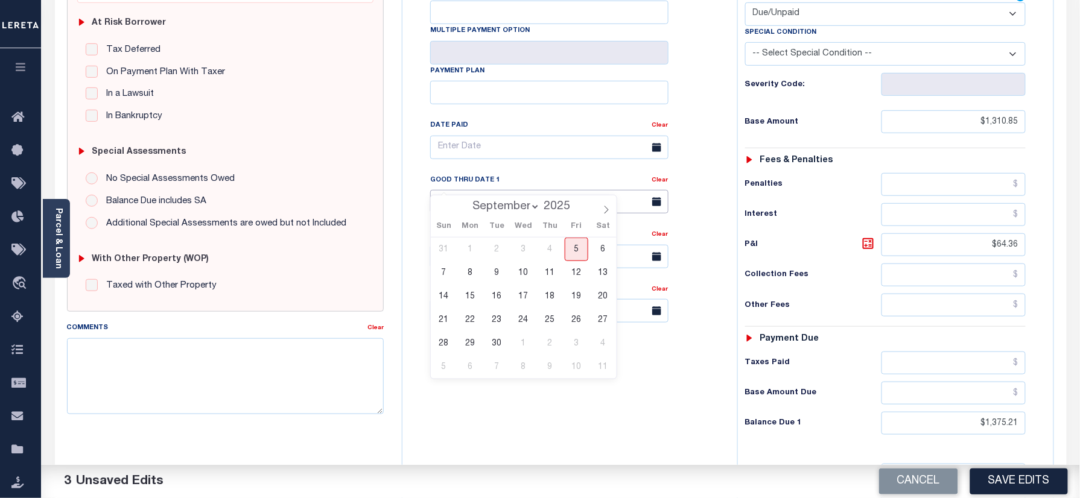
click at [483, 190] on input "06/30/2025" at bounding box center [549, 202] width 238 height 24
click at [577, 246] on span "5" at bounding box center [576, 250] width 24 height 24
type input "[DATE]"
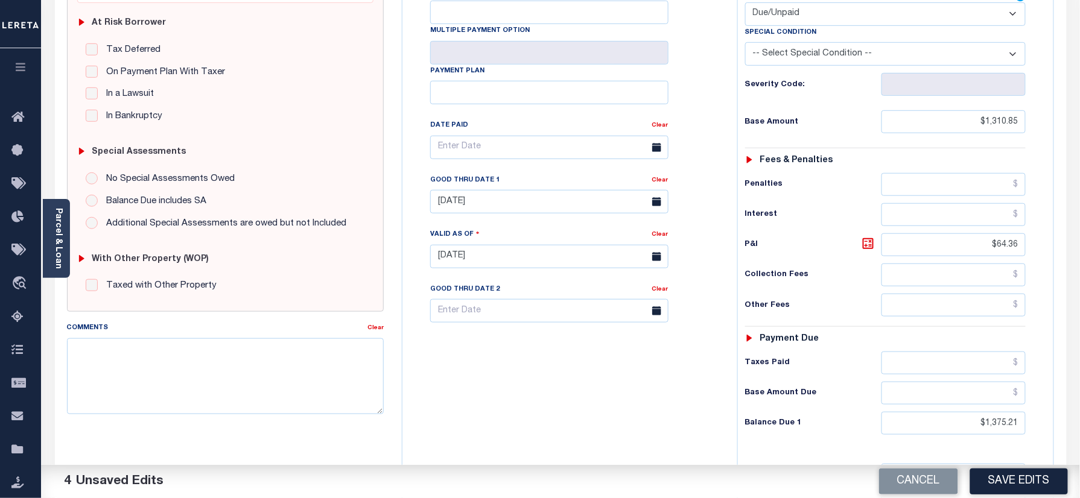
click at [507, 394] on div "Tax Bill No Multiple Payment Option Payment Plan Clear" at bounding box center [566, 250] width 323 height 533
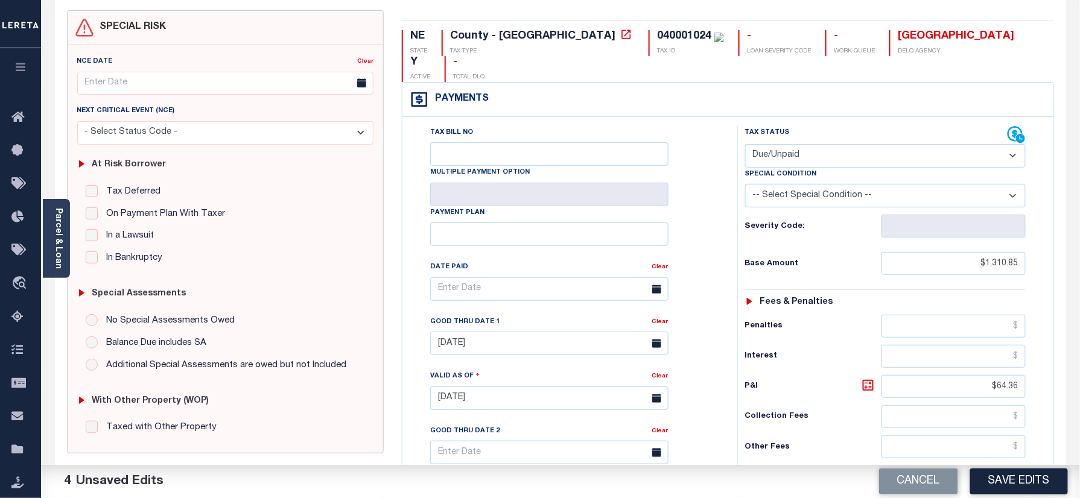
scroll to position [0, 0]
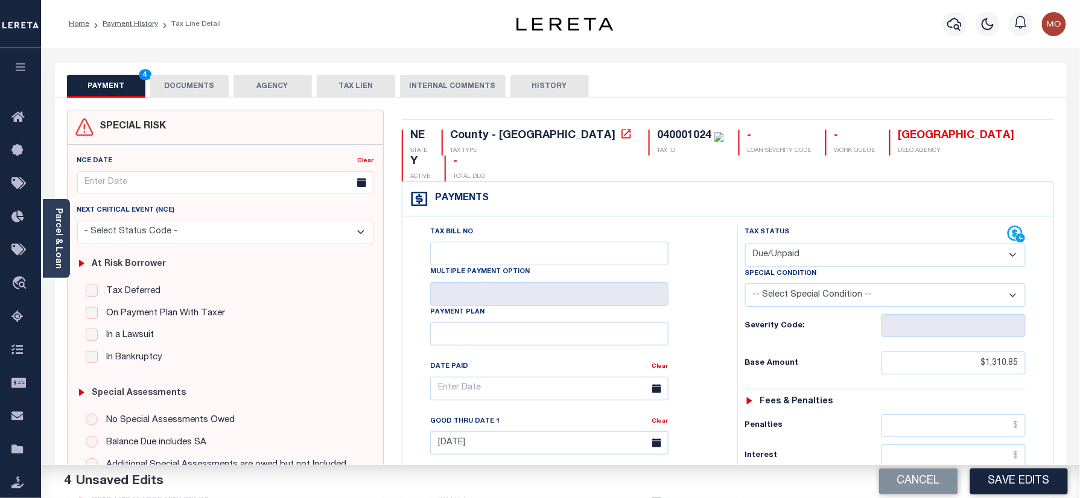
click at [657, 140] on div "040001024" at bounding box center [684, 135] width 54 height 11
copy div "040001024"
click at [189, 76] on button "DOCUMENTS" at bounding box center [189, 86] width 78 height 23
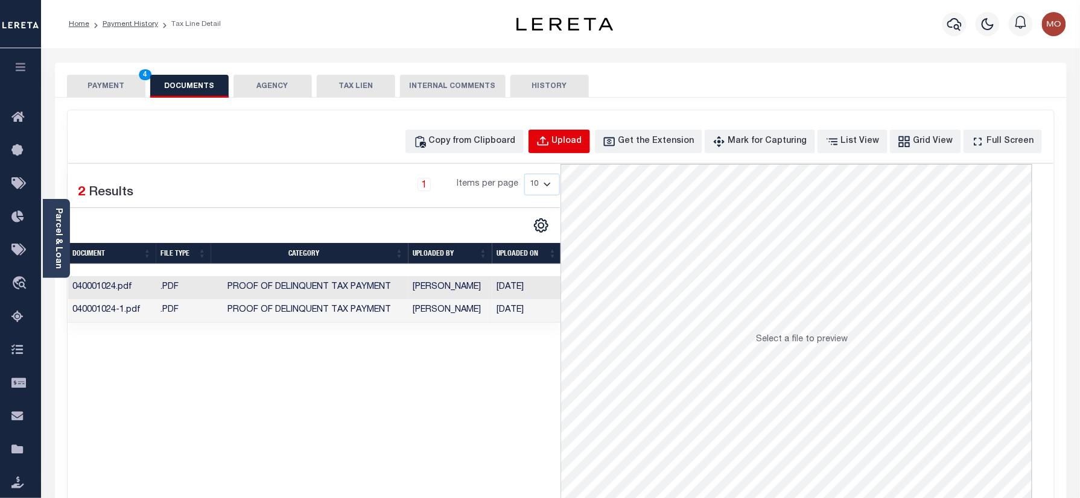
click at [582, 141] on div "Upload" at bounding box center [567, 141] width 30 height 13
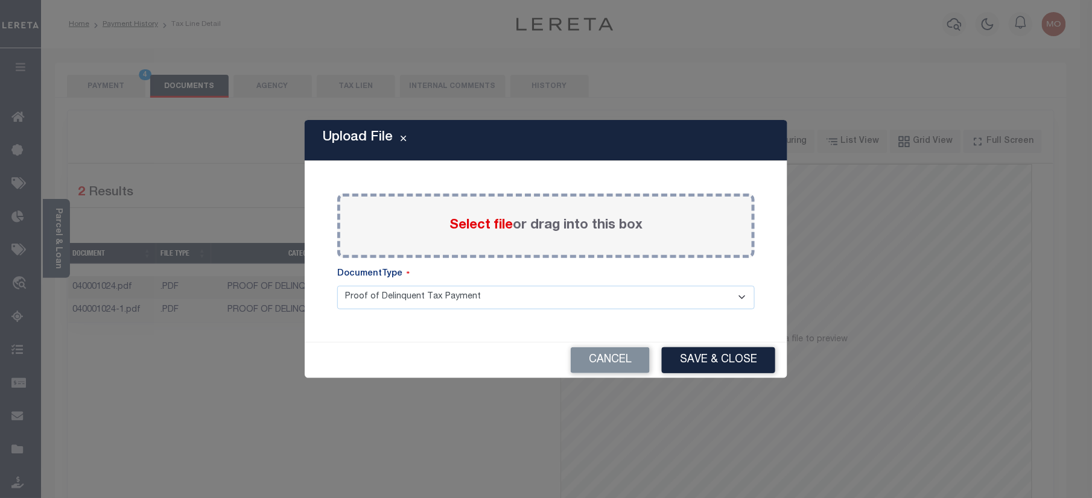
click at [459, 227] on span "Select file" at bounding box center [480, 225] width 63 height 13
click at [0, 0] on input "Select file or drag into this box" at bounding box center [0, 0] width 0 height 0
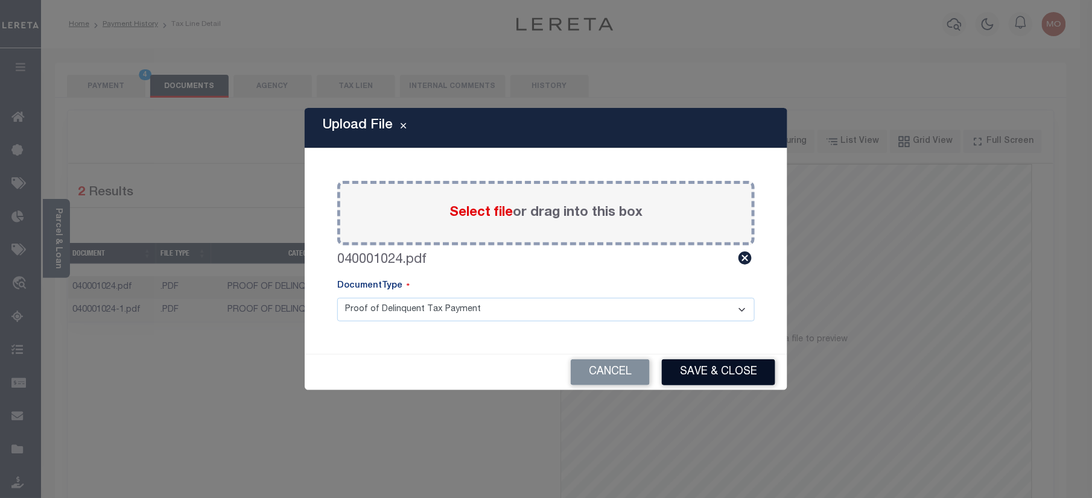
click at [698, 381] on button "Save & Close" at bounding box center [718, 372] width 113 height 26
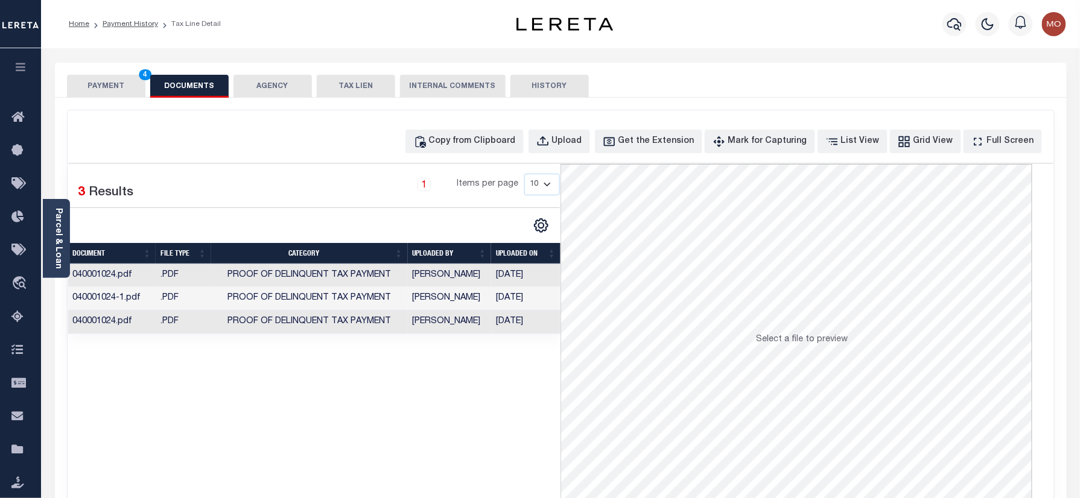
click at [110, 85] on button "PAYMENT 4" at bounding box center [106, 86] width 78 height 23
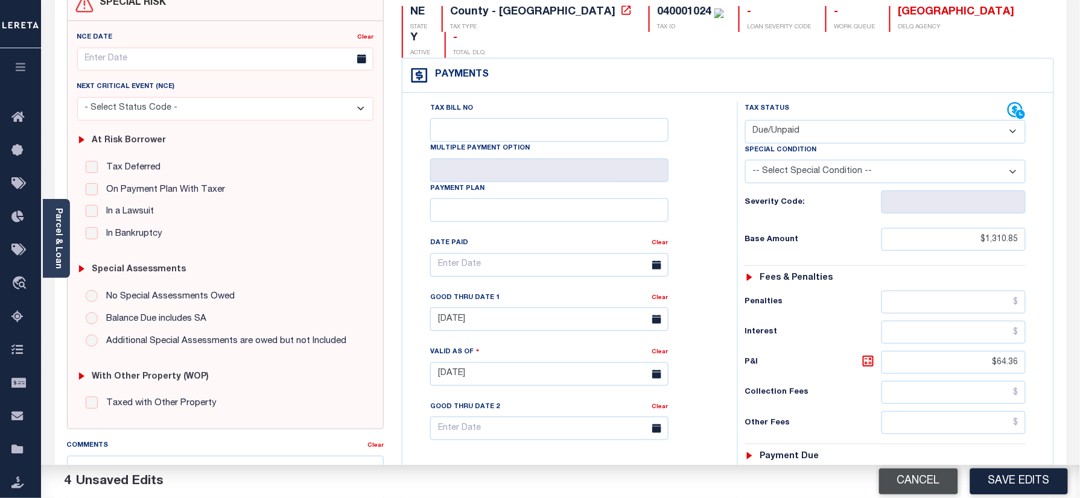
scroll to position [241, 0]
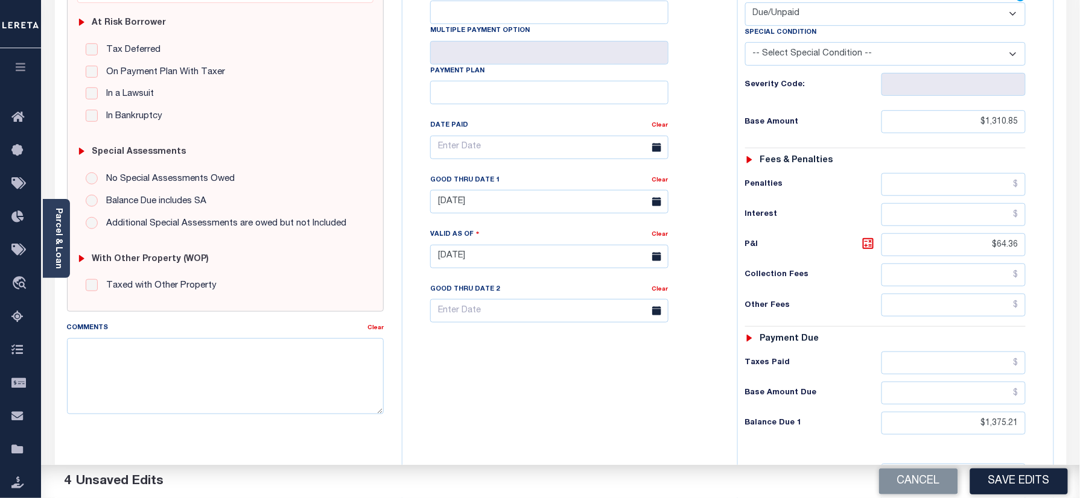
drag, startPoint x: 1002, startPoint y: 478, endPoint x: 715, endPoint y: 406, distance: 295.2
click at [1001, 478] on button "Save Edits" at bounding box center [1019, 482] width 98 height 26
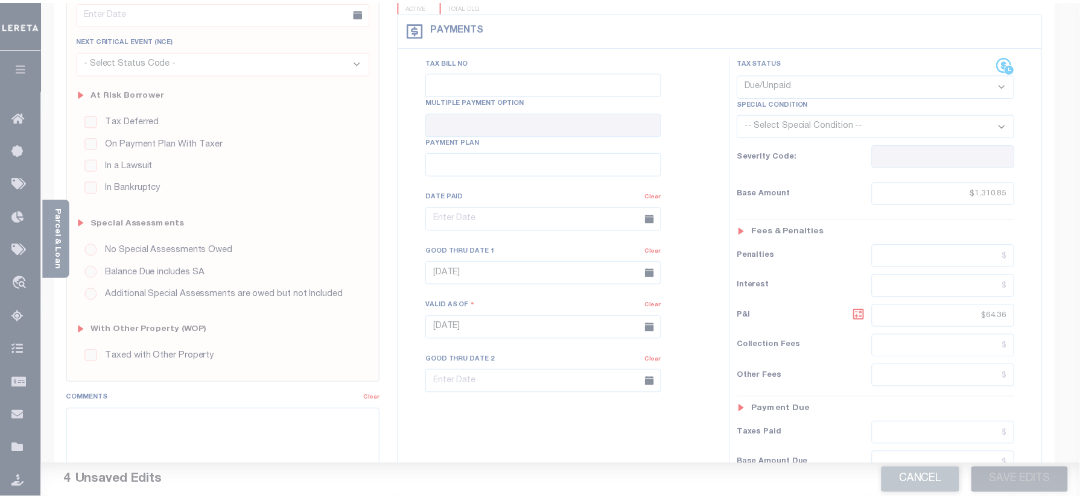
scroll to position [160, 0]
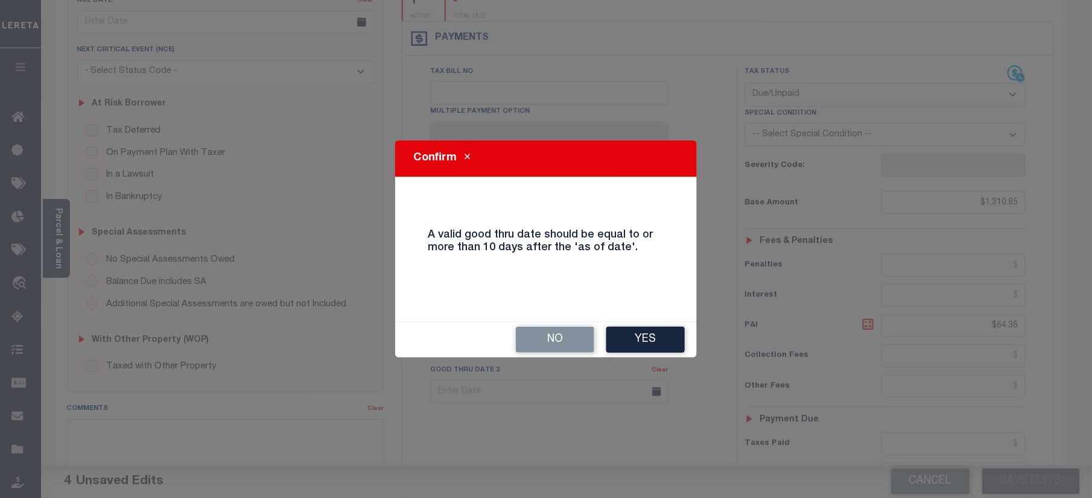
click at [637, 331] on button "Yes" at bounding box center [645, 340] width 78 height 26
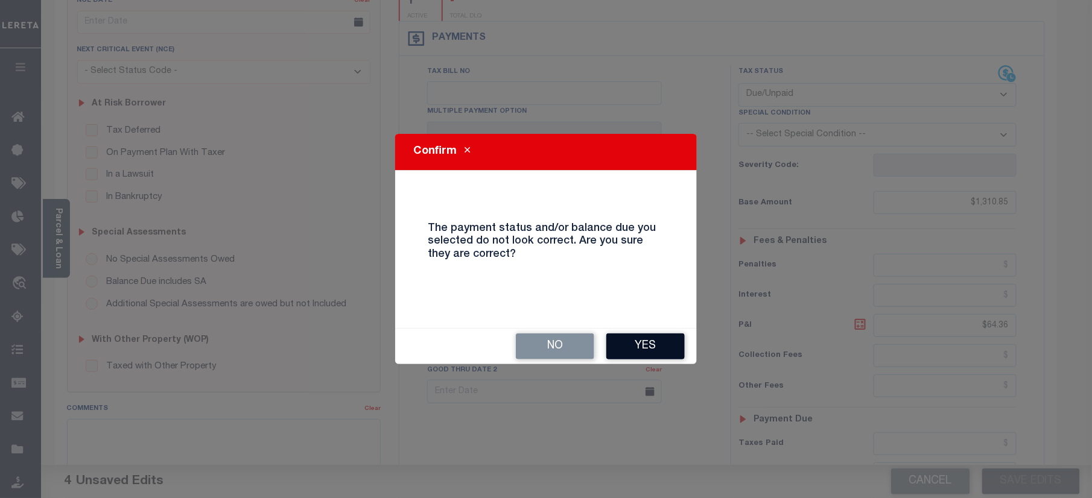
click at [640, 353] on button "Yes" at bounding box center [645, 347] width 78 height 26
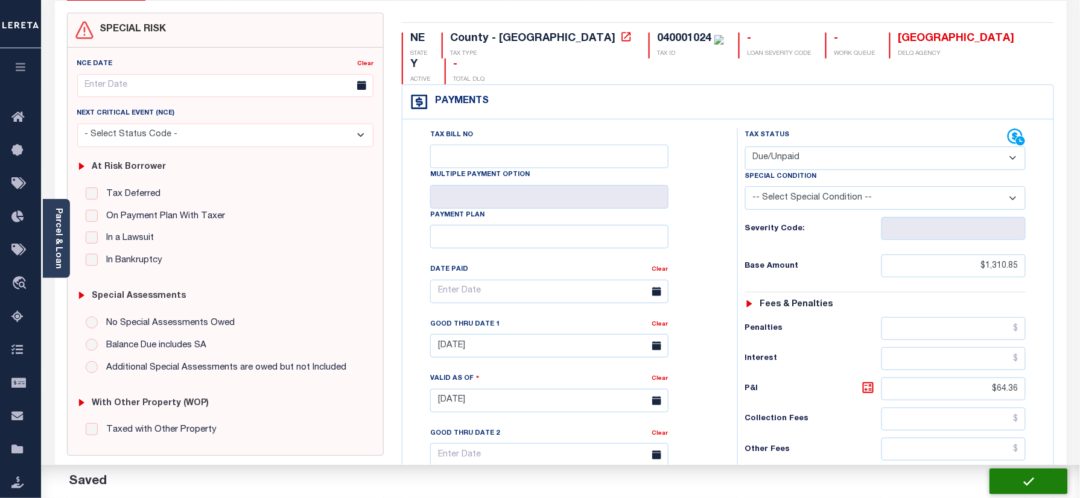
scroll to position [0, 0]
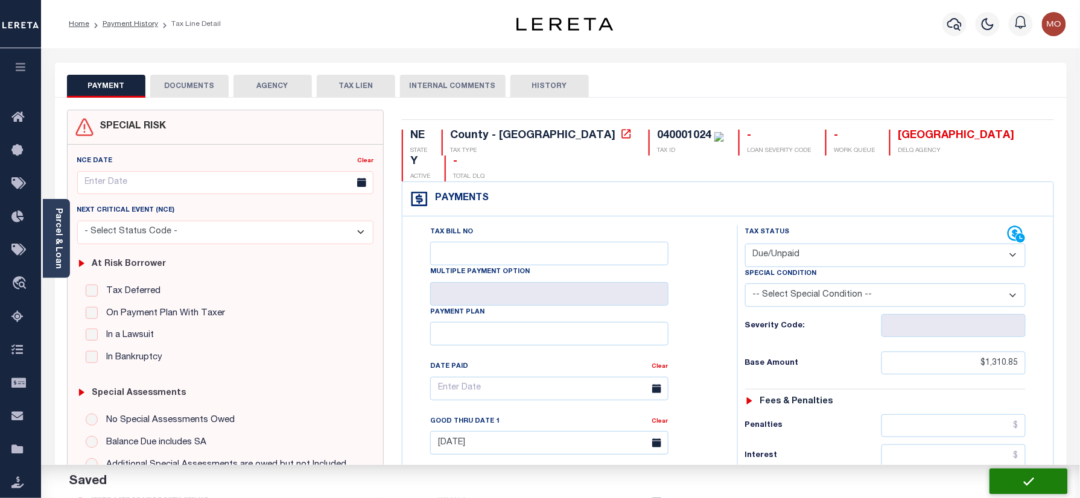
checkbox input "false"
type input "$1,310.85"
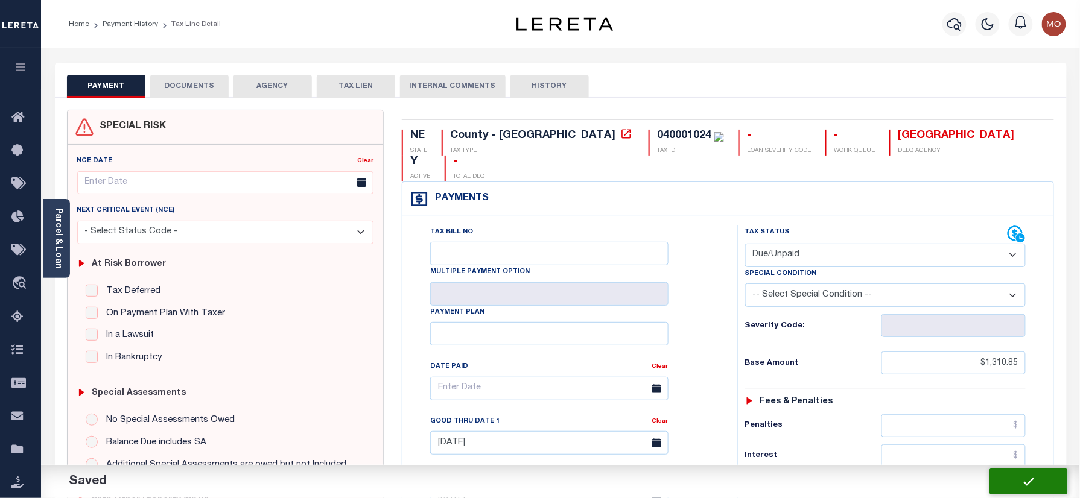
type input "$64.36"
type input "$1,375.21"
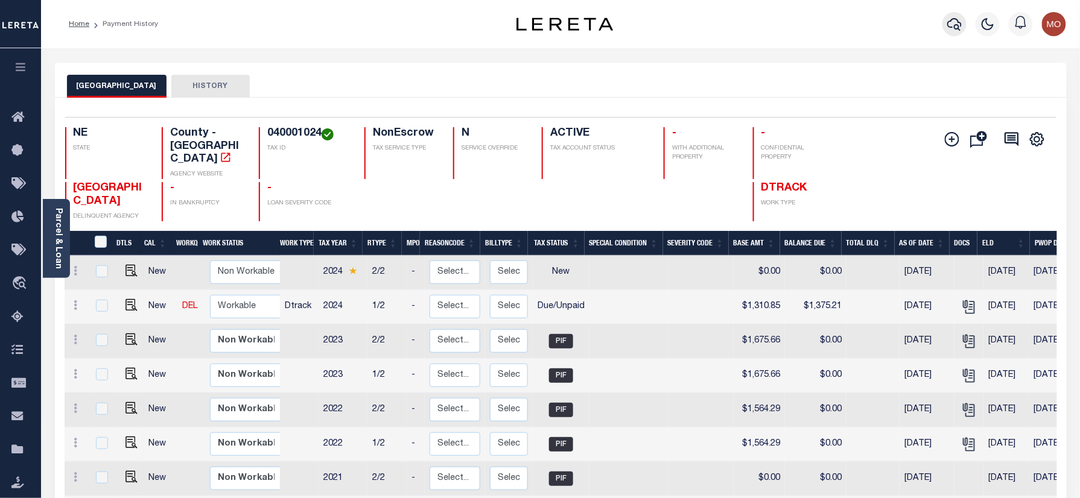
click at [952, 20] on icon "button" at bounding box center [954, 24] width 14 height 13
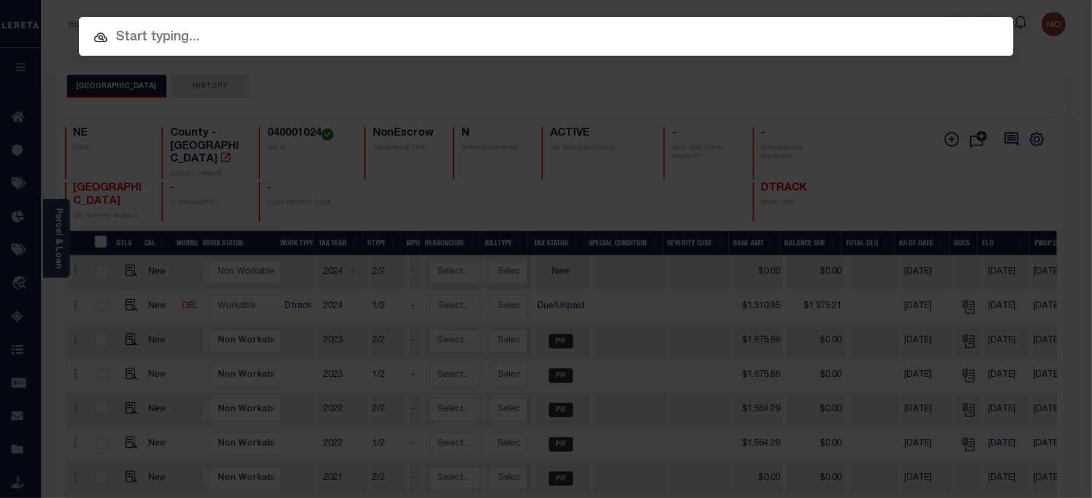
click at [189, 33] on input "text" at bounding box center [546, 37] width 934 height 21
paste input "22002191"
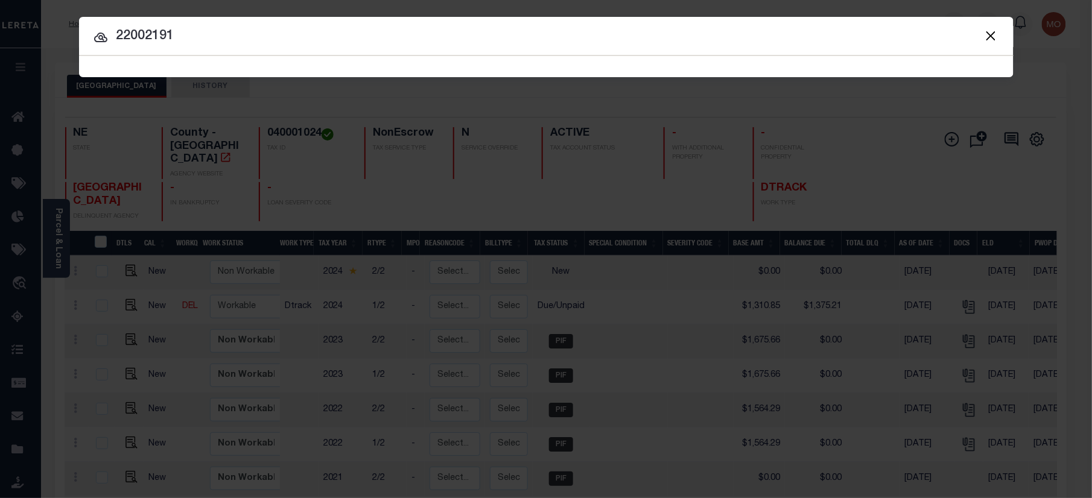
type input "22002191"
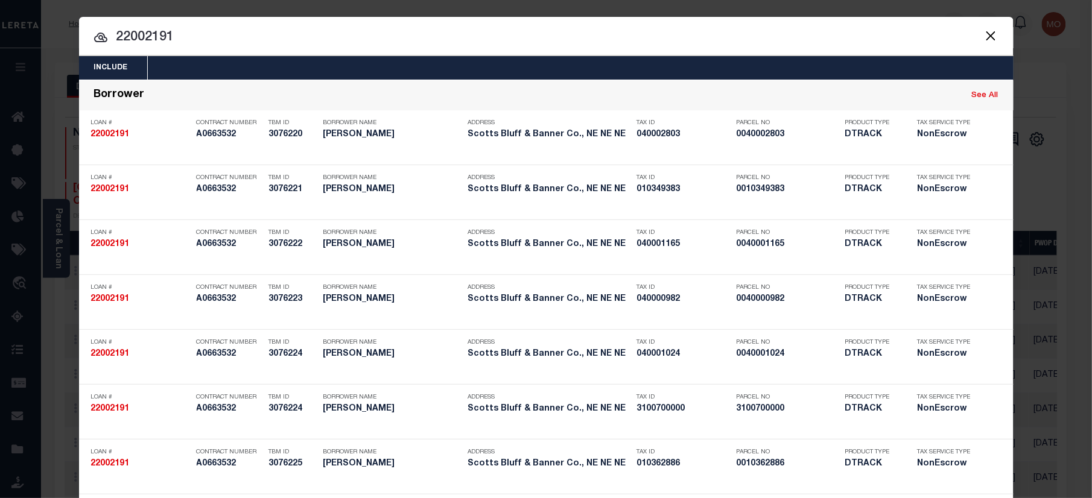
click at [196, 34] on input "22002191" at bounding box center [546, 37] width 934 height 21
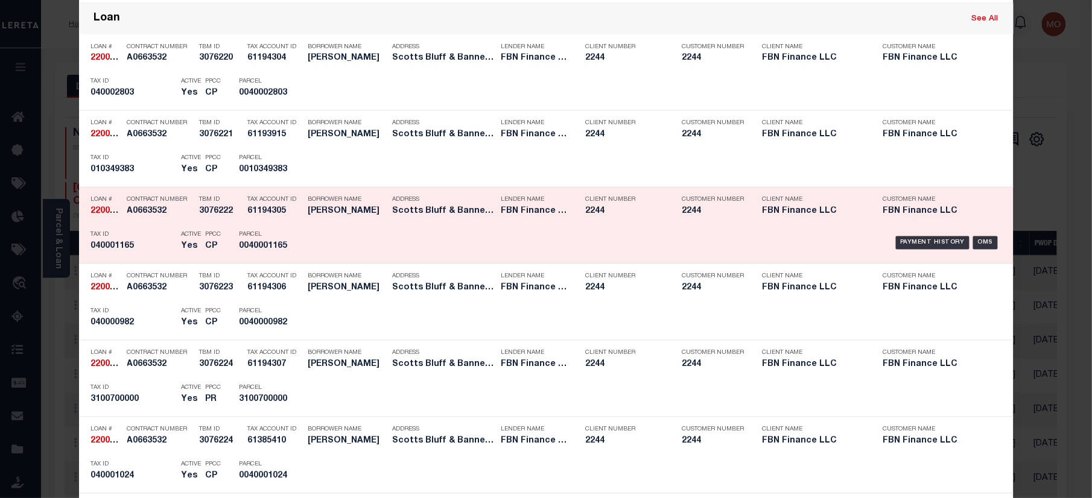
click at [228, 226] on div "TBM ID 3076222" at bounding box center [221, 208] width 42 height 35
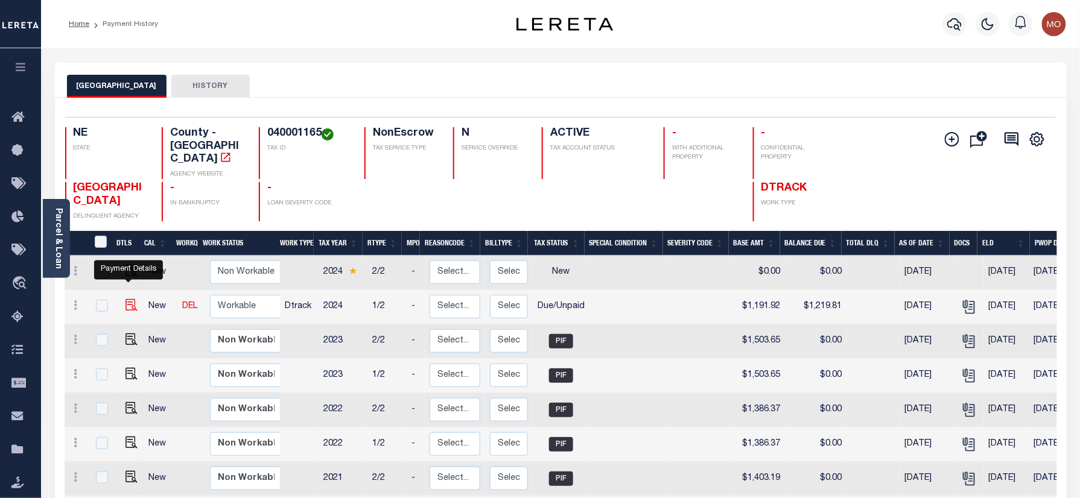
click at [131, 299] on img "" at bounding box center [131, 305] width 12 height 12
checkbox input "true"
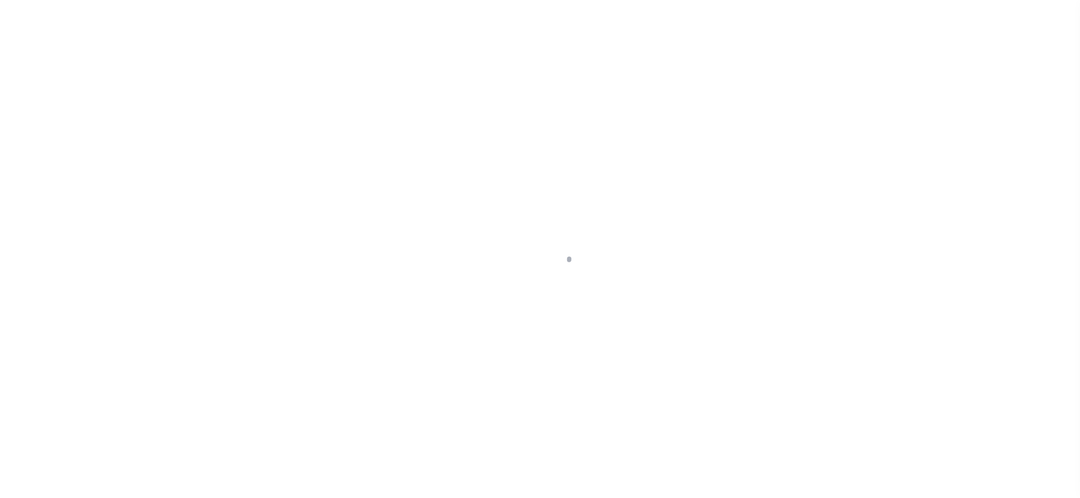
checkbox input "false"
type input "[DATE]"
select select "DUE"
type input "$1,191.92"
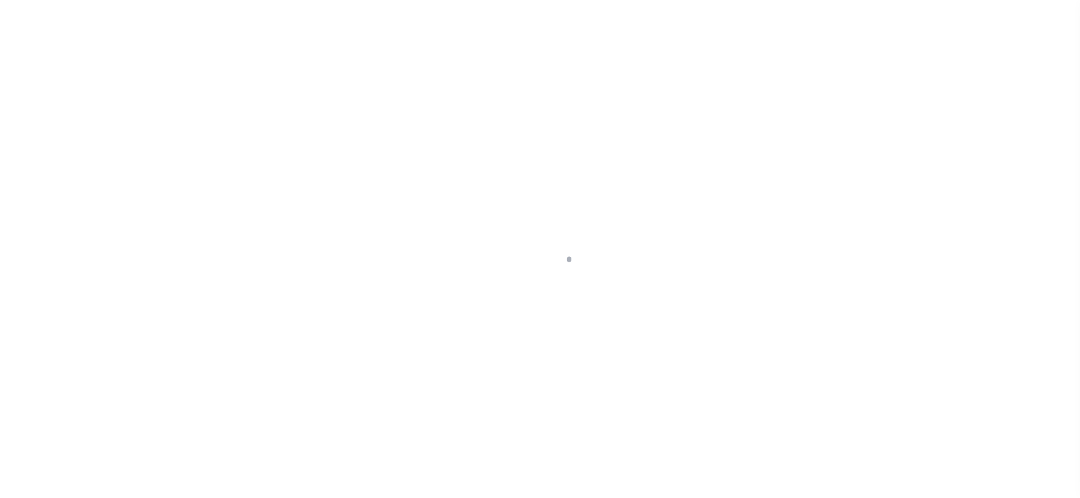
type input "$27.89"
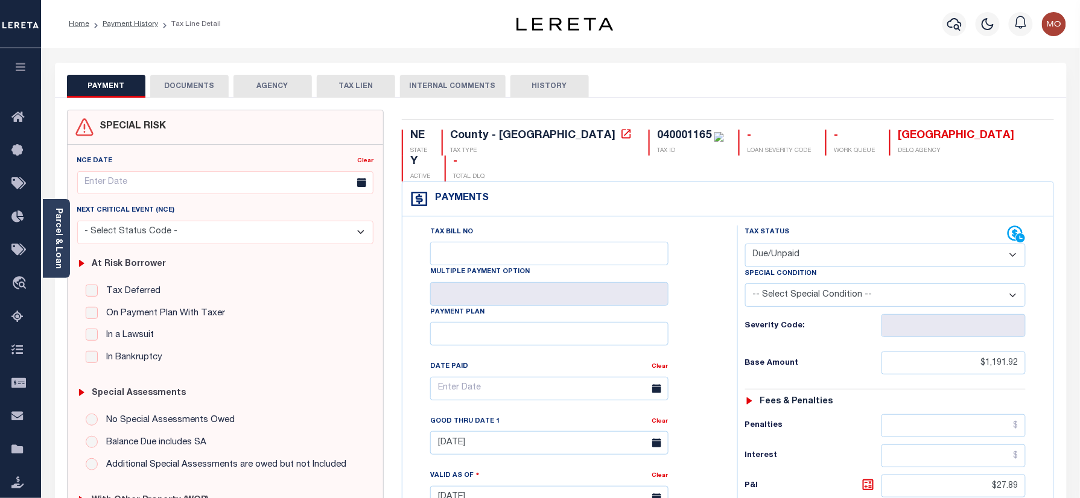
click at [657, 139] on div "040001165" at bounding box center [684, 135] width 54 height 11
copy div "040001165"
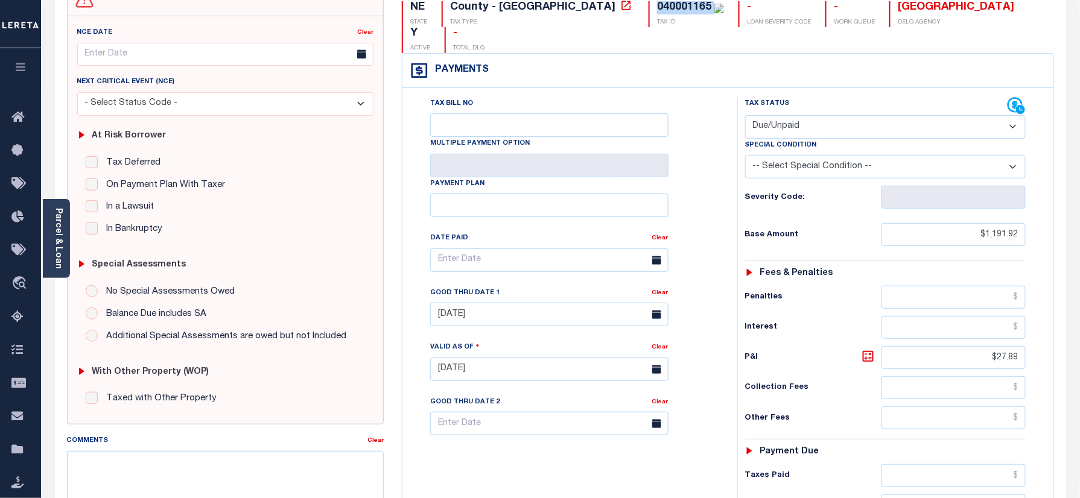
scroll to position [241, 0]
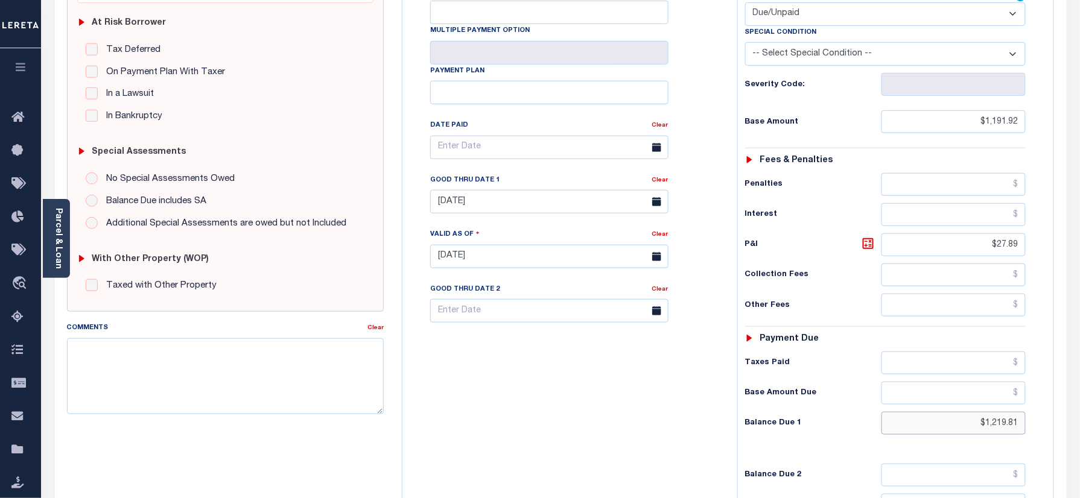
drag, startPoint x: 976, startPoint y: 403, endPoint x: 1055, endPoint y: 376, distance: 83.3
click at [1079, 408] on html "Home Payment History Tax Line Detail" at bounding box center [540, 216] width 1080 height 914
paste input "1,250.44"
type input "$1,250.44"
type input "[DATE]"
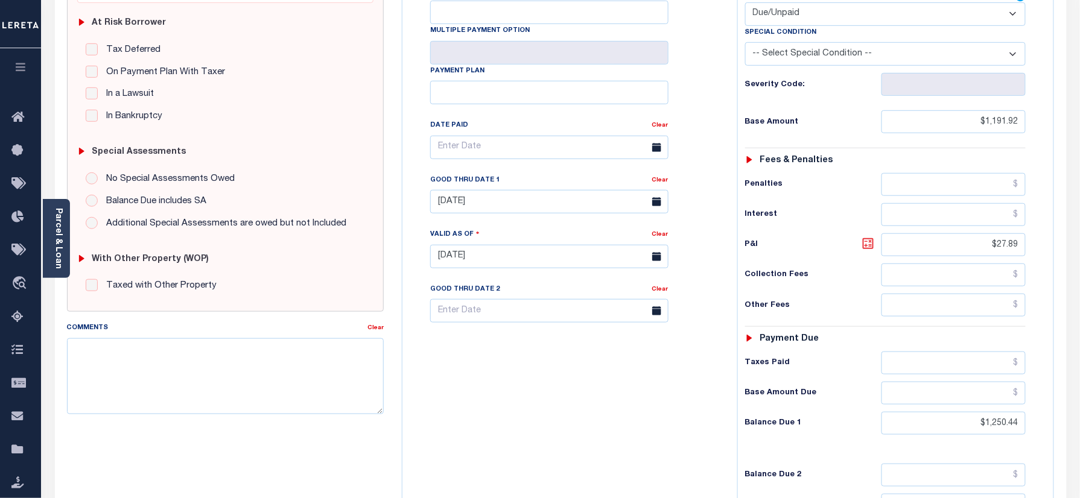
click at [872, 238] on icon at bounding box center [867, 243] width 11 height 11
type input "$58.52"
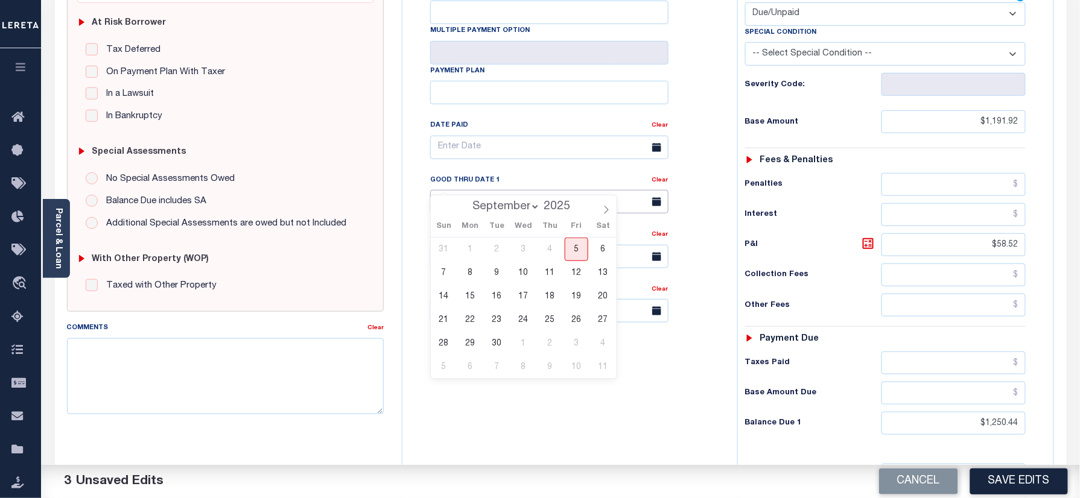
click at [505, 190] on input "06/30/2025" at bounding box center [549, 202] width 238 height 24
click at [575, 247] on span "5" at bounding box center [576, 250] width 24 height 24
type input "[DATE]"
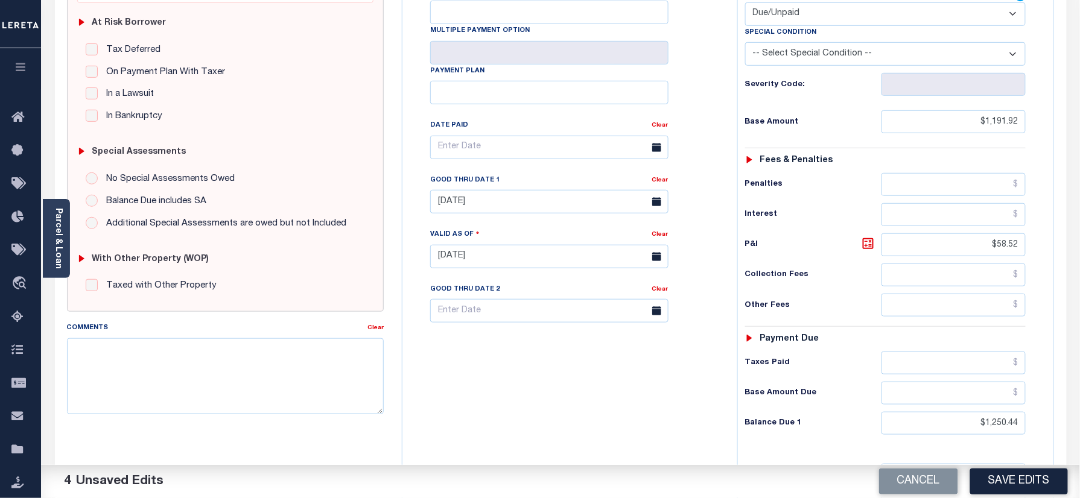
click at [558, 388] on div "Tax Bill No Multiple Payment Option Payment Plan Clear" at bounding box center [566, 250] width 323 height 533
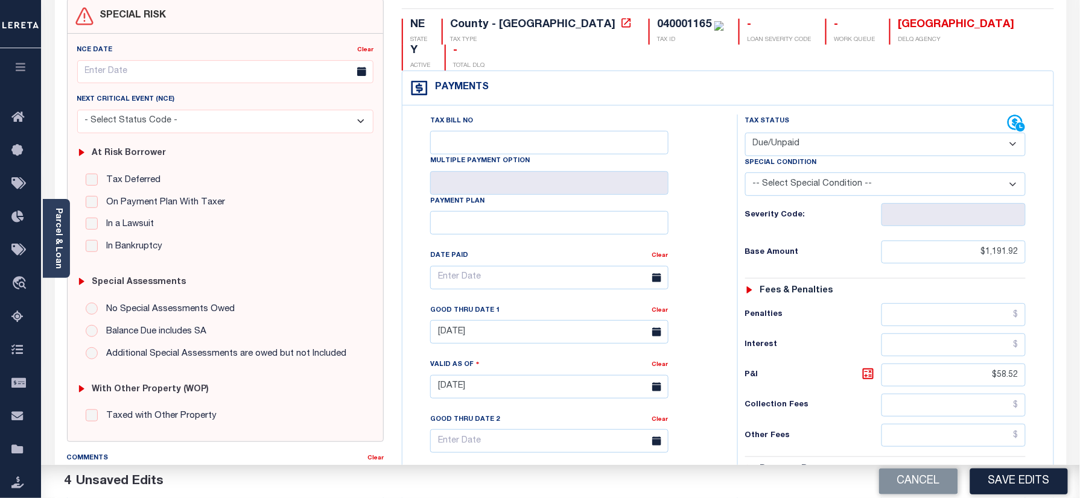
scroll to position [0, 0]
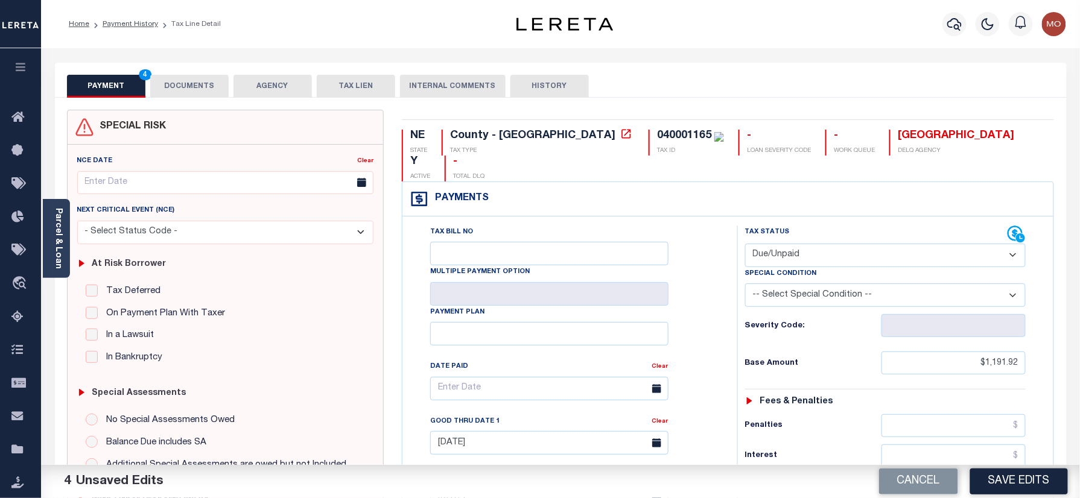
click at [657, 139] on div "040001165" at bounding box center [684, 135] width 54 height 11
copy div "040001165"
click at [191, 81] on button "DOCUMENTS" at bounding box center [189, 86] width 78 height 23
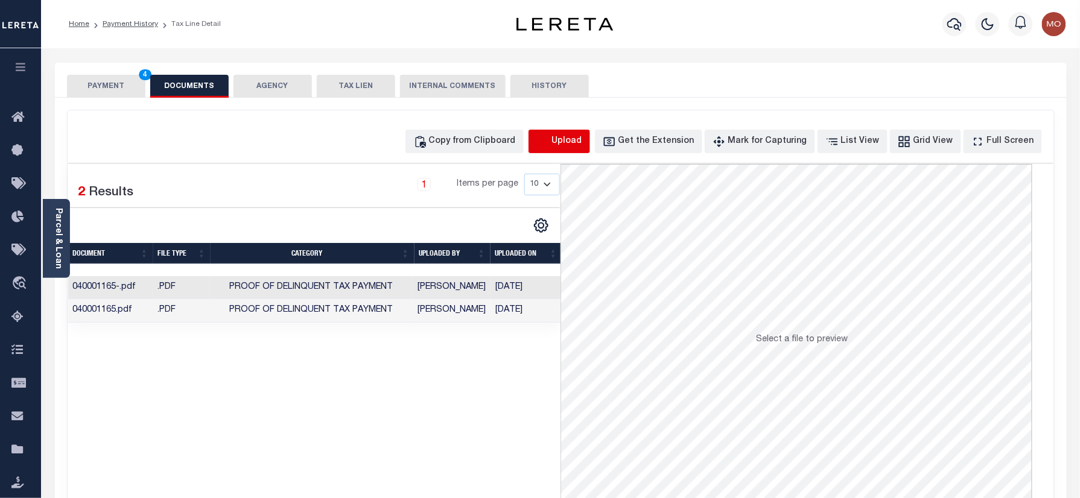
click at [549, 141] on icon "button" at bounding box center [542, 141] width 13 height 13
select select "POP"
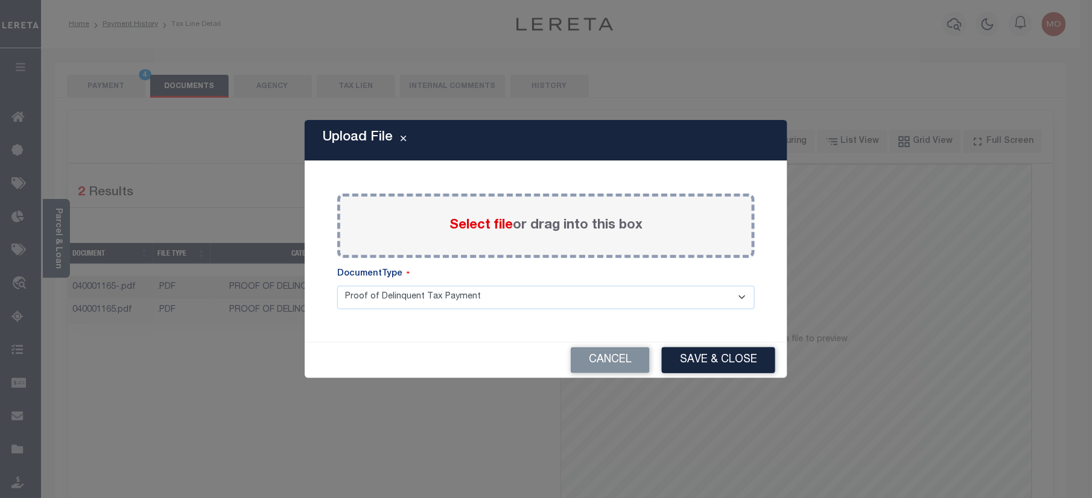
click at [473, 226] on span "Select file" at bounding box center [480, 225] width 63 height 13
click at [0, 0] on input "Select file or drag into this box" at bounding box center [0, 0] width 0 height 0
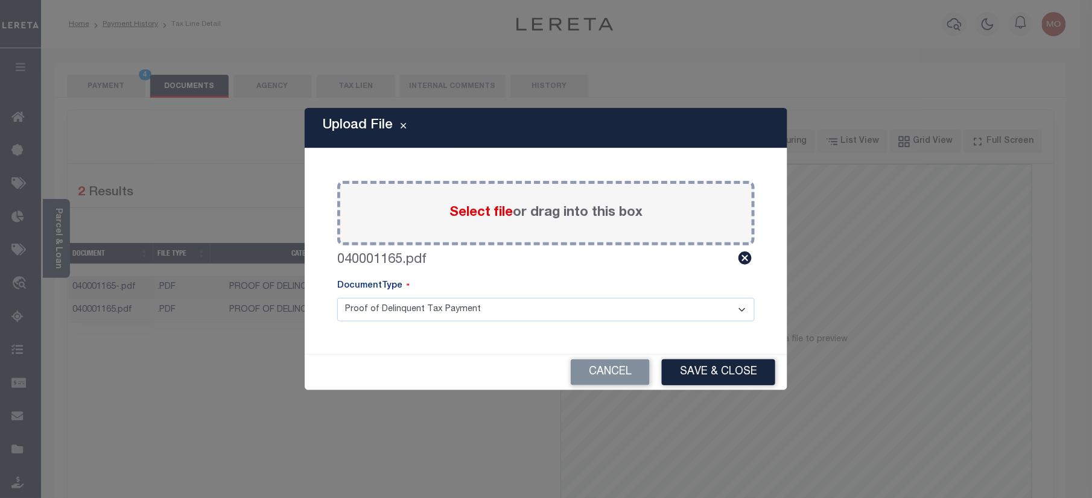
drag, startPoint x: 753, startPoint y: 372, endPoint x: 748, endPoint y: 393, distance: 21.8
click at [753, 372] on button "Save & Close" at bounding box center [718, 372] width 113 height 26
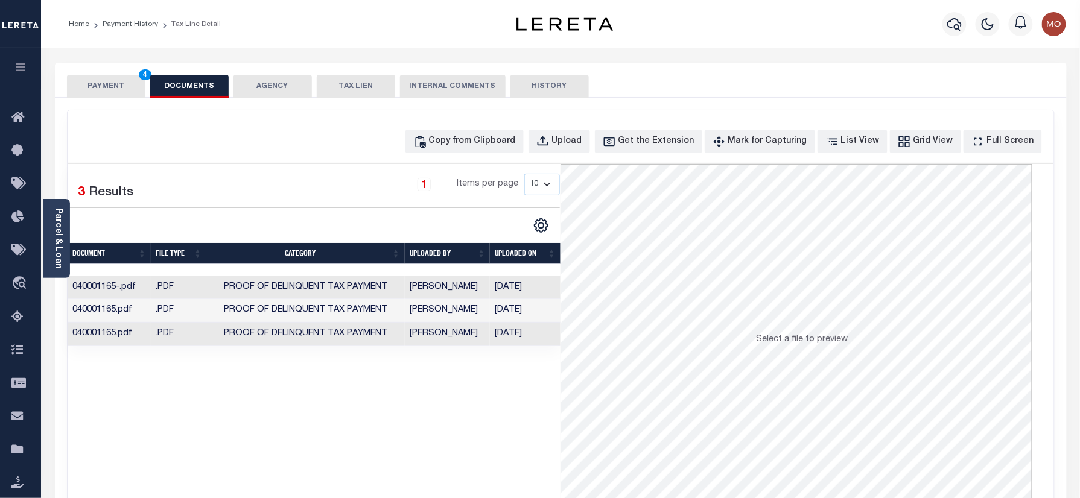
click at [113, 90] on button "PAYMENT 4" at bounding box center [106, 86] width 78 height 23
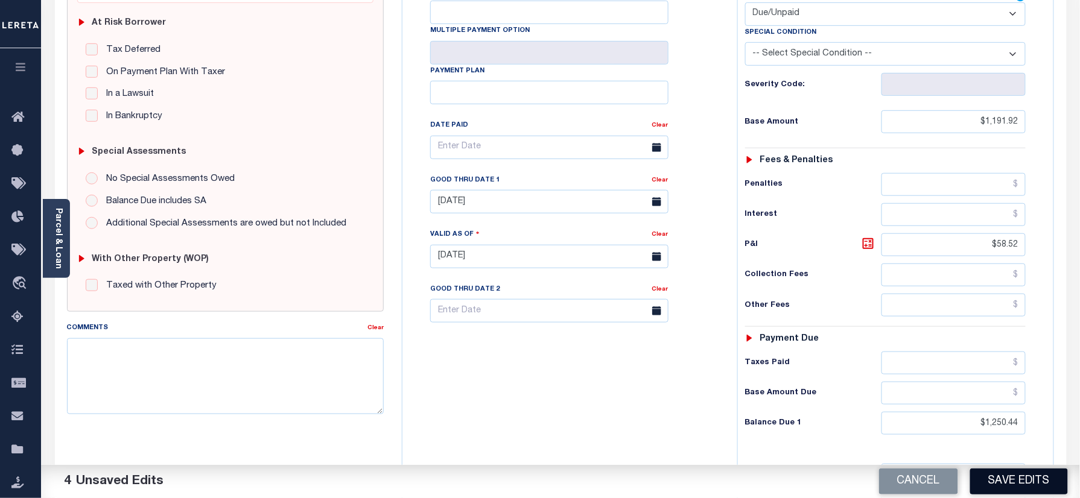
click at [1017, 484] on button "Save Edits" at bounding box center [1019, 482] width 98 height 26
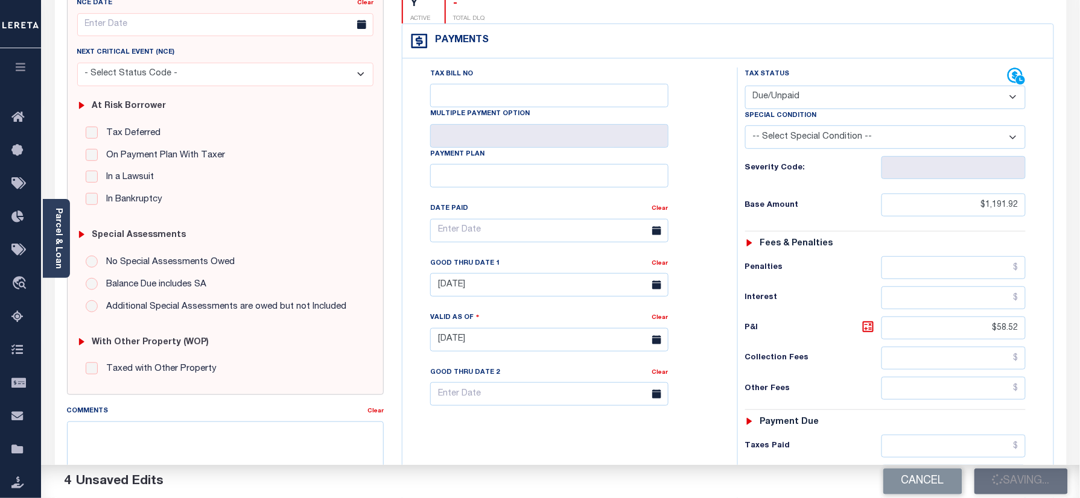
scroll to position [80, 0]
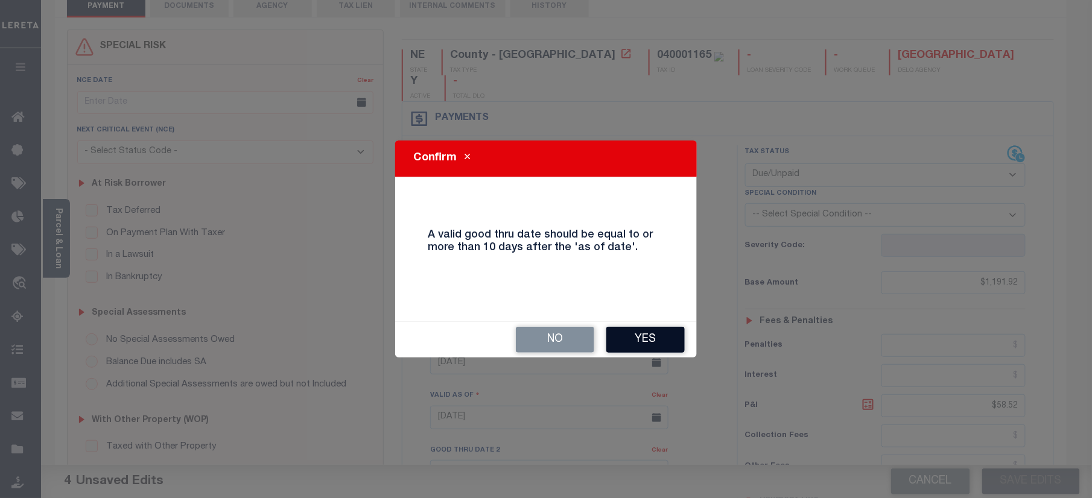
click at [650, 333] on button "Yes" at bounding box center [645, 340] width 78 height 26
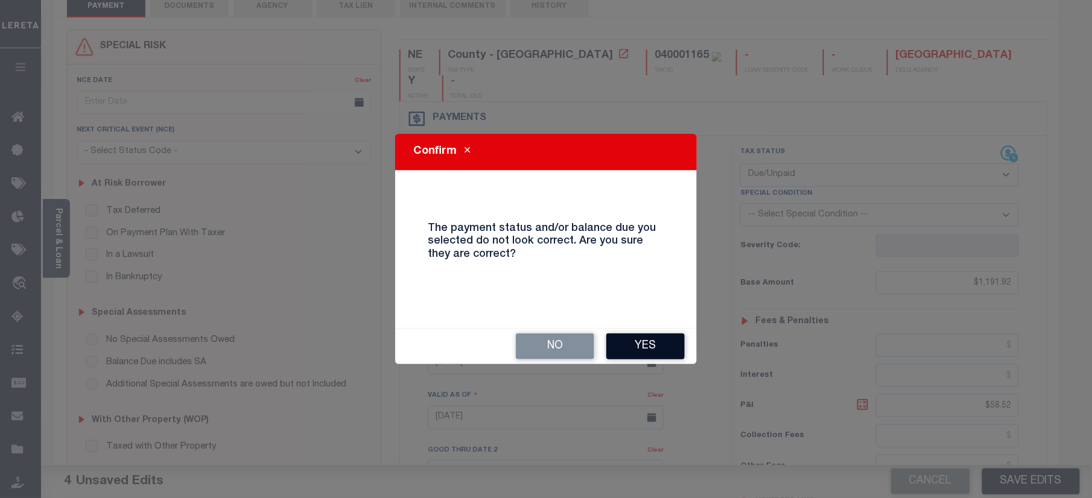
click at [635, 344] on button "Yes" at bounding box center [645, 347] width 78 height 26
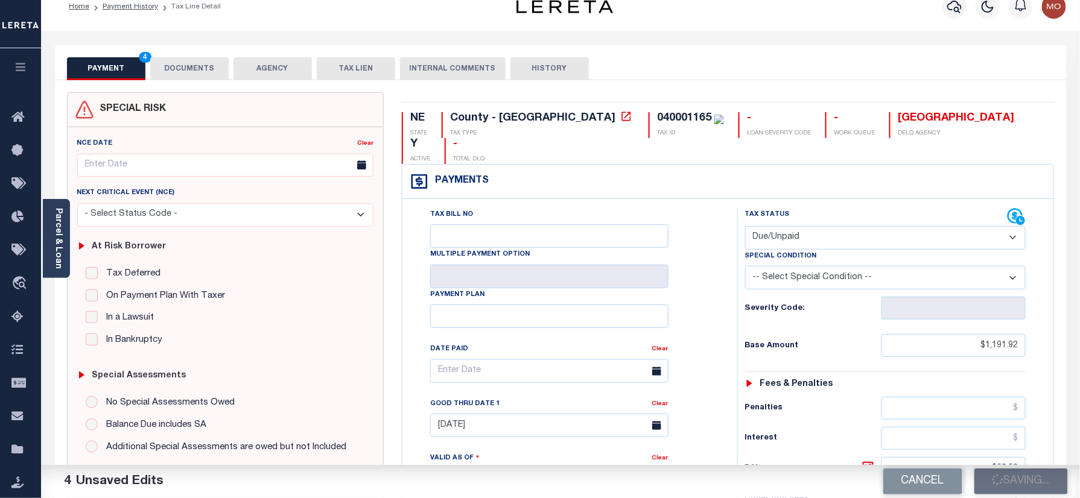
scroll to position [0, 0]
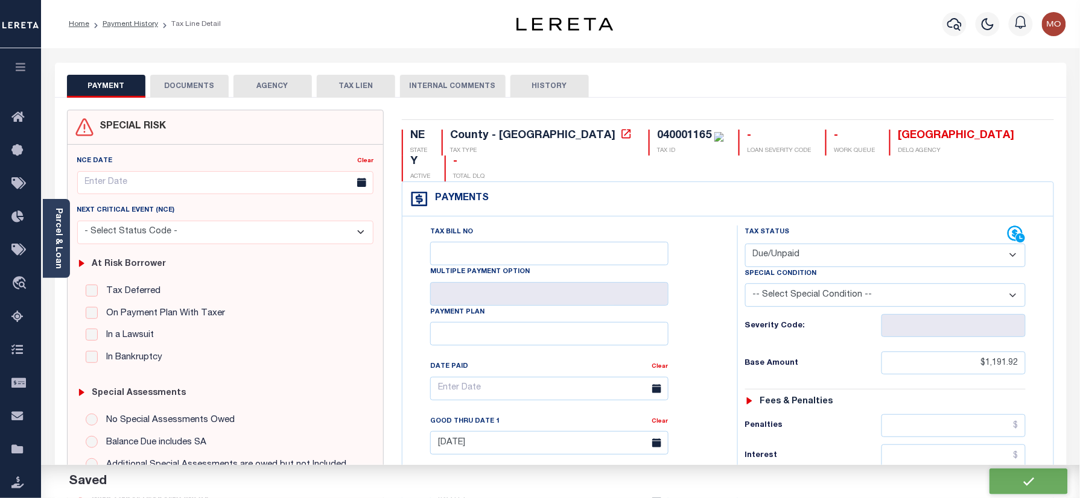
checkbox input "false"
type input "$1,191.92"
type input "$58.52"
type input "$1,250.44"
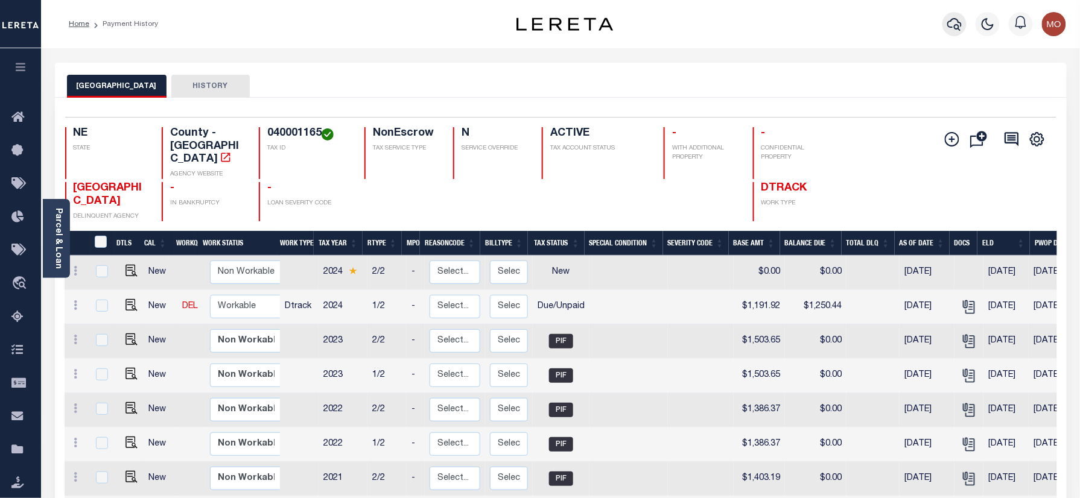
click at [944, 25] on button "button" at bounding box center [954, 24] width 24 height 24
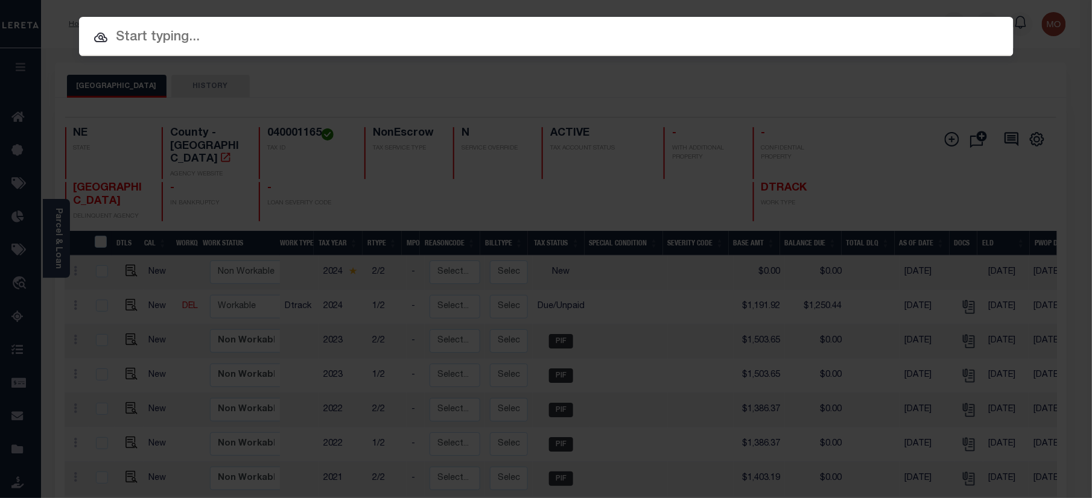
click at [263, 39] on input "text" at bounding box center [546, 37] width 934 height 21
paste input "22002191"
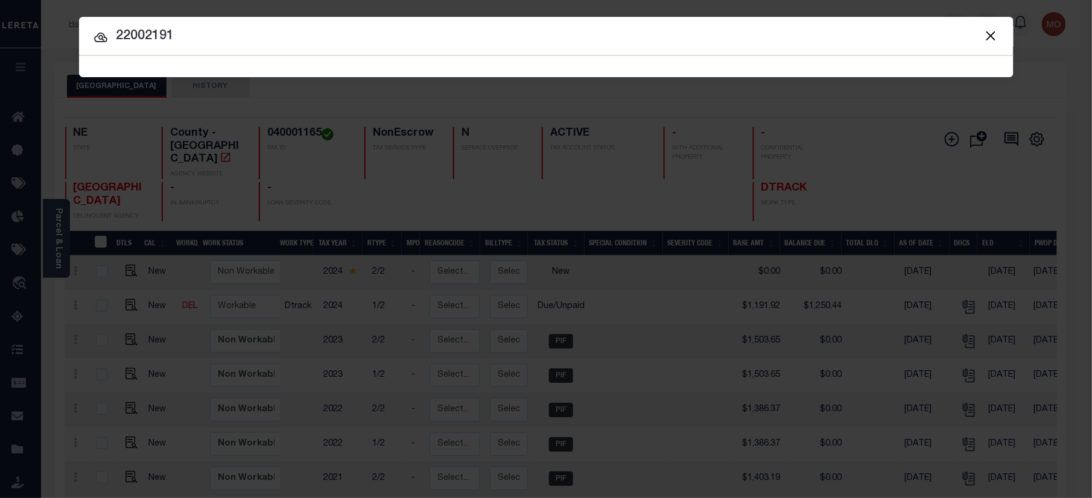
type input "22002191"
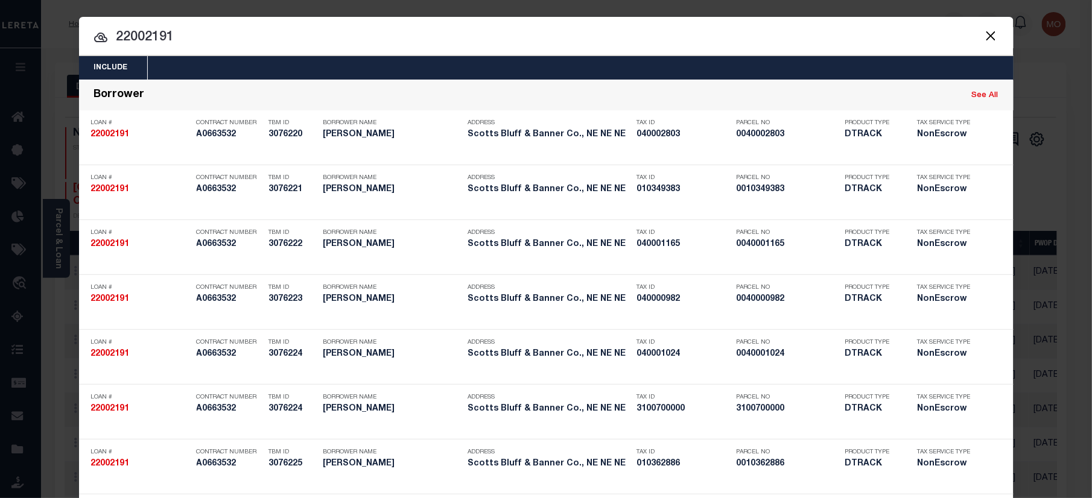
click at [194, 44] on input "22002191" at bounding box center [546, 37] width 934 height 21
click at [213, 37] on input "22002191" at bounding box center [546, 37] width 934 height 21
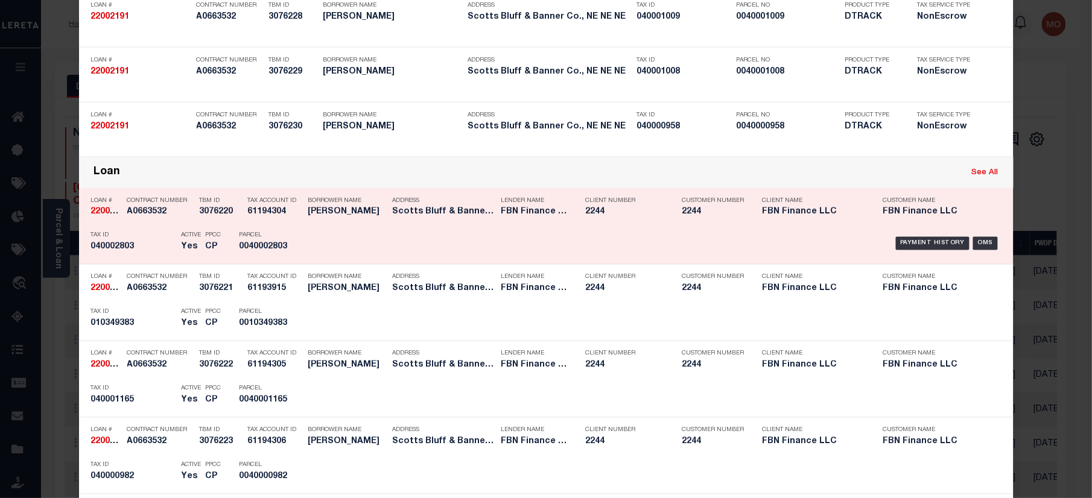
click at [182, 228] on div "Active Yes" at bounding box center [192, 243] width 20 height 35
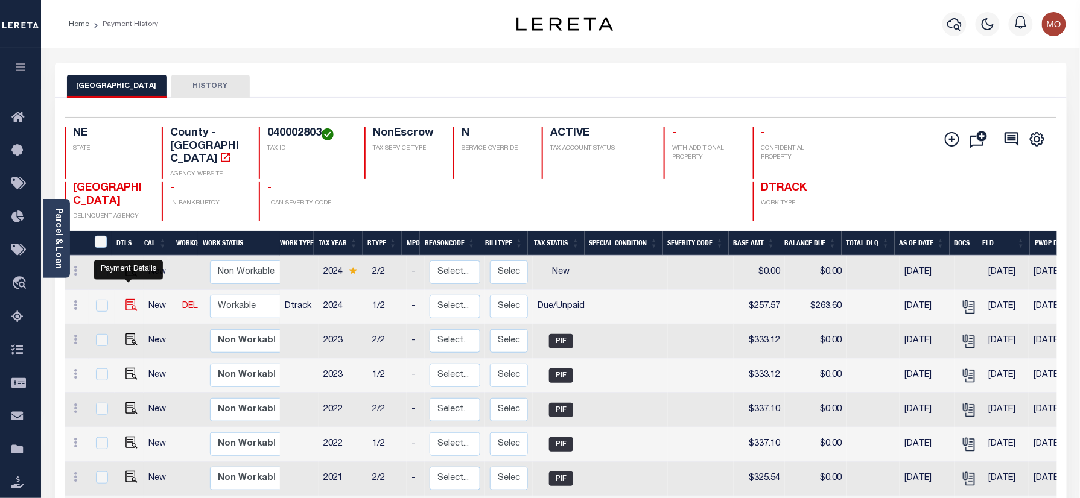
click at [125, 299] on img "" at bounding box center [131, 305] width 12 height 12
checkbox input "true"
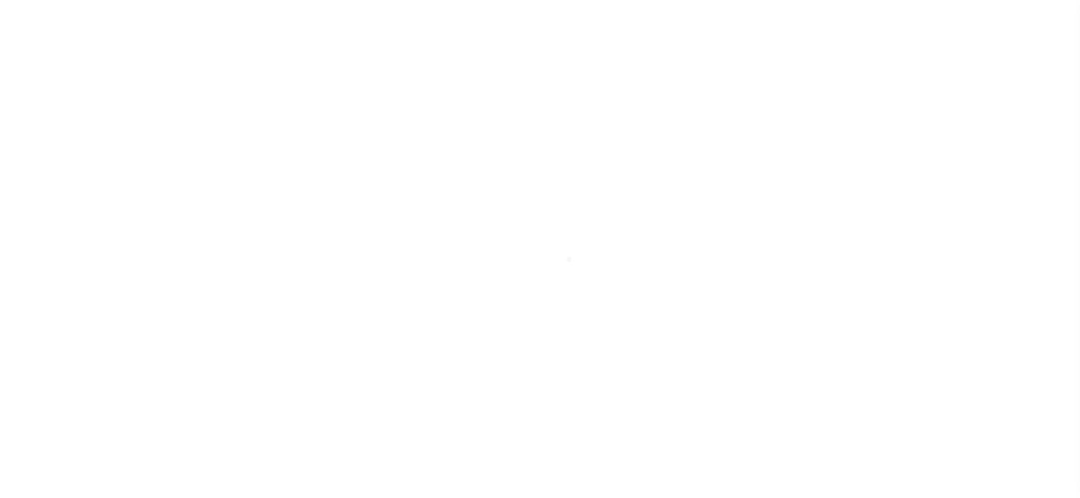
select select "DUE"
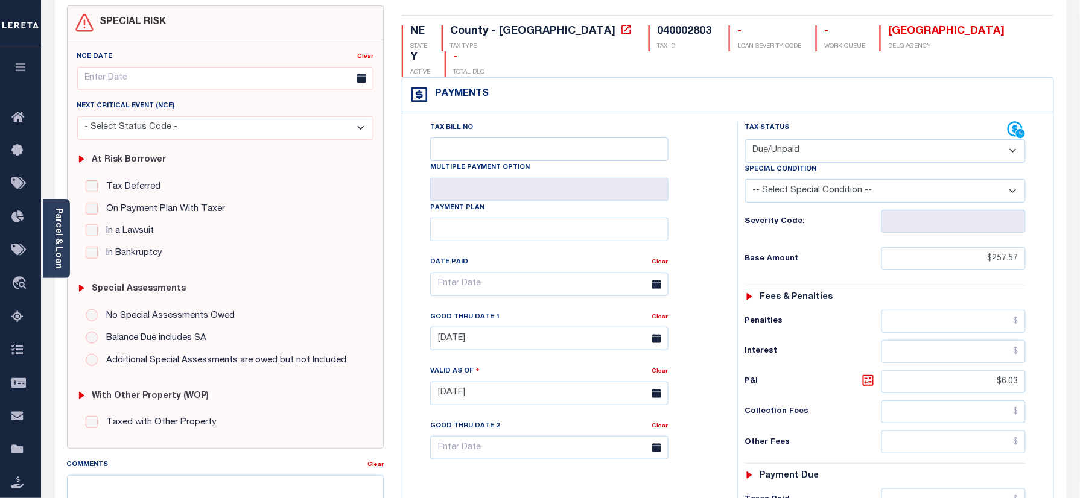
scroll to position [241, 0]
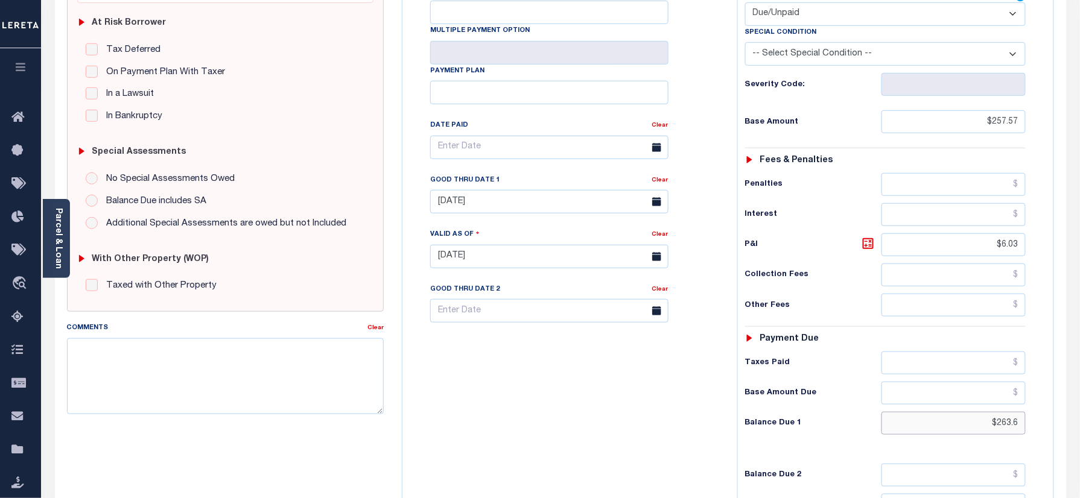
drag, startPoint x: 977, startPoint y: 402, endPoint x: 1074, endPoint y: 396, distance: 97.2
click at [1079, 408] on html "Home Payment History Tax Line Detail" at bounding box center [540, 216] width 1080 height 914
paste input "270.22"
type input "$270.22"
type input "[DATE]"
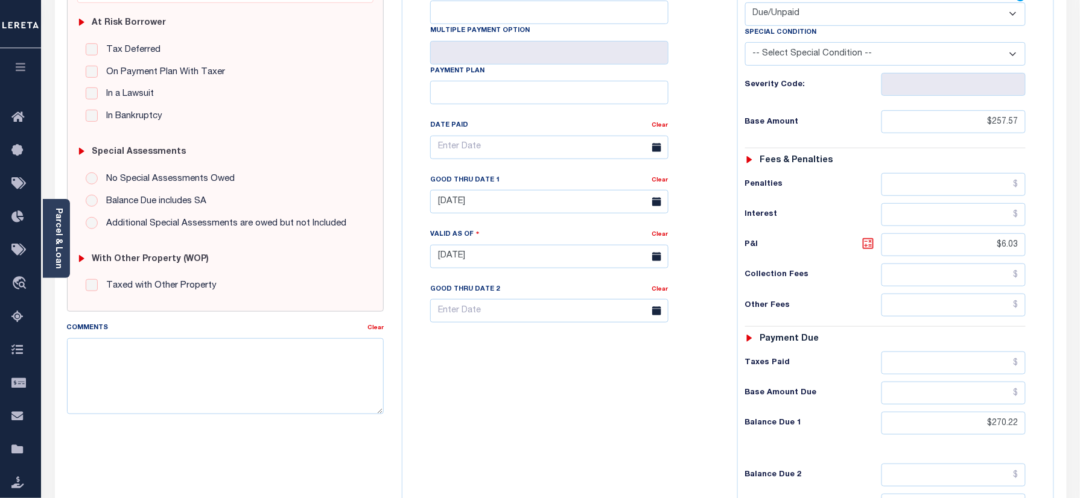
click at [872, 238] on icon at bounding box center [867, 243] width 11 height 11
type input "$12.65"
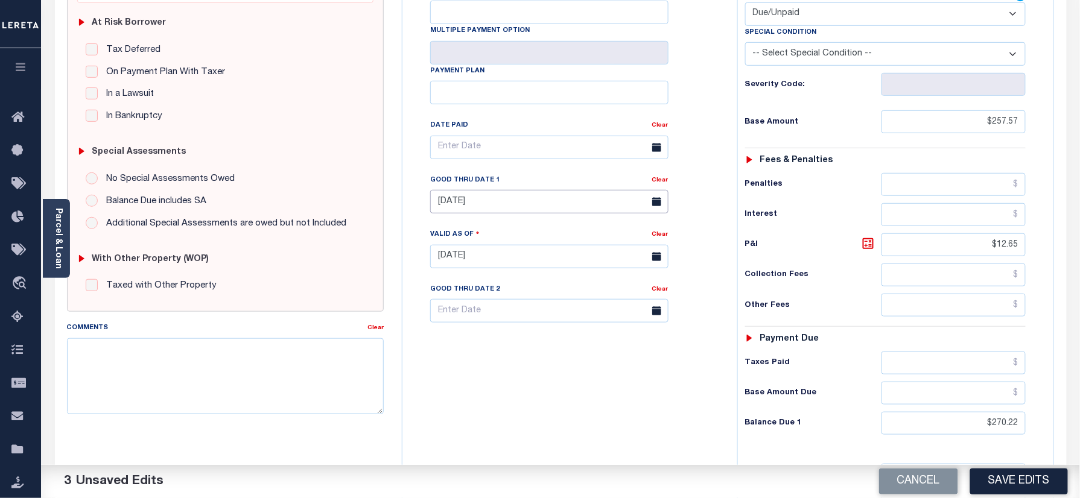
click at [509, 190] on input "06/30/2025" at bounding box center [549, 202] width 238 height 24
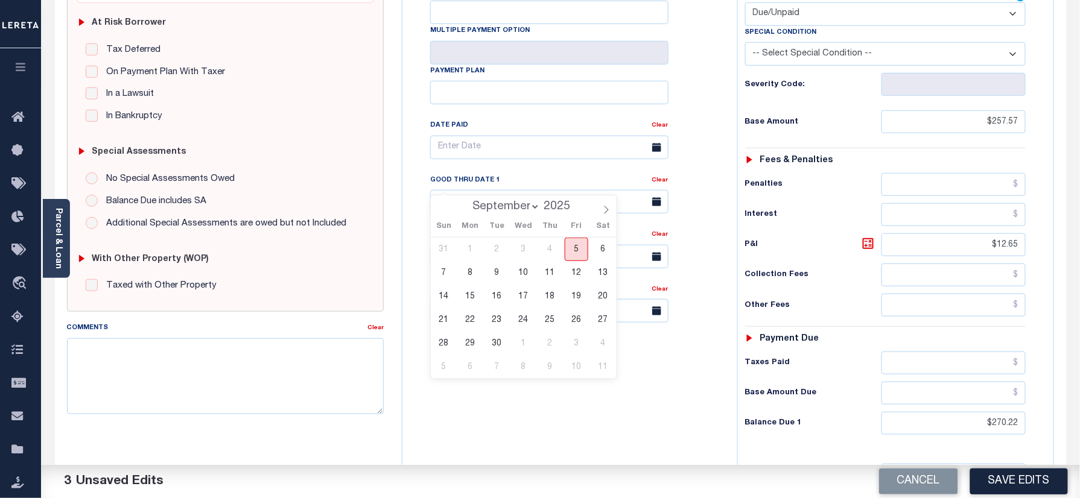
click at [584, 247] on span "5" at bounding box center [576, 250] width 24 height 24
type input "[DATE]"
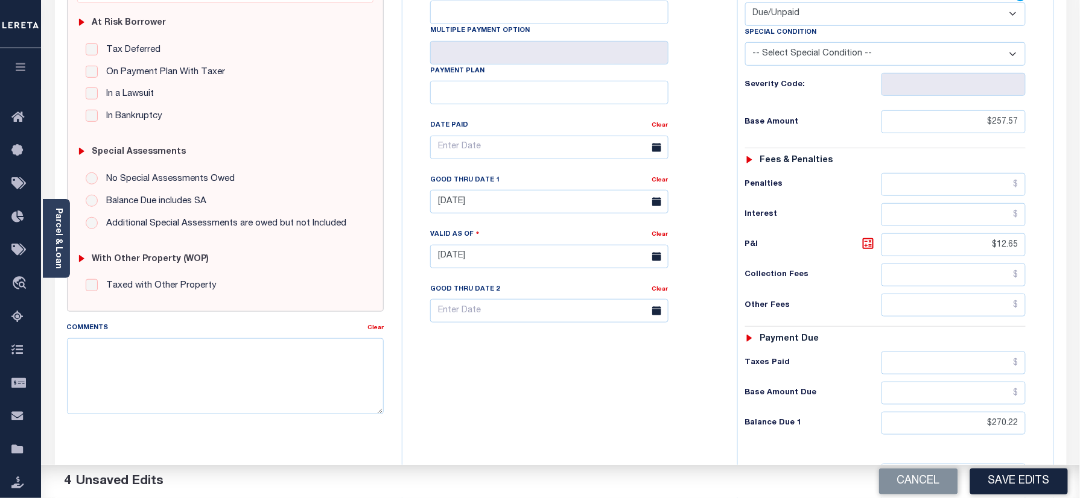
click at [561, 380] on div "Tax Bill No Multiple Payment Option Payment Plan Clear" at bounding box center [566, 250] width 323 height 533
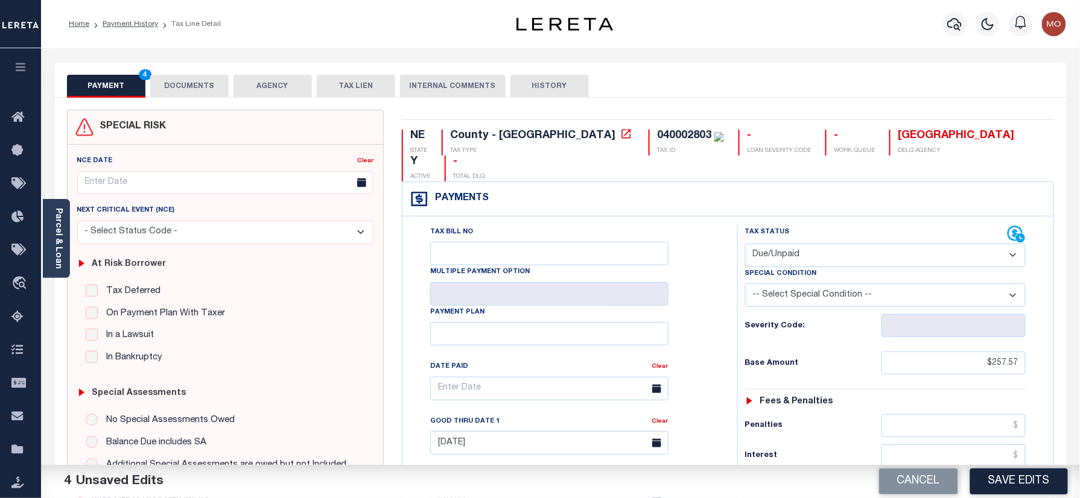
click at [657, 131] on div "040002803" at bounding box center [684, 135] width 54 height 11
copy div "040002803"
click at [182, 84] on button "DOCUMENTS" at bounding box center [189, 86] width 78 height 23
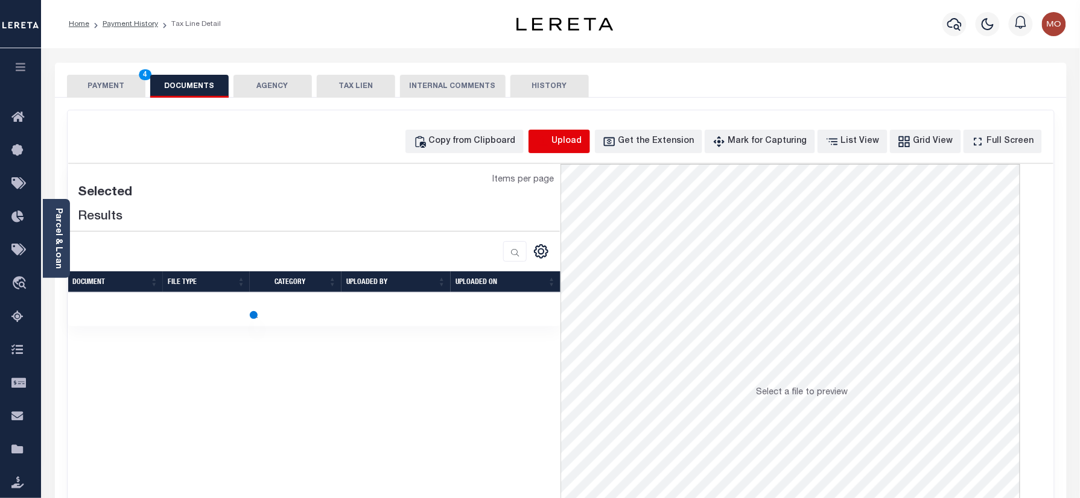
click at [549, 138] on icon "button" at bounding box center [542, 141] width 13 height 13
select select "POP"
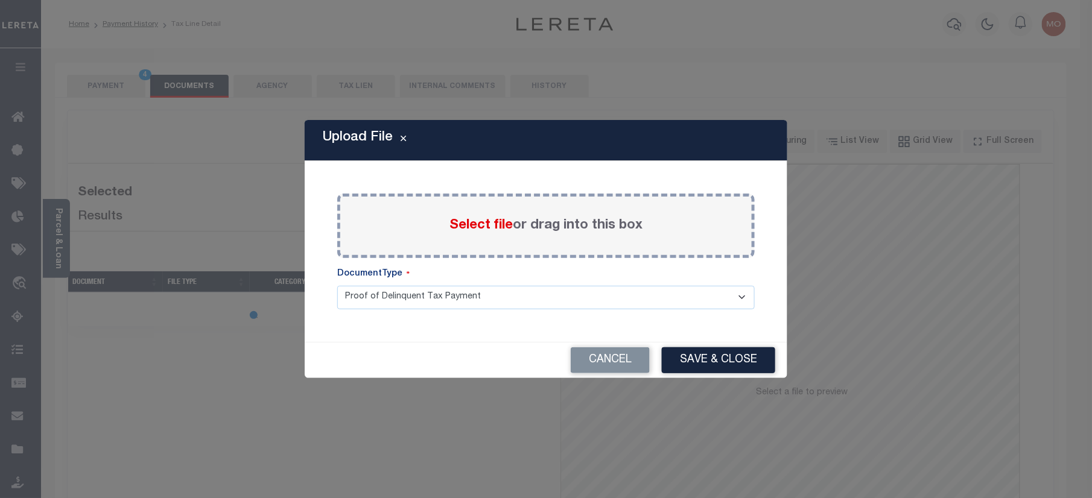
click at [478, 226] on span "Select file" at bounding box center [480, 225] width 63 height 13
click at [0, 0] on input "Select file or drag into this box" at bounding box center [0, 0] width 0 height 0
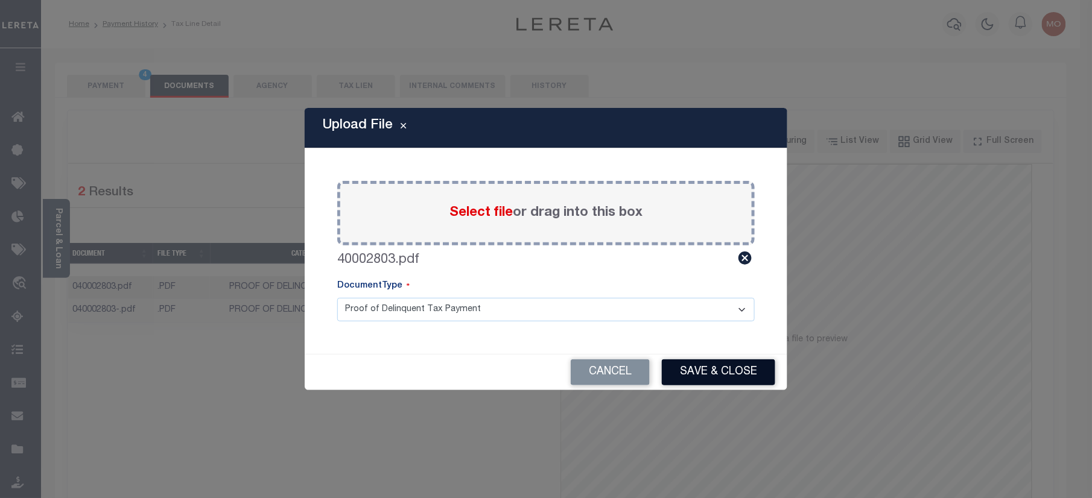
click at [681, 375] on button "Save & Close" at bounding box center [718, 372] width 113 height 26
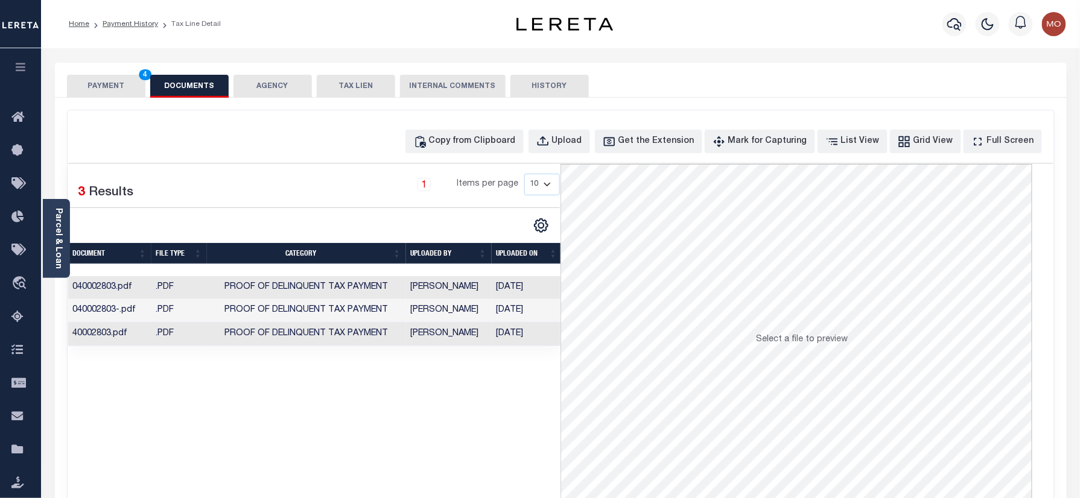
click at [87, 83] on button "PAYMENT 4" at bounding box center [106, 86] width 78 height 23
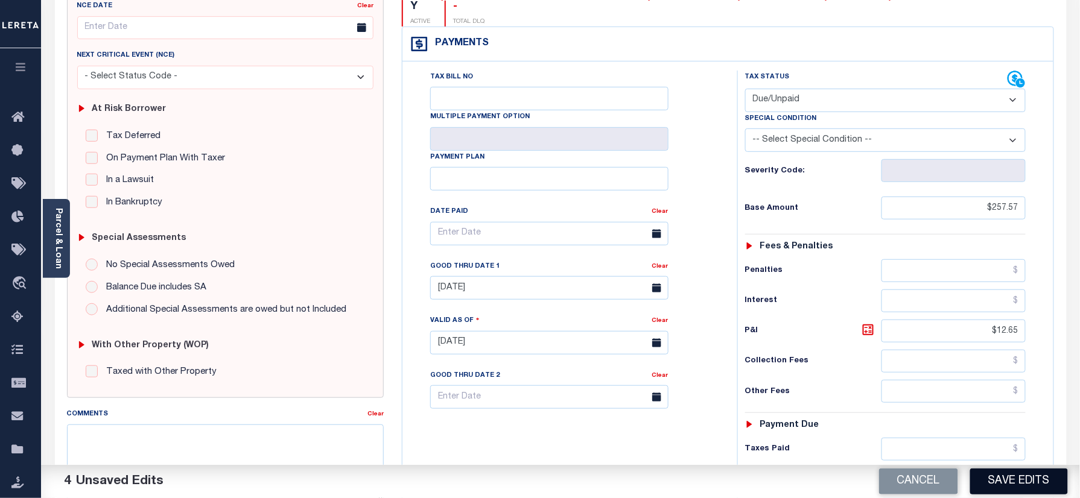
scroll to position [241, 0]
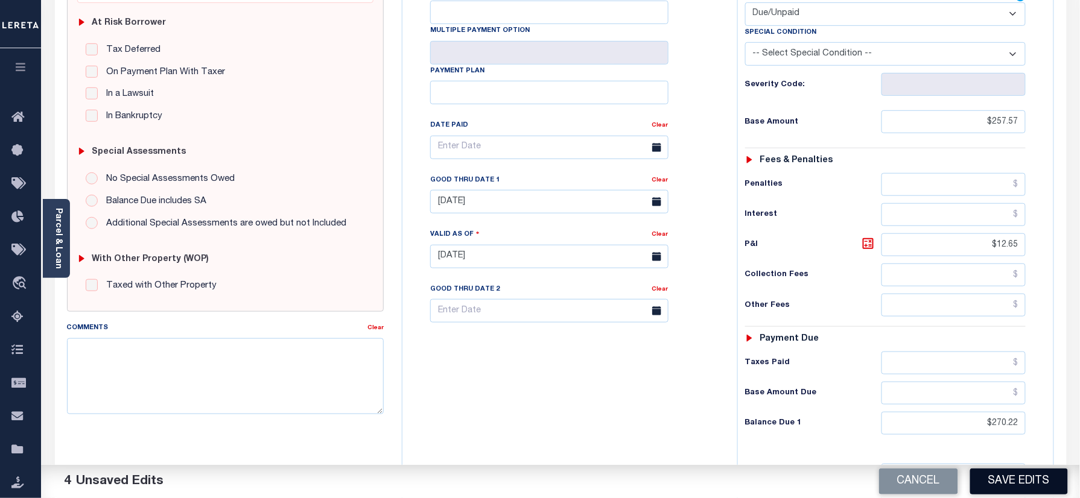
click at [1001, 473] on button "Save Edits" at bounding box center [1019, 482] width 98 height 26
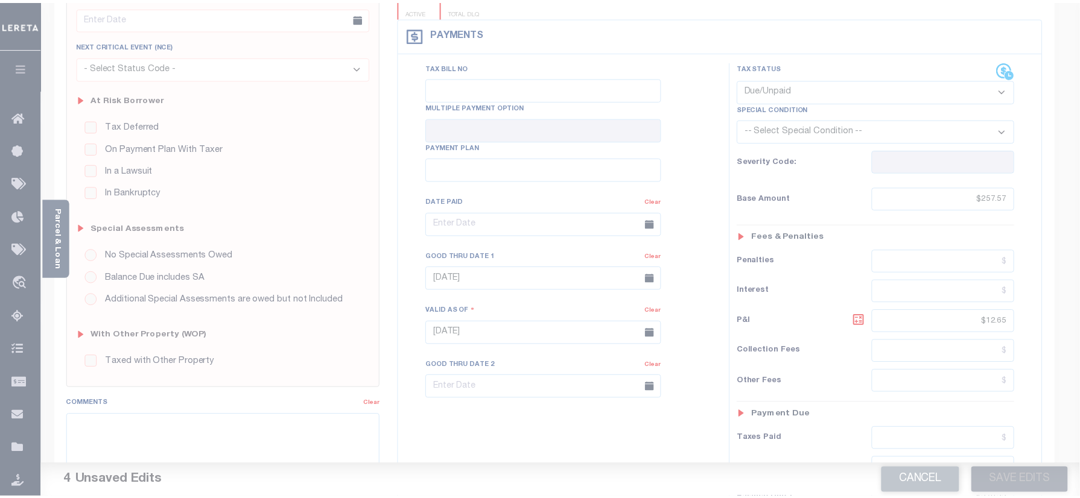
scroll to position [160, 0]
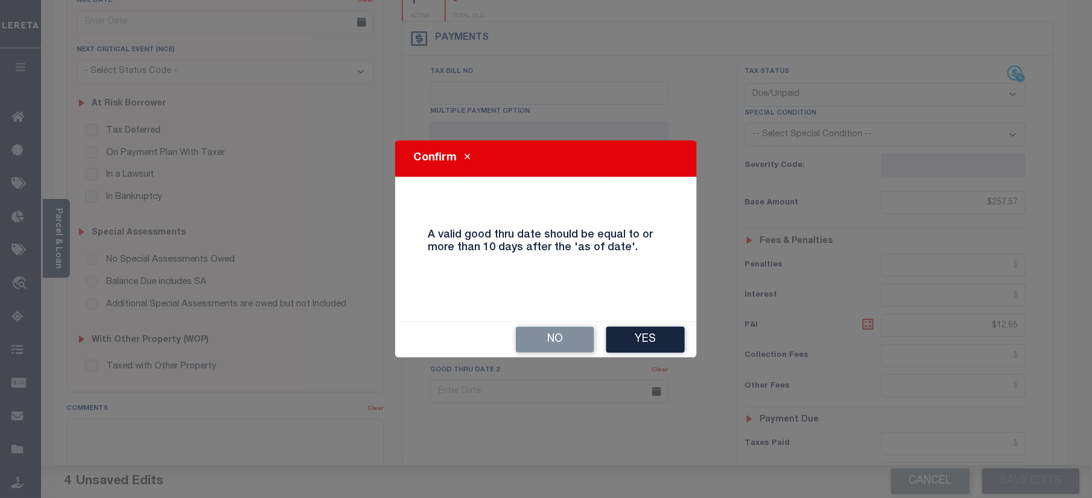
click at [619, 334] on button "Yes" at bounding box center [645, 340] width 78 height 26
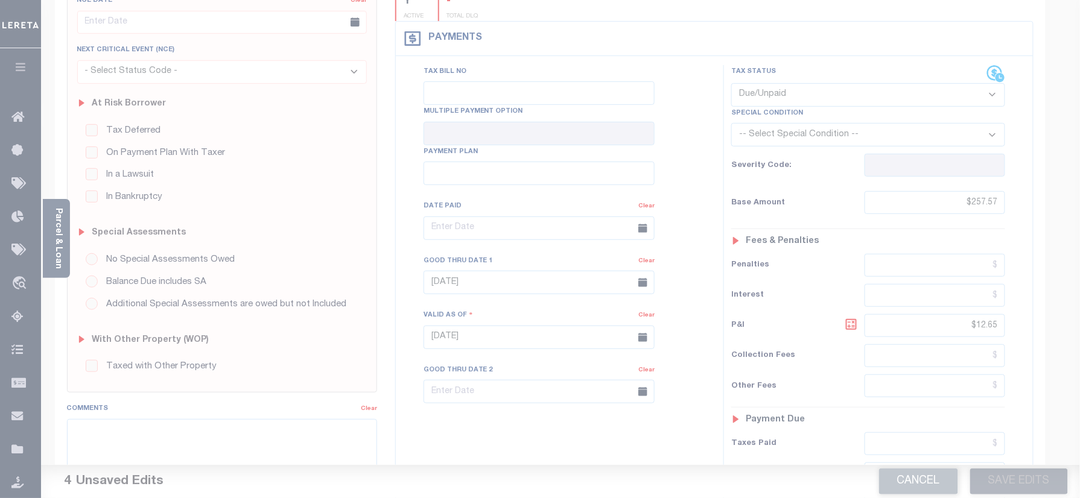
scroll to position [80, 0]
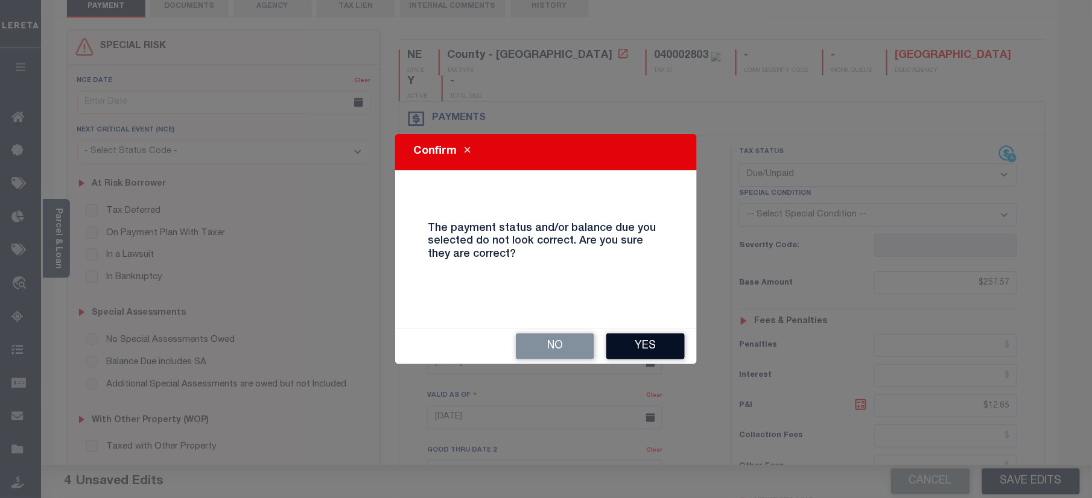
click at [636, 346] on button "Yes" at bounding box center [645, 347] width 78 height 26
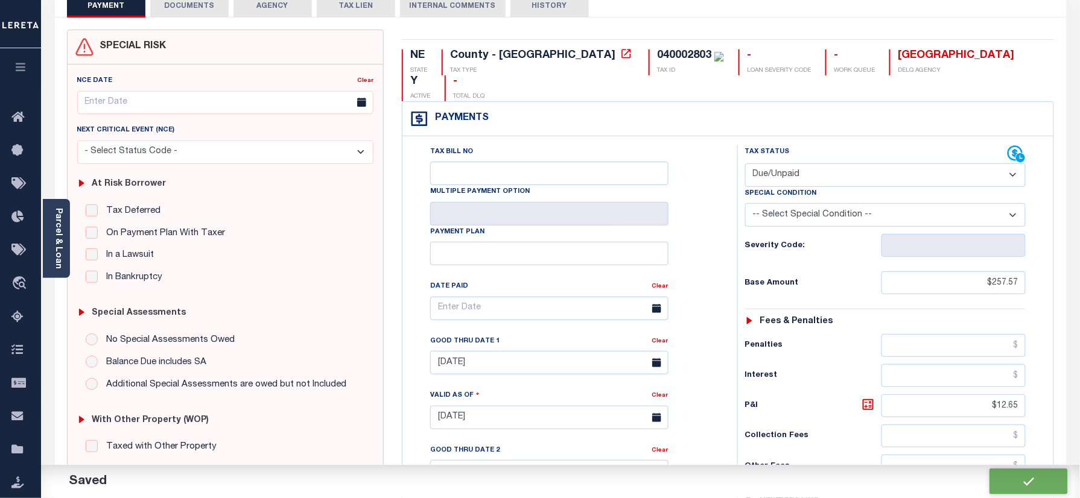
checkbox input "false"
type input "$257.57"
type input "$12.65"
type input "$270.22"
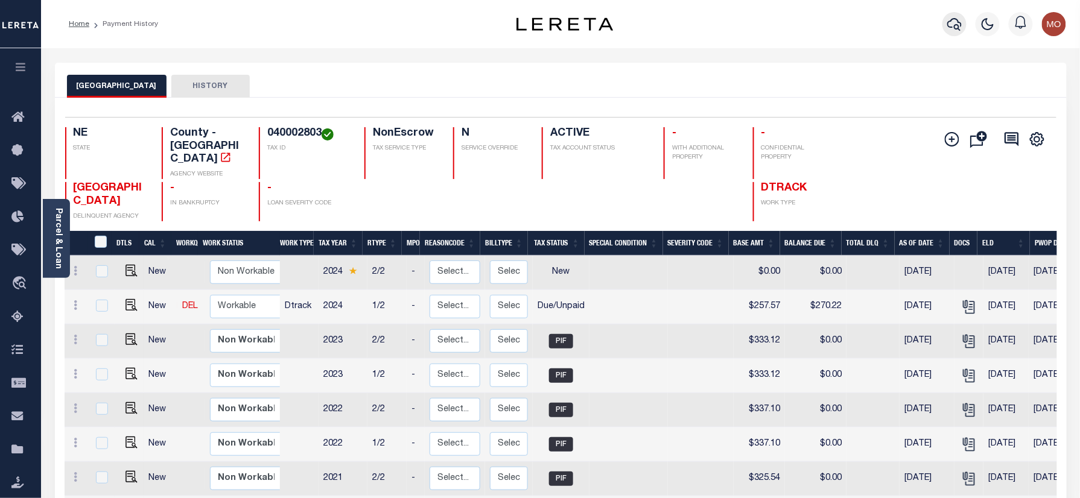
click at [958, 21] on icon "button" at bounding box center [954, 24] width 14 height 13
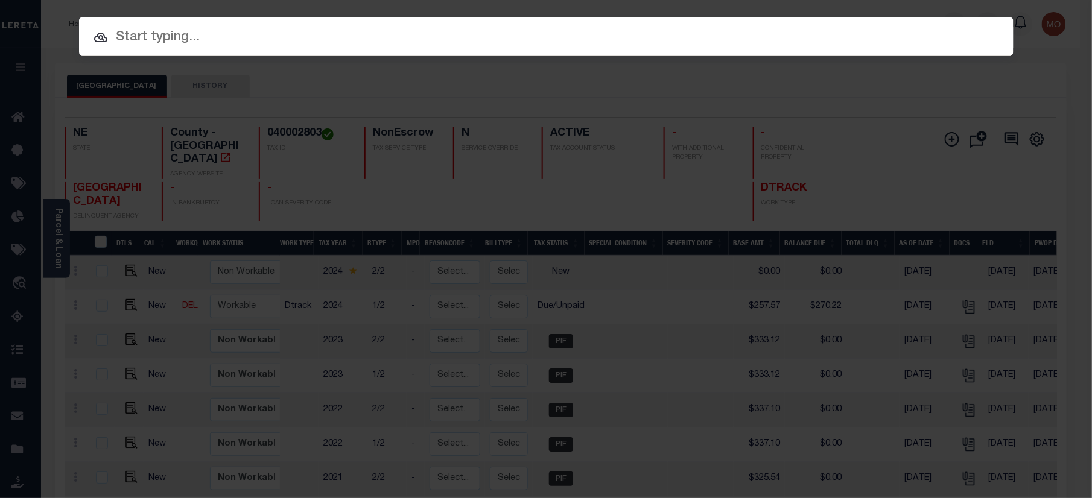
click at [251, 30] on input "text" at bounding box center [546, 37] width 934 height 21
paste input "22002191"
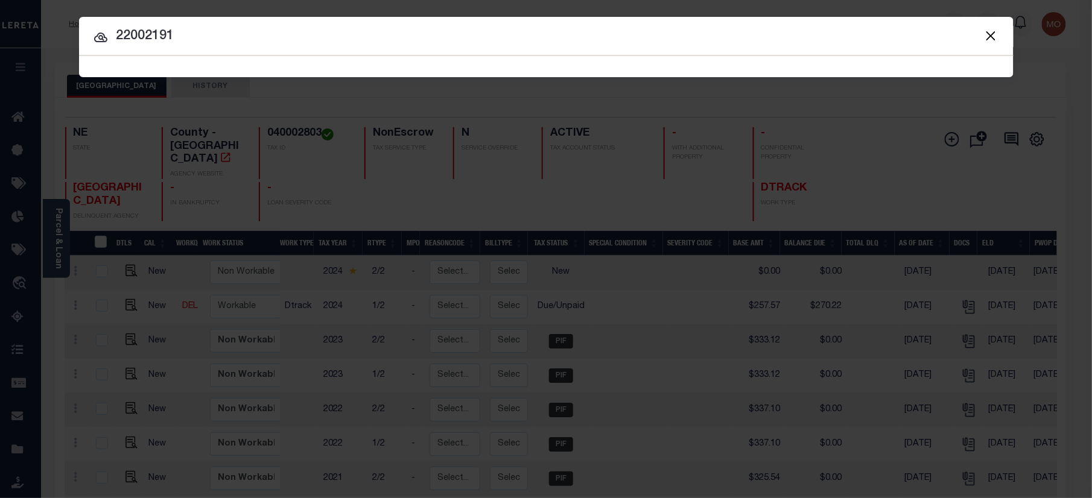
type input "22002191"
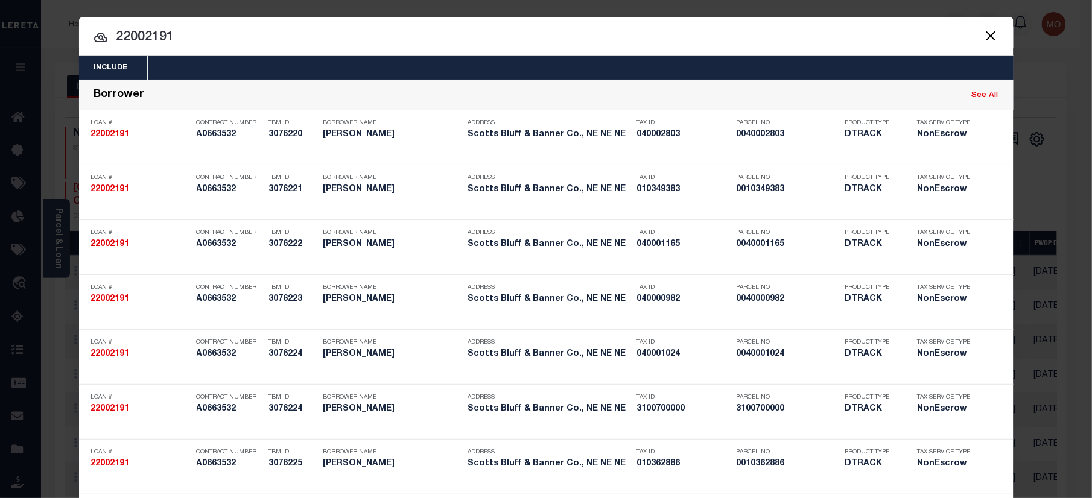
click at [193, 34] on input "22002191" at bounding box center [546, 37] width 934 height 21
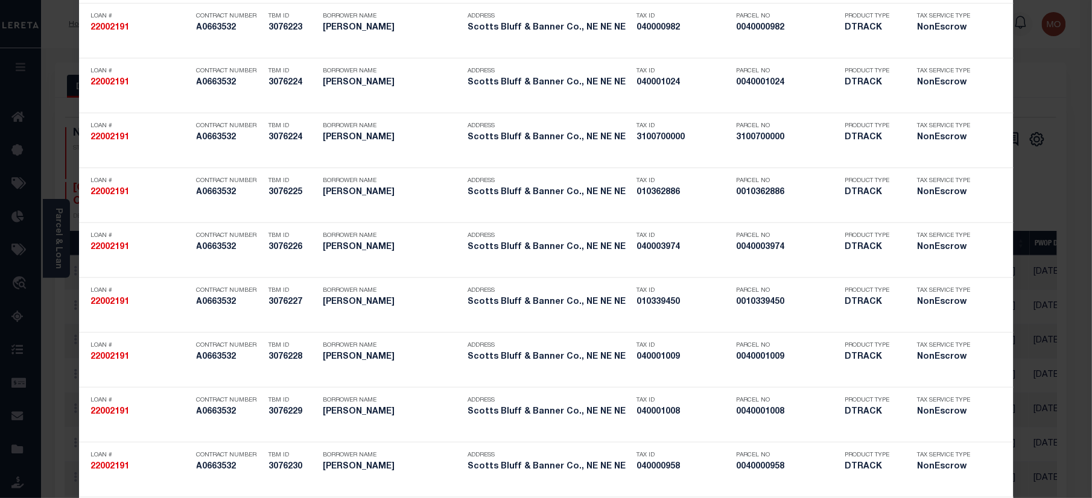
scroll to position [1149, 0]
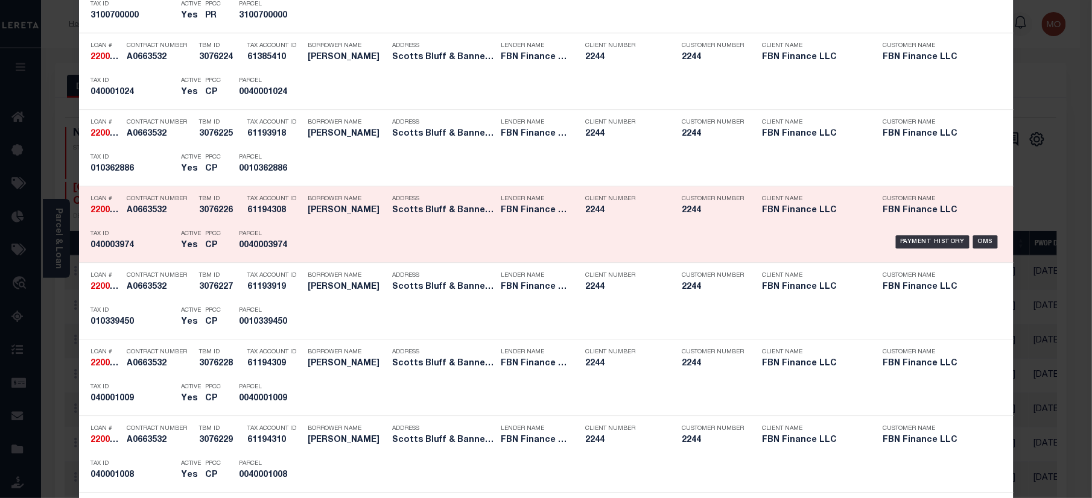
click at [278, 237] on p "Parcel" at bounding box center [266, 233] width 54 height 7
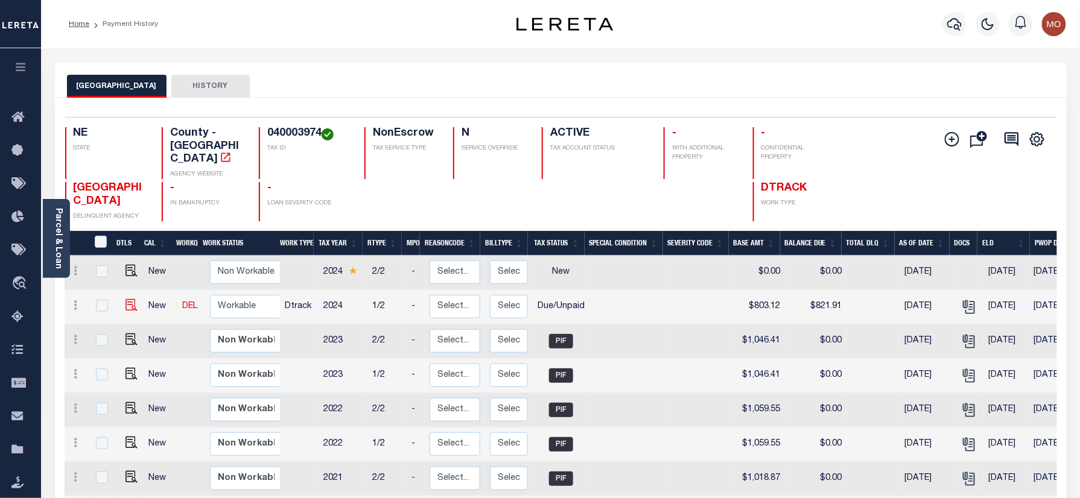
click at [129, 299] on img at bounding box center [131, 305] width 12 height 12
checkbox input "true"
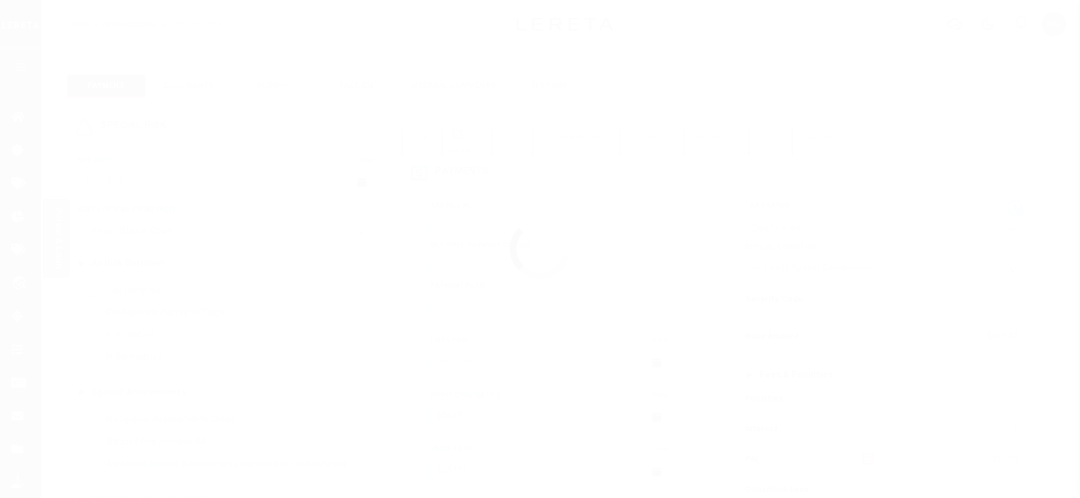
select select "DUE"
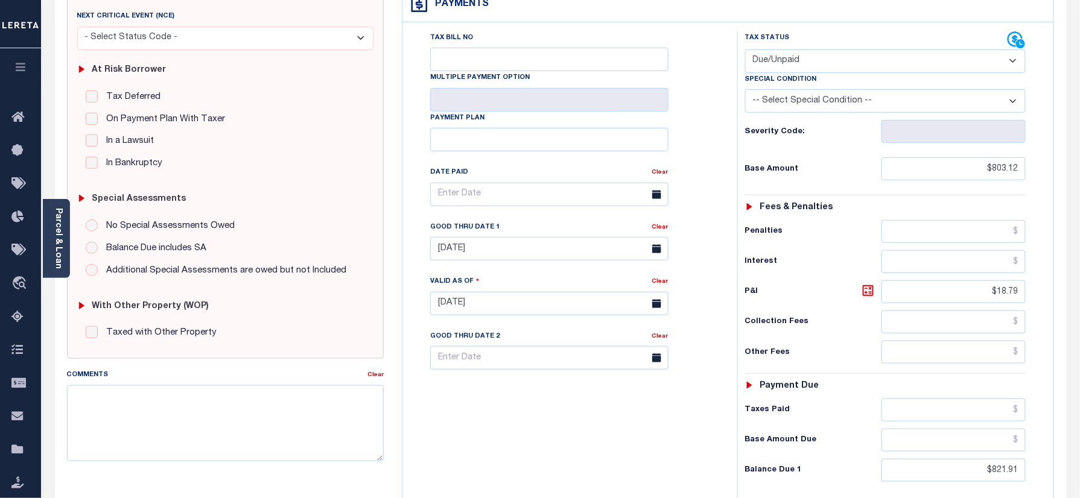
scroll to position [241, 0]
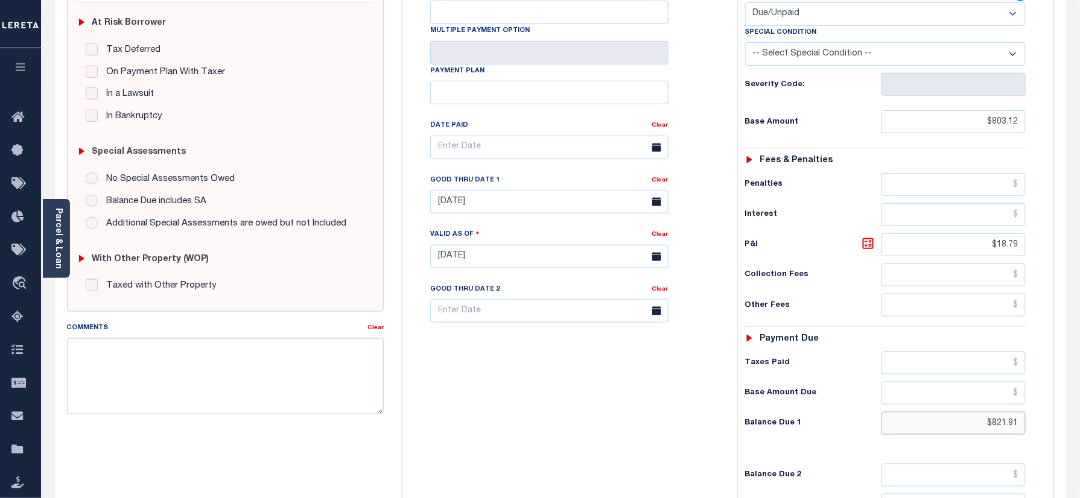
drag, startPoint x: 959, startPoint y: 402, endPoint x: 1091, endPoint y: 392, distance: 132.4
click at [1079, 396] on html "Home Payment History Tax Line Detail" at bounding box center [540, 216] width 1080 height 914
paste input "842.55"
type input "$842.55"
type input "[DATE]"
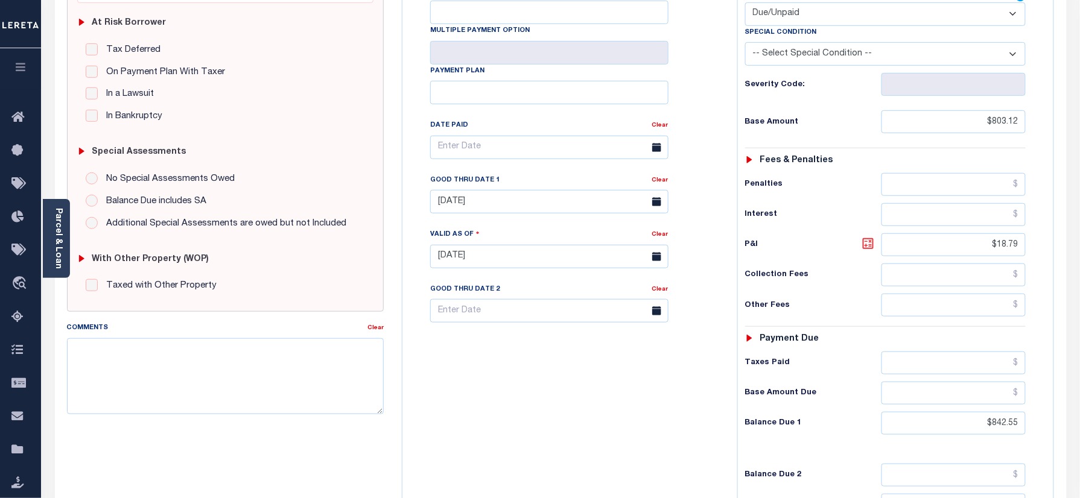
click at [868, 236] on icon at bounding box center [868, 243] width 14 height 14
type input "$39.43"
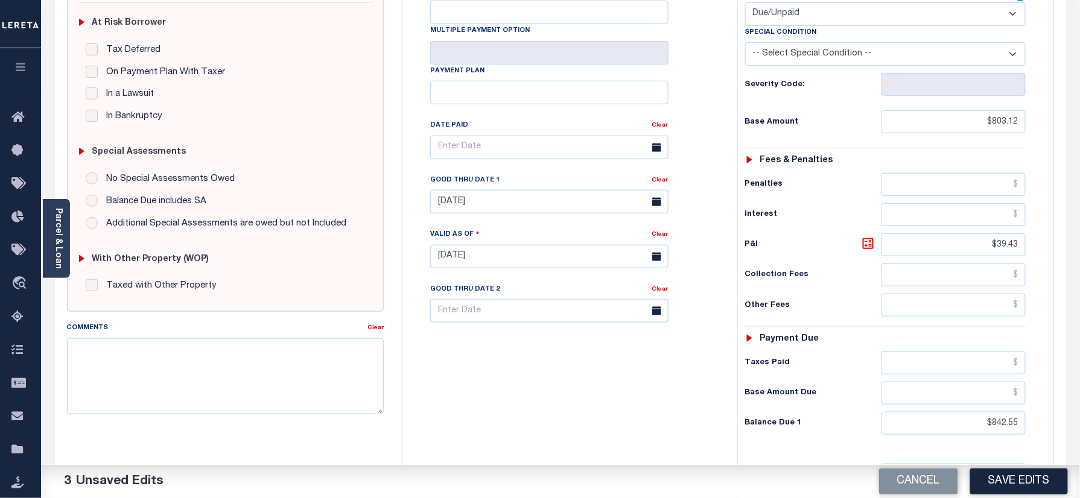
click at [498, 174] on div "Good Thru Date 1" at bounding box center [541, 182] width 222 height 17
click at [493, 190] on input "06/30/2025" at bounding box center [549, 202] width 238 height 24
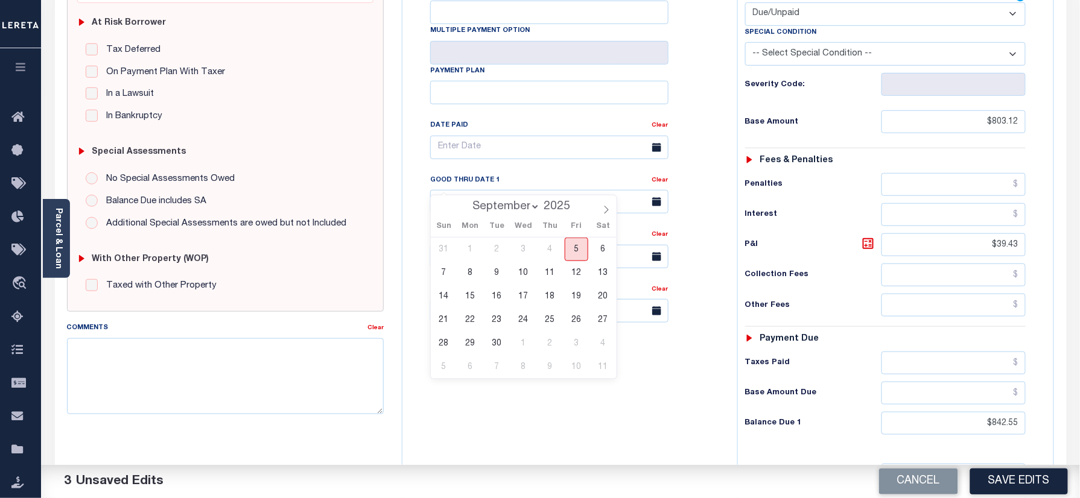
click at [574, 242] on span "5" at bounding box center [576, 250] width 24 height 24
type input "09/05/2025"
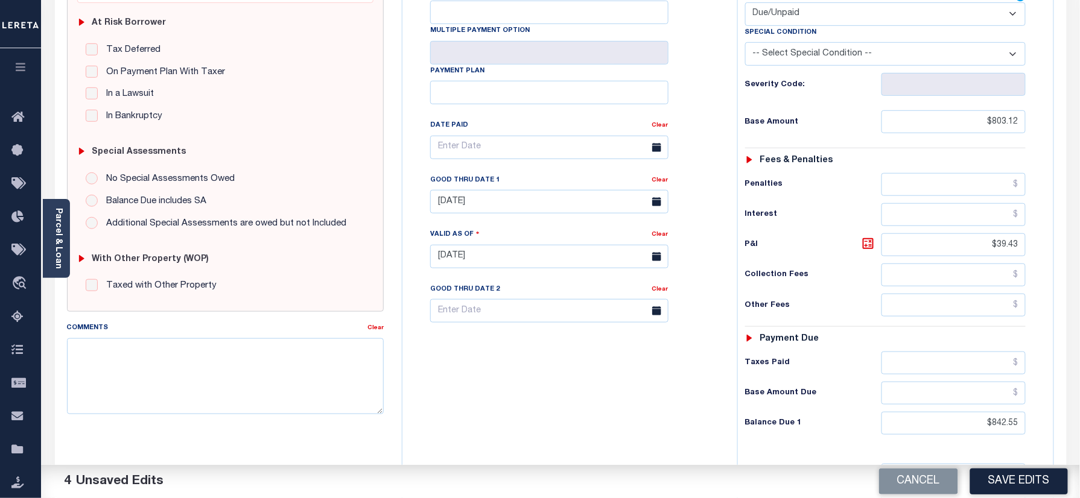
click at [523, 460] on div "Tax Bill No Multiple Payment Option Payment Plan Clear" at bounding box center [566, 250] width 323 height 533
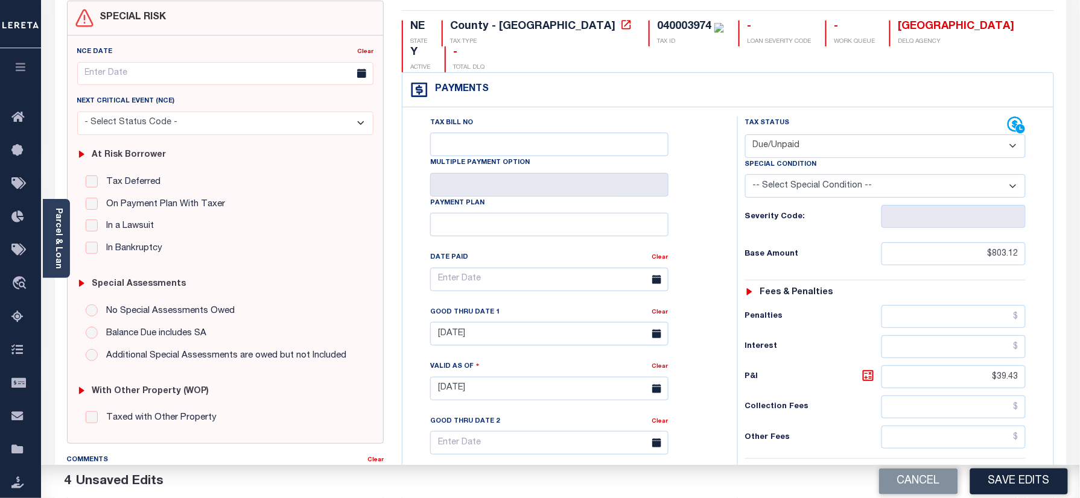
scroll to position [0, 0]
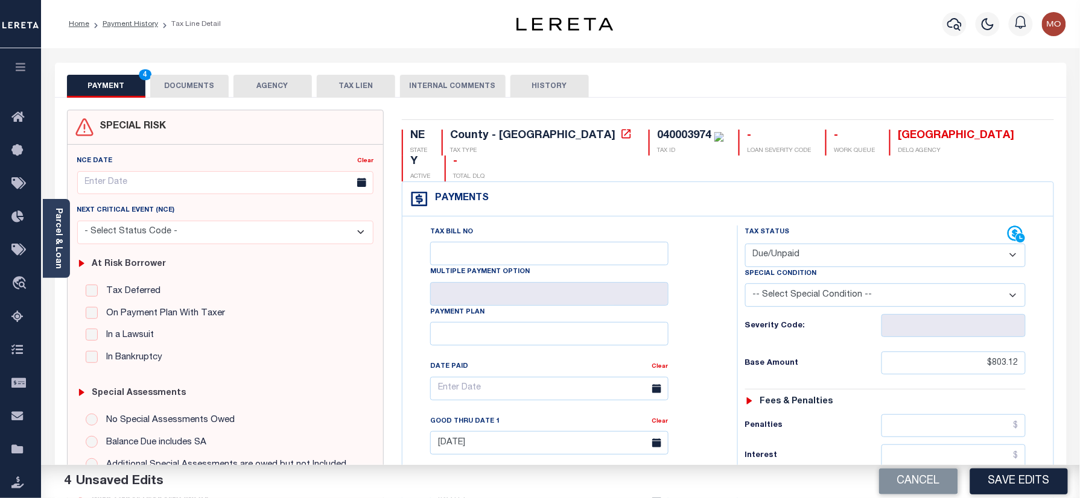
click at [580, 125] on div "NE STATE County - NE TAX TYPE 040003974 TAX ID - LOAN SEVERITY CODE - WORK QUEU…" at bounding box center [728, 498] width 670 height 777
copy div "040003974"
click at [182, 70] on div "PAYMENT 4 DOCUMENTS AGENCY DELINQUENT PAYEE TAX LIEN" at bounding box center [560, 80] width 1011 height 35
click at [179, 80] on button "DOCUMENTS" at bounding box center [189, 86] width 78 height 23
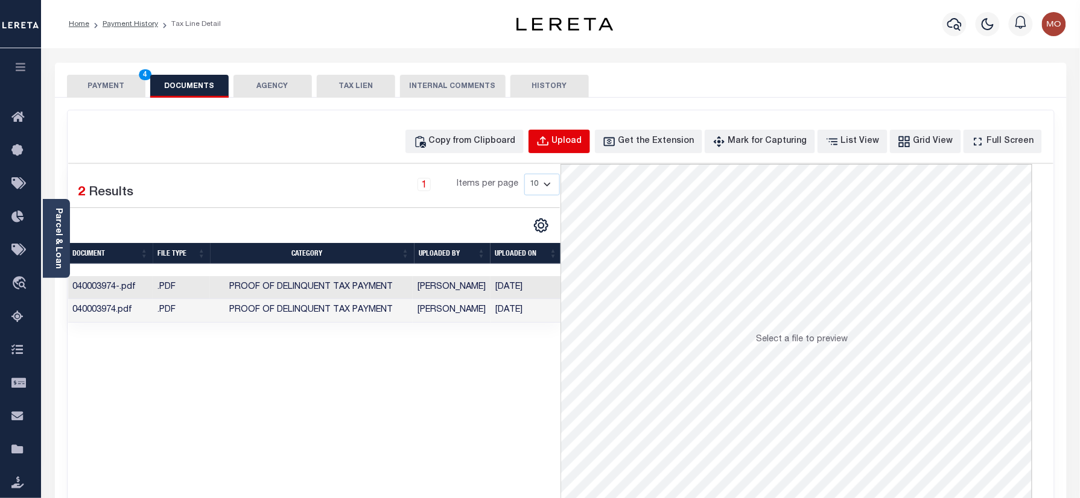
click at [572, 130] on button "Upload" at bounding box center [559, 142] width 62 height 24
select select "POP"
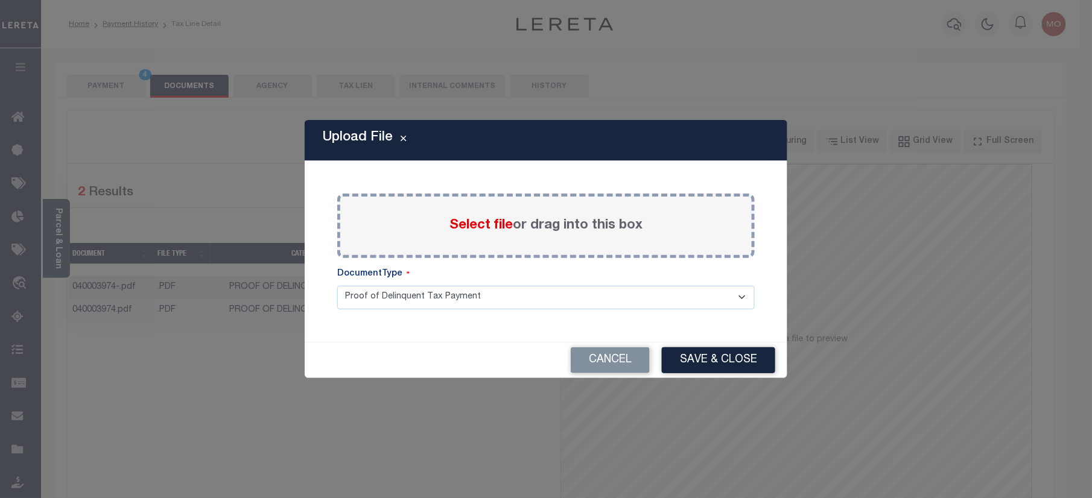
click at [480, 220] on span "Select file" at bounding box center [480, 225] width 63 height 13
click at [0, 0] on input "Select file or drag into this box" at bounding box center [0, 0] width 0 height 0
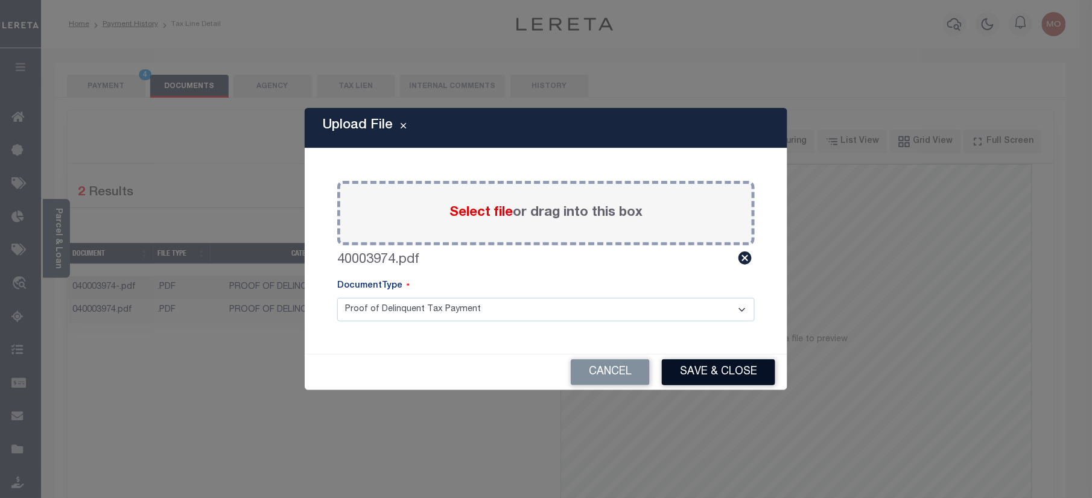
click at [721, 369] on button "Save & Close" at bounding box center [718, 372] width 113 height 26
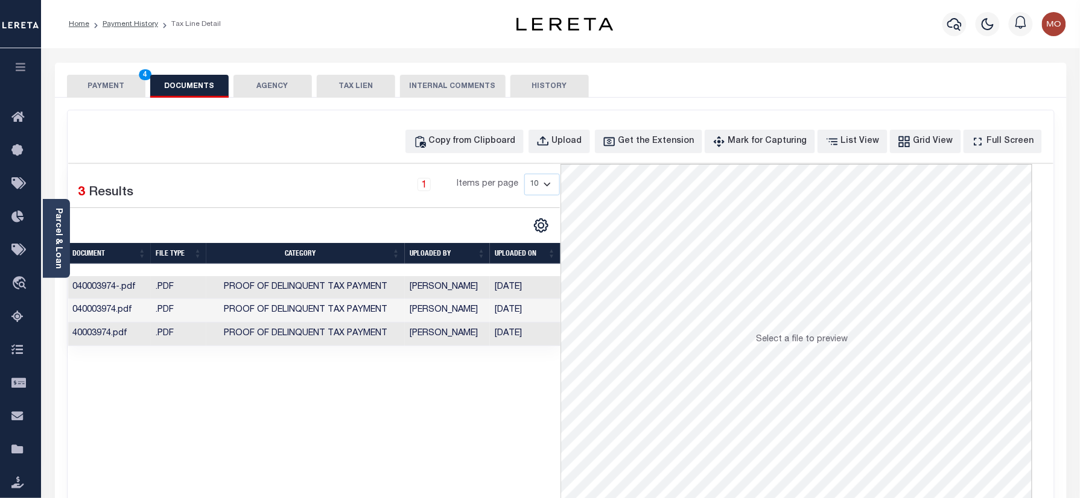
click at [87, 88] on button "PAYMENT 4" at bounding box center [106, 86] width 78 height 23
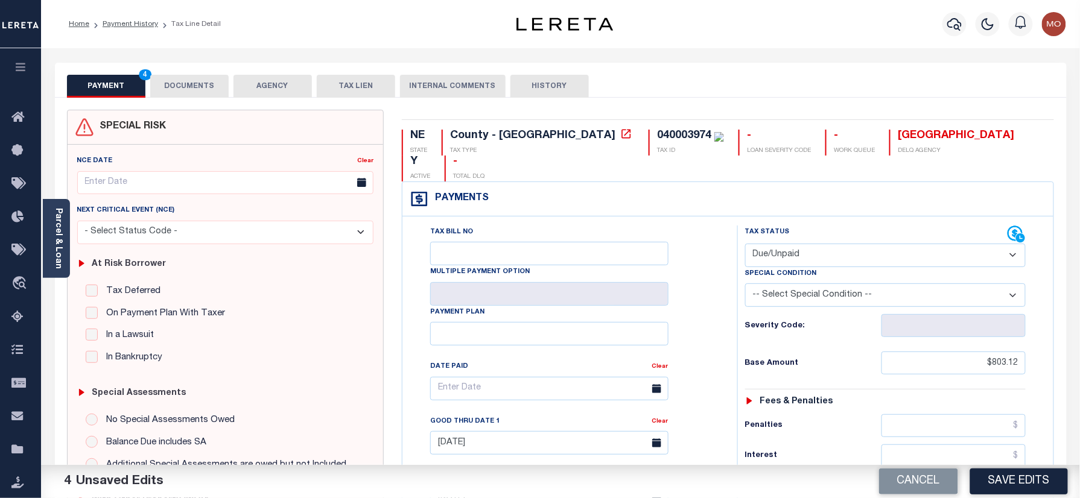
scroll to position [241, 0]
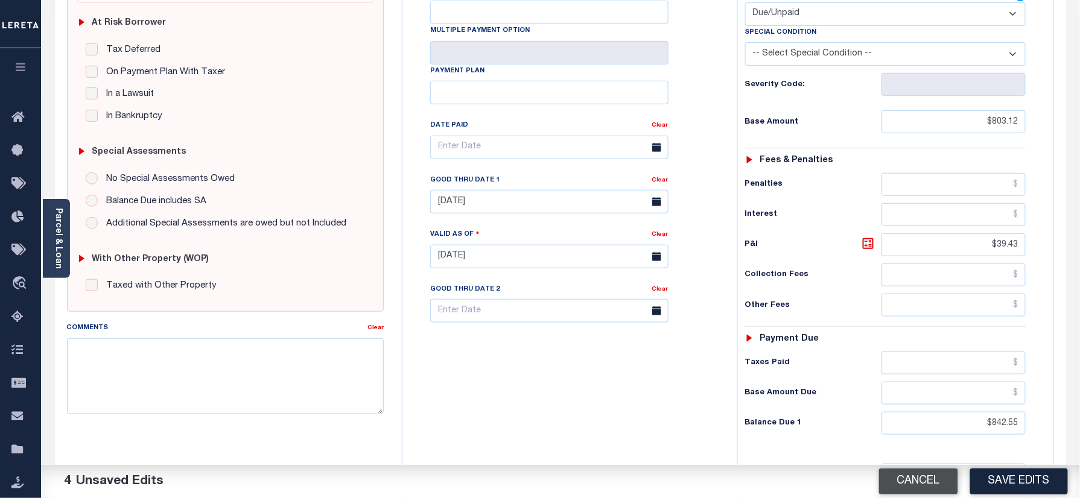
click at [1007, 481] on button "Save Edits" at bounding box center [1019, 482] width 98 height 26
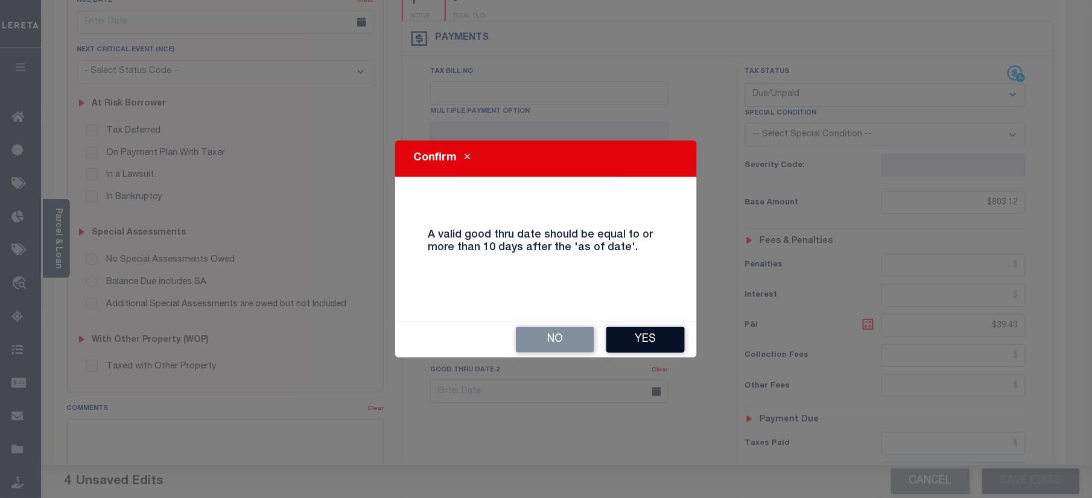
click at [645, 335] on button "Yes" at bounding box center [645, 340] width 78 height 26
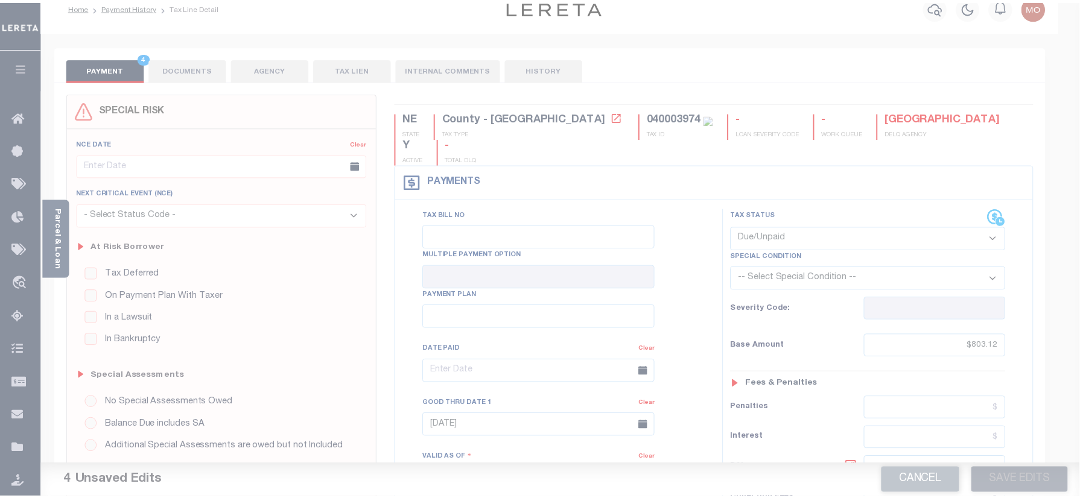
scroll to position [0, 0]
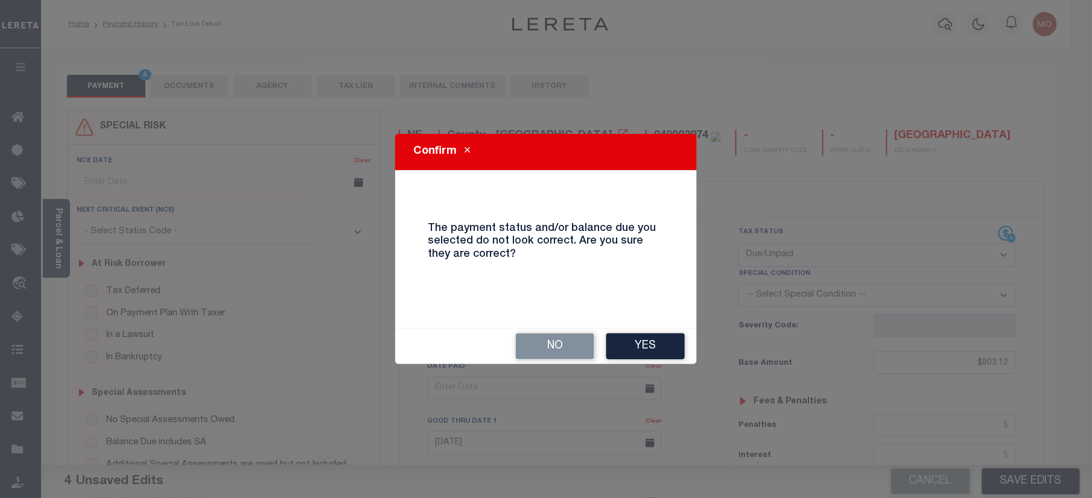
click at [659, 336] on button "Yes" at bounding box center [645, 347] width 78 height 26
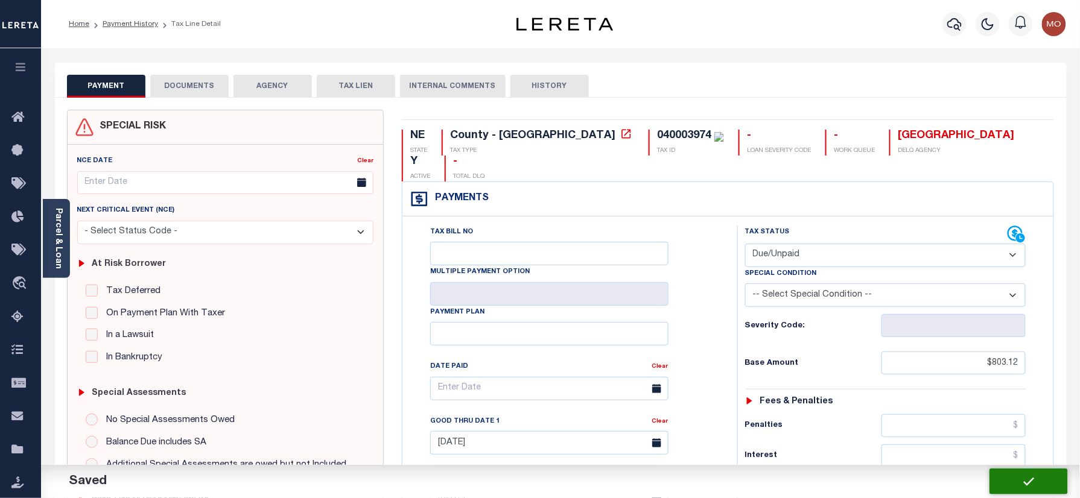
checkbox input "false"
type input "$803.12"
type input "$39.43"
type input "$842.55"
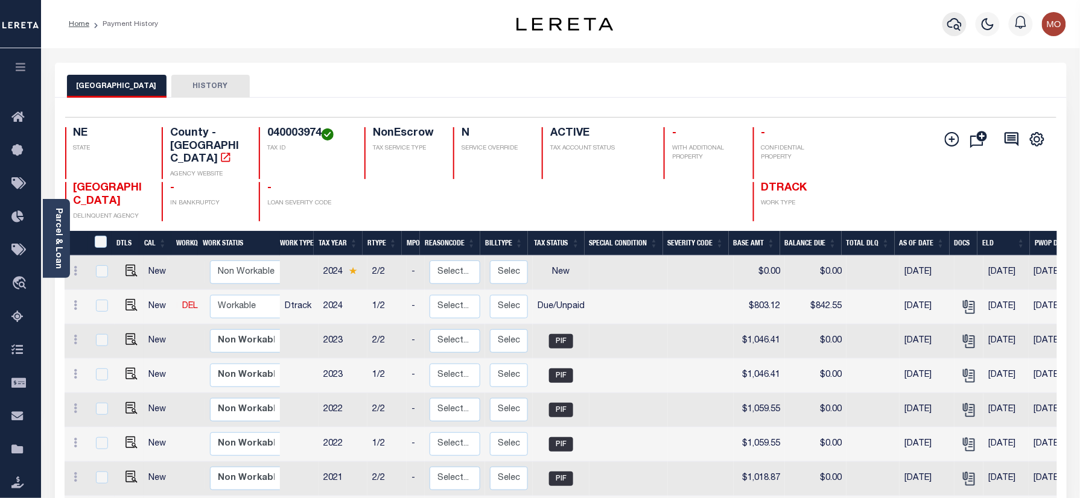
click at [950, 24] on icon "button" at bounding box center [954, 24] width 14 height 14
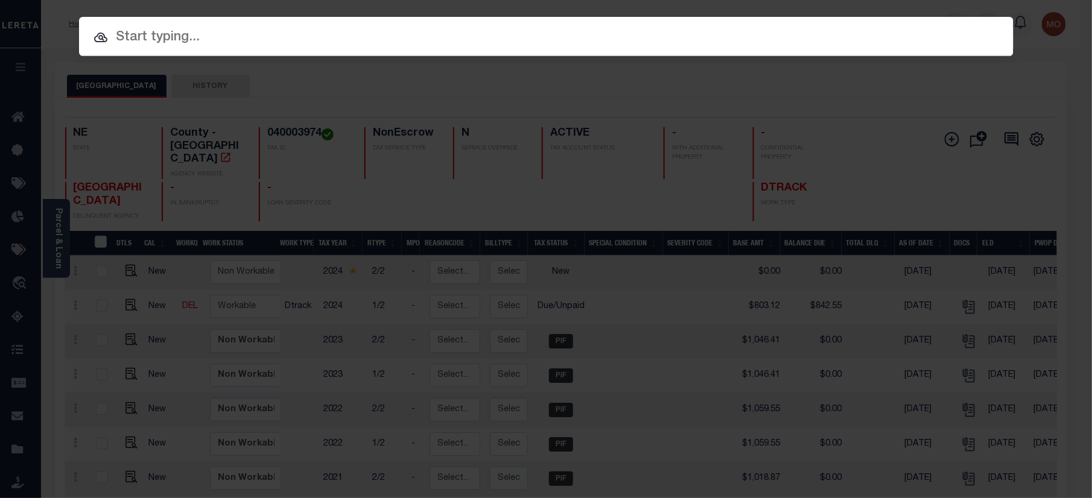
click at [147, 41] on input "text" at bounding box center [546, 37] width 934 height 21
paste input "7211778"
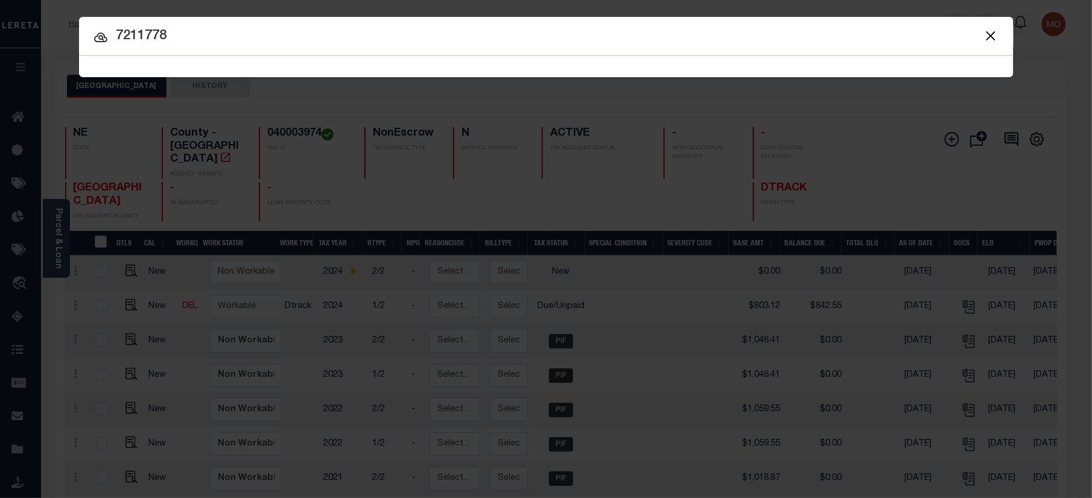
type input "7211778"
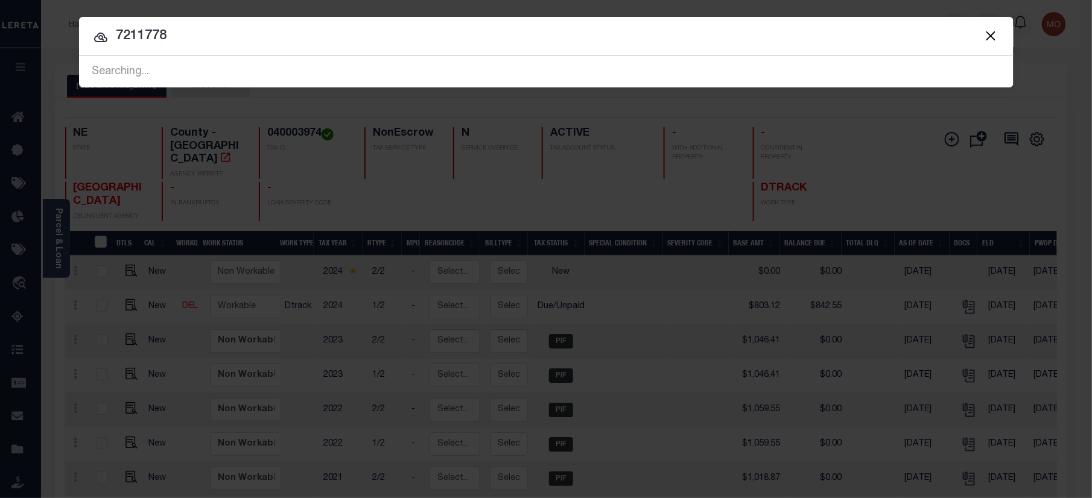
click at [192, 39] on input "7211778" at bounding box center [546, 36] width 934 height 21
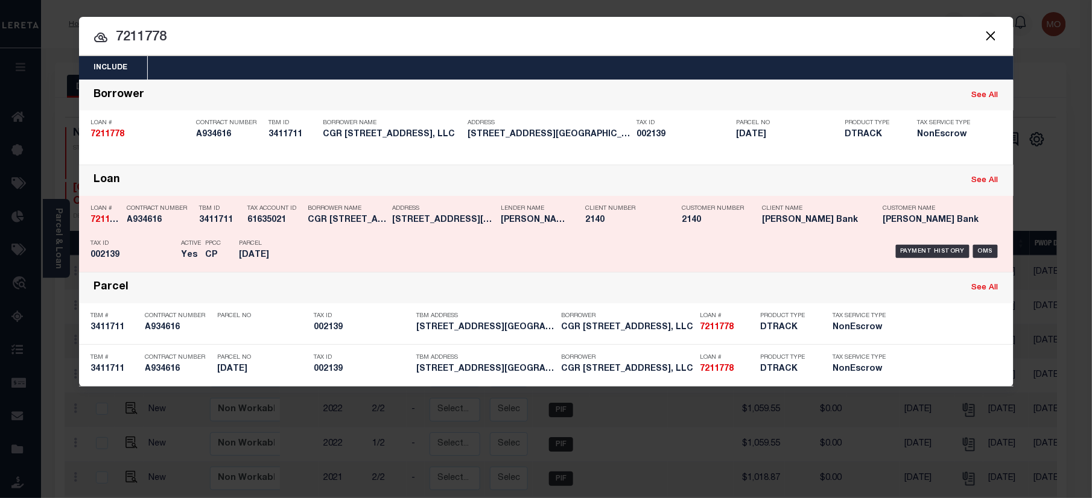
click at [193, 253] on h5 "Yes" at bounding box center [191, 255] width 18 height 10
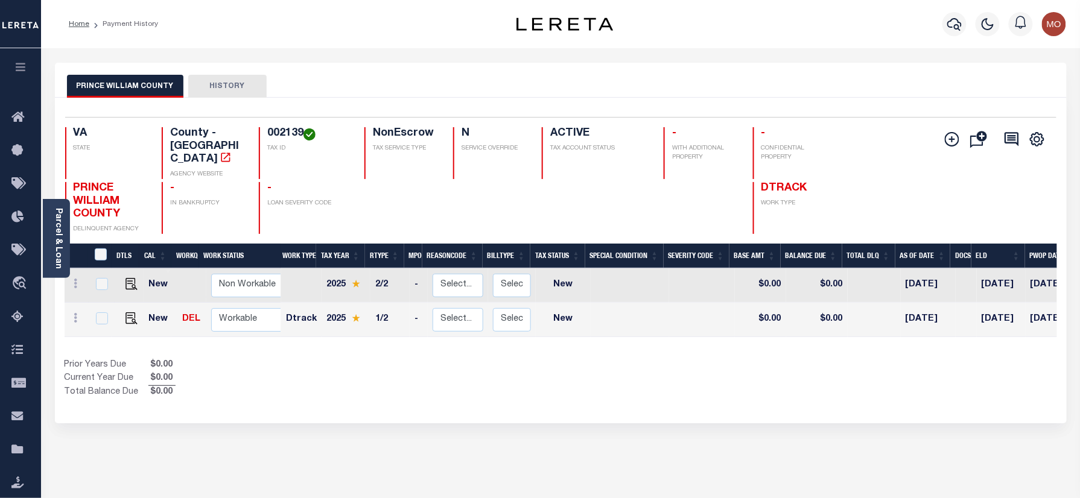
click at [59, 244] on link "Parcel & Loan" at bounding box center [58, 238] width 8 height 61
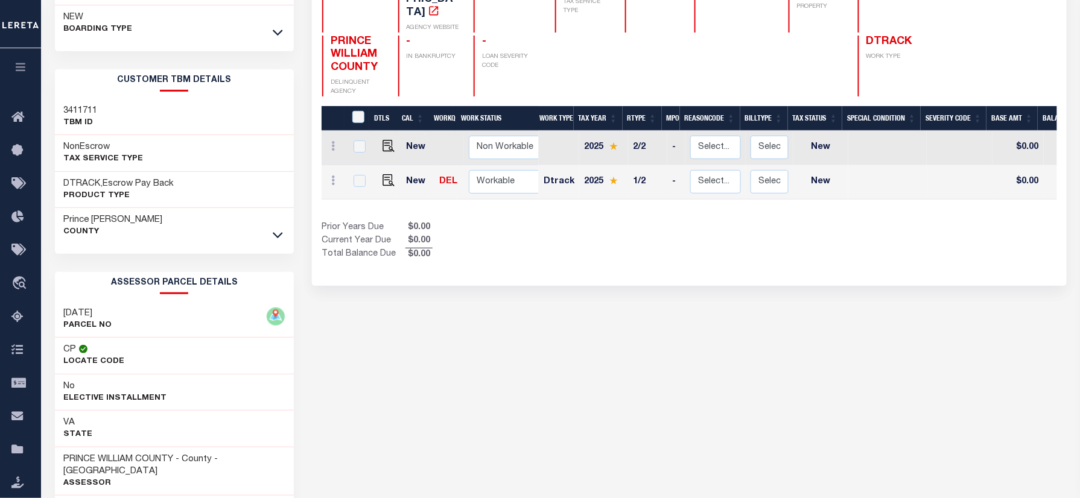
scroll to position [160, 0]
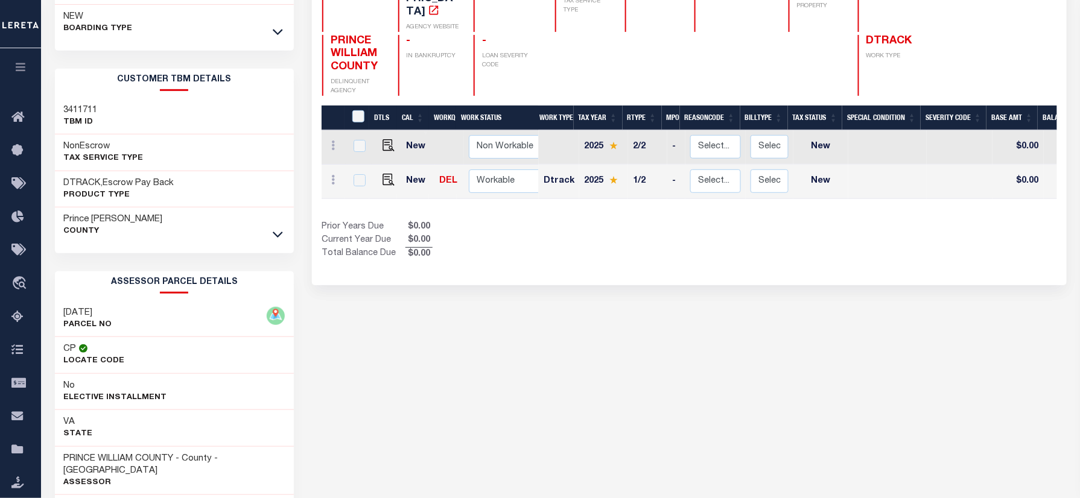
drag, startPoint x: 104, startPoint y: 311, endPoint x: 58, endPoint y: 311, distance: 45.8
click at [58, 311] on div "18-1-37 PARCEL NO" at bounding box center [174, 319] width 239 height 37
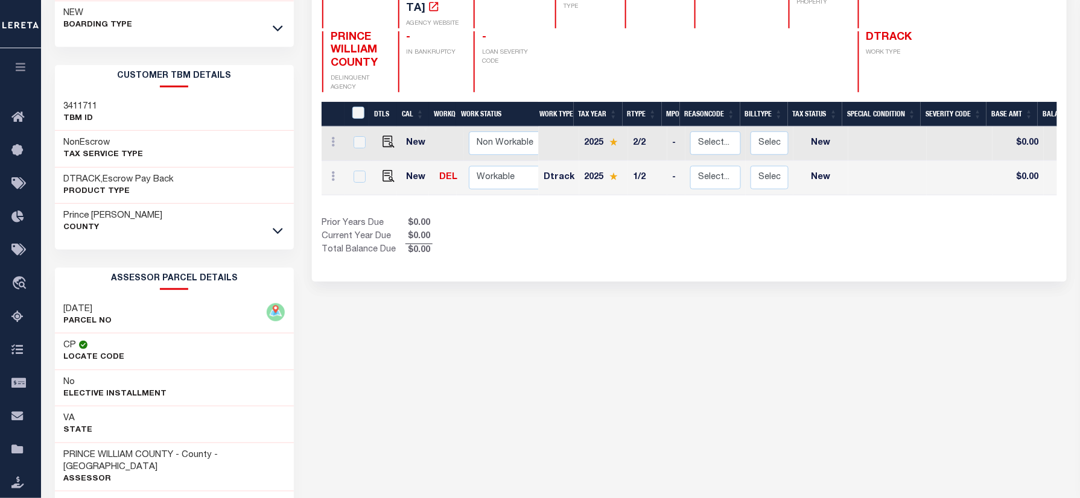
scroll to position [88, 0]
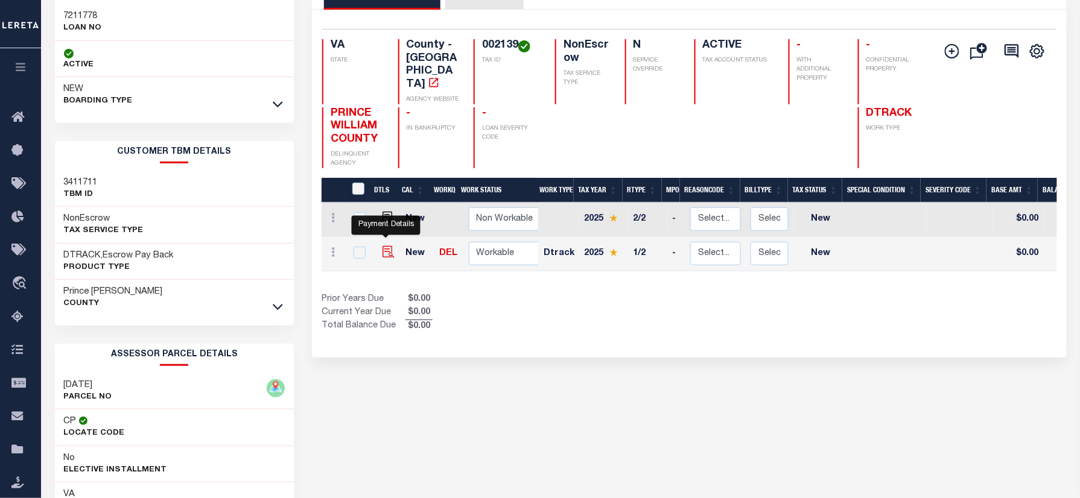
click at [387, 246] on img "" at bounding box center [388, 252] width 12 height 12
checkbox input "true"
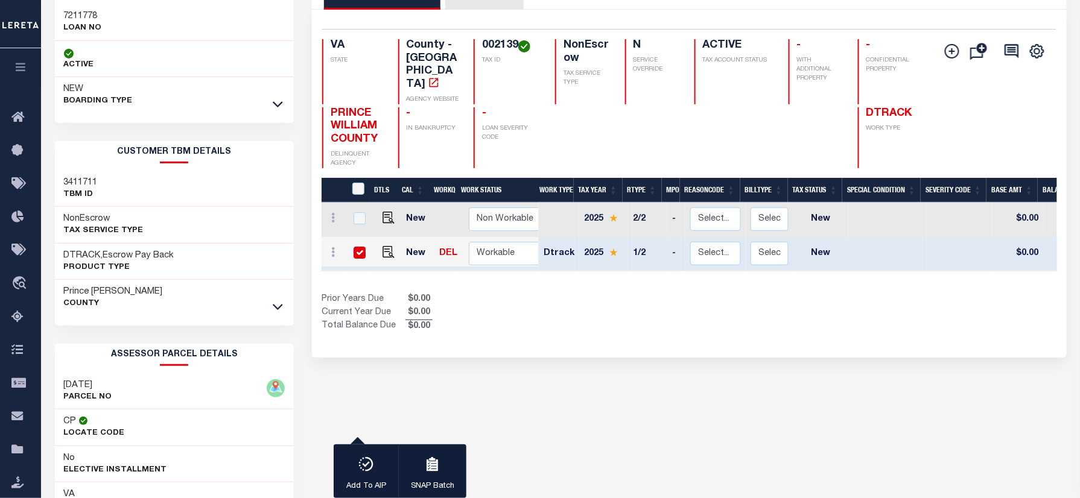
scroll to position [42, 0]
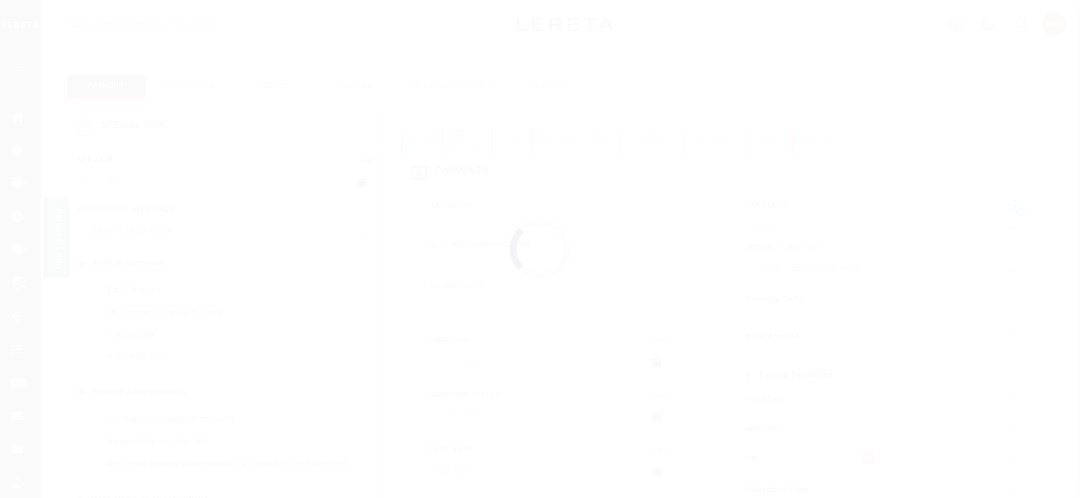
select select "NW2"
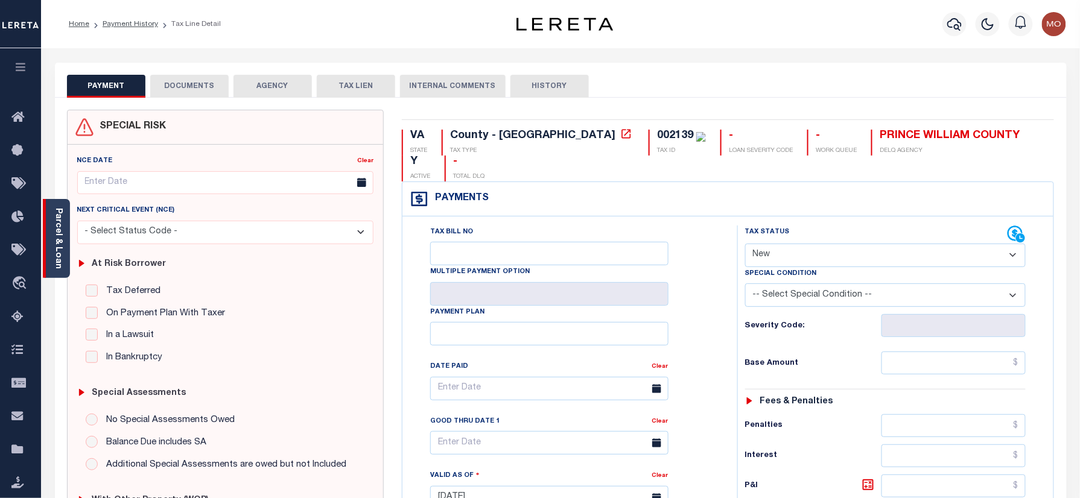
click at [52, 238] on div "Parcel & Loan" at bounding box center [56, 238] width 27 height 79
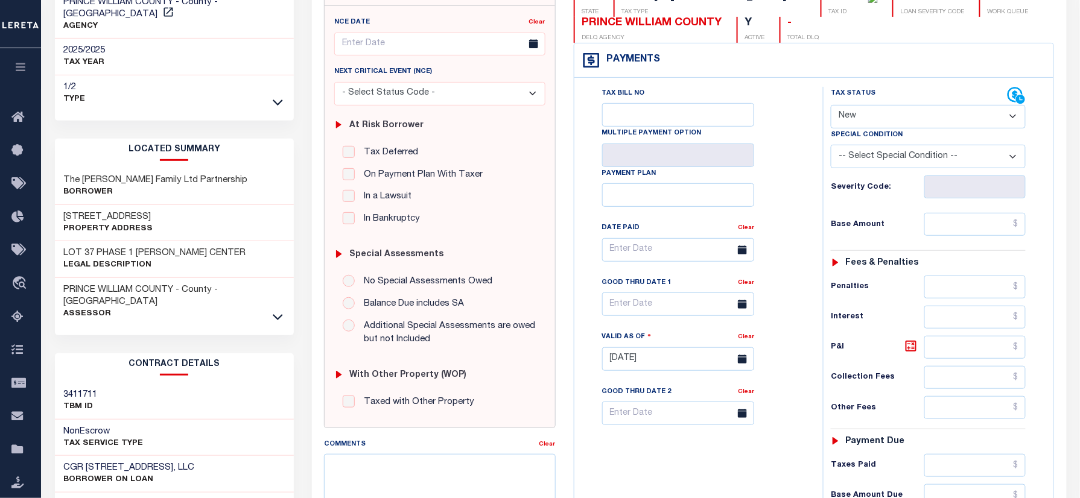
scroll to position [160, 0]
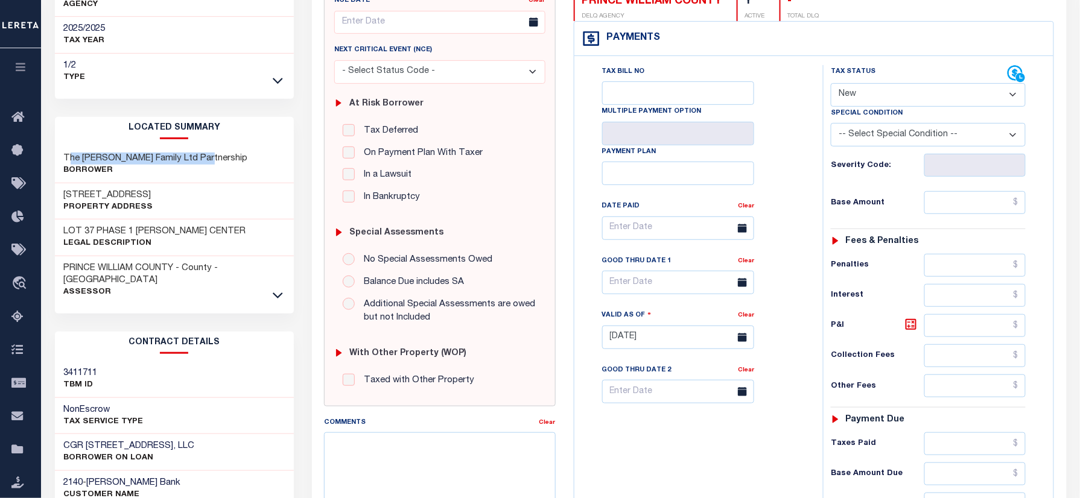
drag, startPoint x: 196, startPoint y: 144, endPoint x: 68, endPoint y: 146, distance: 127.9
click at [68, 147] on div "The [PERSON_NAME] Family Ltd Partnership Borrower" at bounding box center [174, 165] width 239 height 37
drag, startPoint x: 158, startPoint y: 176, endPoint x: 194, endPoint y: 157, distance: 40.5
click at [160, 183] on div "[STREET_ADDRESS] Property Address" at bounding box center [174, 201] width 239 height 37
drag, startPoint x: 198, startPoint y: 144, endPoint x: 63, endPoint y: 145, distance: 135.1
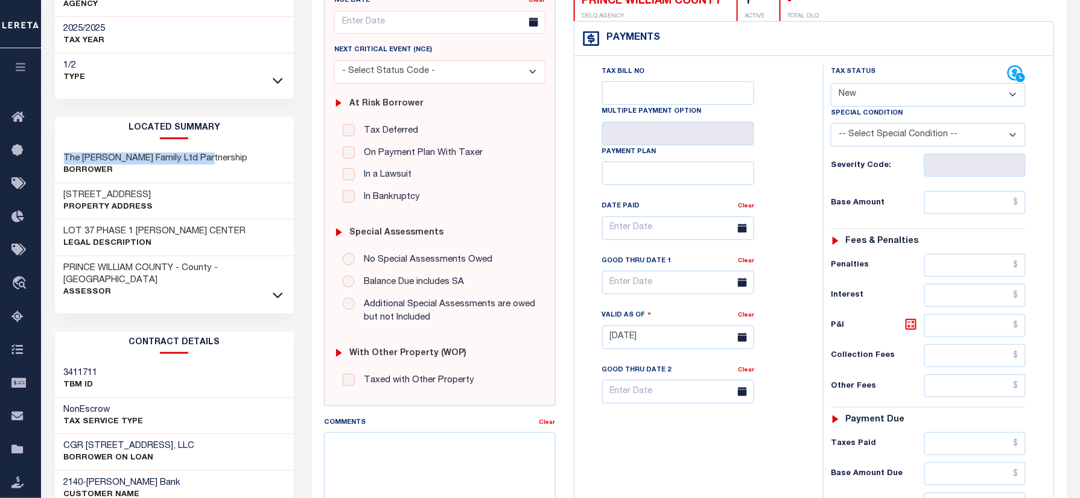
click at [63, 147] on div "The [PERSON_NAME] Family Ltd Partnership Borrower" at bounding box center [174, 165] width 239 height 37
copy h3 "The [PERSON_NAME] Family Ltd Partnership"
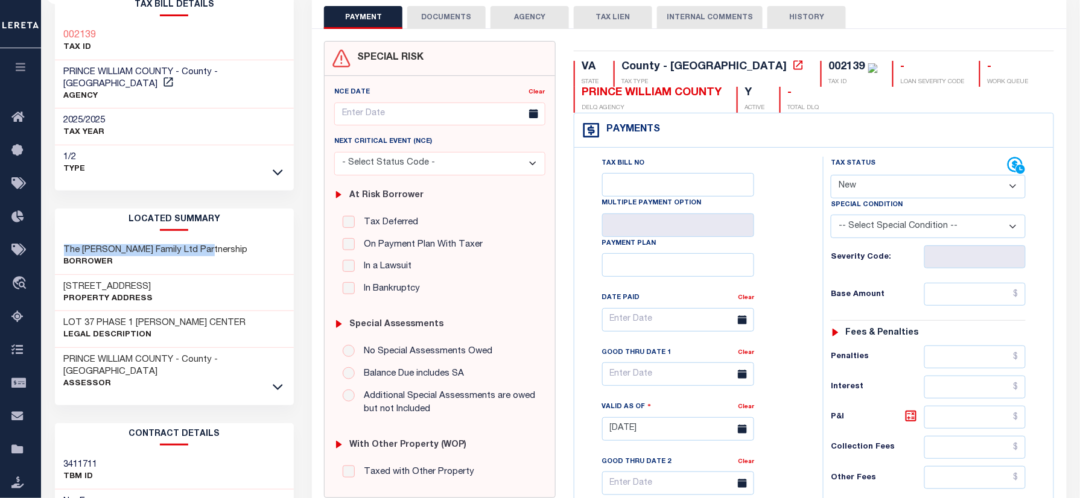
scroll to position [0, 0]
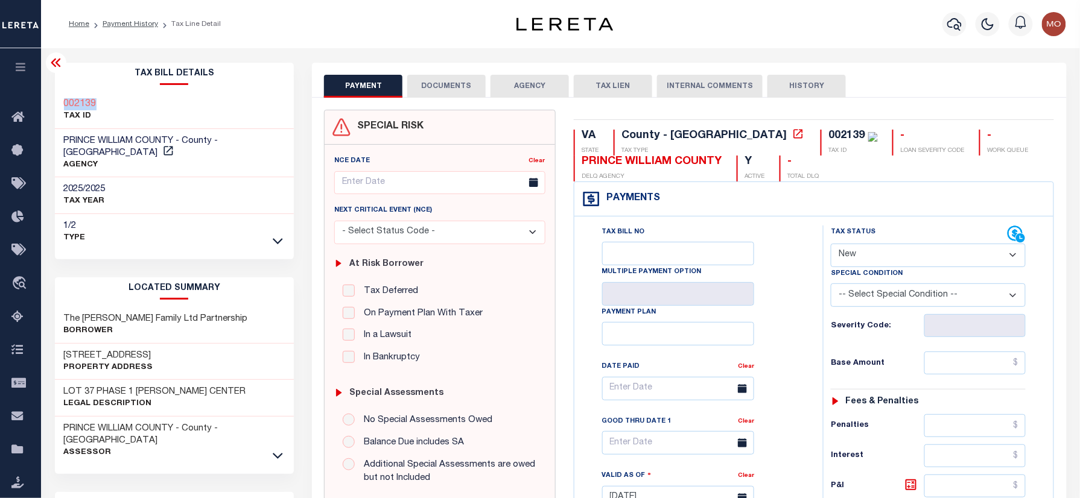
drag, startPoint x: 103, startPoint y: 102, endPoint x: 58, endPoint y: 100, distance: 44.1
click at [58, 100] on div "002139 TAX ID" at bounding box center [174, 110] width 239 height 37
copy h3 "002139"
click at [729, 88] on button "INTERNAL COMMENTS" at bounding box center [710, 86] width 106 height 23
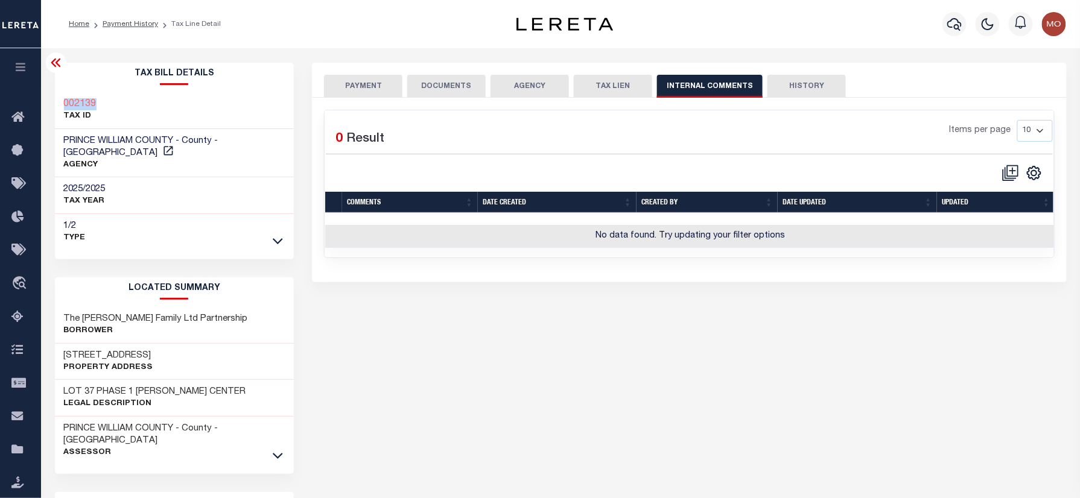
click at [780, 78] on button "HISTORY" at bounding box center [806, 86] width 78 height 23
select select "50"
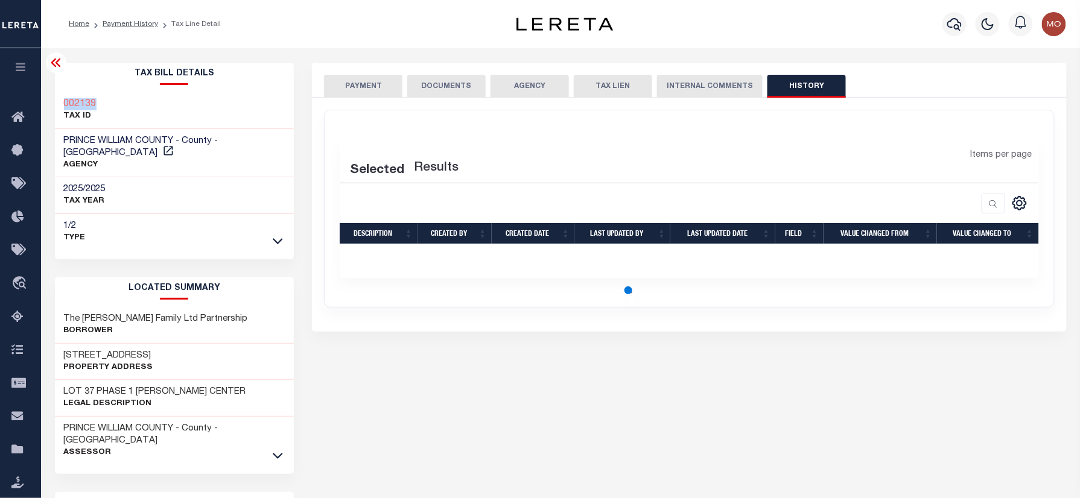
select select "50"
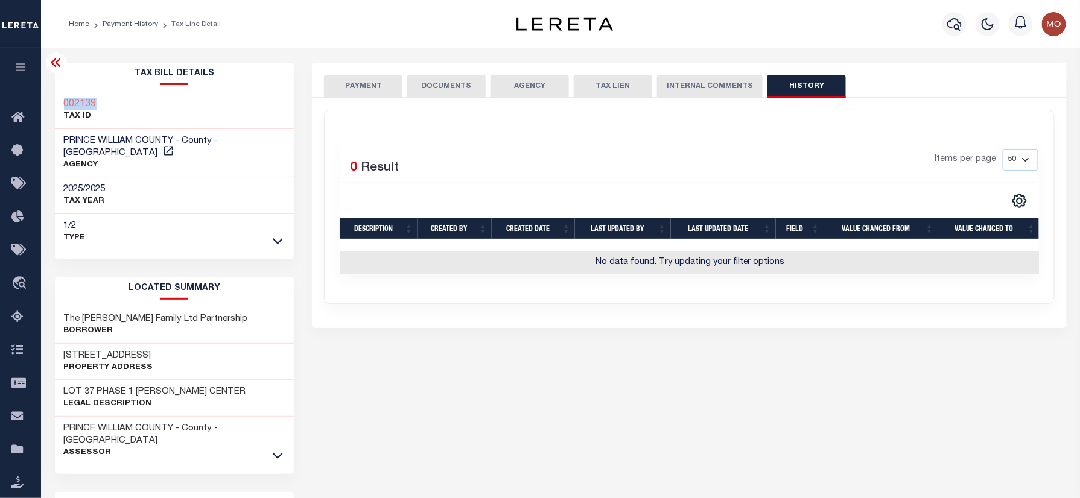
click at [610, 85] on button "TAX LIEN" at bounding box center [613, 86] width 78 height 23
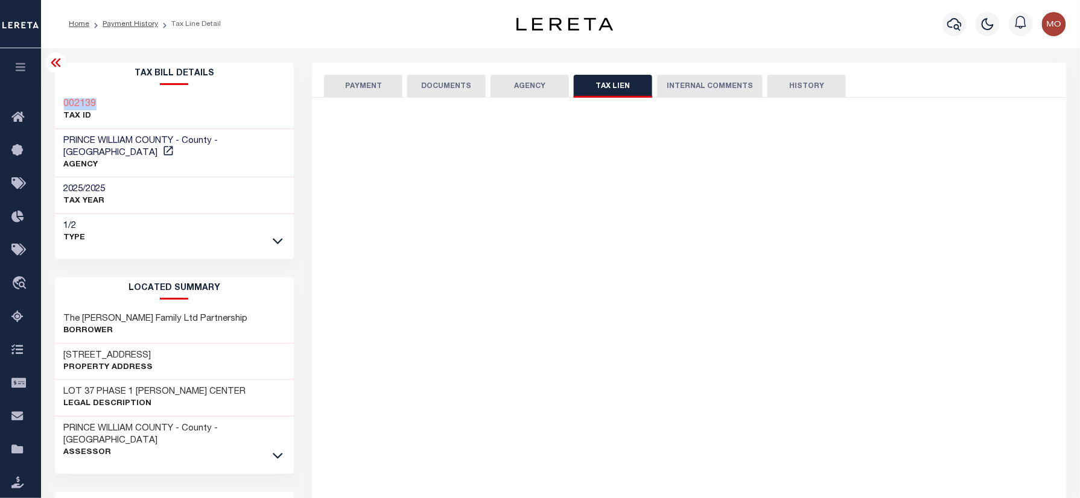
checkbox input "false"
radio input "true"
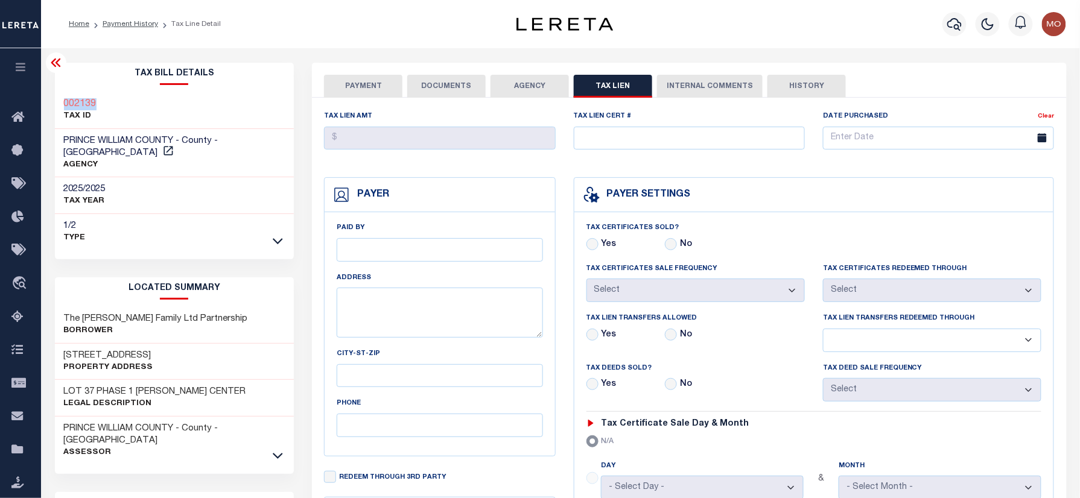
click at [539, 78] on button "AGENCY" at bounding box center [529, 86] width 78 height 23
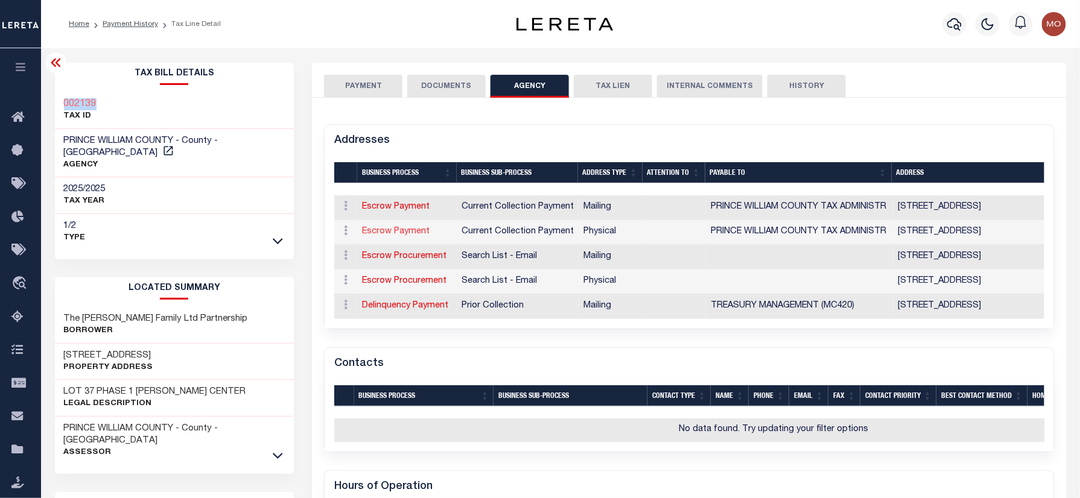
click at [391, 235] on link "Escrow Payment" at bounding box center [396, 231] width 68 height 8
select select "1"
checkbox input "false"
select select
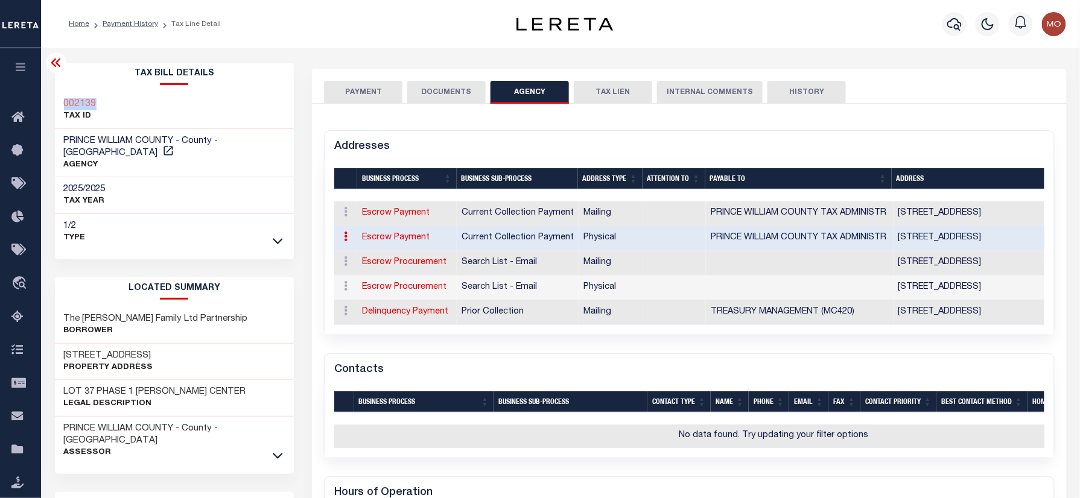
type input "5 COUNTY COMPLEX COURT, MC420"
type input "WOODBRIDGE"
select select "VA"
type input "22192"
select select "2"
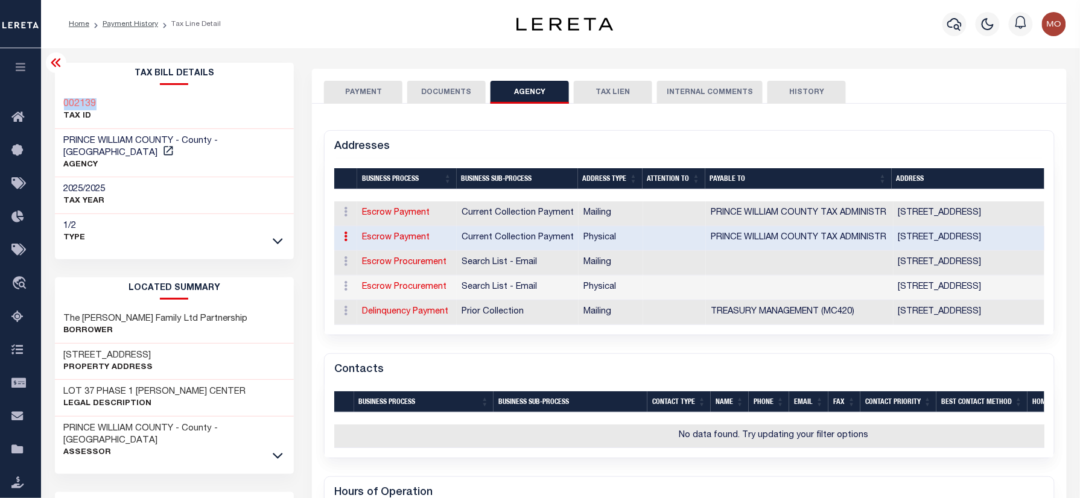
checkbox input "true"
type input "PRINCE WILLIAM COUNTY TAX ADMINISTR"
select select "11"
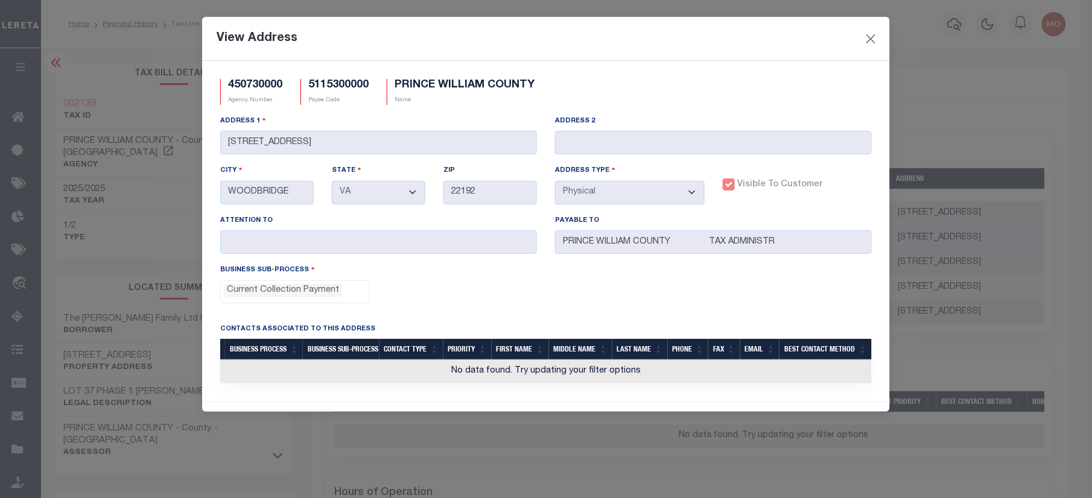
click at [879, 42] on div "View Address" at bounding box center [546, 39] width 688 height 44
click at [867, 39] on button "Close" at bounding box center [871, 39] width 16 height 16
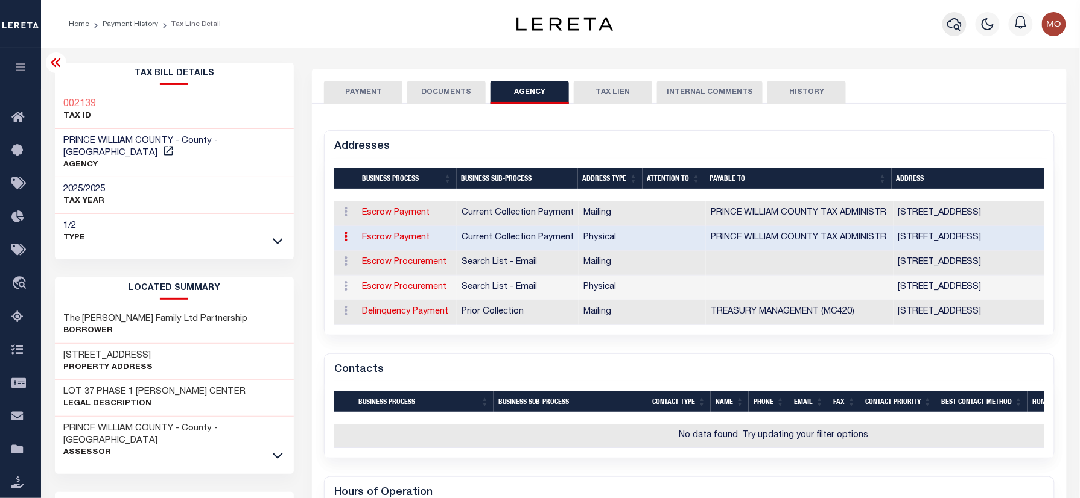
click at [959, 28] on icon "button" at bounding box center [954, 24] width 14 height 13
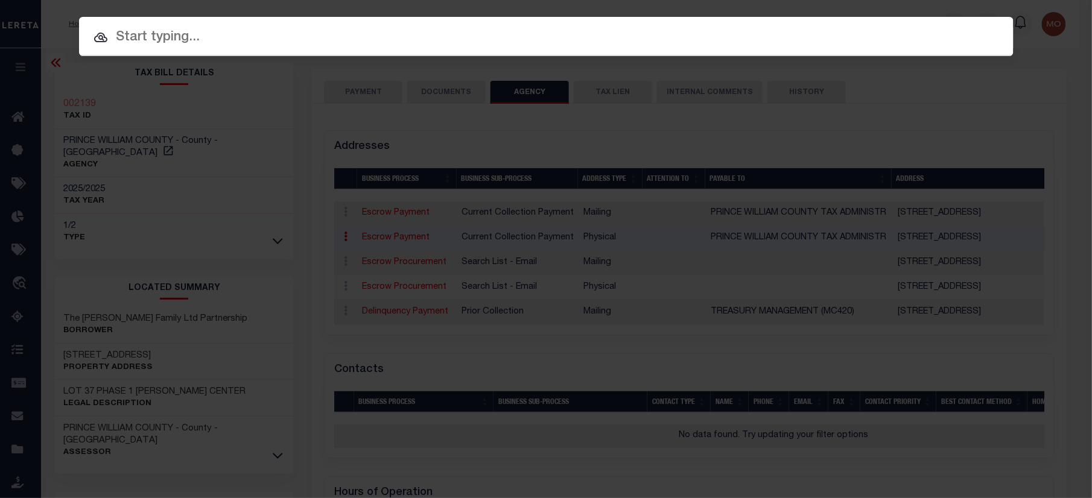
click at [271, 41] on input "text" at bounding box center [546, 37] width 934 height 21
paste input "40004065"
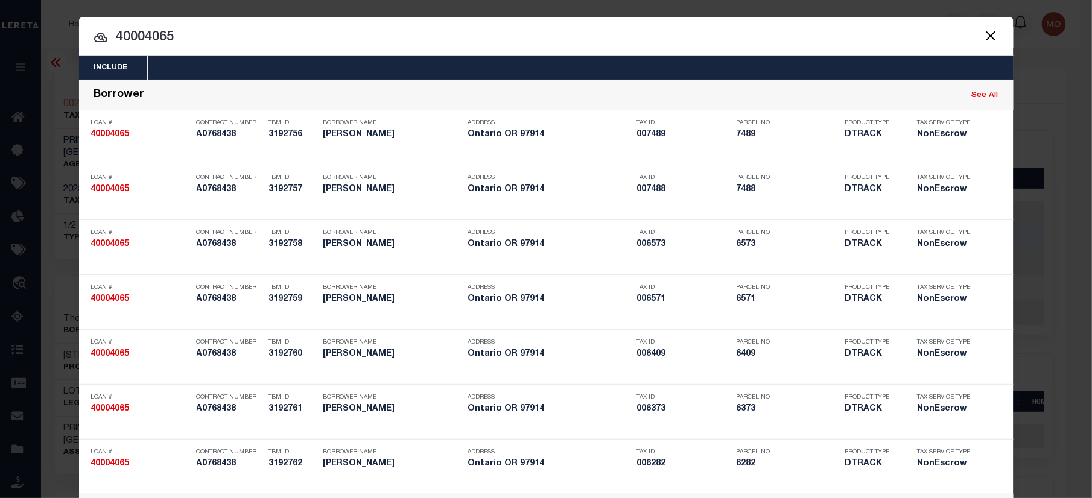
type input "40004065"
click at [912, 44] on input "40004065" at bounding box center [546, 37] width 934 height 21
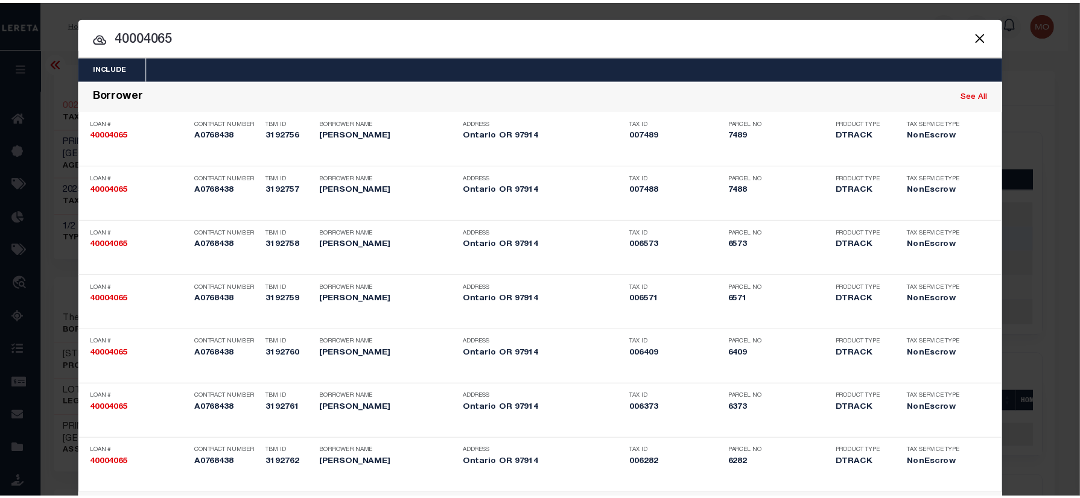
scroll to position [567, 0]
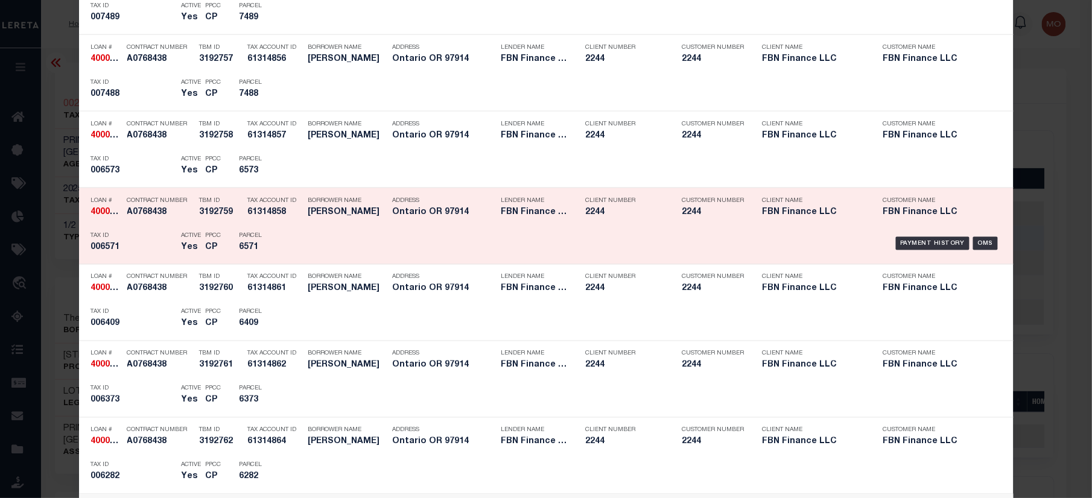
click at [317, 234] on div "Payment History OMS" at bounding box center [656, 243] width 689 height 35
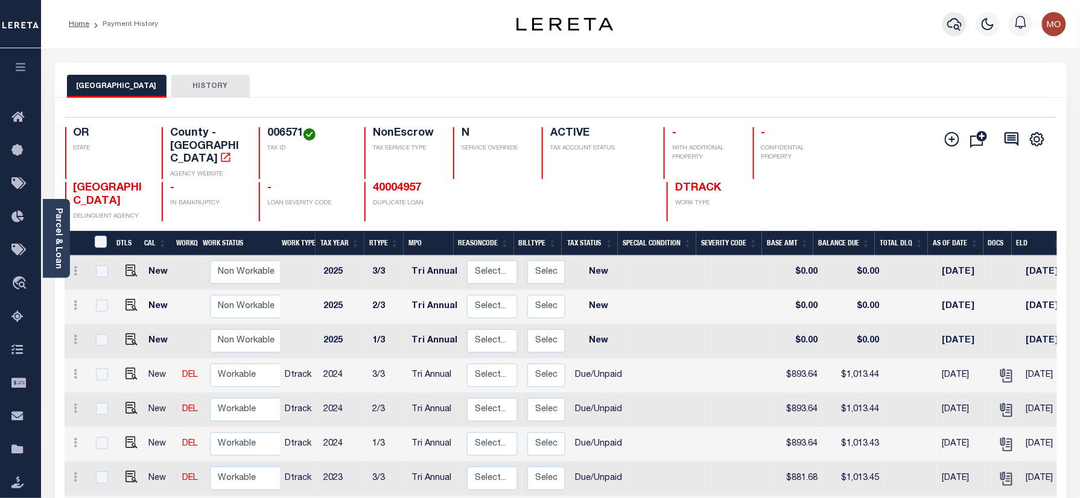
click at [958, 23] on icon "button" at bounding box center [954, 24] width 14 height 13
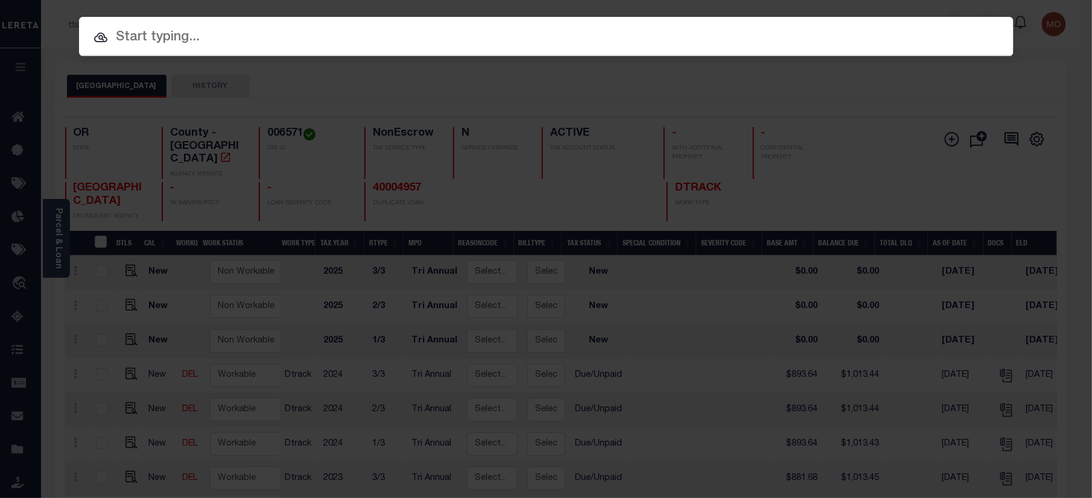
click at [227, 39] on input "text" at bounding box center [546, 37] width 934 height 21
paste input "7928231000"
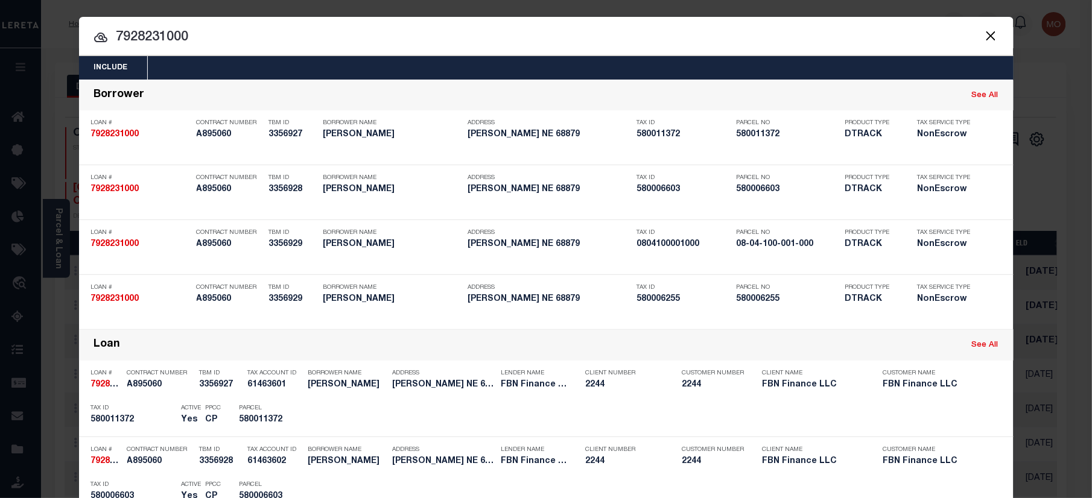
type input "7928231000"
click at [189, 39] on input "7928231000" at bounding box center [546, 37] width 934 height 21
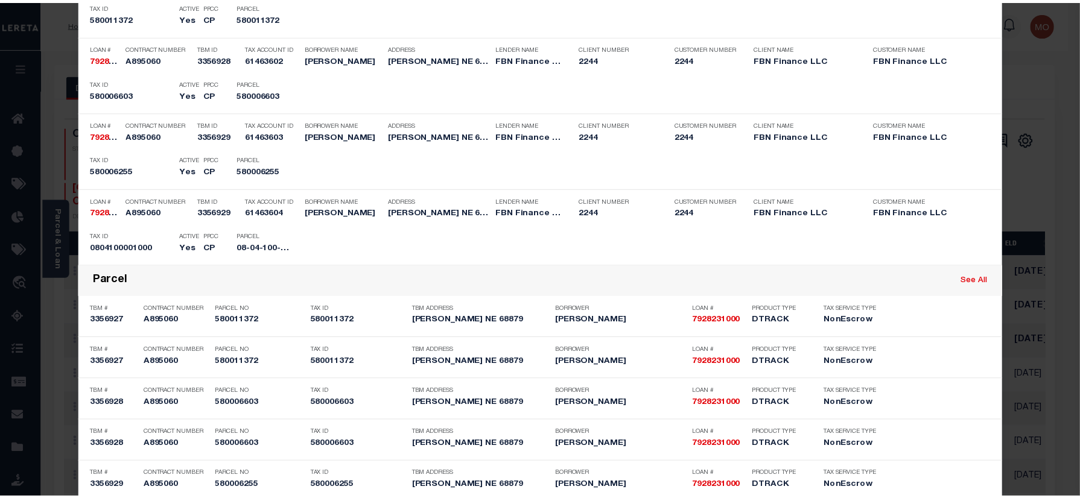
scroll to position [551, 0]
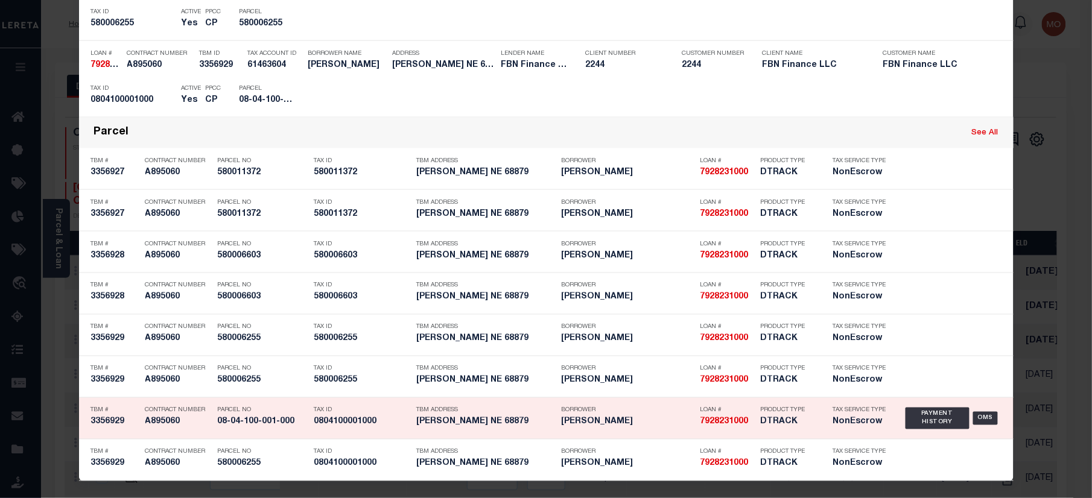
click at [321, 425] on h5 "0804100001000" at bounding box center [362, 422] width 96 height 10
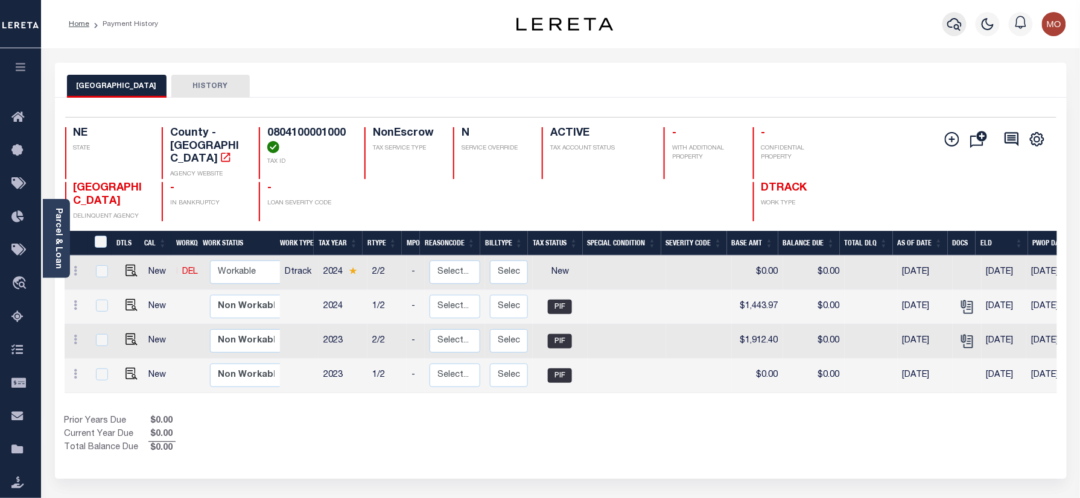
click at [958, 22] on icon "button" at bounding box center [954, 24] width 14 height 14
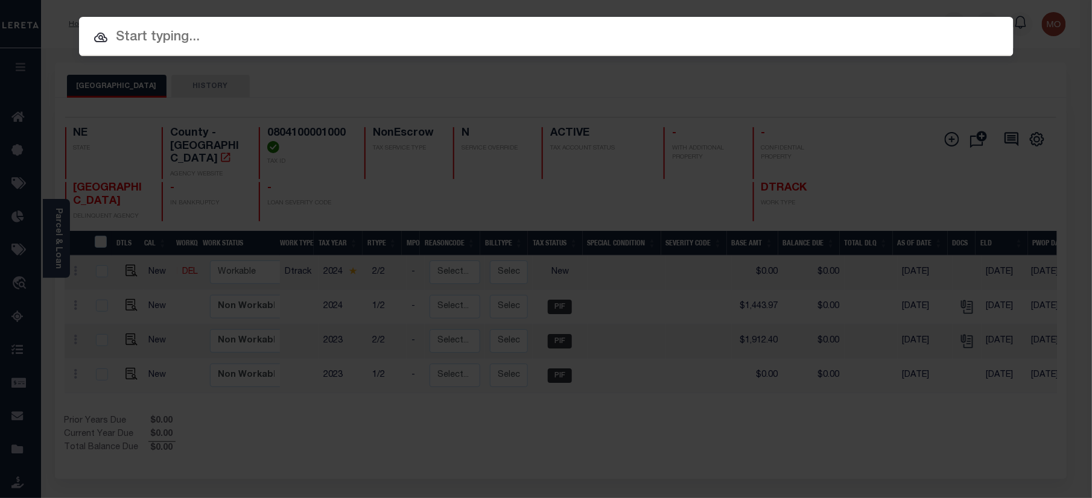
click at [172, 32] on input "text" at bounding box center [546, 37] width 934 height 21
paste input "10050001"
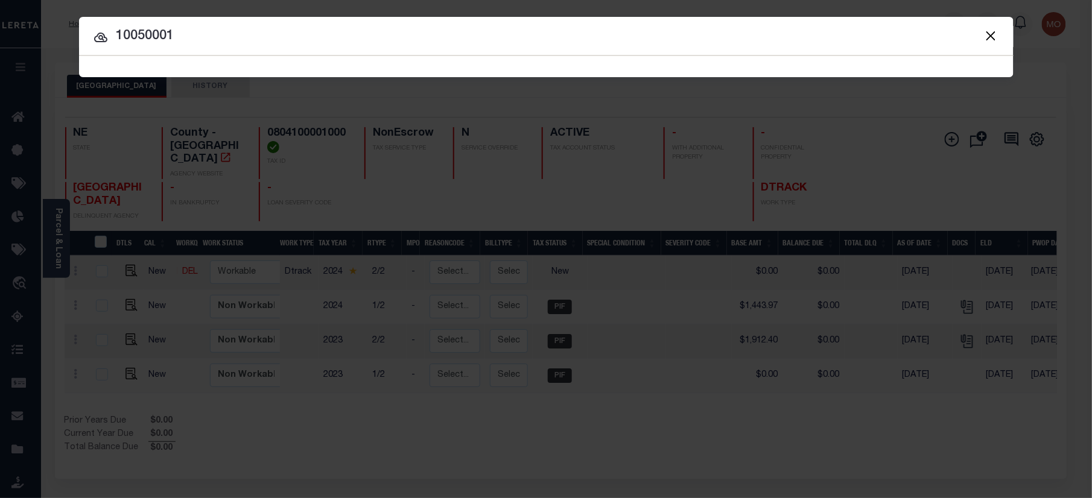
type input "10050001"
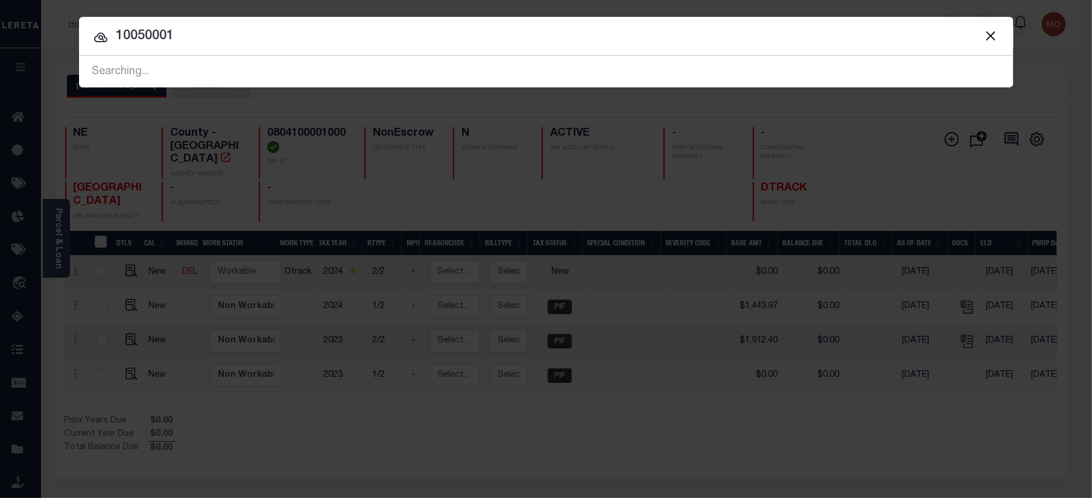
click at [223, 36] on input "10050001" at bounding box center [546, 36] width 934 height 21
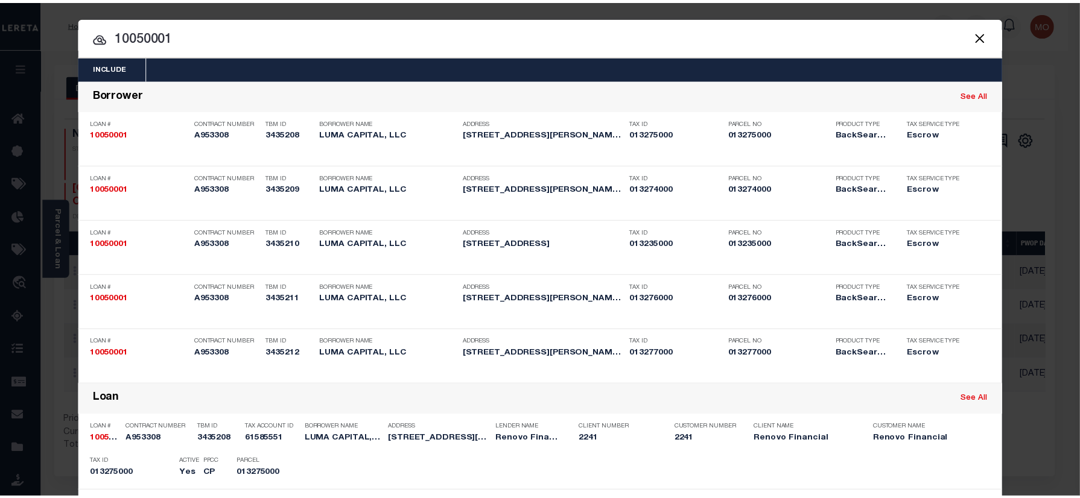
scroll to position [534, 0]
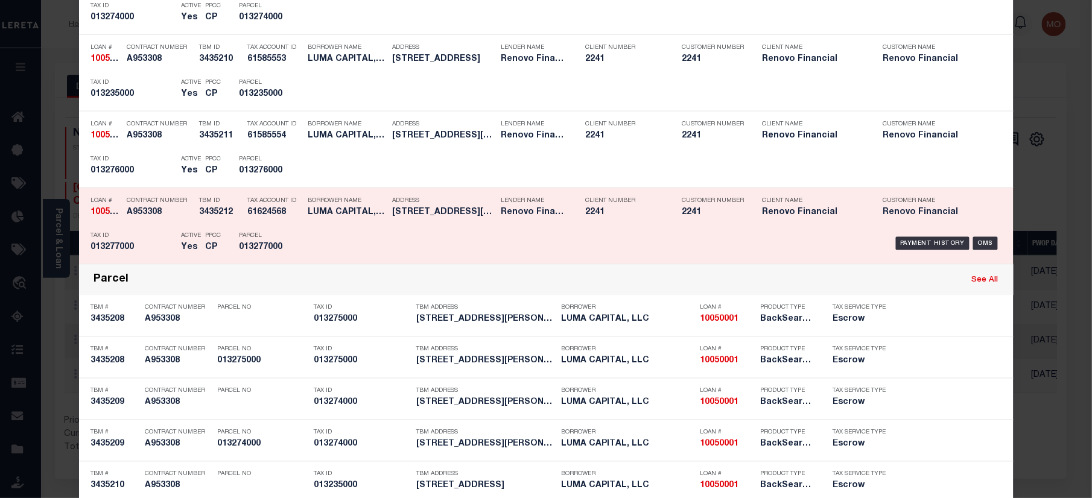
click at [245, 239] on p "Parcel" at bounding box center [266, 235] width 54 height 7
